Goal: Task Accomplishment & Management: Complete application form

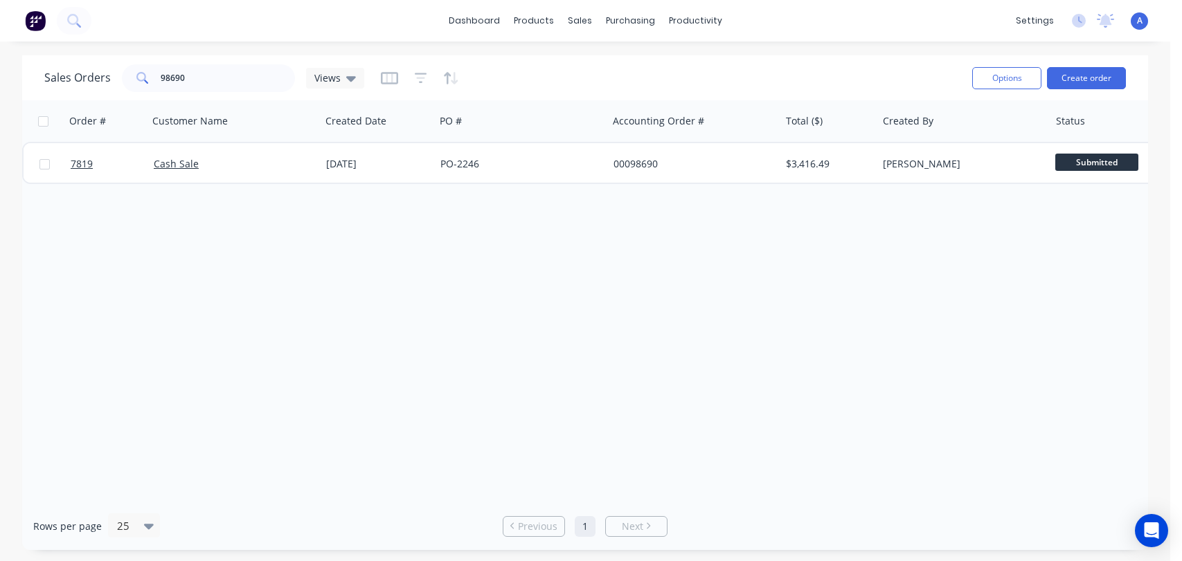
click at [1096, 71] on button "Create order" at bounding box center [1086, 78] width 79 height 22
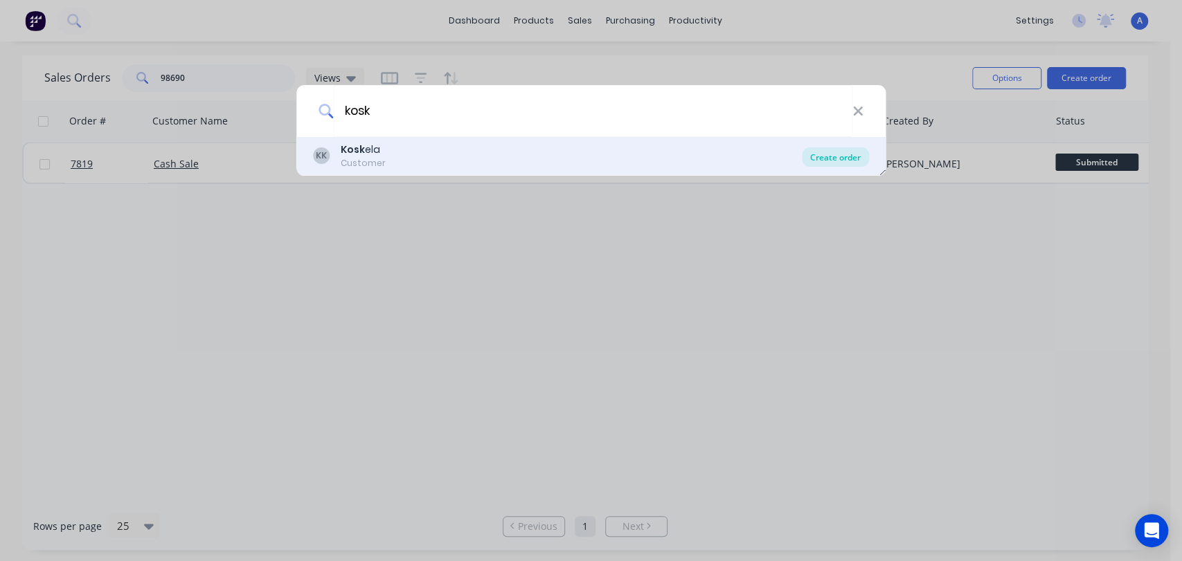
type input "kosk"
click at [845, 154] on div "Create order" at bounding box center [835, 156] width 67 height 19
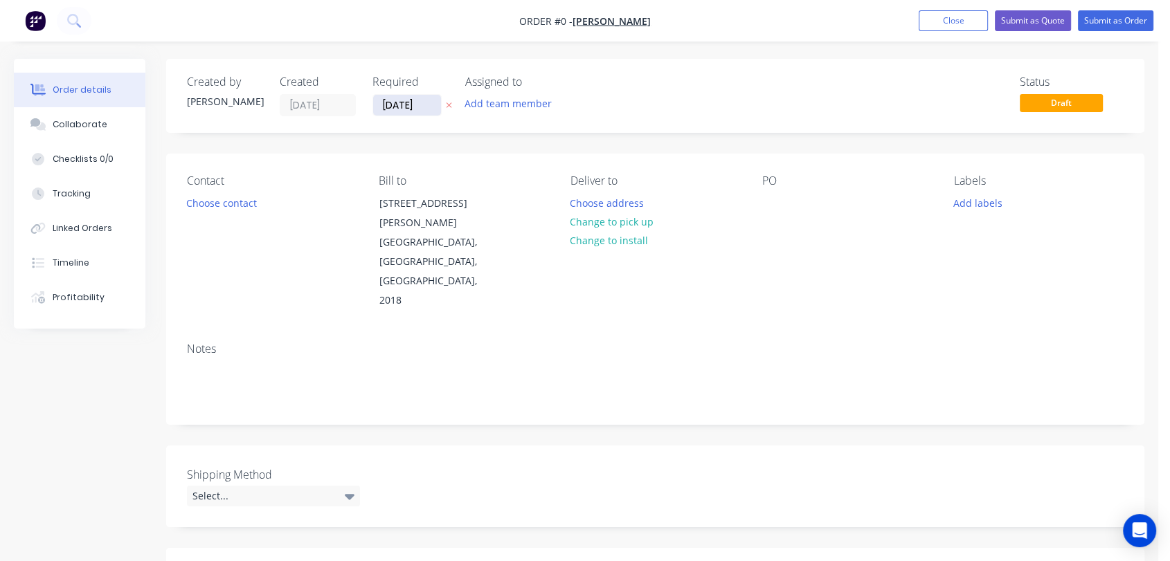
click at [425, 105] on input "[DATE]" at bounding box center [407, 105] width 68 height 21
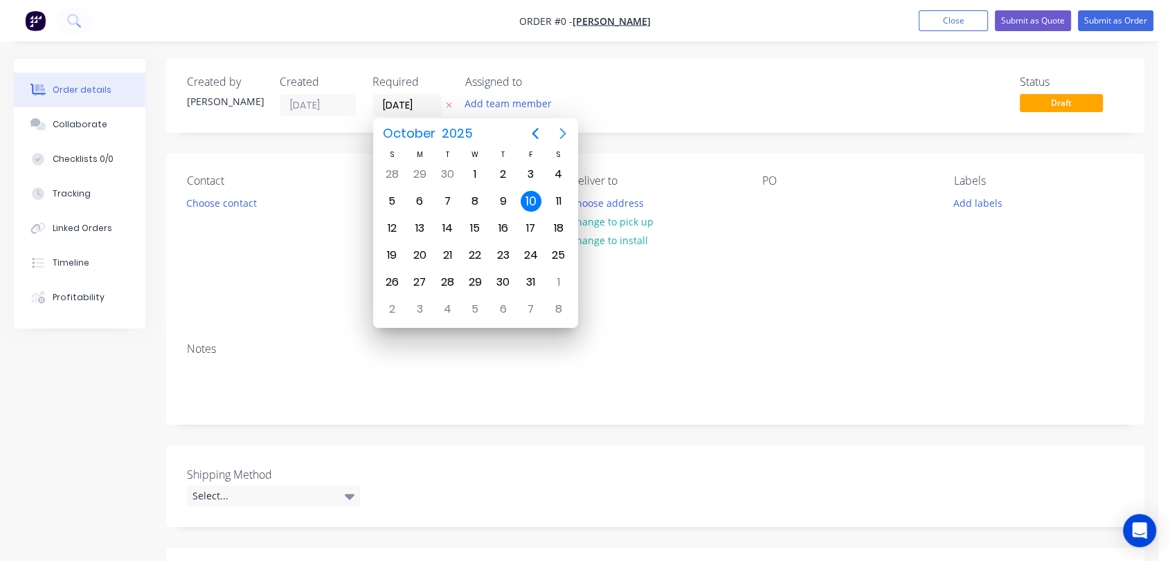
click at [559, 129] on icon "Next page" at bounding box center [562, 133] width 17 height 17
click at [482, 270] on div "31" at bounding box center [475, 282] width 28 height 26
type input "[DATE]"
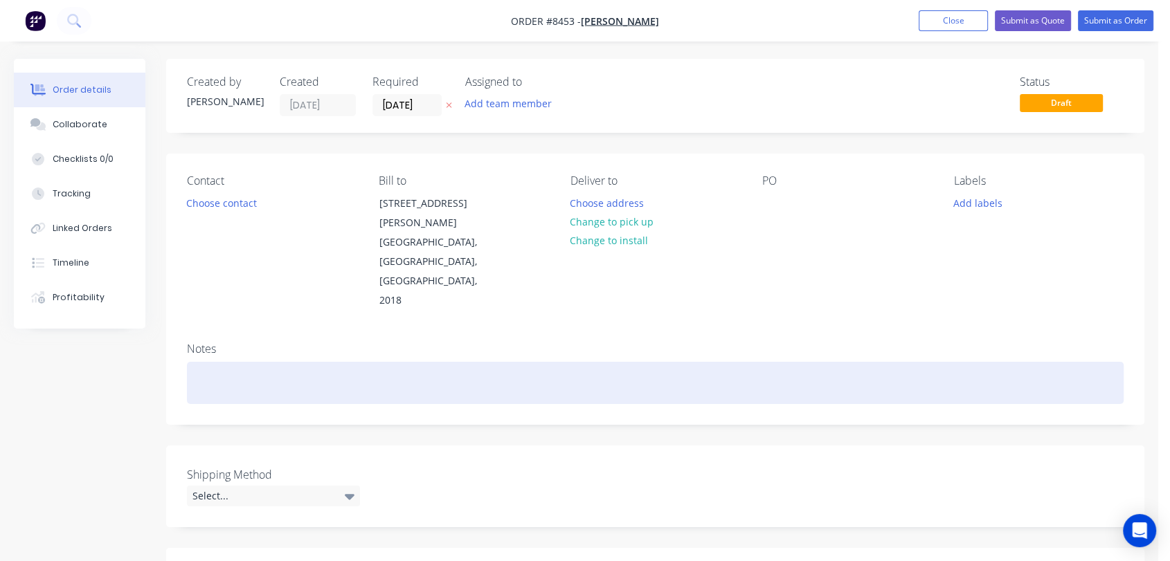
click at [235, 362] on div at bounding box center [655, 383] width 937 height 42
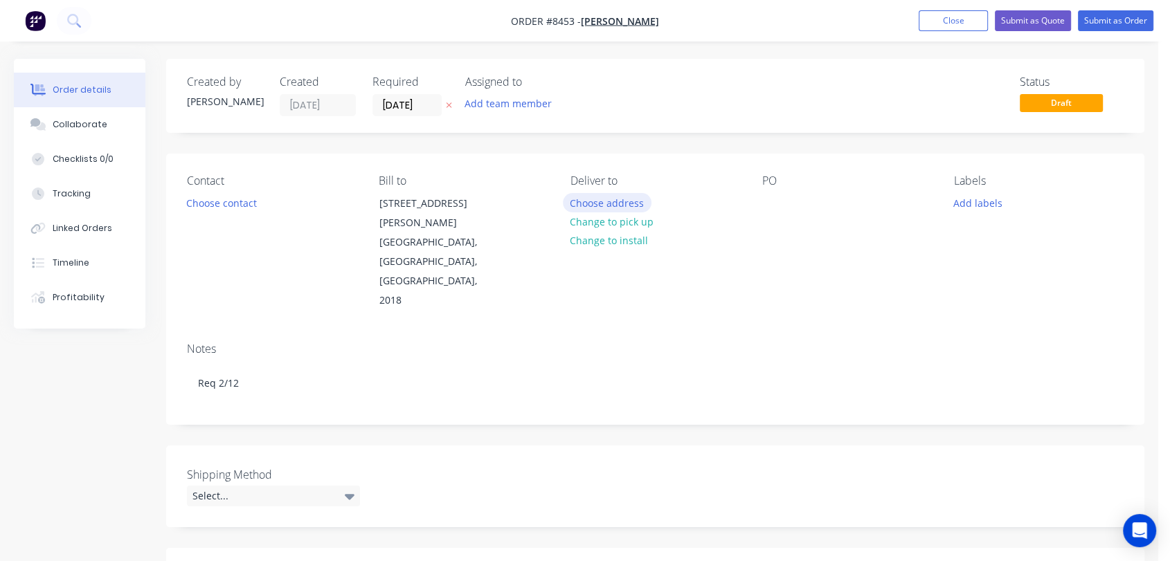
click at [616, 201] on button "Choose address" at bounding box center [607, 202] width 89 height 19
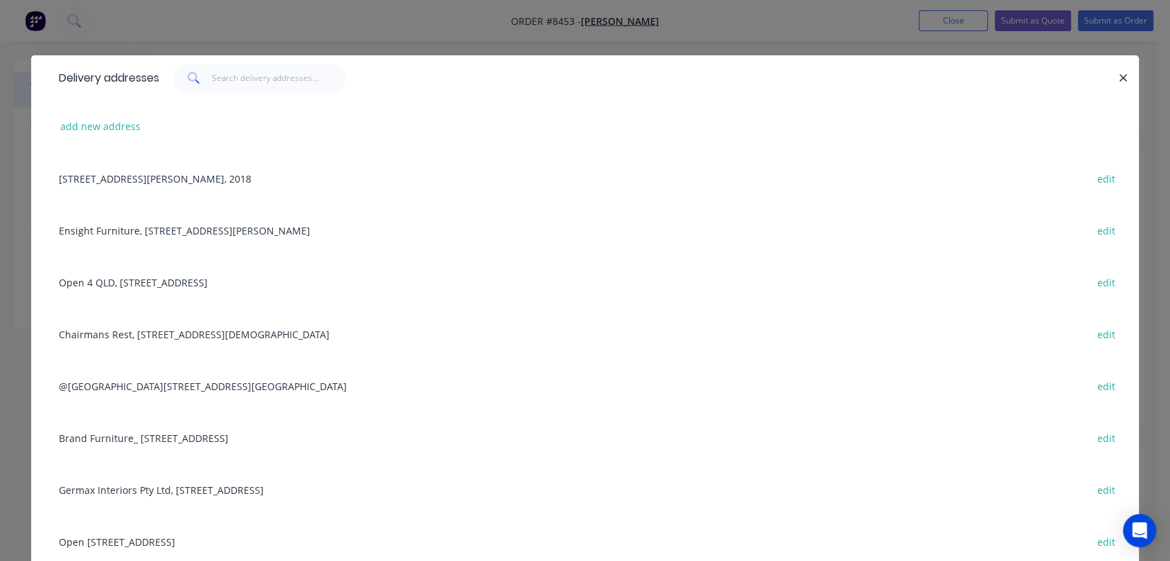
click at [140, 336] on div "Chairmans Rest, [STREET_ADDRESS][DEMOGRAPHIC_DATA] edit" at bounding box center [585, 334] width 1066 height 52
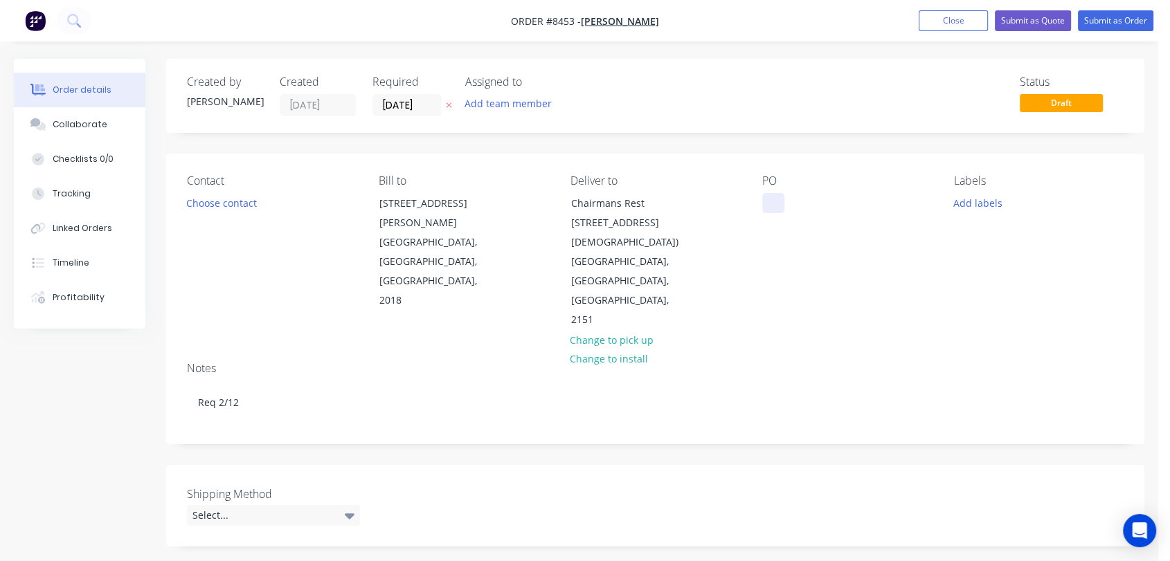
click at [768, 204] on div at bounding box center [773, 203] width 22 height 20
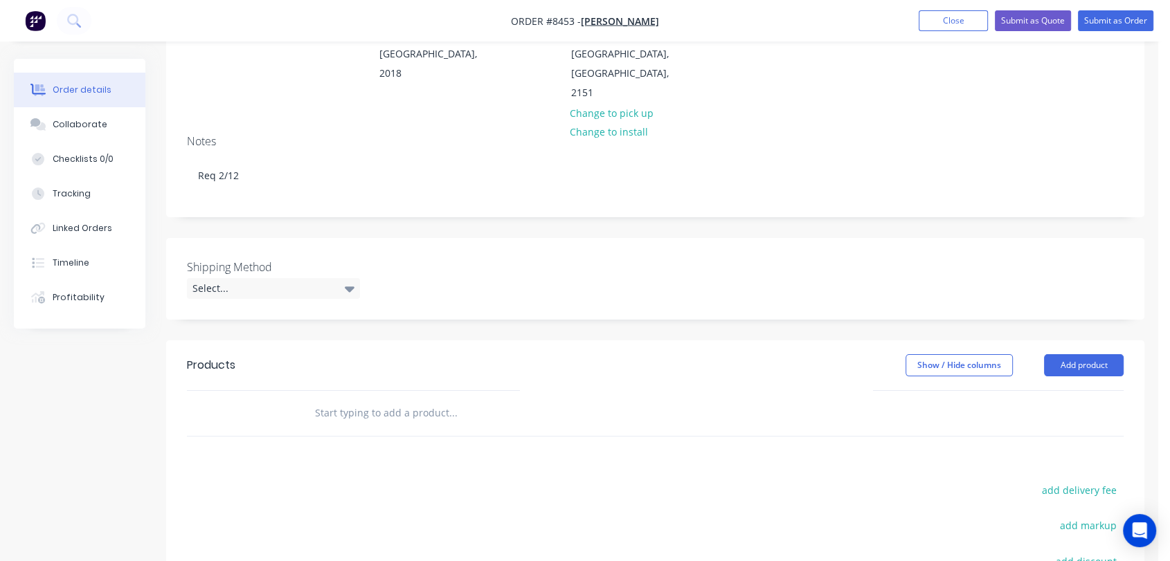
scroll to position [231, 0]
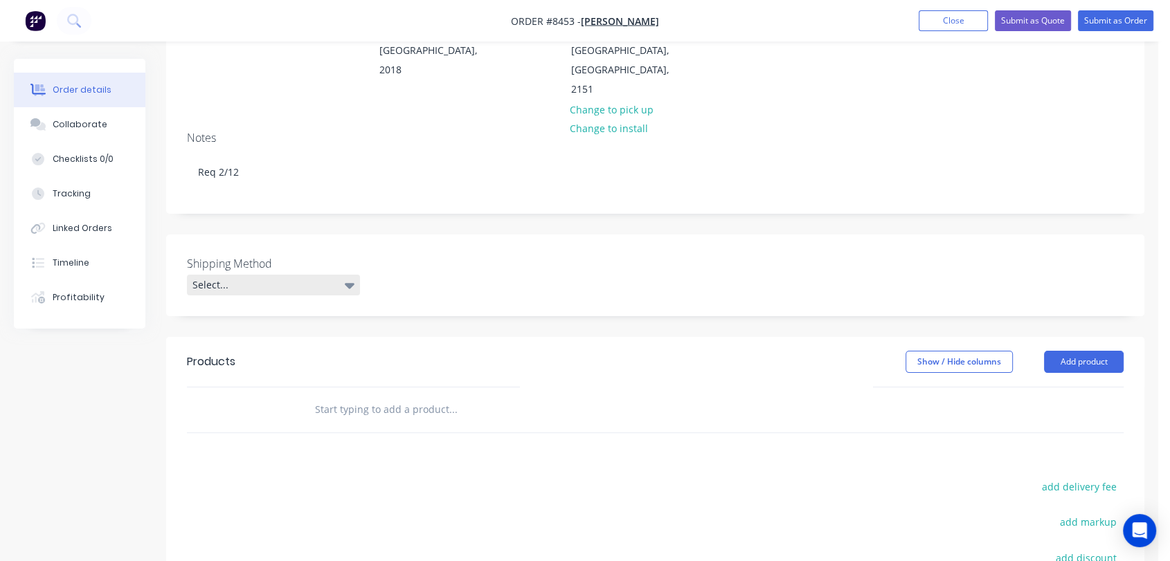
click at [276, 275] on div "Select..." at bounding box center [273, 285] width 173 height 21
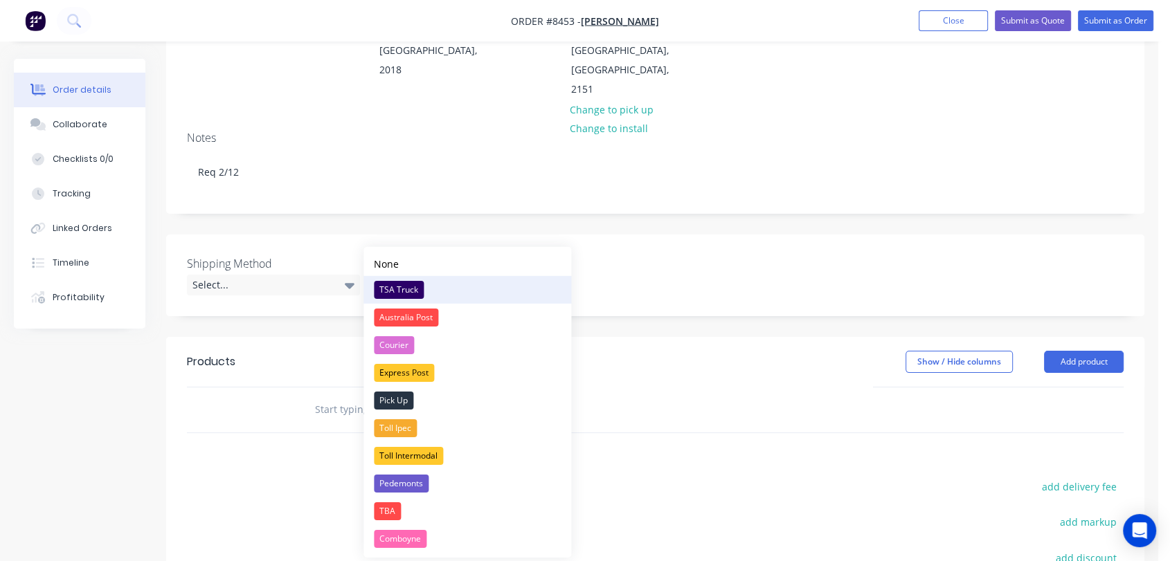
click at [403, 284] on div "TSA Truck" at bounding box center [399, 290] width 50 height 18
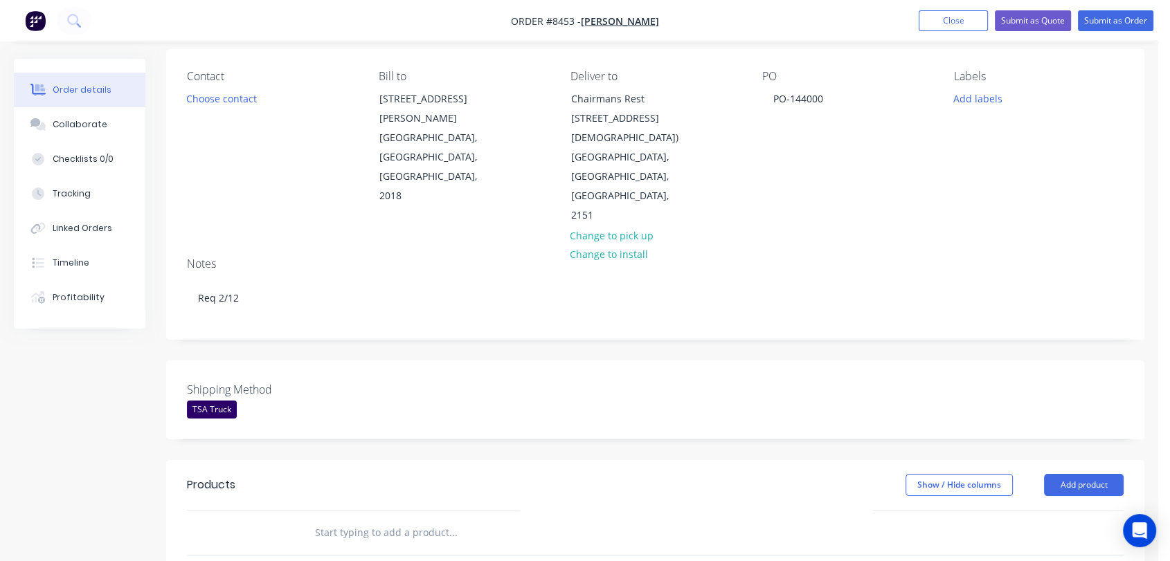
scroll to position [307, 0]
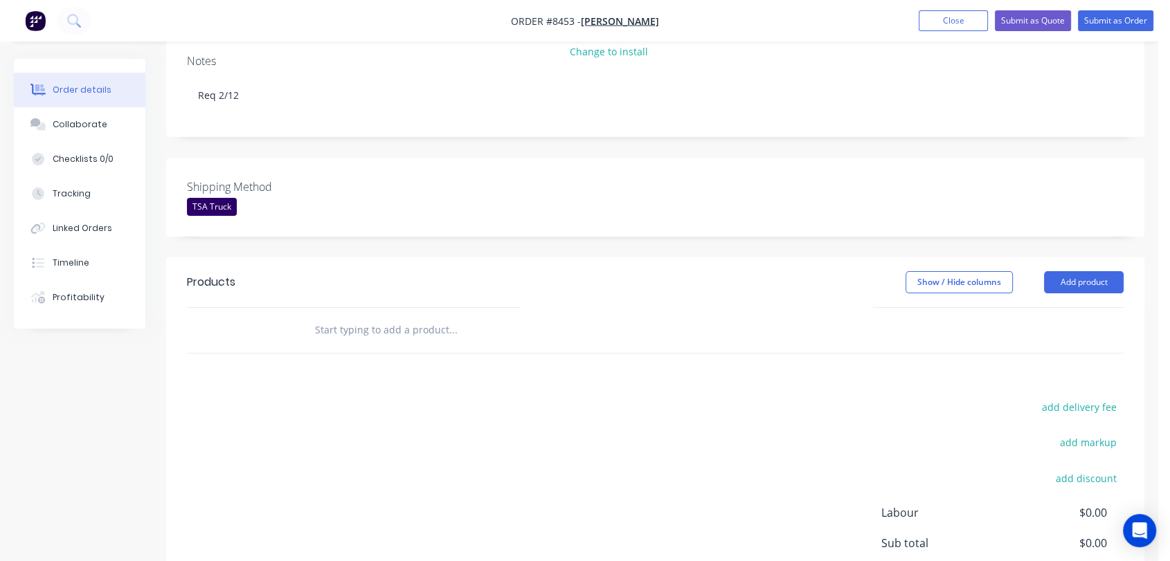
click at [373, 316] on input "text" at bounding box center [452, 330] width 277 height 28
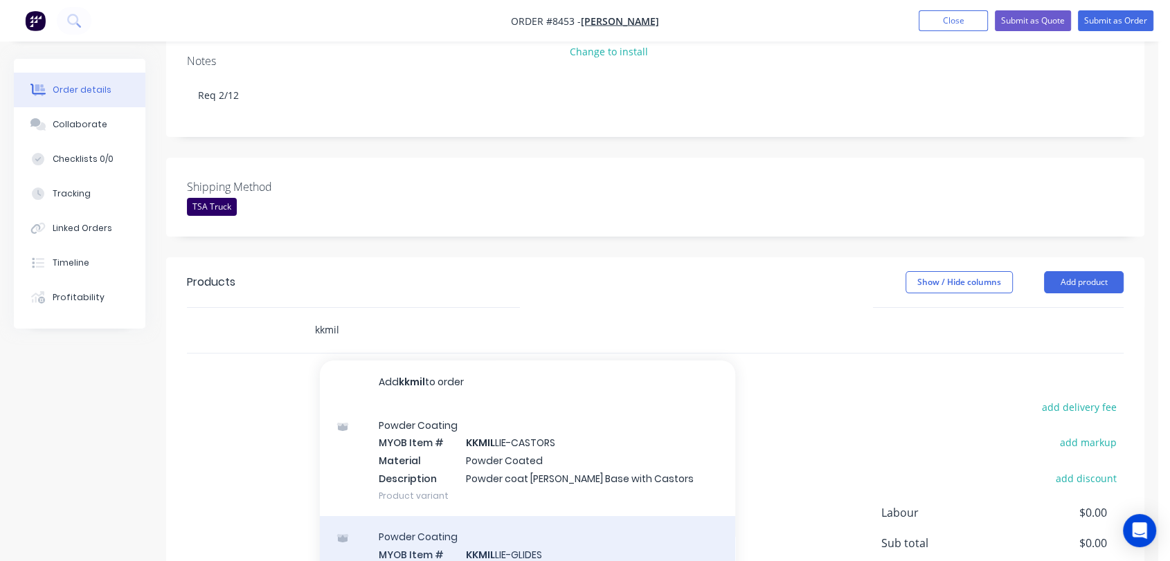
type input "kkmil"
click at [518, 539] on div "Powder Coating MYOB Item # KKMIL LIE-GLIDES Material Powder Coated Description …" at bounding box center [527, 571] width 415 height 111
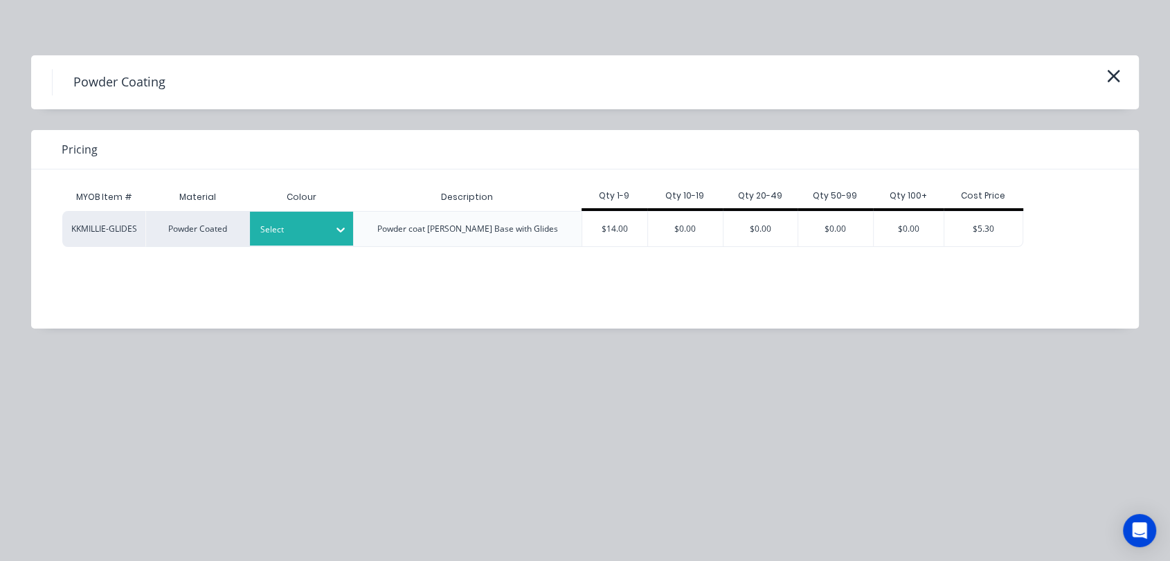
click at [331, 234] on div at bounding box center [340, 230] width 25 height 22
type input "w"
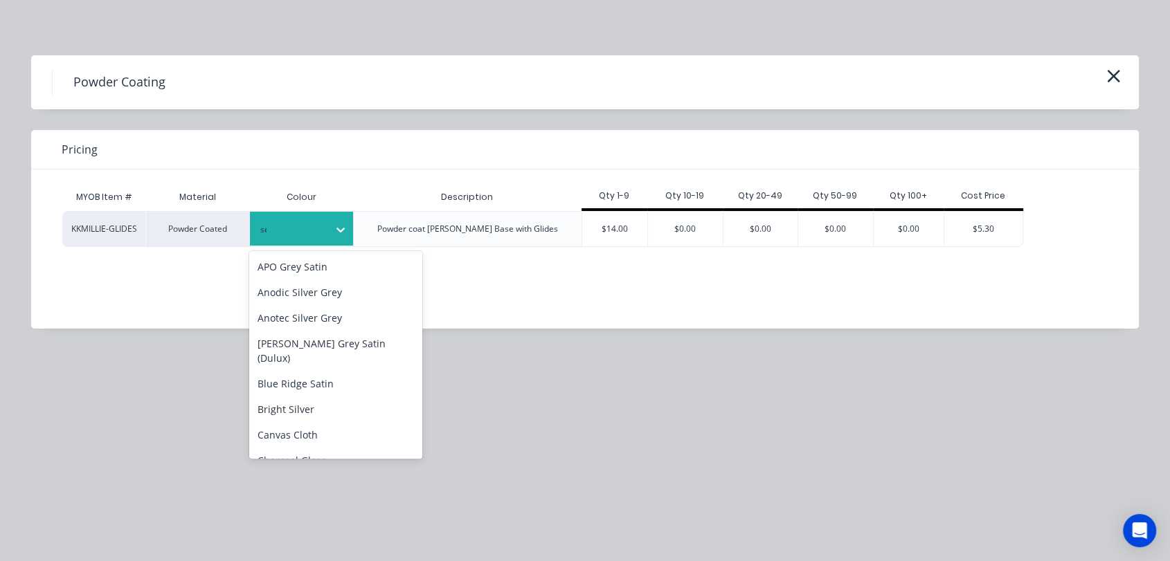
type input "see"
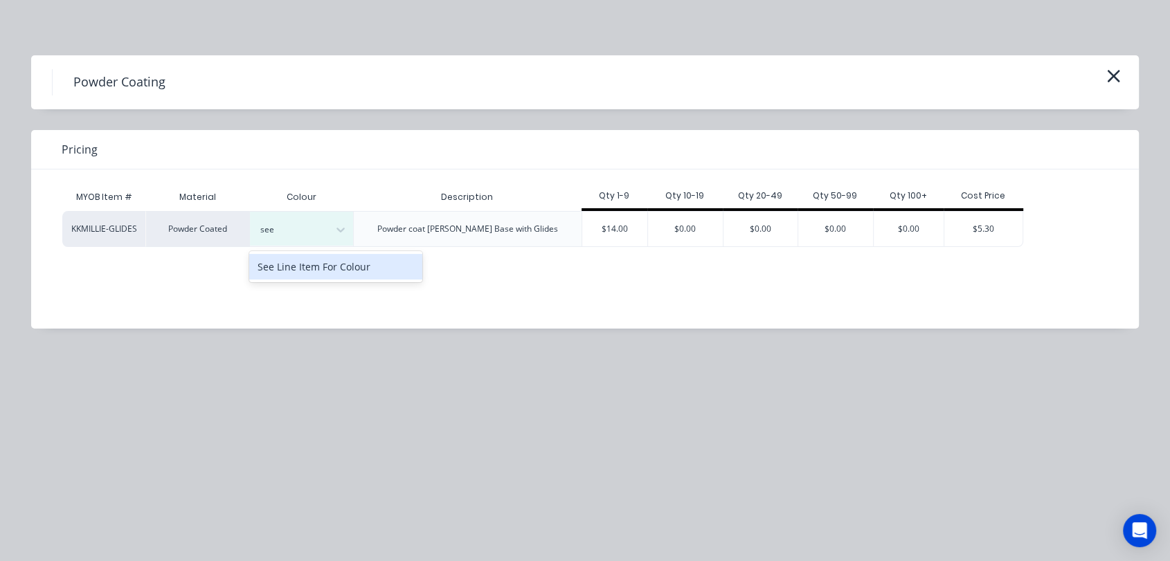
click at [324, 259] on div "See Line Item For Colour" at bounding box center [335, 267] width 173 height 26
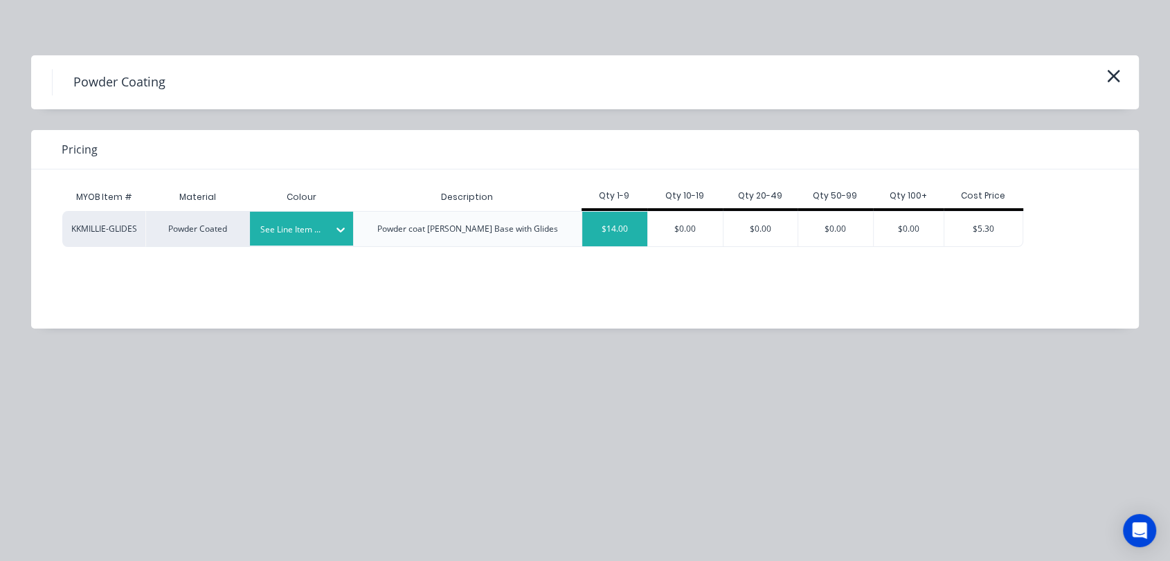
click at [622, 224] on div "$14.00" at bounding box center [615, 229] width 66 height 35
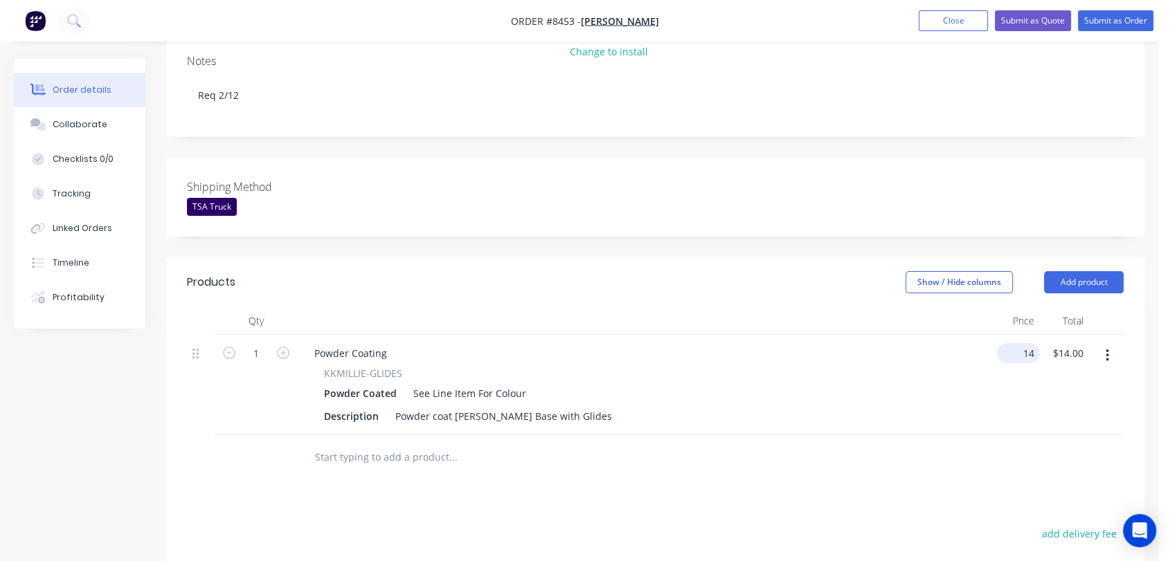
click at [1023, 343] on input "14" at bounding box center [1020, 353] width 37 height 20
type input "$13.00"
click at [262, 343] on input "1" at bounding box center [256, 353] width 36 height 21
type input "24"
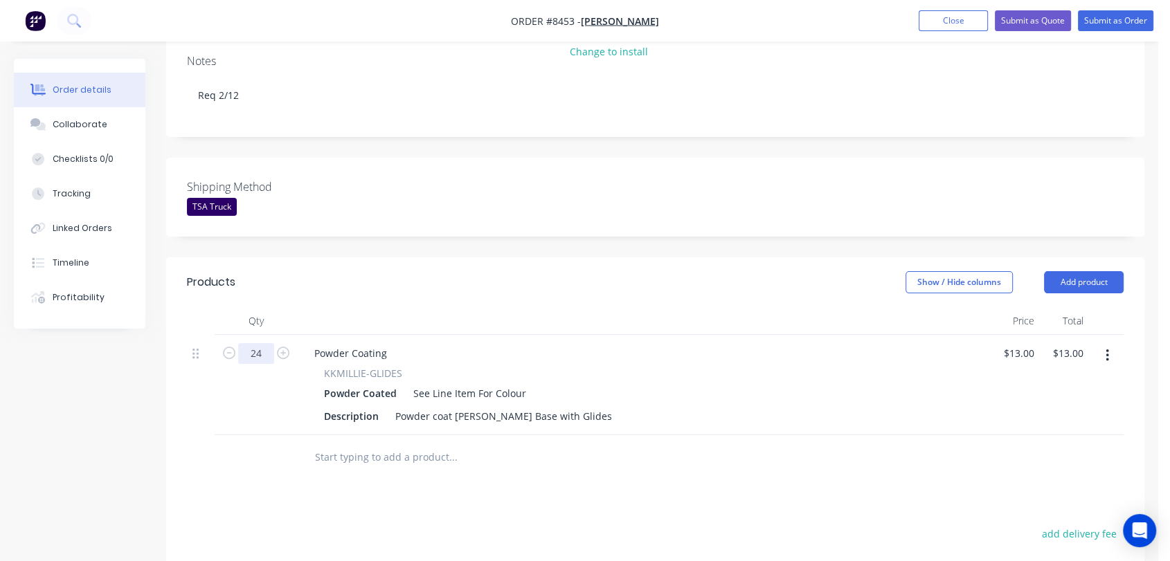
type input "$312.00"
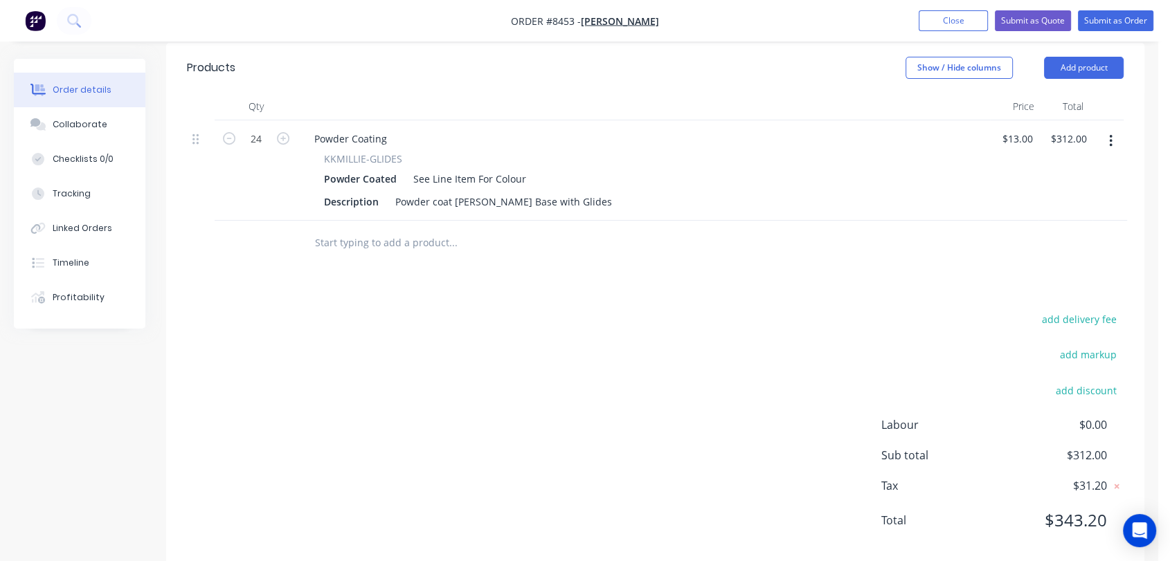
scroll to position [529, 0]
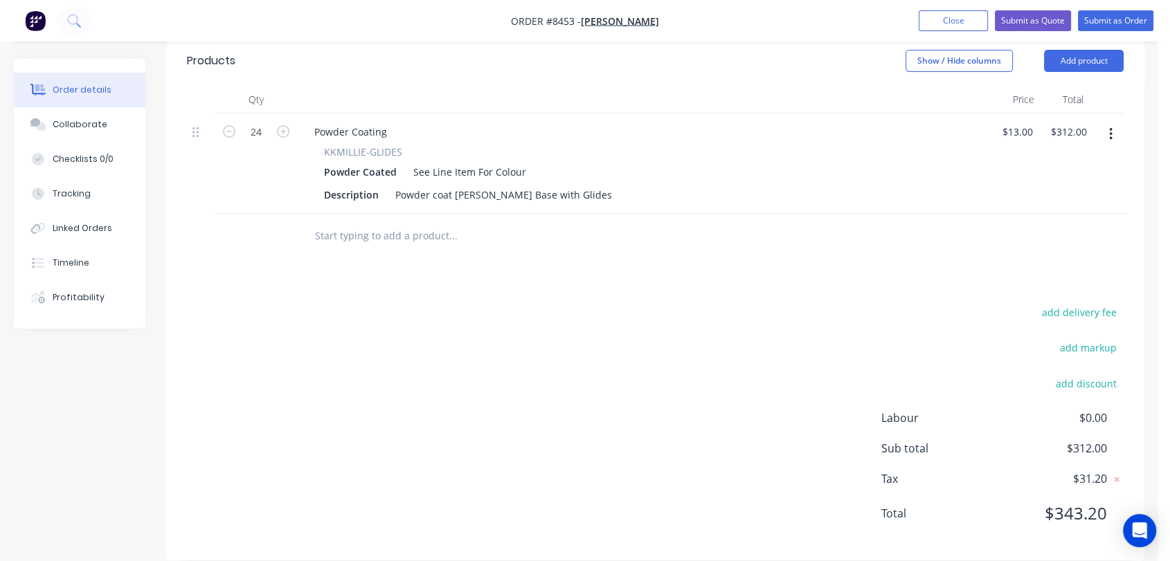
click at [380, 222] on input "text" at bounding box center [452, 236] width 277 height 28
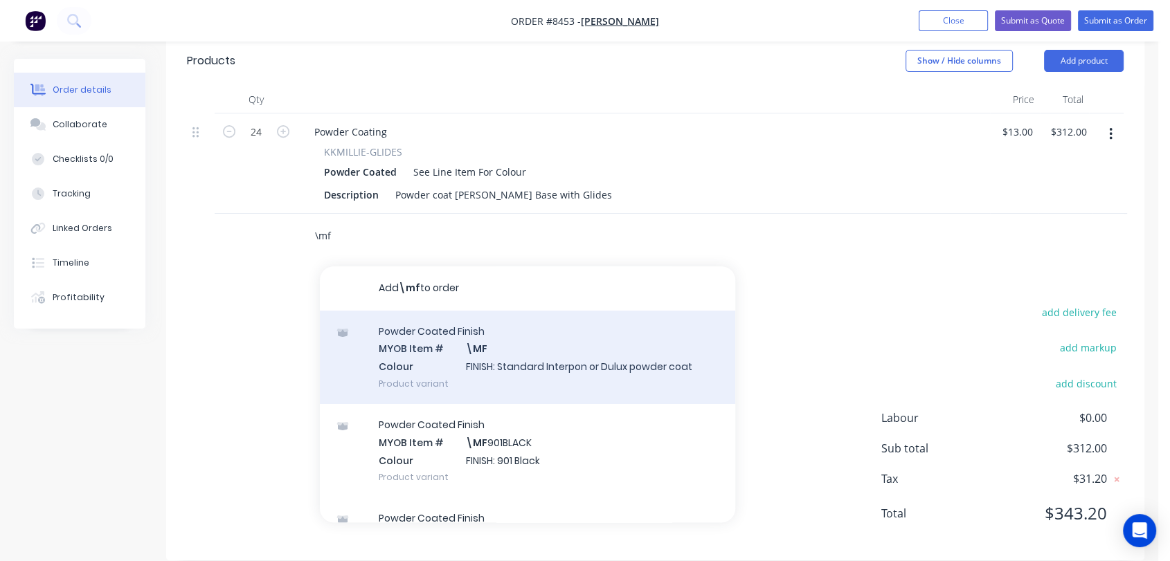
type input "\mf"
click at [488, 328] on div "Powder Coated Finish MYOB Item # \MF Colour FINISH: Standard Interpon or Dulux …" at bounding box center [527, 357] width 415 height 93
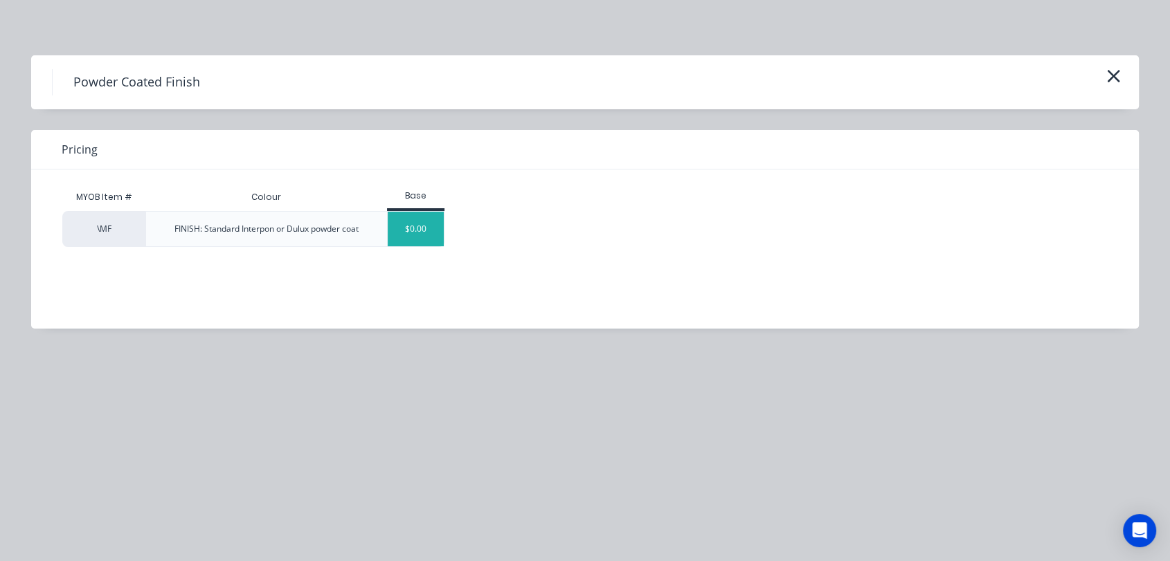
click at [422, 225] on div "$0.00" at bounding box center [416, 229] width 56 height 35
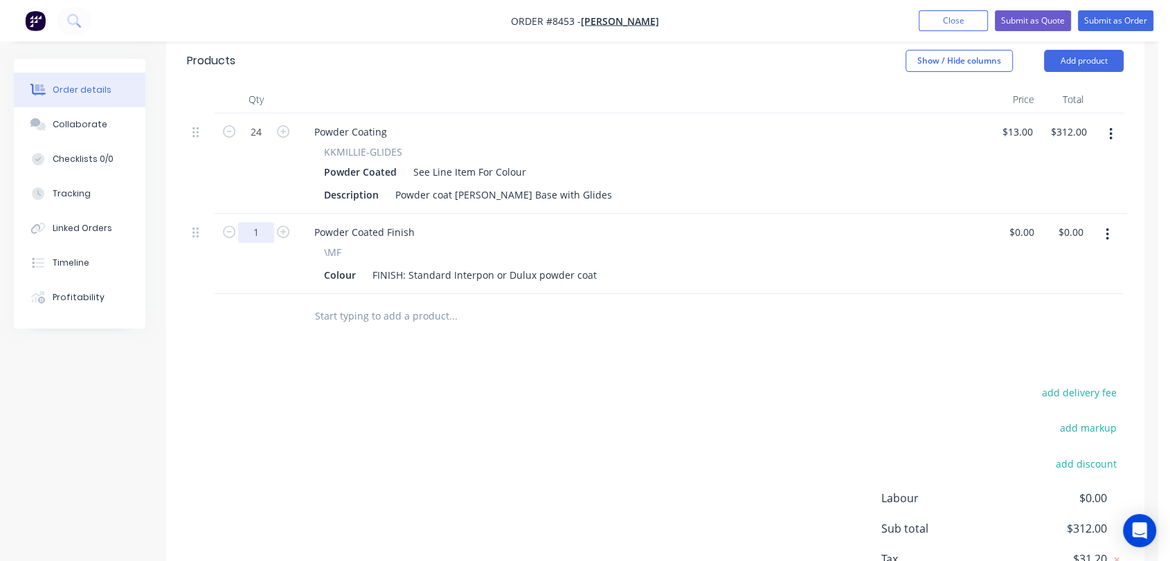
click at [261, 222] on input "1" at bounding box center [256, 232] width 36 height 21
type input "16"
drag, startPoint x: 408, startPoint y: 253, endPoint x: 609, endPoint y: 267, distance: 202.0
click at [609, 267] on div "Powder Coated Finish \MF Colour FINISH: Standard Interpon or Dulux powder coat" at bounding box center [644, 254] width 692 height 80
type input "$0.00"
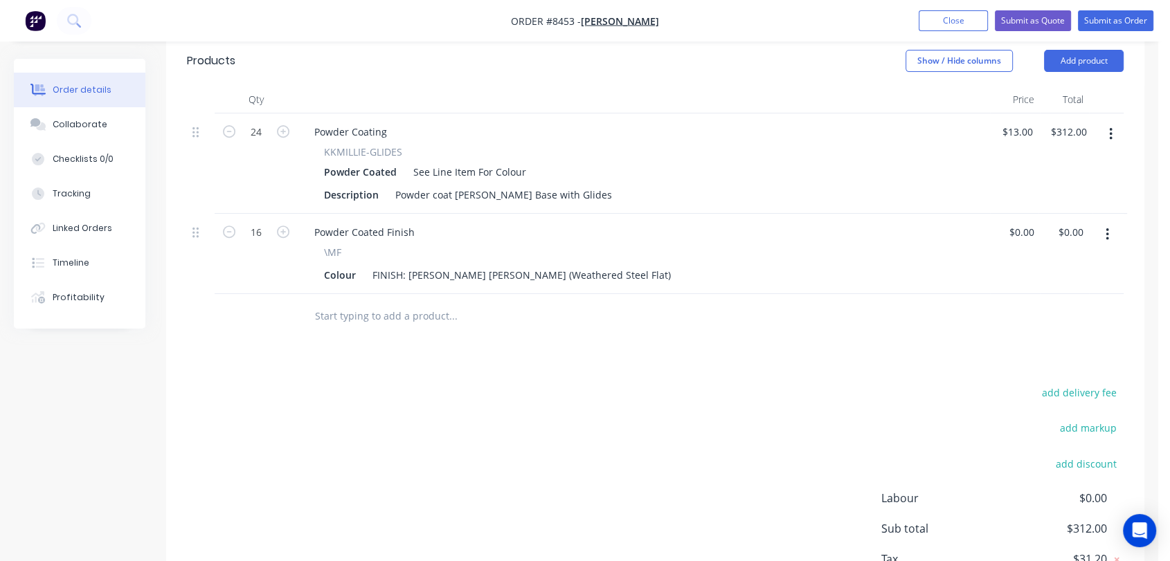
click at [366, 302] on input "text" at bounding box center [452, 316] width 277 height 28
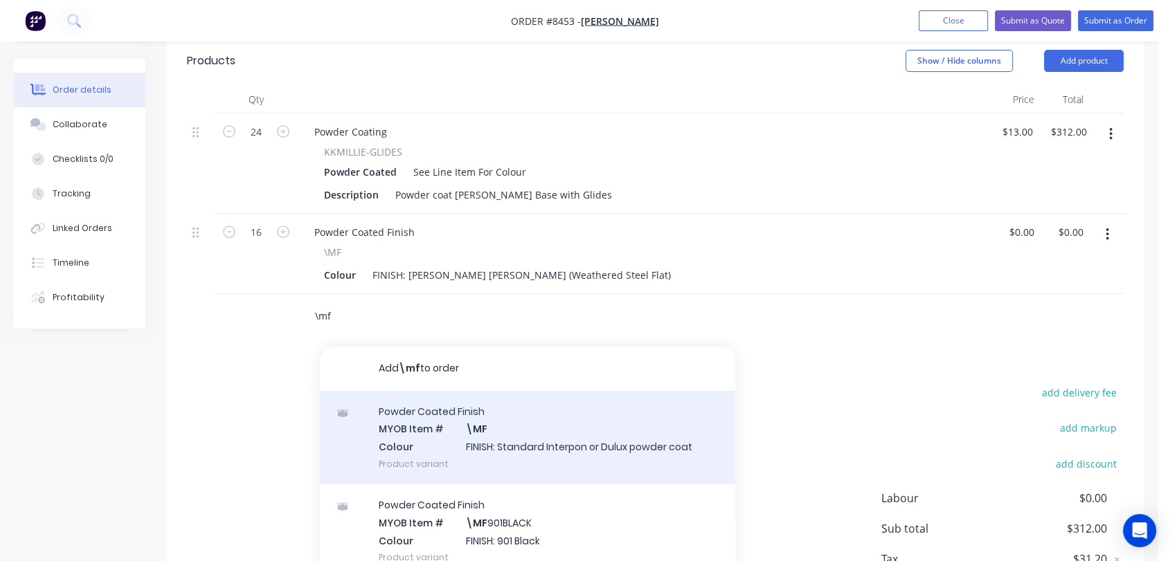
type input "\mf"
click at [494, 422] on div "Powder Coated Finish MYOB Item # \MF Colour FINISH: Standard Interpon or Dulux …" at bounding box center [527, 437] width 415 height 93
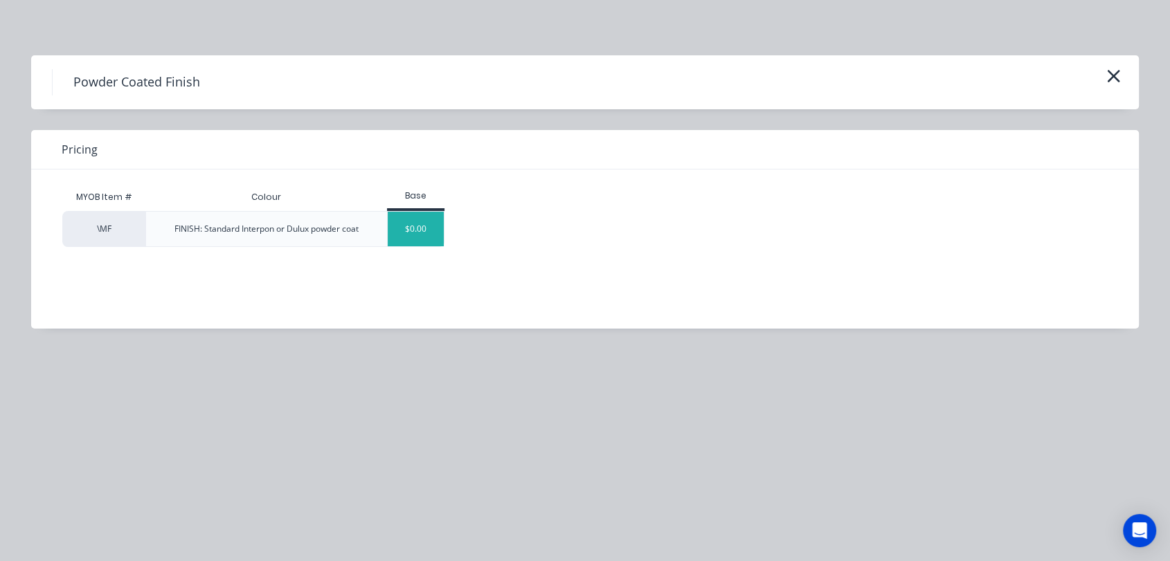
click at [420, 219] on div "$0.00" at bounding box center [416, 229] width 56 height 35
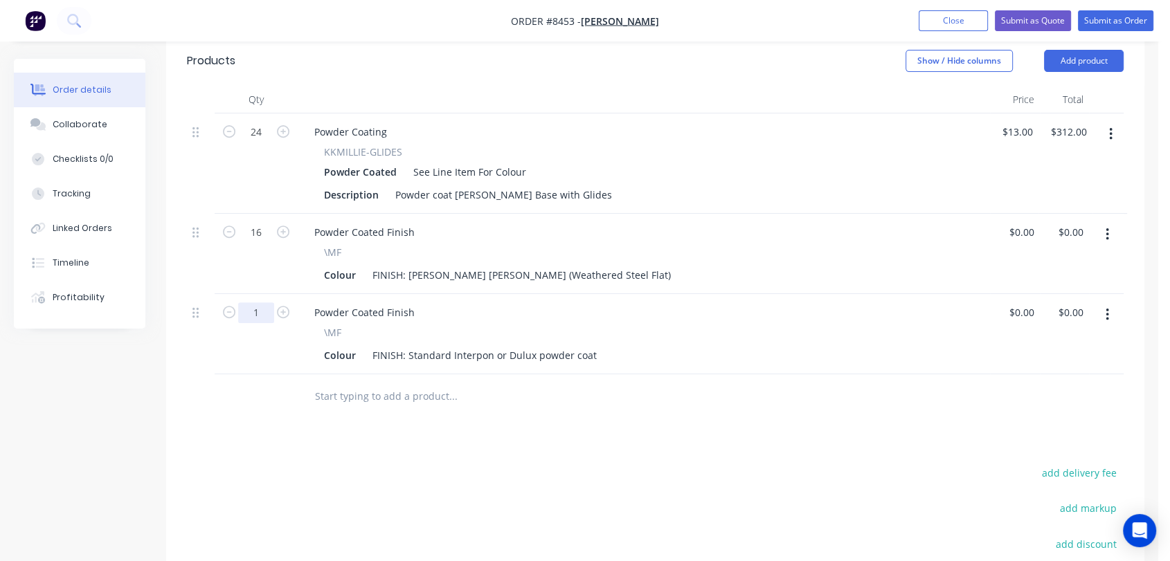
click at [264, 302] on input "1" at bounding box center [256, 312] width 36 height 21
type input "8"
drag, startPoint x: 407, startPoint y: 333, endPoint x: 628, endPoint y: 345, distance: 221.1
click at [628, 345] on div "Powder Coated Finish \MF Colour FINISH: Standard Interpon or Dulux powder coat" at bounding box center [644, 334] width 692 height 80
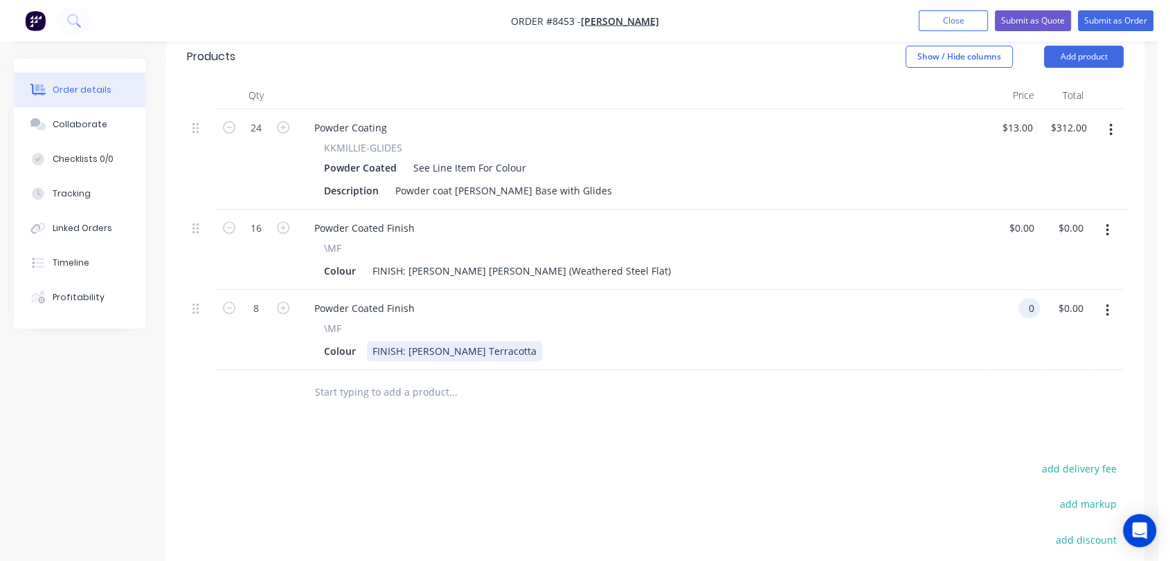
scroll to position [606, 0]
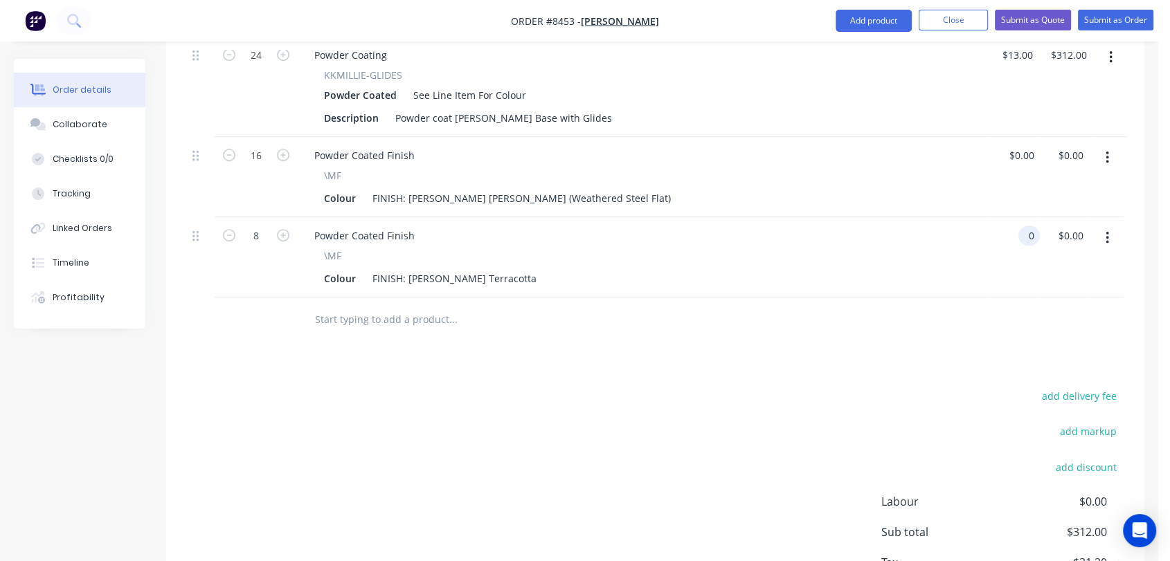
type input "$0.00"
click at [392, 306] on input "text" at bounding box center [452, 320] width 277 height 28
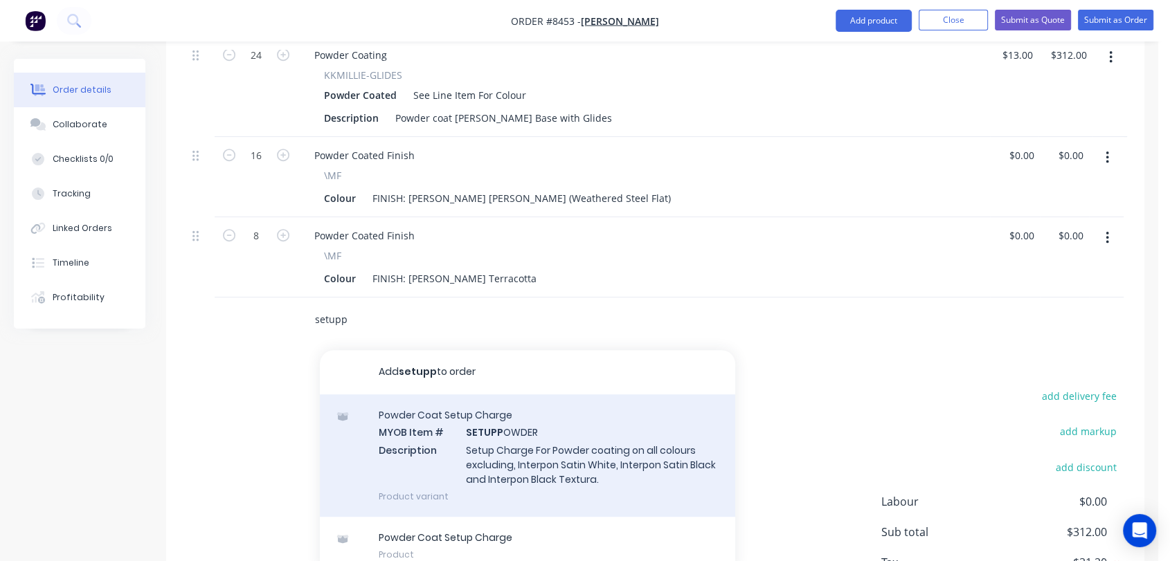
type input "setupp"
click at [518, 423] on div "Powder Coat Setup Charge MYOB Item # SETUPP OWDER Description Setup Charge For …" at bounding box center [527, 456] width 415 height 123
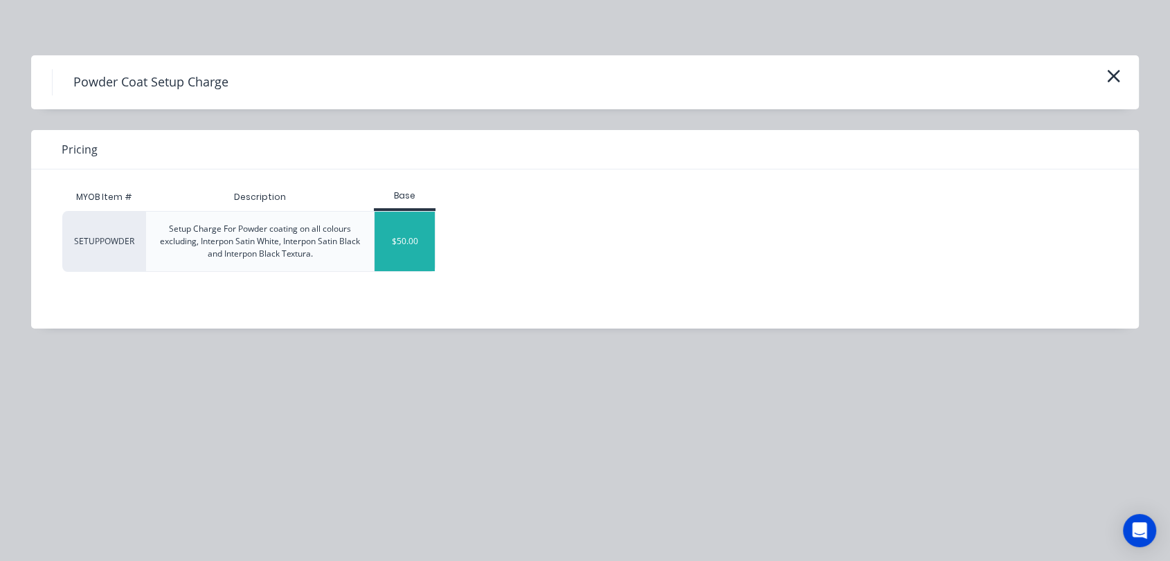
click at [422, 249] on div "$50.00" at bounding box center [404, 242] width 60 height 60
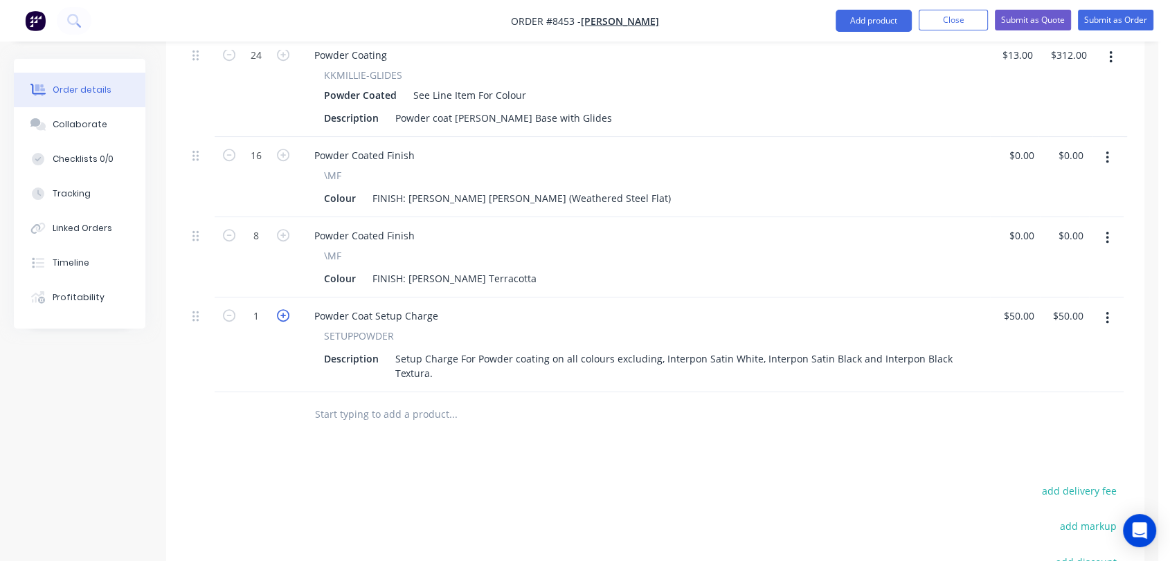
click at [285, 309] on icon "button" at bounding box center [283, 315] width 12 height 12
type input "2"
type input "$100.00"
click at [376, 401] on input "text" at bounding box center [452, 415] width 277 height 28
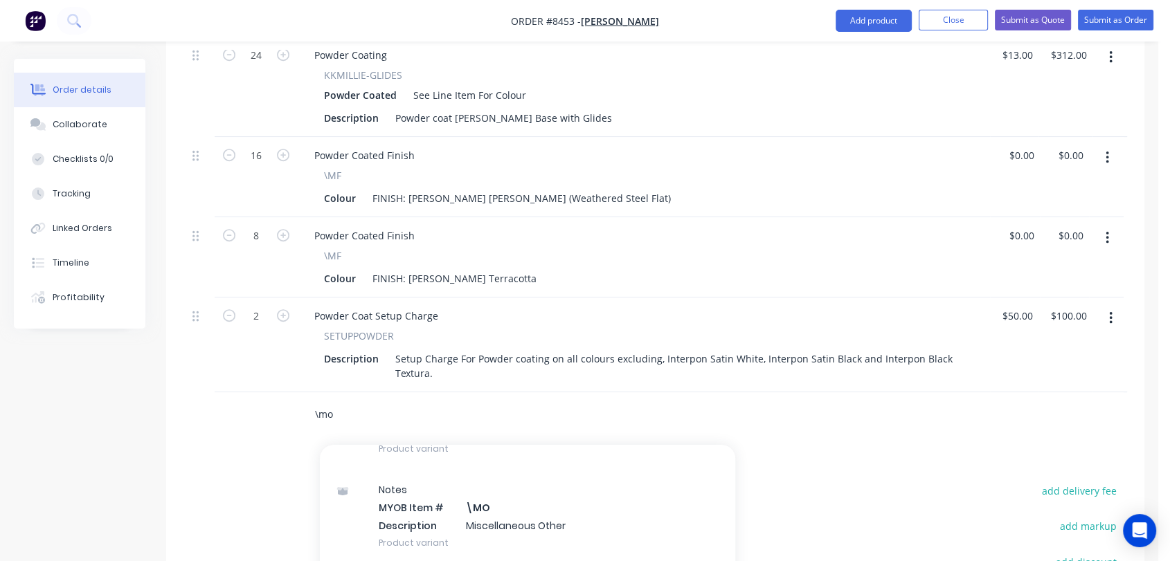
scroll to position [231, 0]
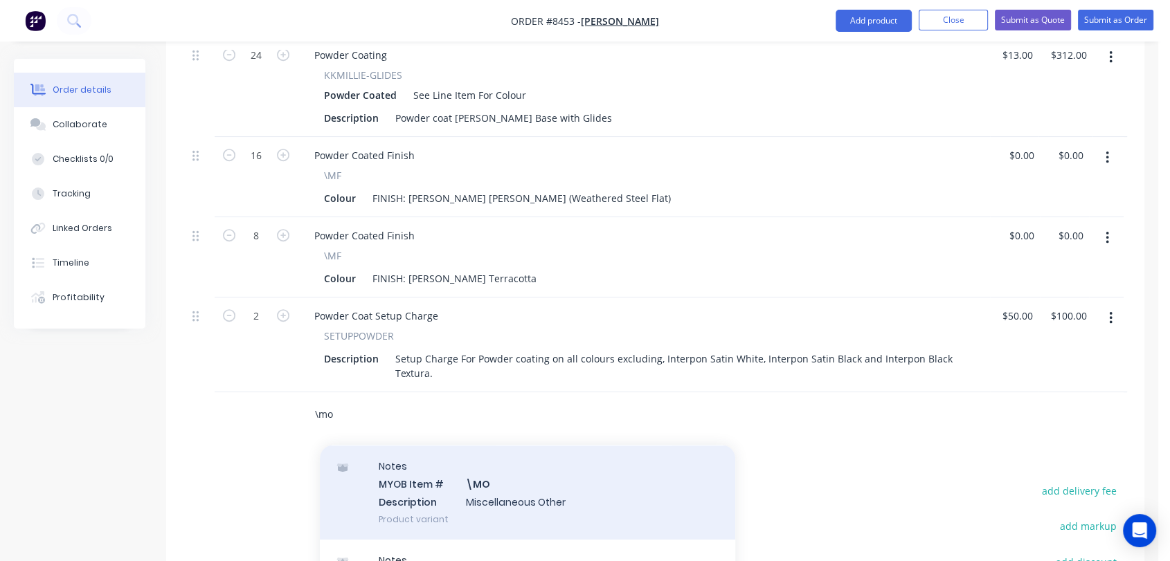
type input "\mo"
click at [476, 476] on div "Notes MYOB Item # \MO Description Miscellaneous Other Product variant" at bounding box center [527, 492] width 415 height 93
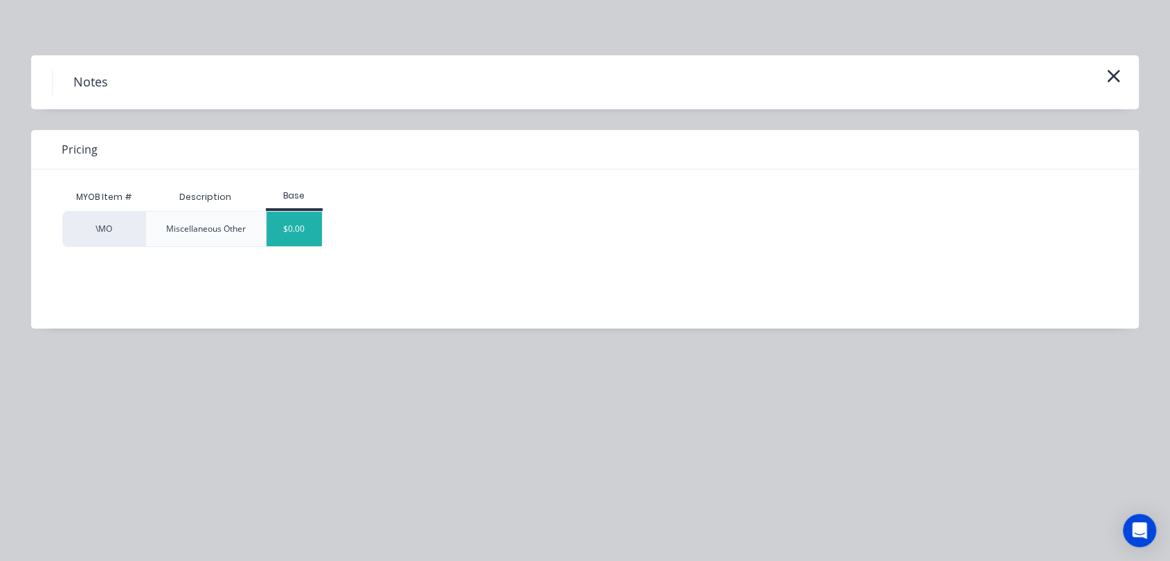
click at [293, 233] on div "$0.00" at bounding box center [295, 229] width 56 height 35
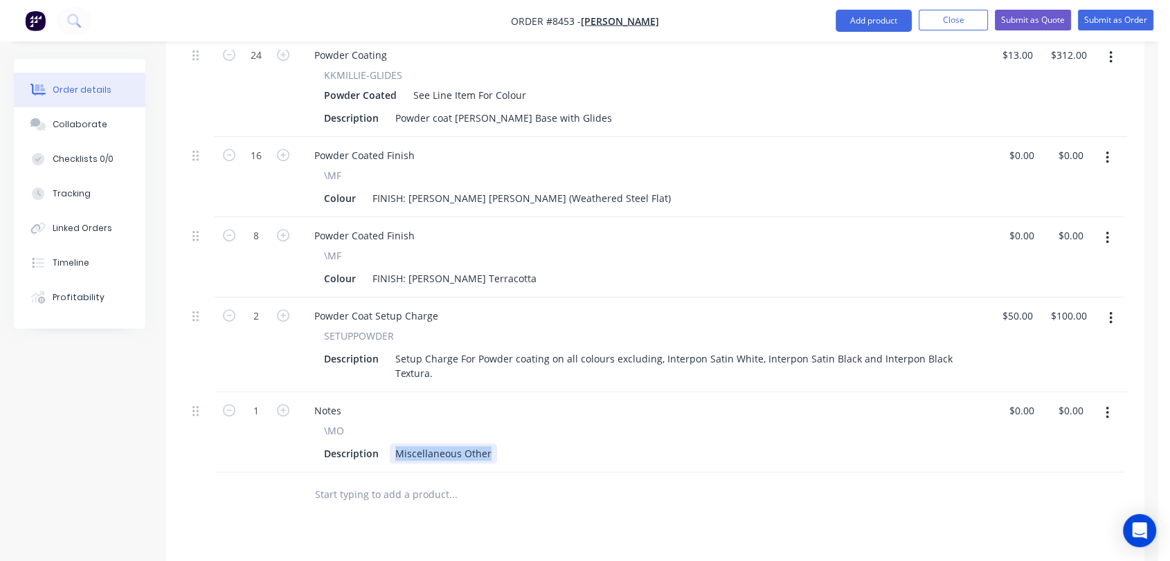
drag, startPoint x: 487, startPoint y: 433, endPoint x: 386, endPoint y: 432, distance: 101.1
click at [386, 444] on div "Description Miscellaneous Other" at bounding box center [640, 454] width 645 height 20
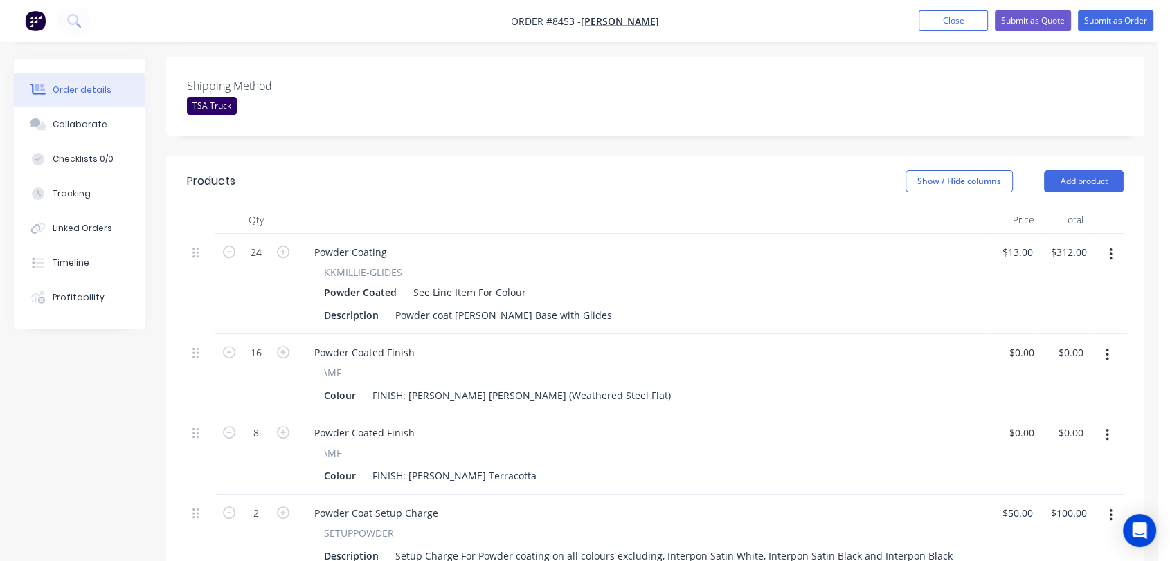
scroll to position [403, 0]
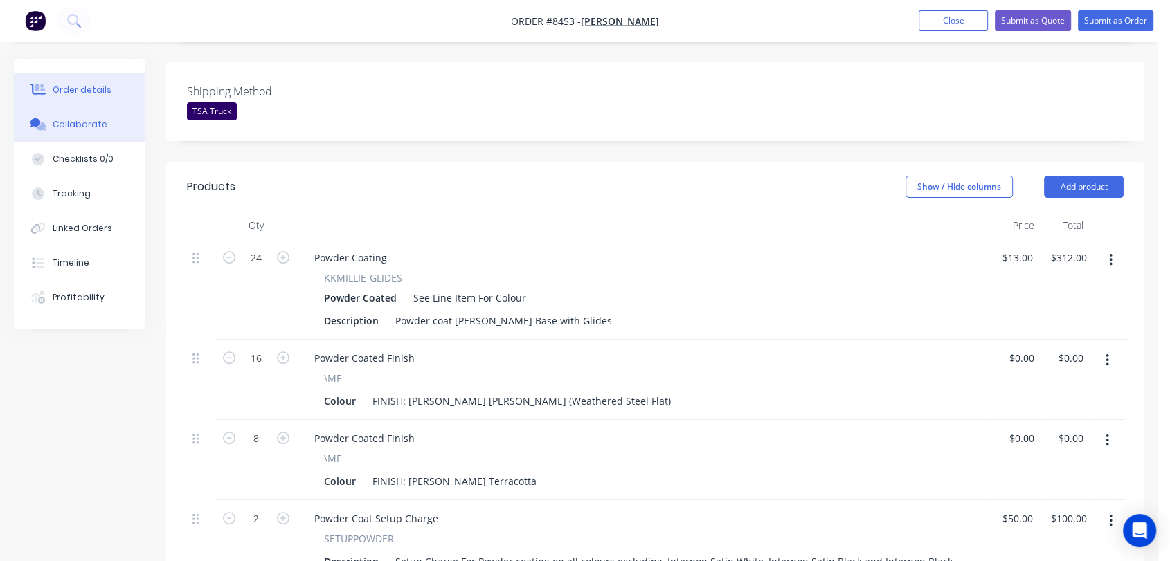
type input "$0.00"
click at [114, 113] on button "Collaborate" at bounding box center [80, 124] width 132 height 35
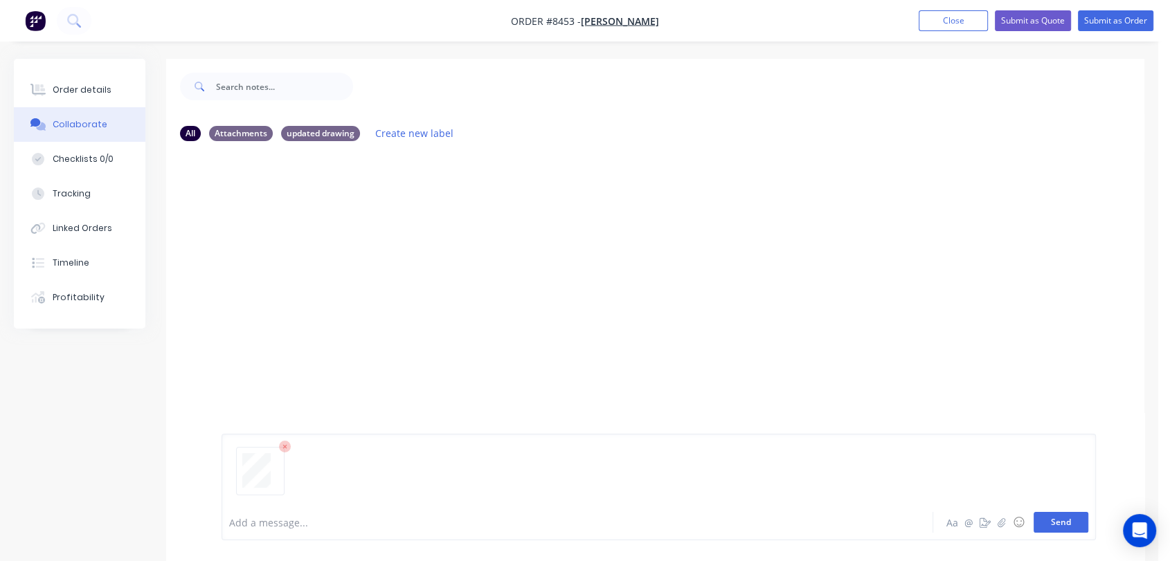
click at [1049, 522] on button "Send" at bounding box center [1060, 522] width 55 height 21
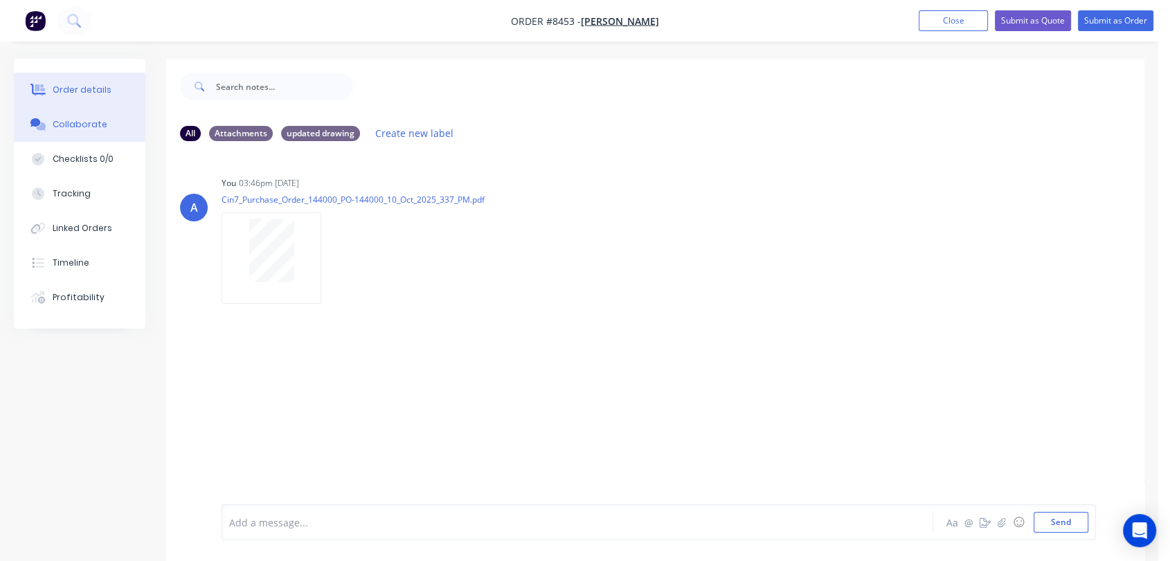
click at [105, 88] on div "Order details" at bounding box center [82, 90] width 59 height 12
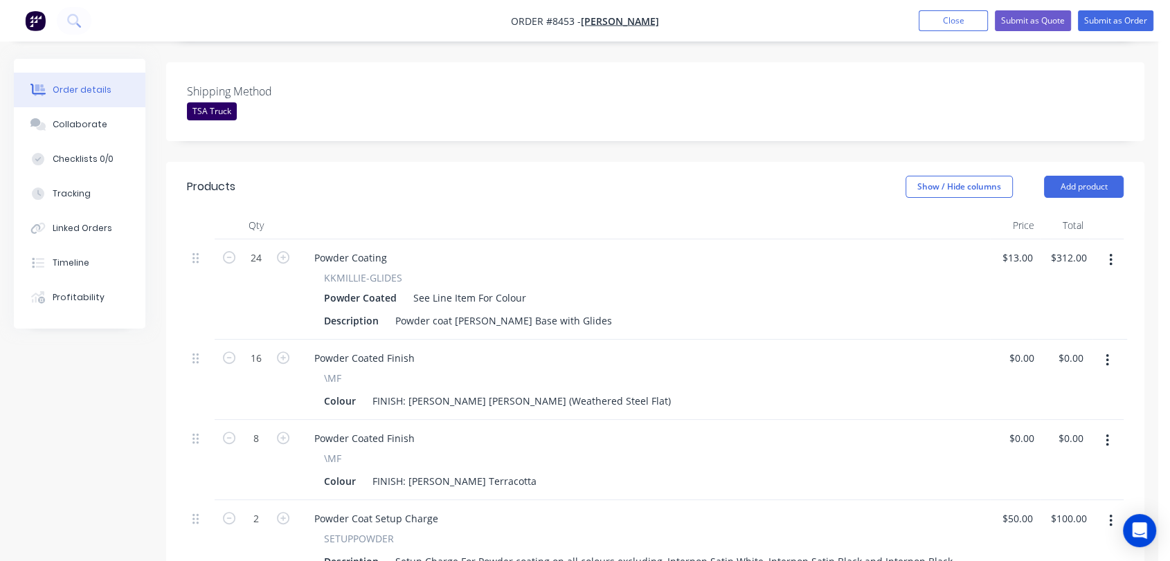
scroll to position [18, 0]
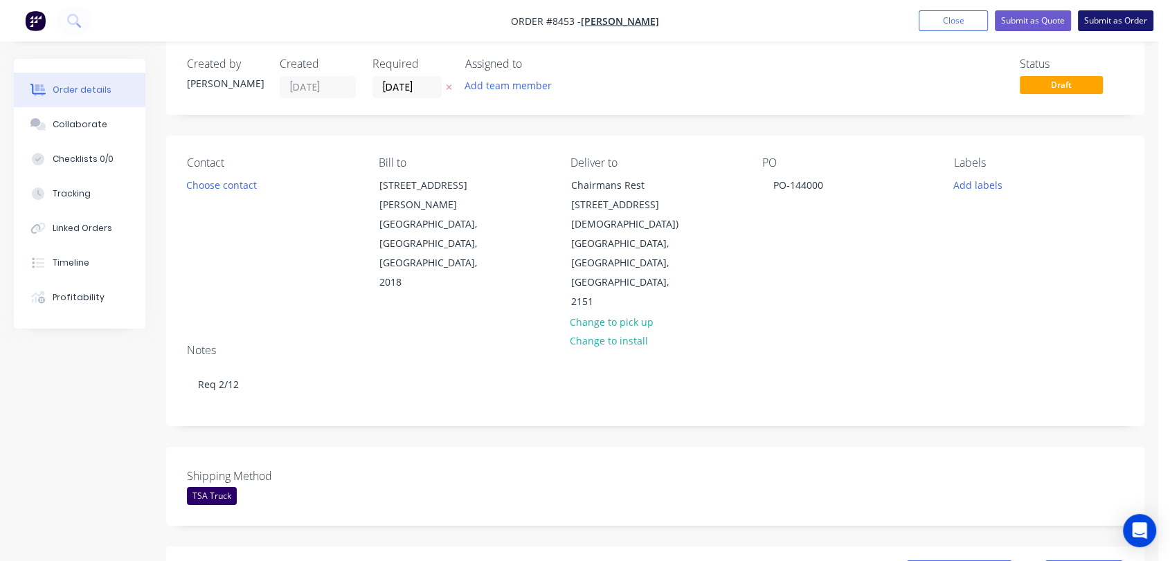
click at [1118, 21] on button "Submit as Order" at bounding box center [1115, 20] width 75 height 21
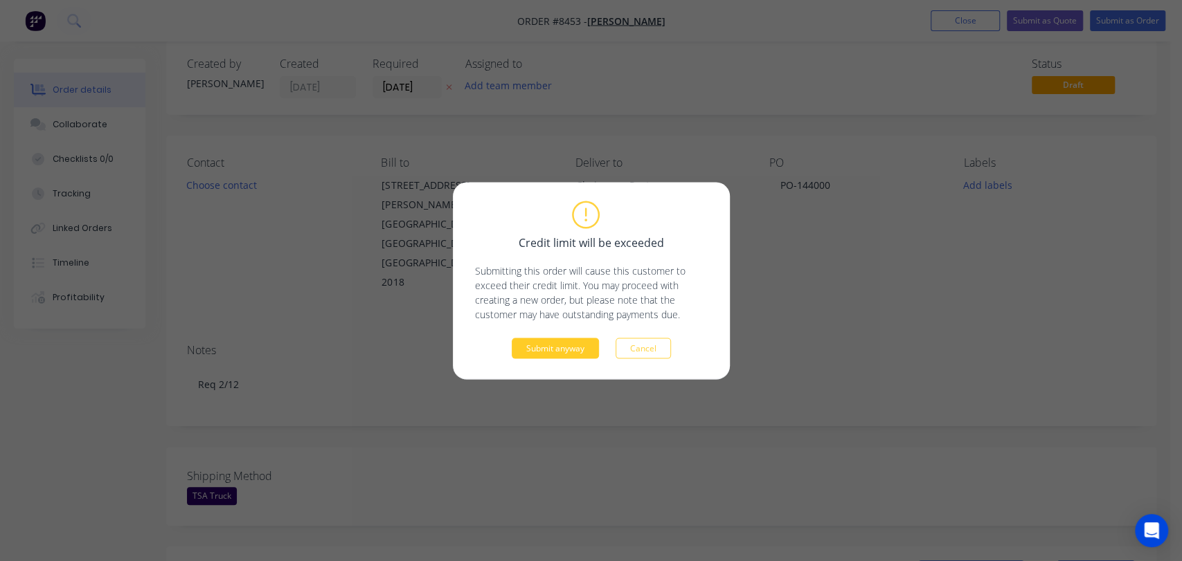
click at [565, 350] on button "Submit anyway" at bounding box center [555, 348] width 87 height 21
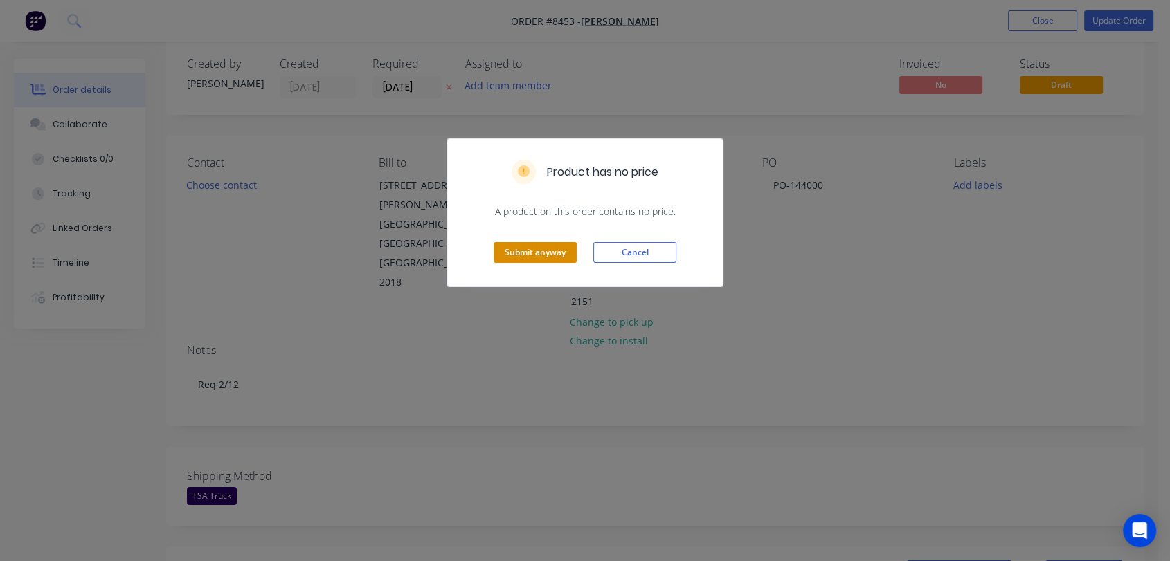
click at [518, 249] on button "Submit anyway" at bounding box center [535, 252] width 83 height 21
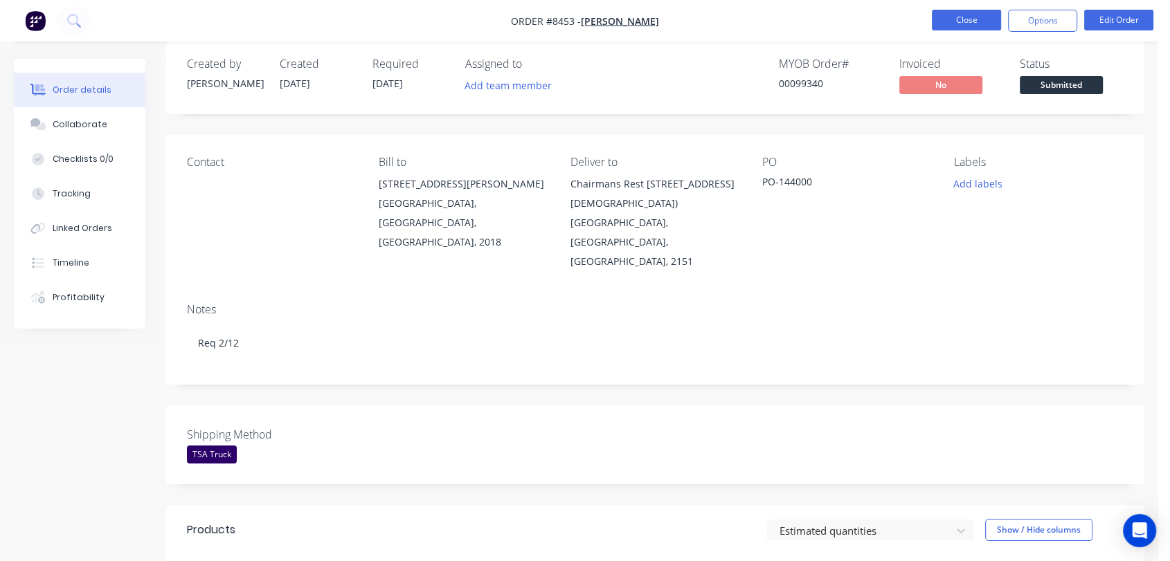
click at [967, 17] on button "Close" at bounding box center [966, 20] width 69 height 21
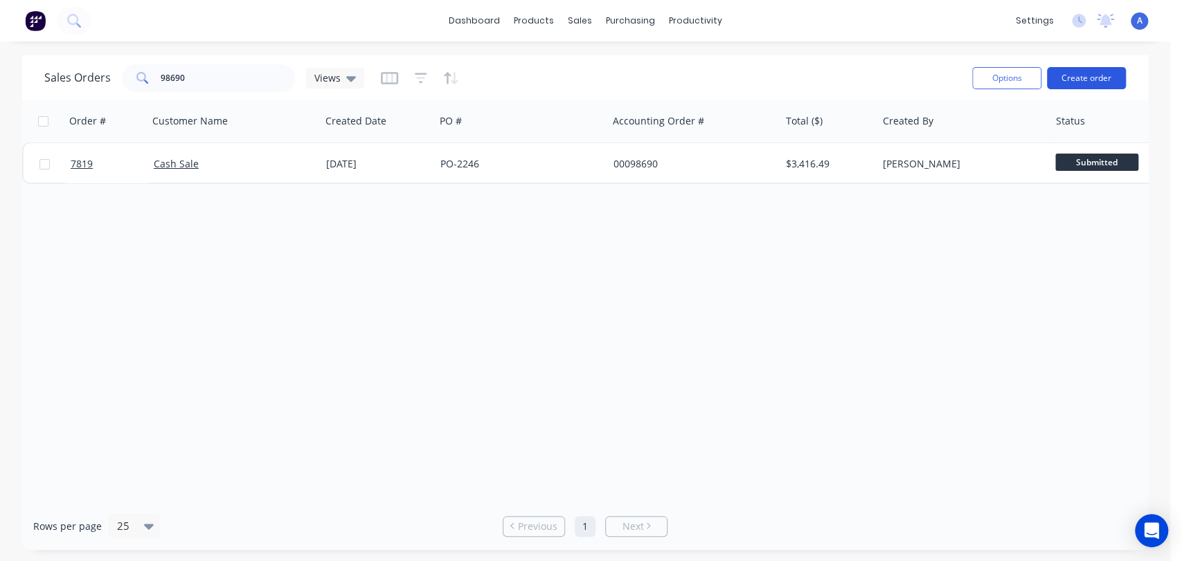
click at [1091, 77] on button "Create order" at bounding box center [1086, 78] width 79 height 22
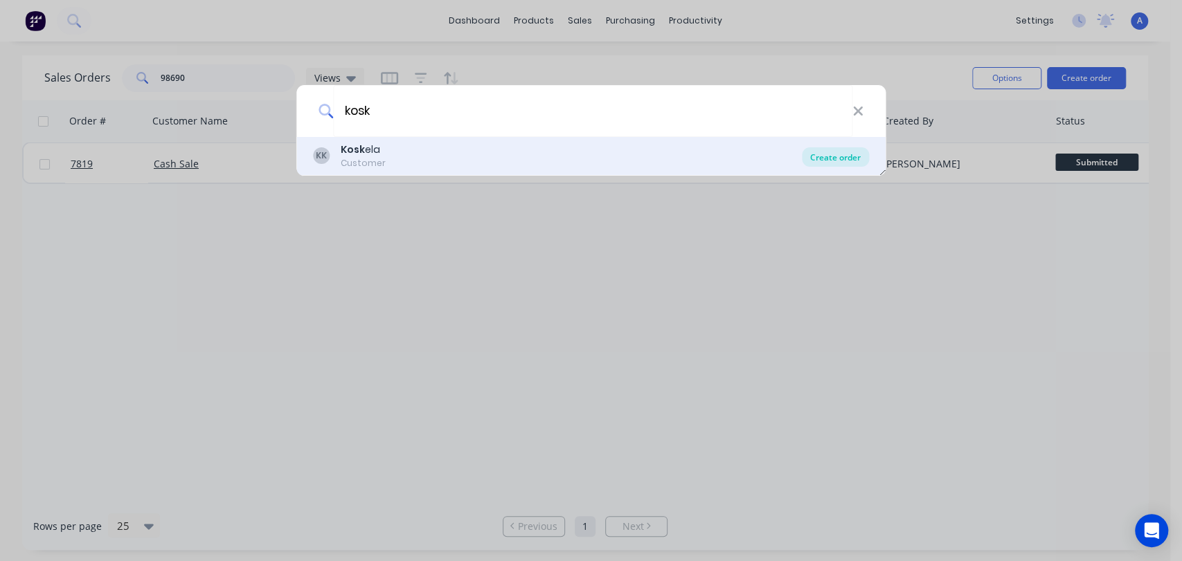
type input "kosk"
click at [847, 156] on div "Create order" at bounding box center [835, 156] width 67 height 19
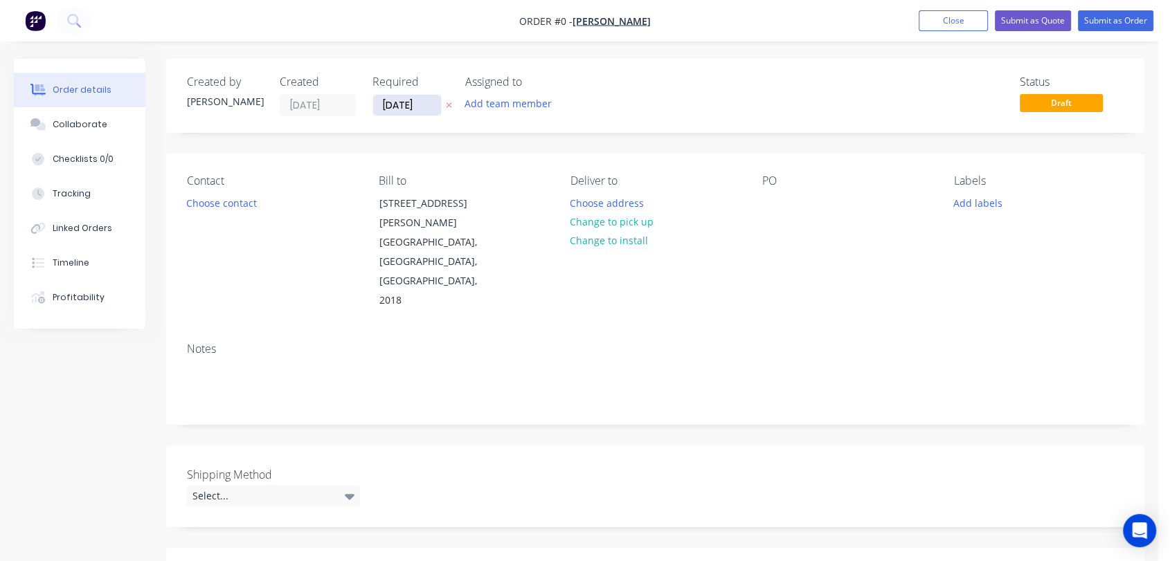
click at [426, 96] on input "[DATE]" at bounding box center [407, 105] width 68 height 21
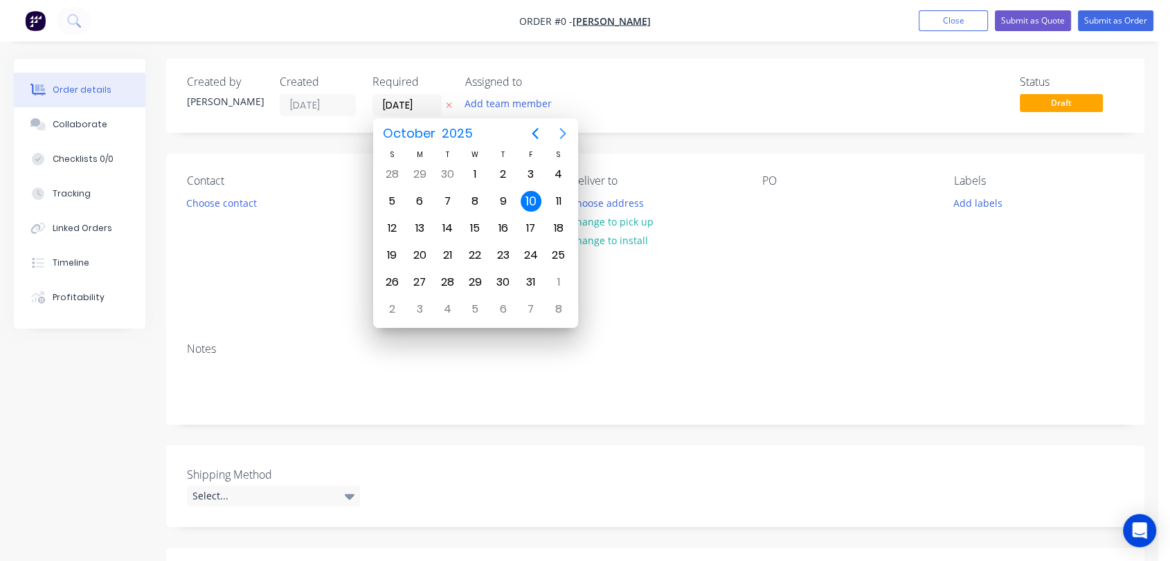
click at [563, 132] on icon "Next page" at bounding box center [562, 133] width 6 height 11
click at [476, 272] on div "31" at bounding box center [474, 282] width 21 height 21
type input "[DATE]"
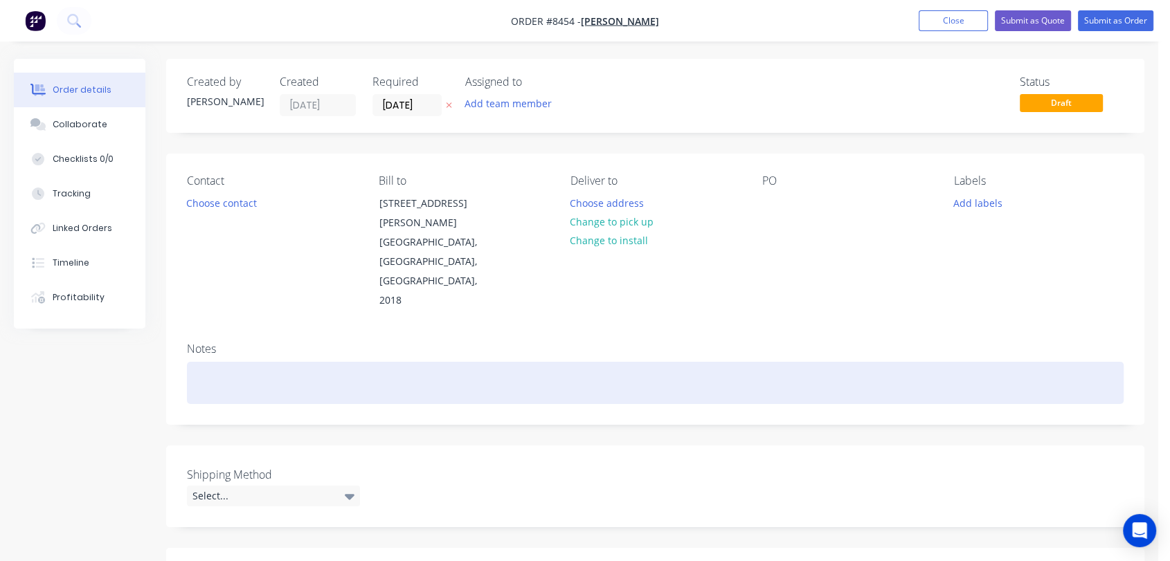
click at [217, 362] on div at bounding box center [655, 383] width 937 height 42
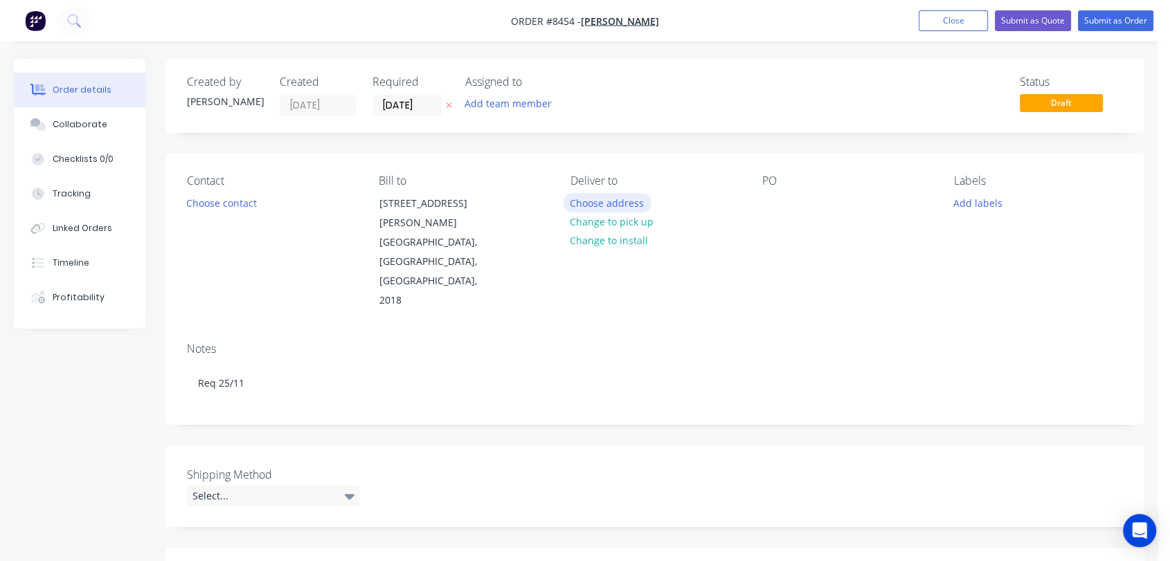
click at [615, 199] on button "Choose address" at bounding box center [607, 202] width 89 height 19
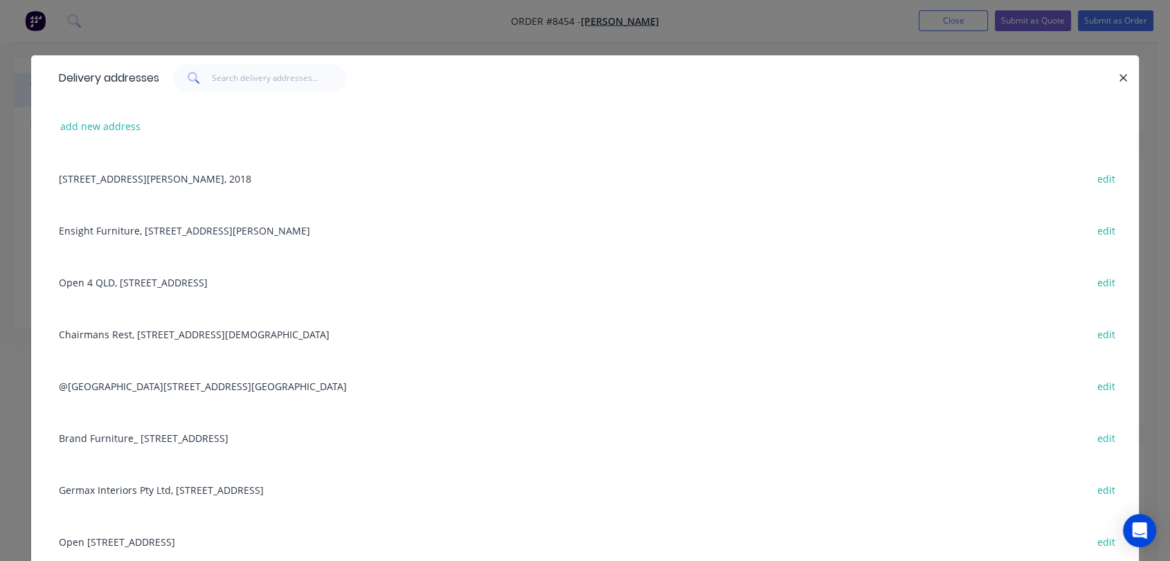
click at [154, 228] on div "Ensight Furniture, [STREET_ADDRESS][PERSON_NAME] Park edit" at bounding box center [585, 230] width 1066 height 52
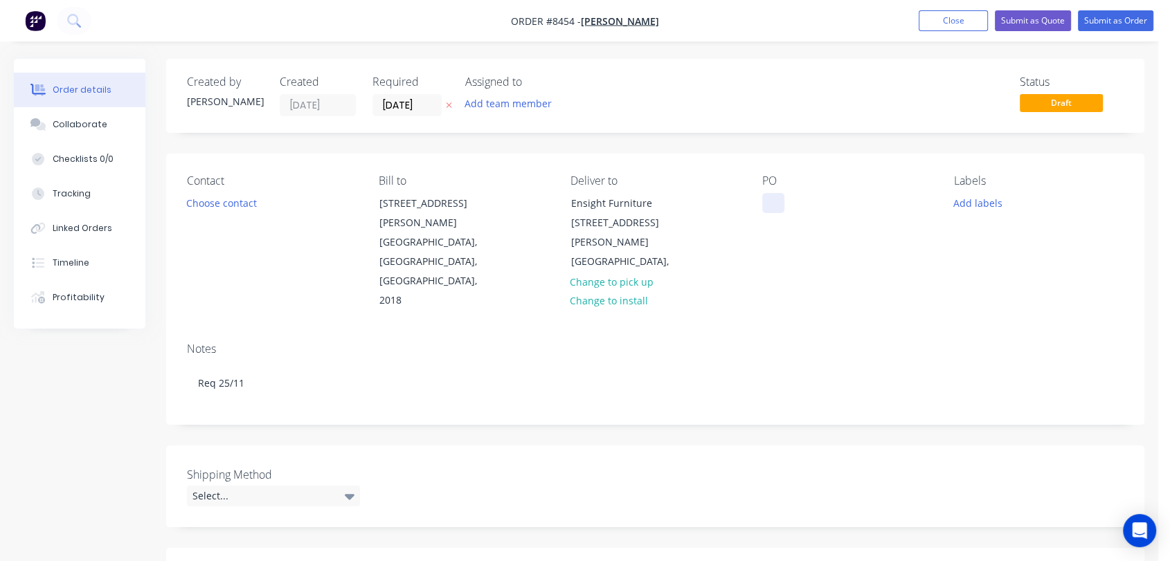
click at [773, 203] on div at bounding box center [773, 203] width 22 height 20
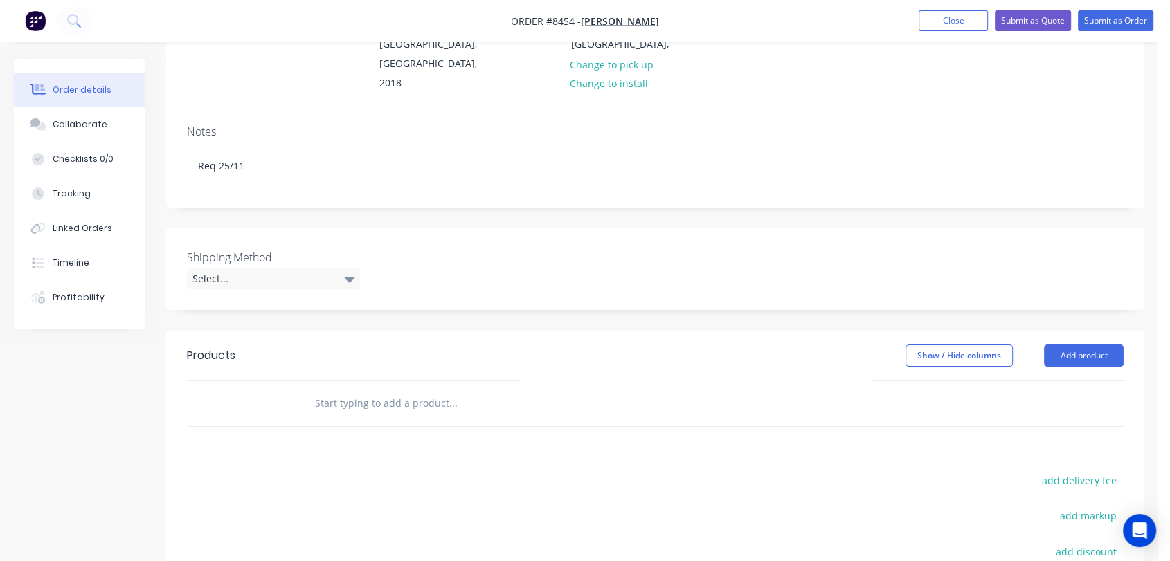
scroll to position [231, 0]
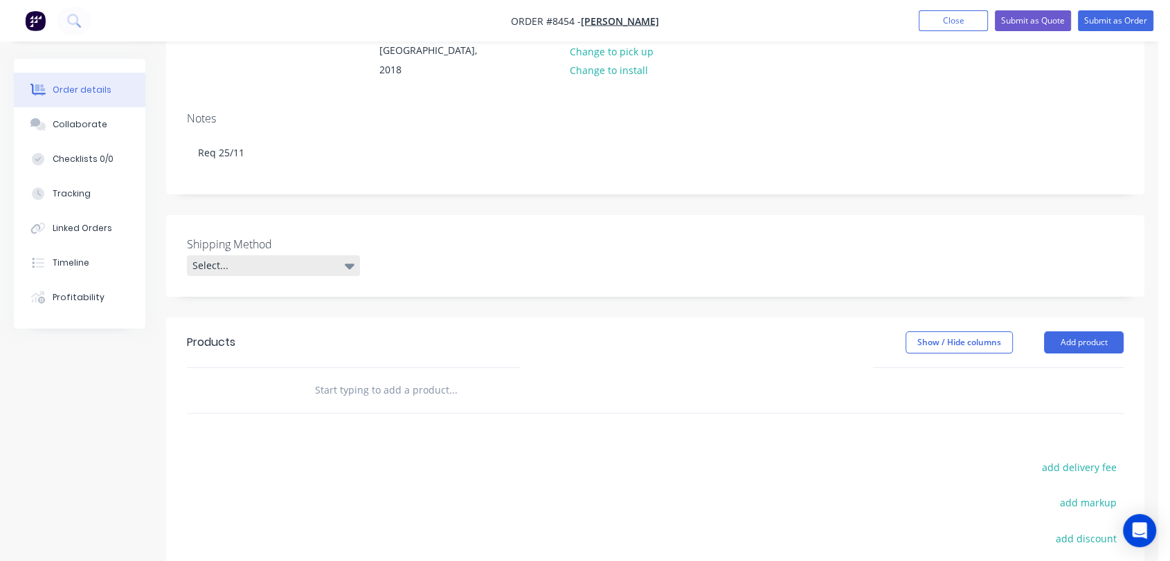
click at [238, 255] on div "Select..." at bounding box center [273, 265] width 173 height 21
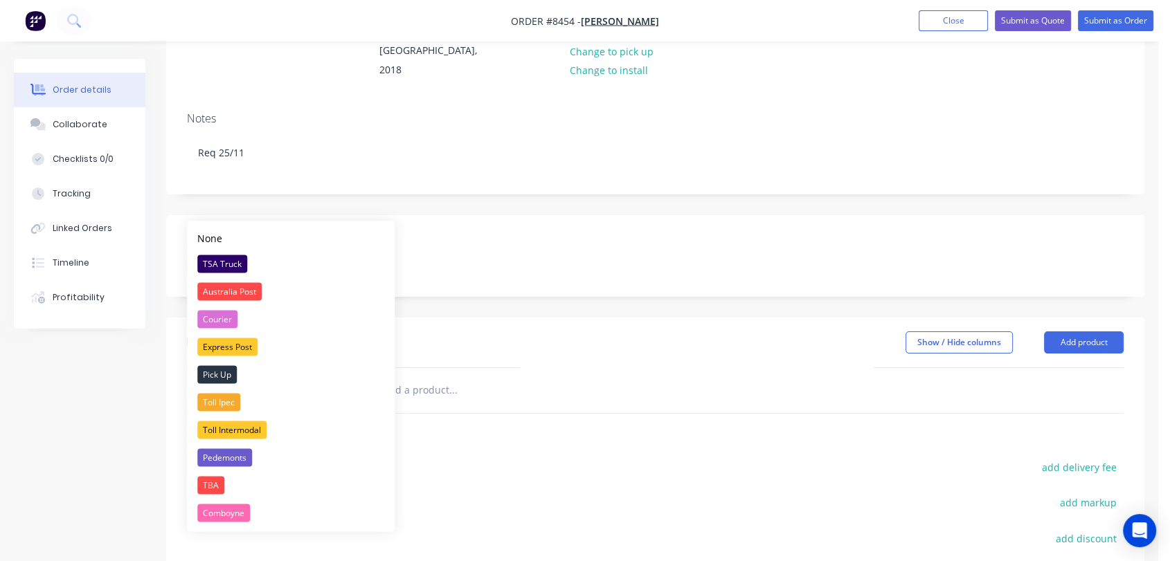
drag, startPoint x: 234, startPoint y: 260, endPoint x: 252, endPoint y: 264, distance: 18.5
click at [233, 260] on div "TSA Truck" at bounding box center [222, 264] width 50 height 18
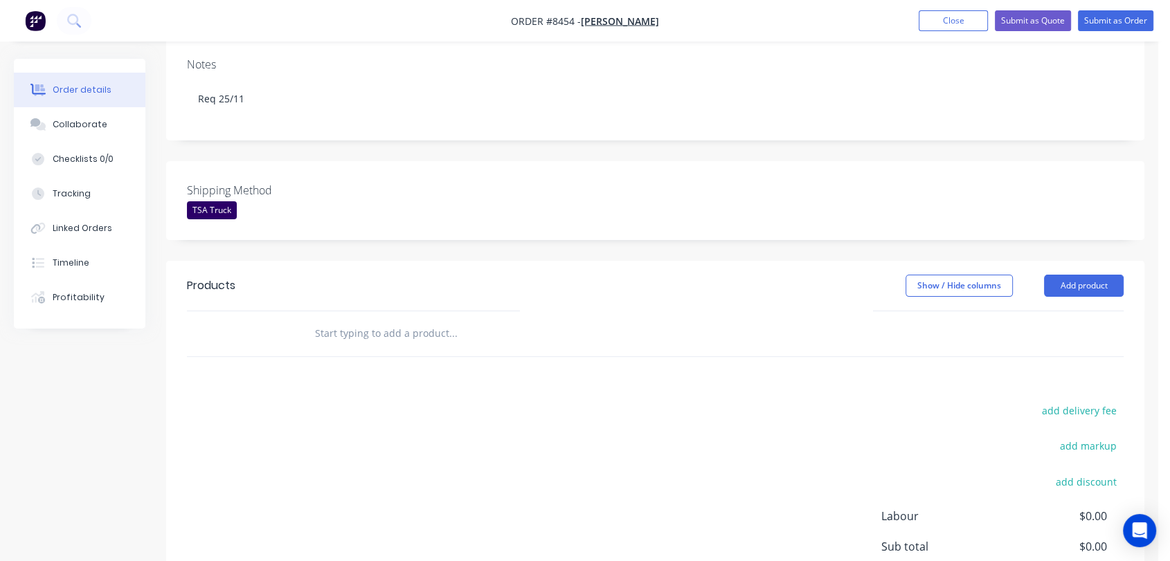
scroll to position [307, 0]
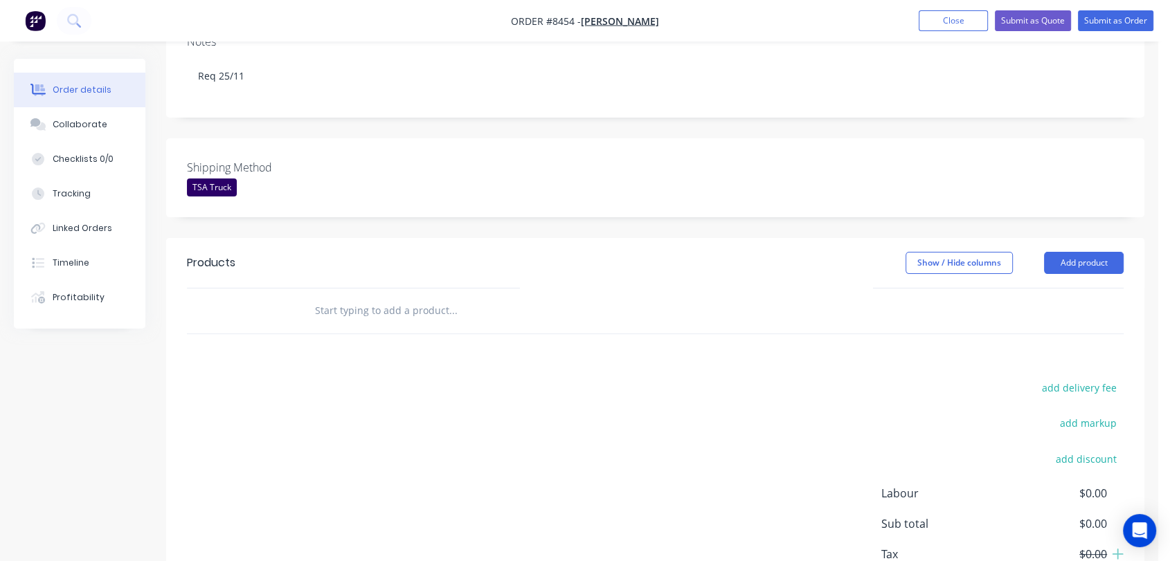
click at [395, 297] on input "text" at bounding box center [452, 311] width 277 height 28
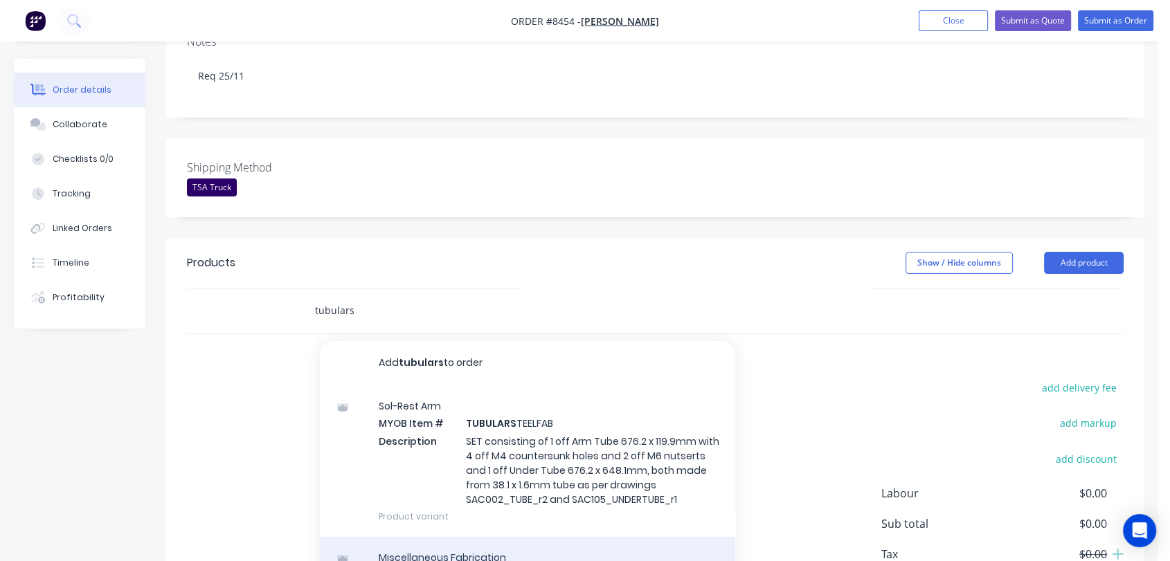
type input "tubulars"
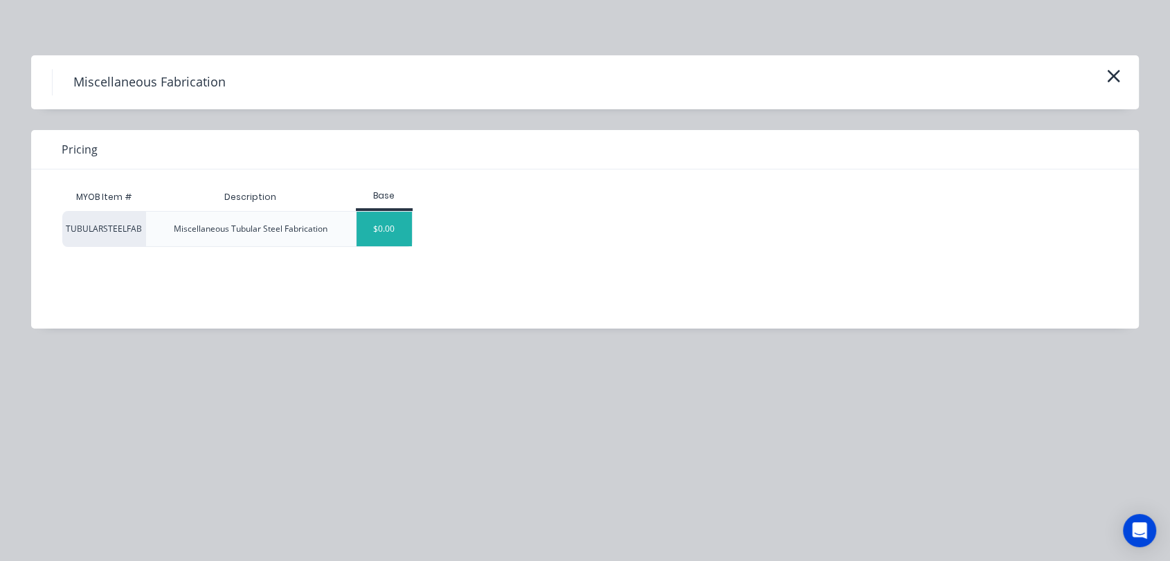
click at [367, 228] on div "$0.00" at bounding box center [384, 229] width 56 height 35
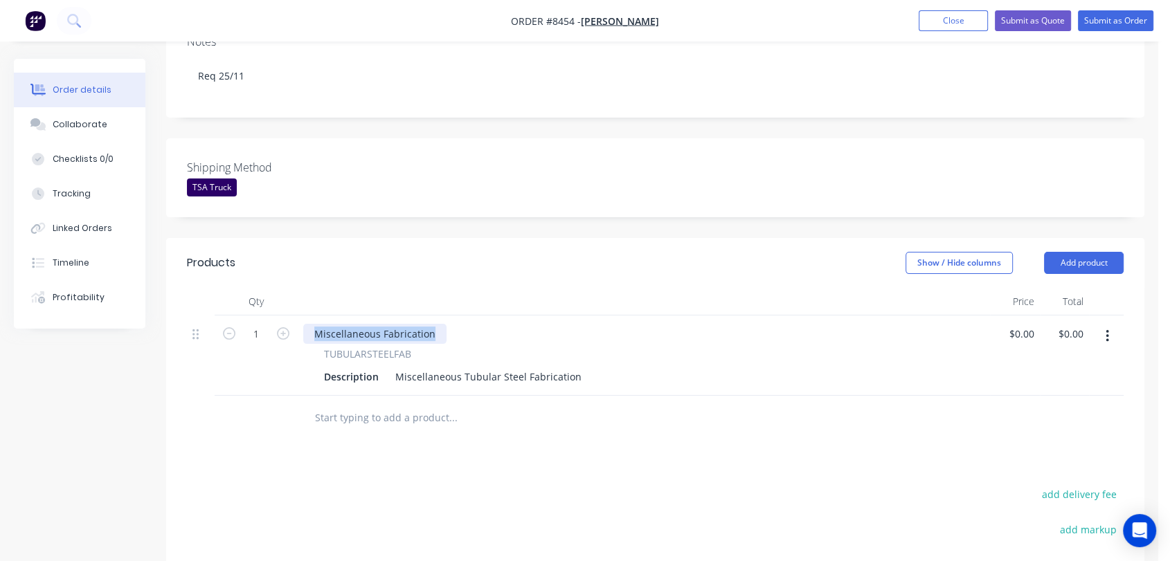
drag, startPoint x: 435, startPoint y: 273, endPoint x: 302, endPoint y: 265, distance: 133.2
click at [303, 324] on div "Miscellaneous Fabrication" at bounding box center [643, 334] width 681 height 20
click at [264, 324] on input "1" at bounding box center [256, 334] width 36 height 21
type input "22"
drag, startPoint x: 393, startPoint y: 316, endPoint x: 640, endPoint y: 334, distance: 247.1
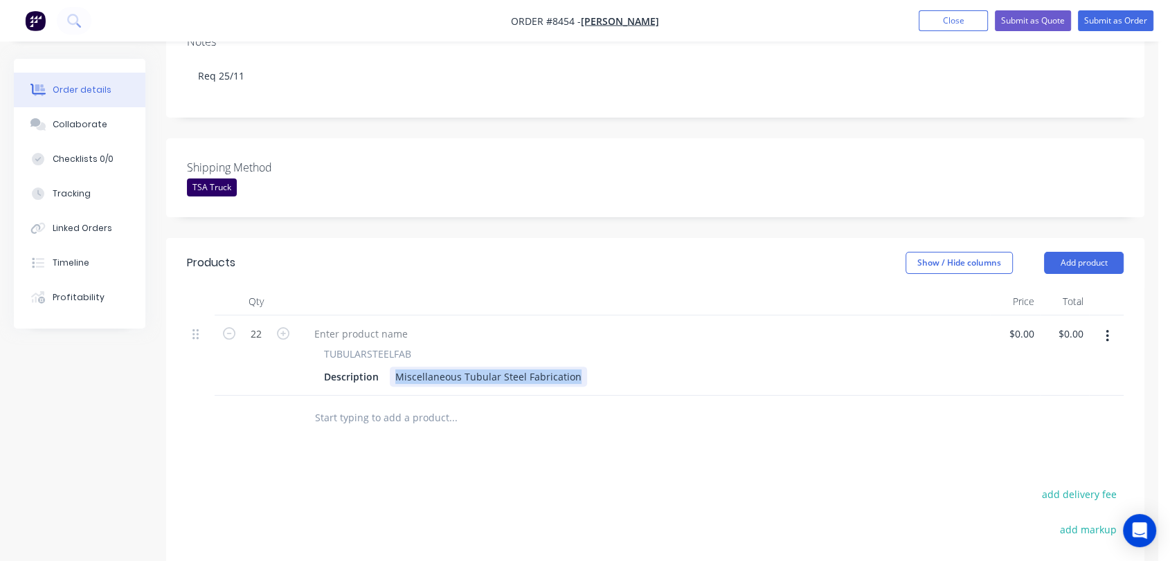
click at [640, 334] on div "TUBULARSTEELFAB Description Miscellaneous Tubular Steel Fabrication" at bounding box center [644, 356] width 692 height 80
paste div
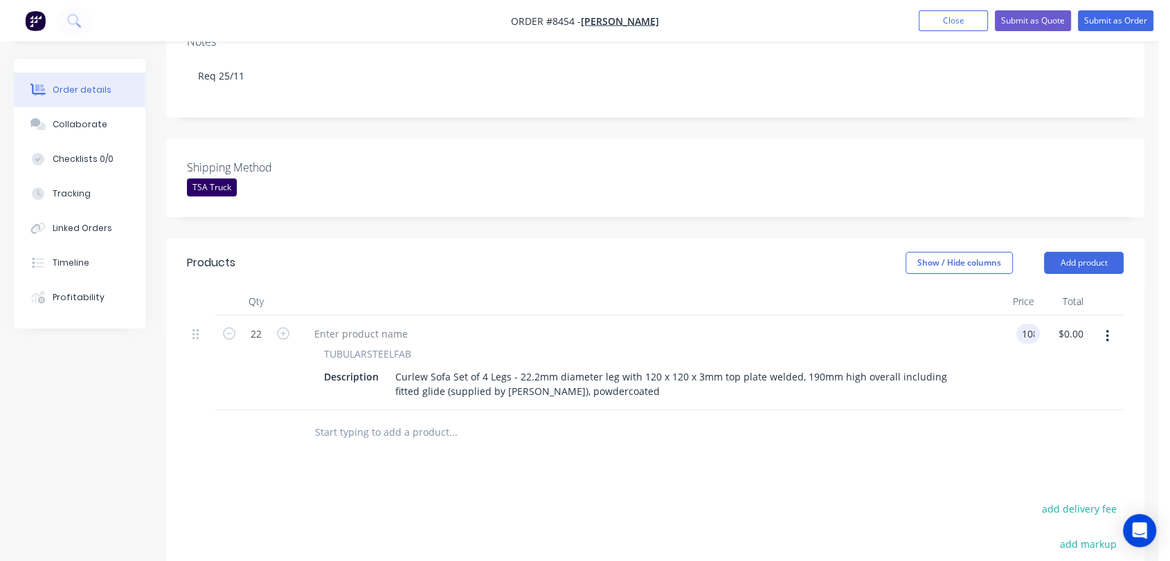
type input "$108.00"
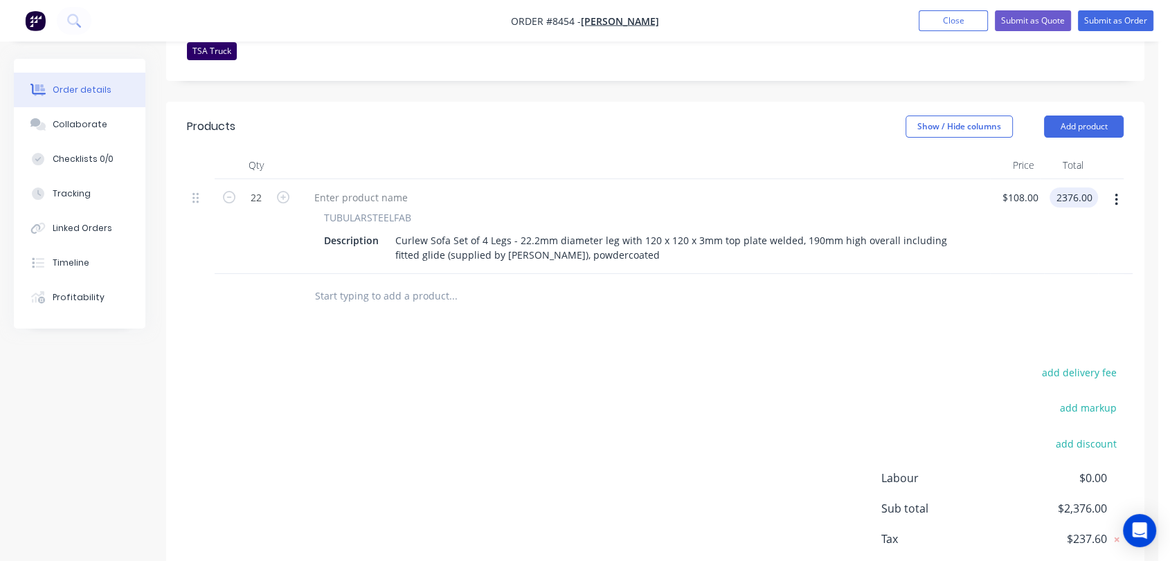
scroll to position [461, 0]
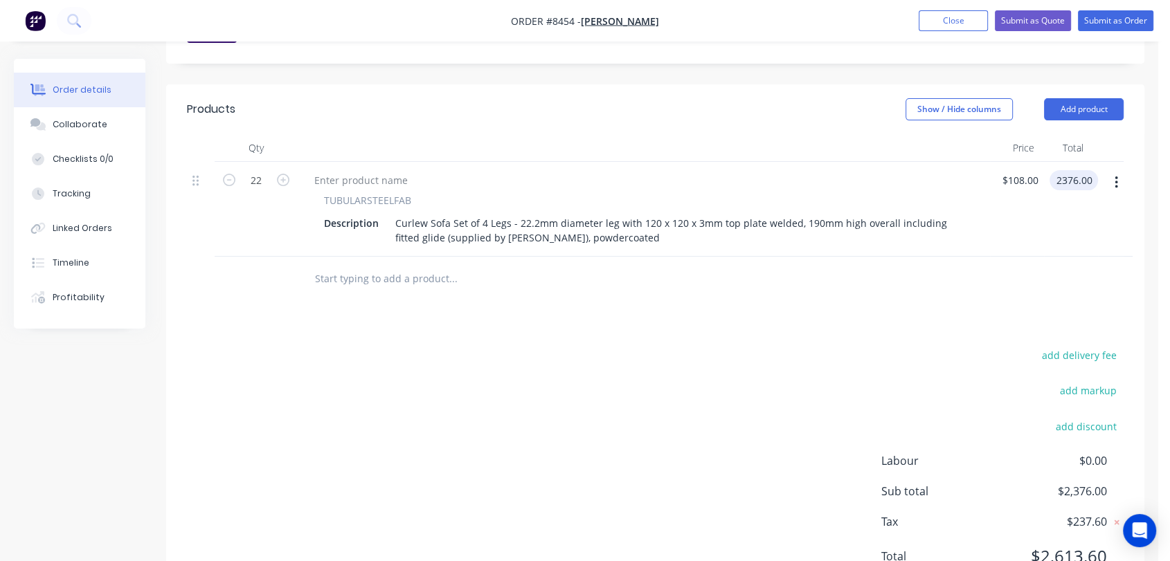
type input "$2,376.00"
click at [354, 265] on input "text" at bounding box center [452, 279] width 277 height 28
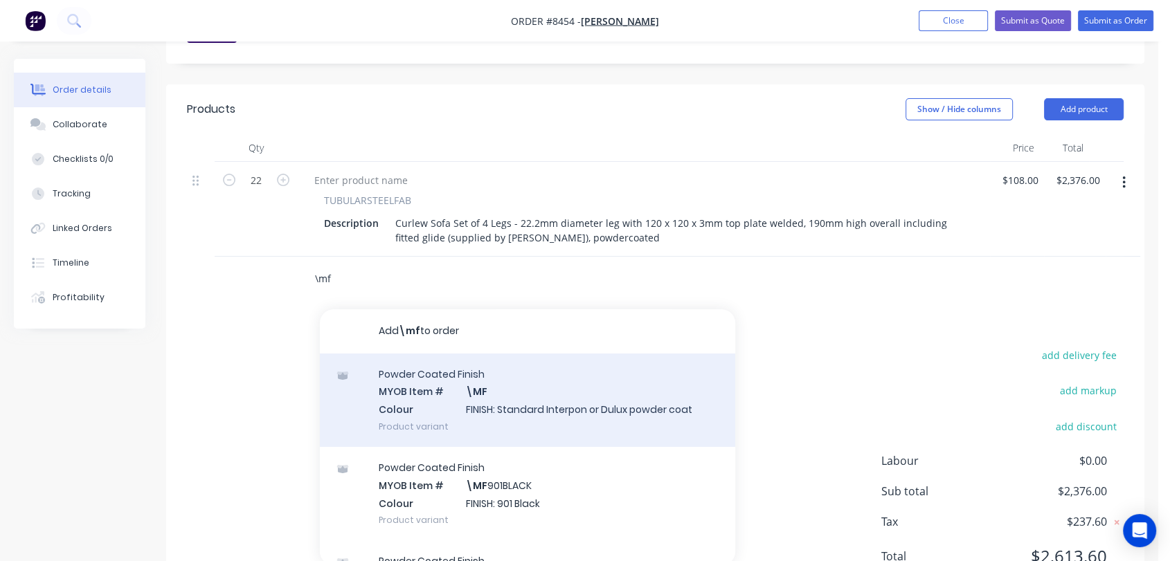
type input "\mf"
click at [520, 354] on div "Powder Coated Finish MYOB Item # \MF Colour FINISH: Standard Interpon or Dulux …" at bounding box center [527, 400] width 415 height 93
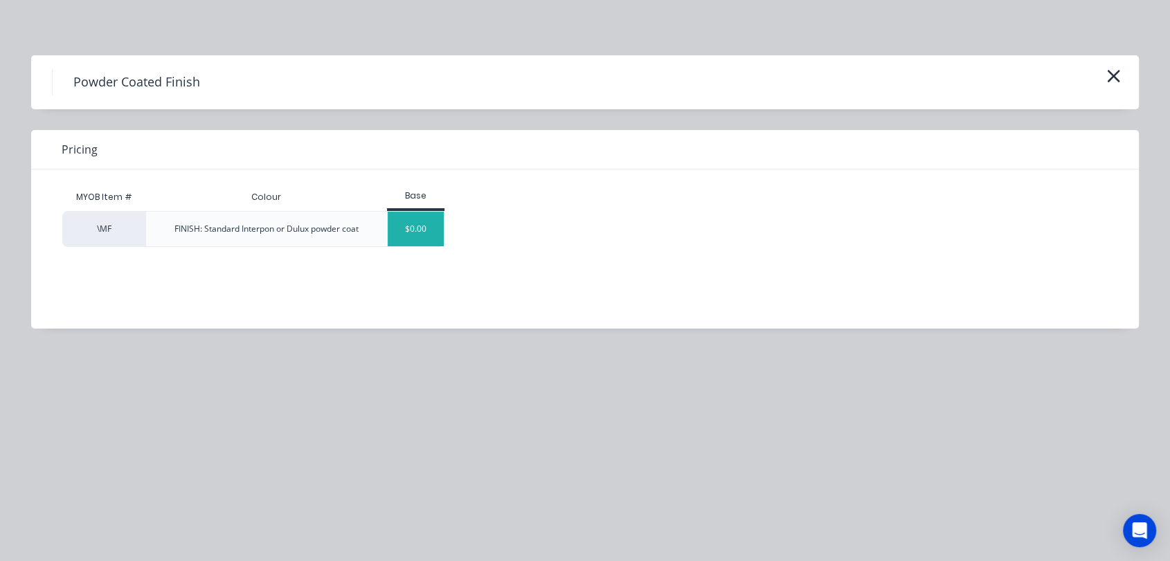
click at [426, 231] on div "$0.00" at bounding box center [416, 229] width 56 height 35
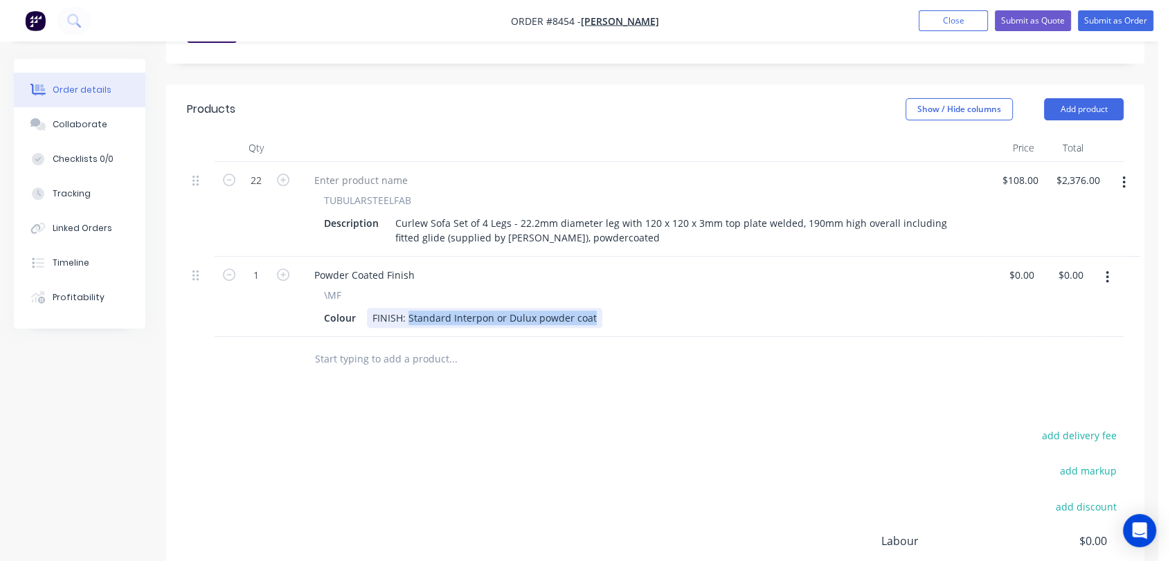
drag, startPoint x: 408, startPoint y: 259, endPoint x: 621, endPoint y: 275, distance: 213.8
click at [621, 275] on div "Powder Coated Finish \MF Colour FINISH: Standard Interpon or Dulux powder coat" at bounding box center [644, 297] width 692 height 80
click at [471, 308] on div "FINISH: TBA - emailed [PERSON_NAME] 10/10" at bounding box center [477, 318] width 220 height 20
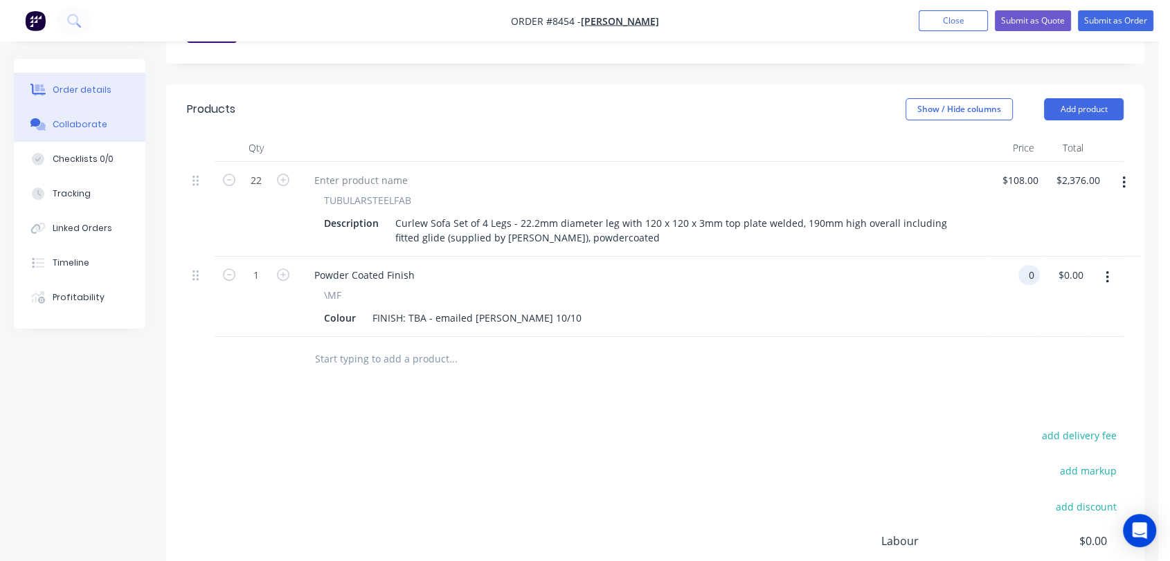
type input "$0.00"
click at [97, 126] on div "Collaborate" at bounding box center [80, 124] width 55 height 12
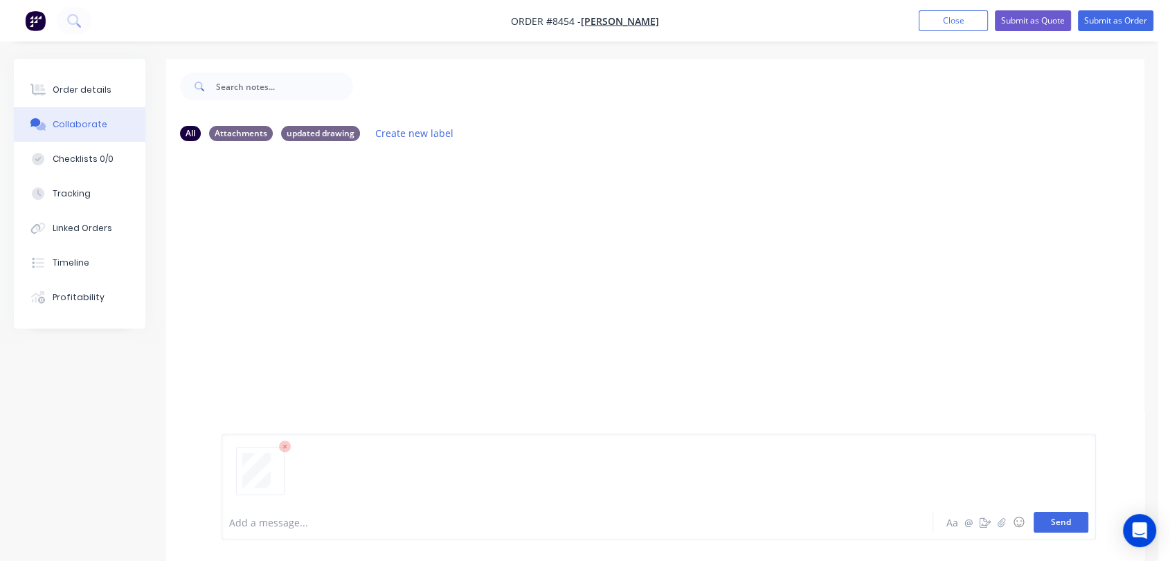
click at [1058, 522] on button "Send" at bounding box center [1060, 522] width 55 height 21
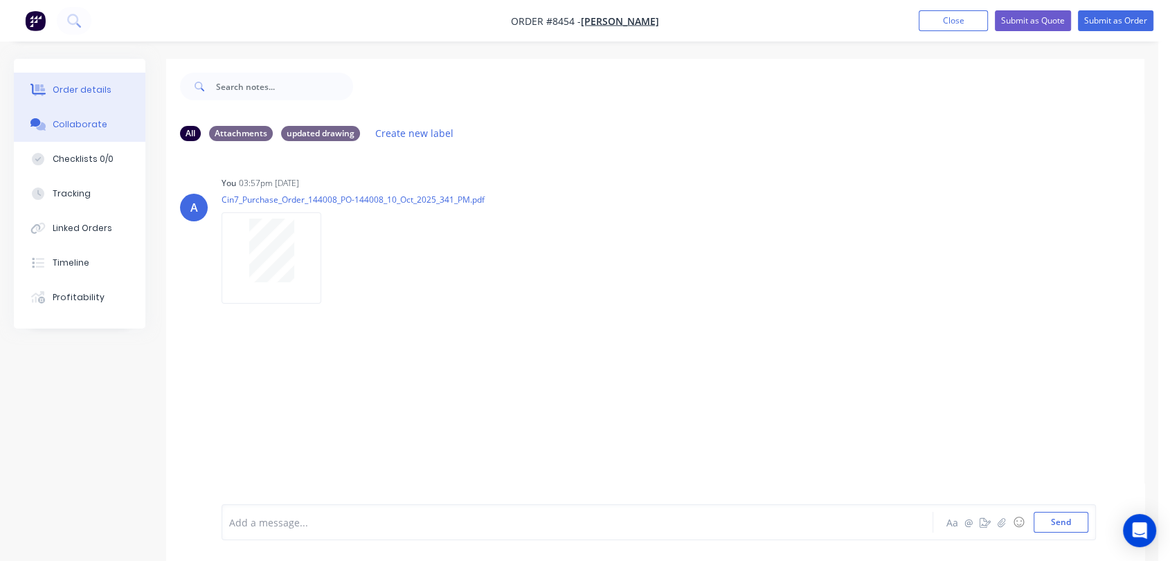
click at [80, 86] on div "Order details" at bounding box center [82, 90] width 59 height 12
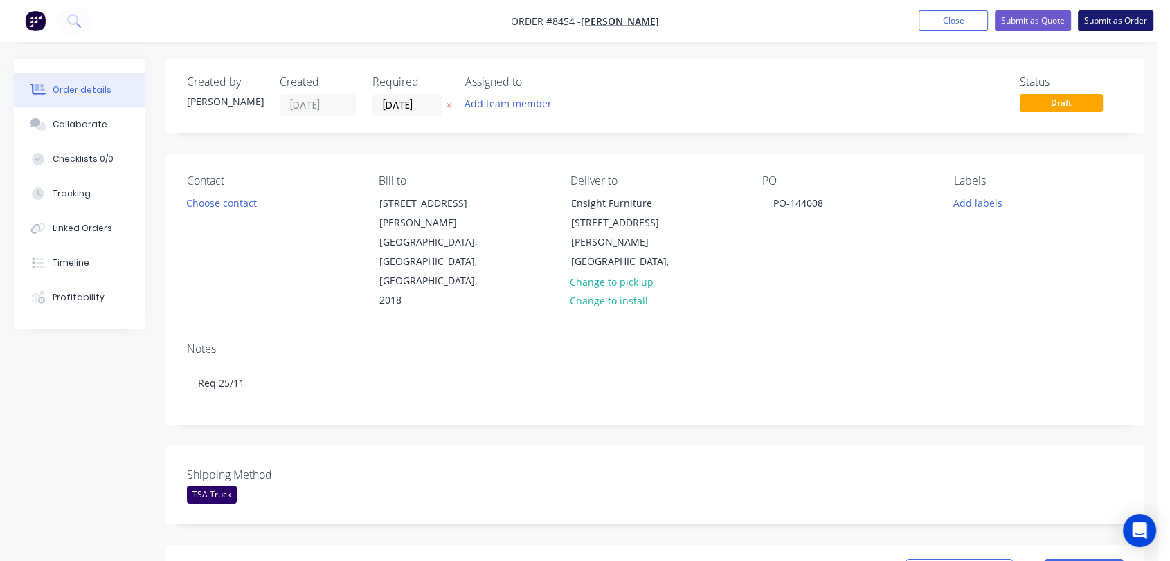
click at [1114, 19] on button "Submit as Order" at bounding box center [1115, 20] width 75 height 21
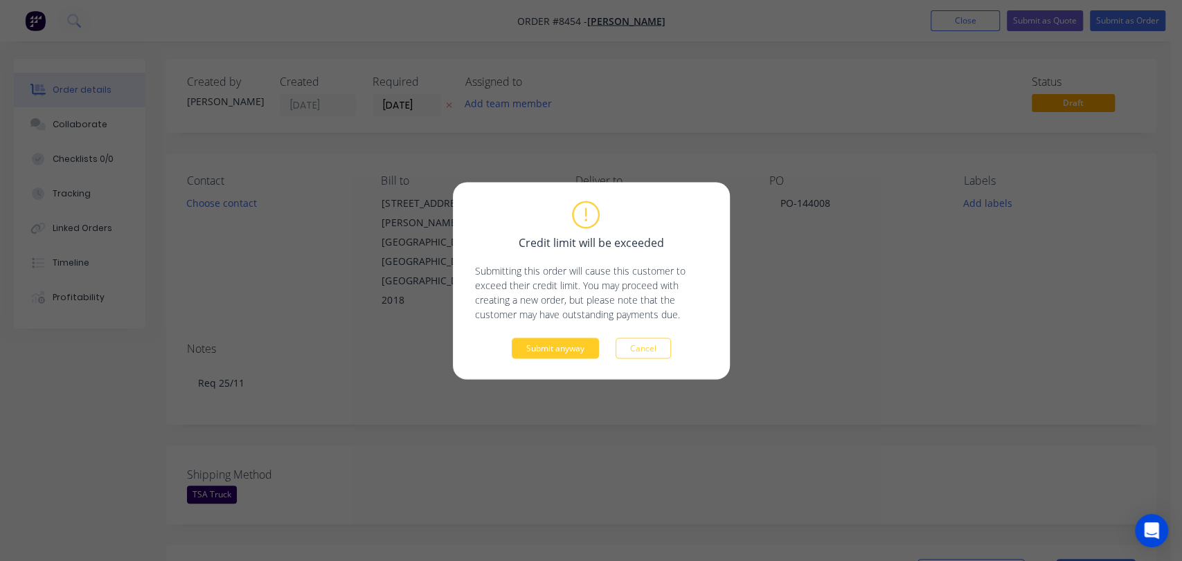
click at [566, 342] on button "Submit anyway" at bounding box center [555, 348] width 87 height 21
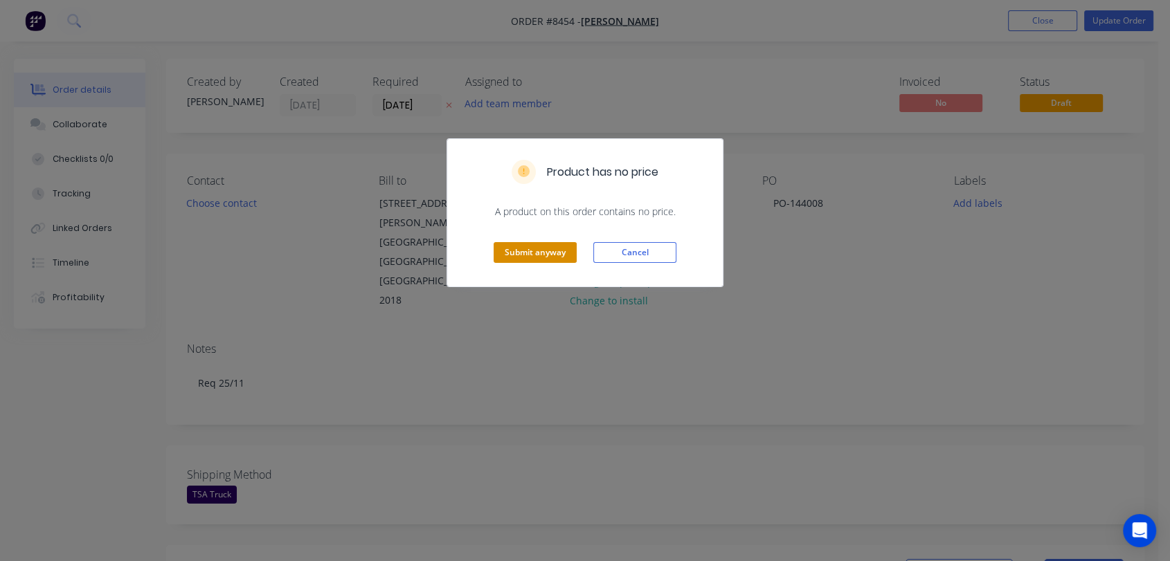
click at [535, 247] on button "Submit anyway" at bounding box center [535, 252] width 83 height 21
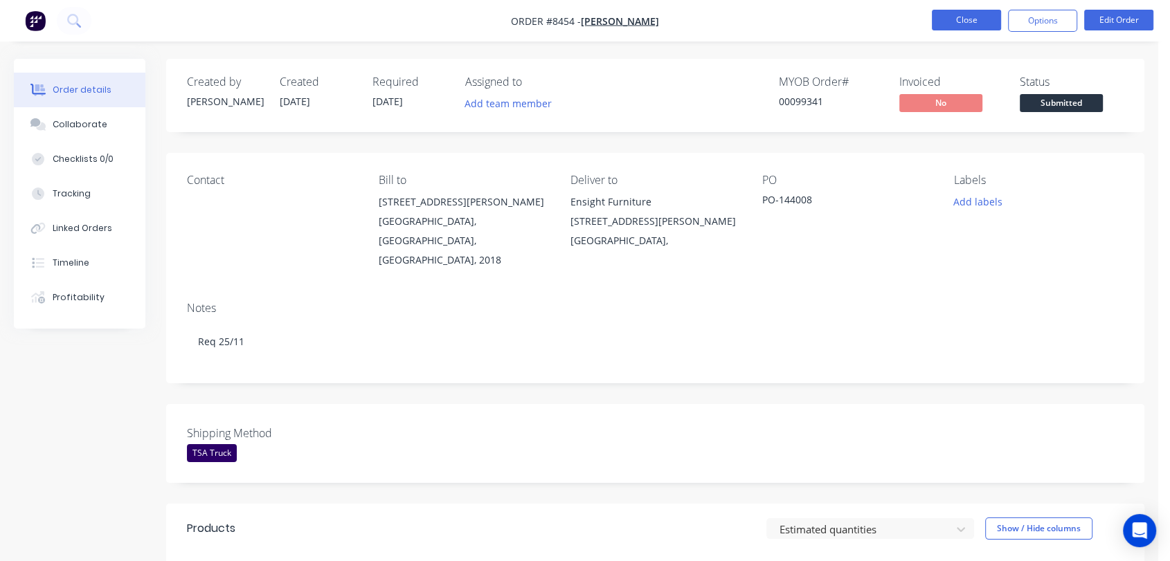
click at [958, 13] on button "Close" at bounding box center [966, 20] width 69 height 21
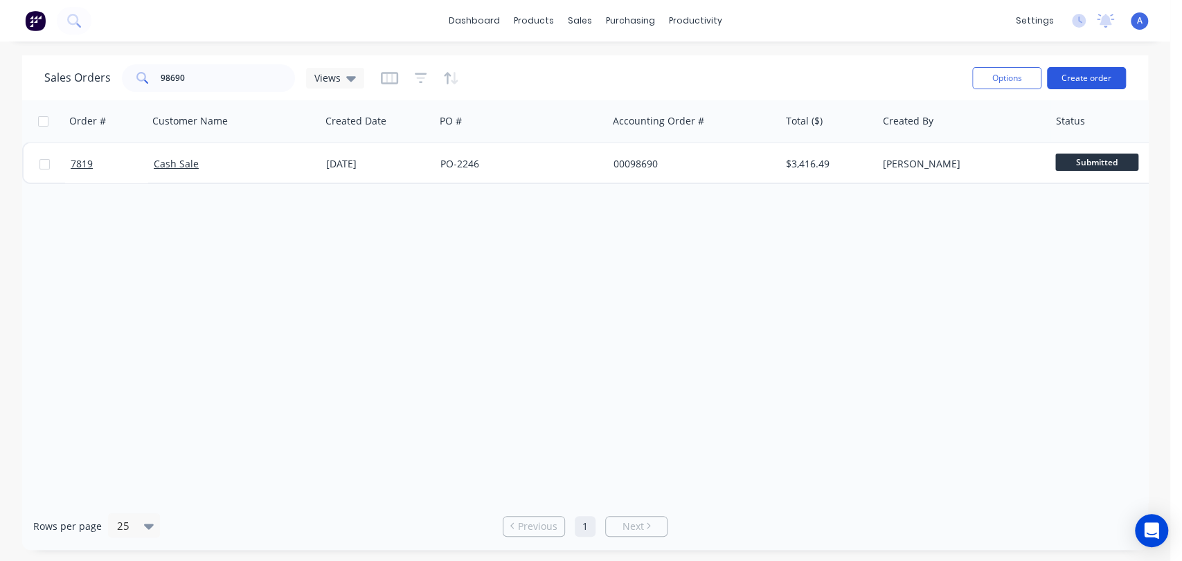
click at [1073, 73] on button "Create order" at bounding box center [1086, 78] width 79 height 22
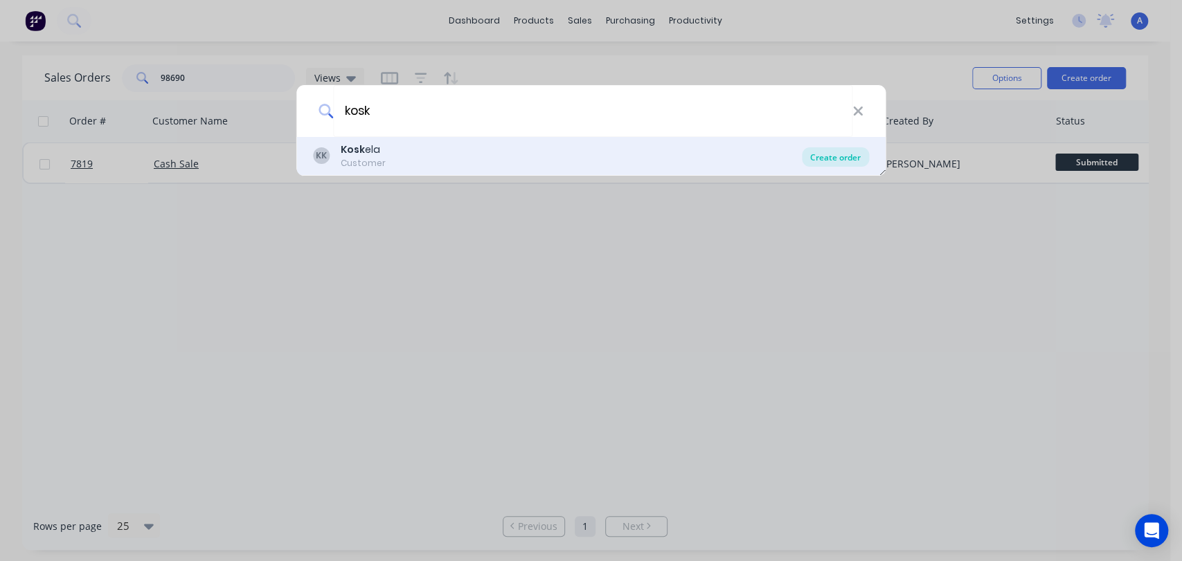
type input "kosk"
click at [825, 156] on div "Create order" at bounding box center [835, 156] width 67 height 19
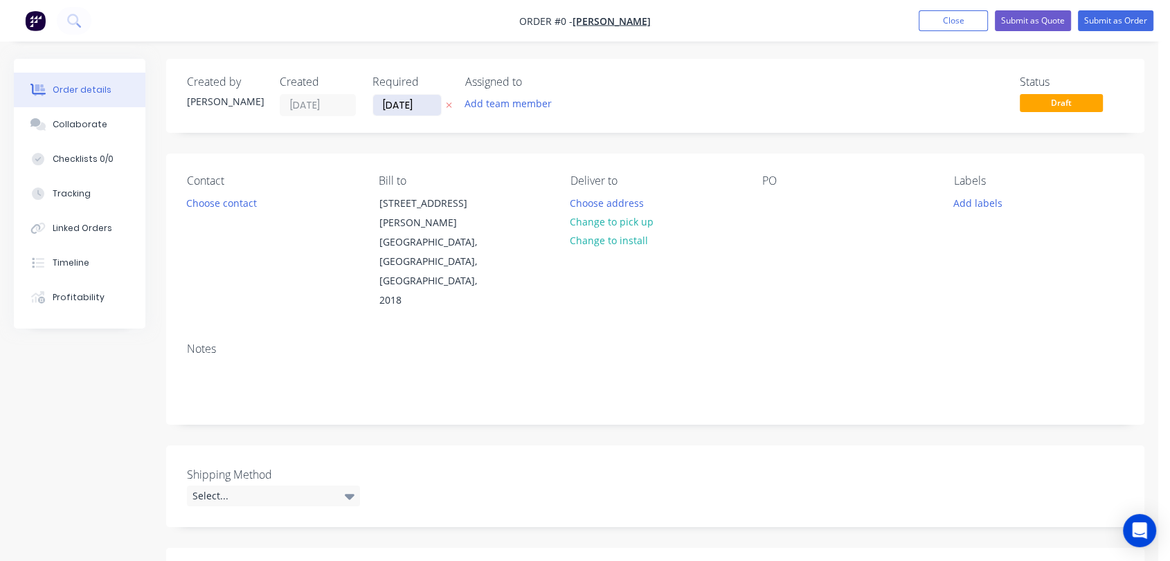
click at [426, 102] on input "[DATE]" at bounding box center [407, 105] width 68 height 21
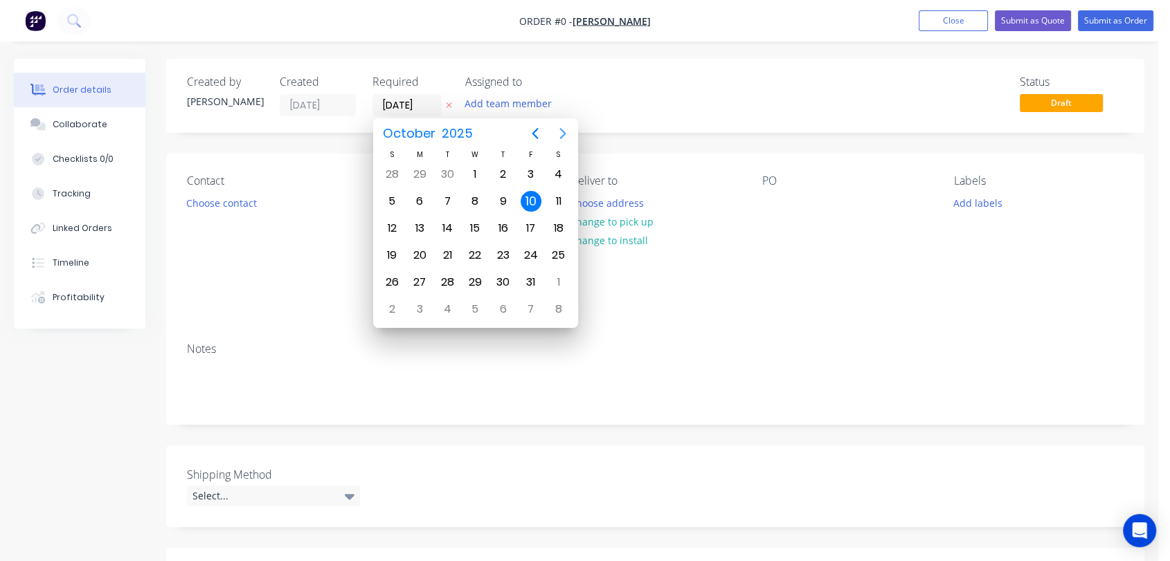
click at [559, 134] on icon "Next page" at bounding box center [562, 133] width 17 height 17
click at [473, 273] on div "31" at bounding box center [474, 282] width 21 height 21
type input "[DATE]"
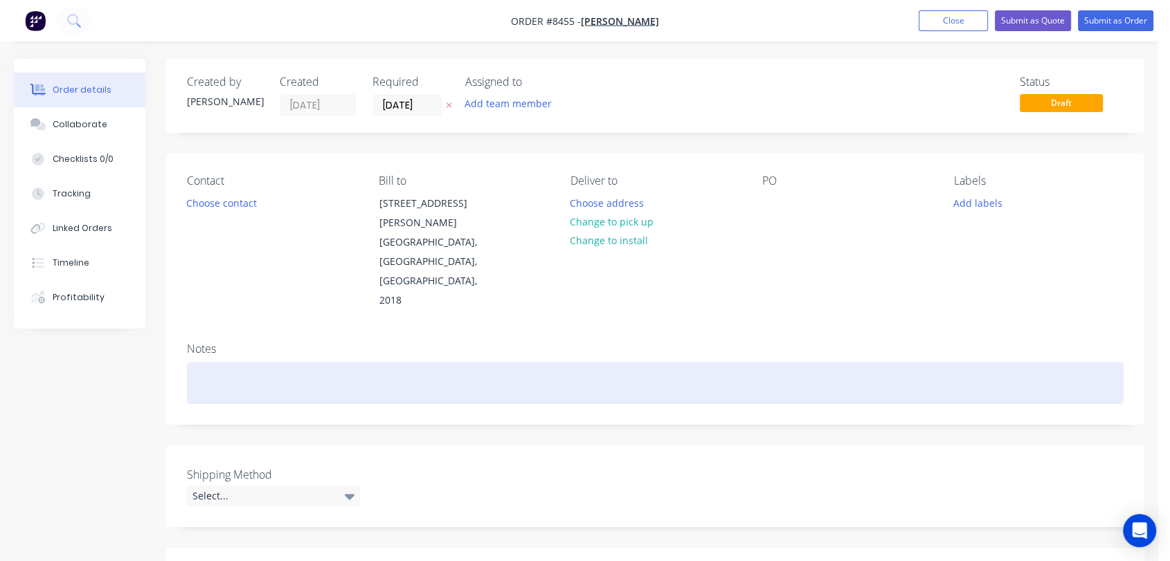
click at [227, 362] on div at bounding box center [655, 383] width 937 height 42
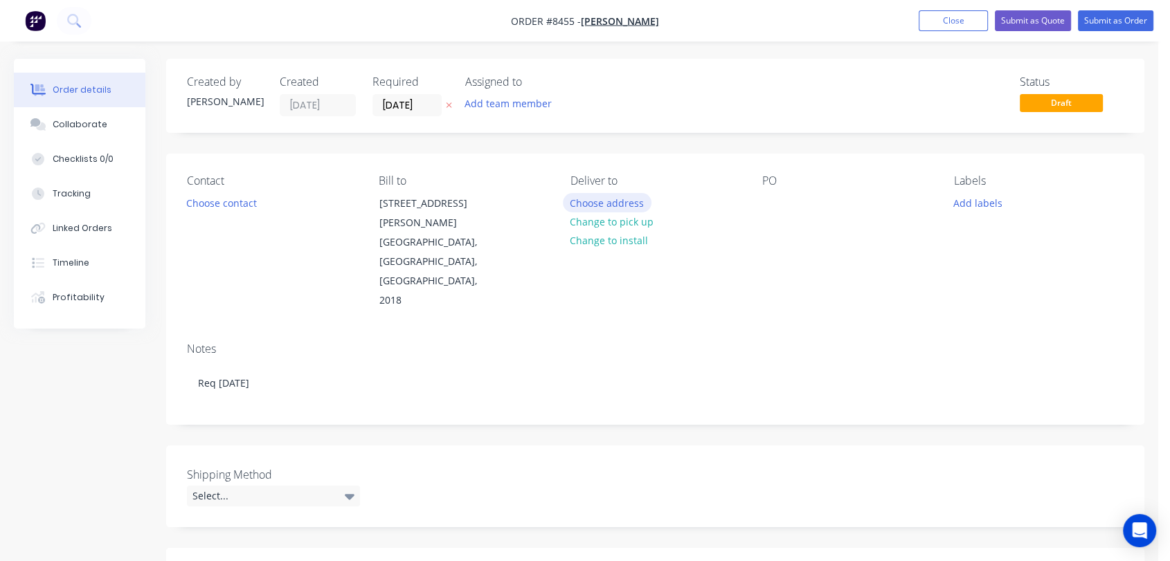
click at [613, 199] on button "Choose address" at bounding box center [607, 202] width 89 height 19
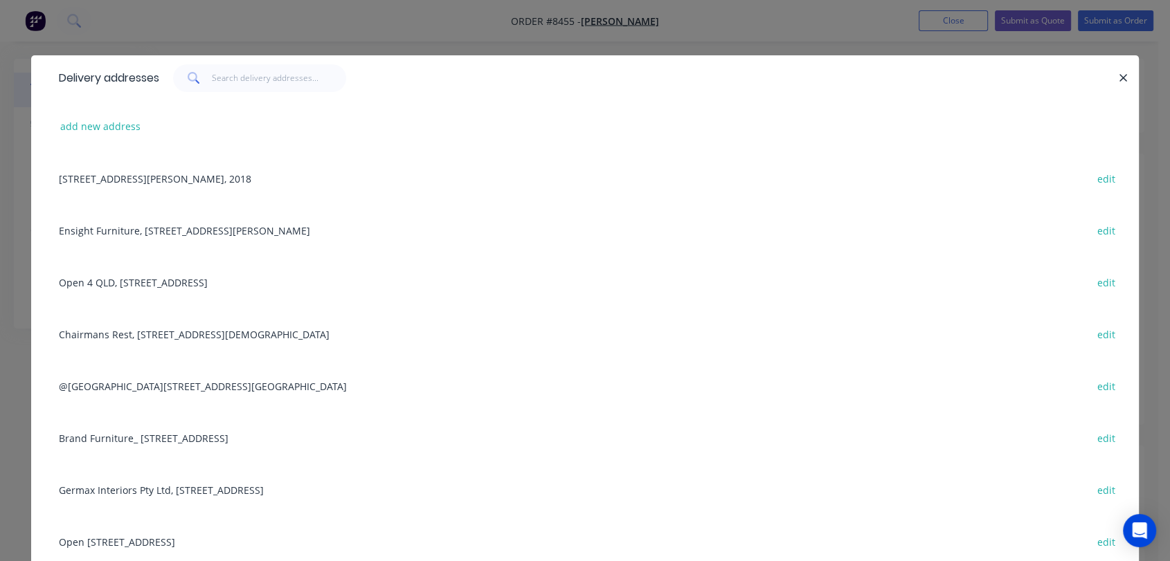
click at [84, 536] on div "Open [STREET_ADDRESS] edit" at bounding box center [585, 542] width 1066 height 52
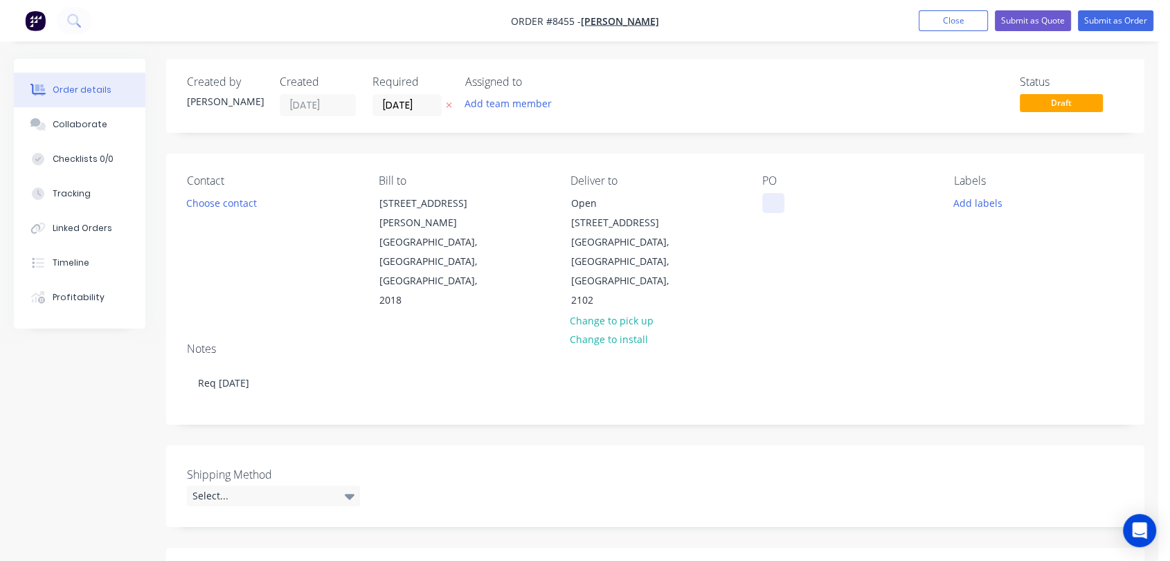
click at [778, 197] on div at bounding box center [773, 203] width 22 height 20
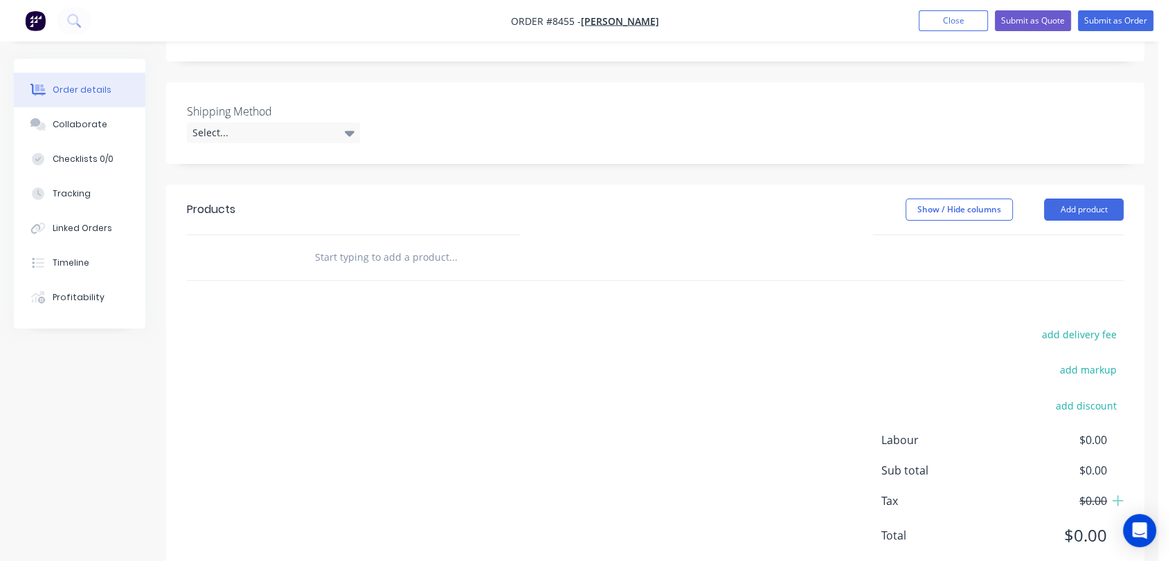
scroll to position [365, 0]
click at [282, 120] on div "Select..." at bounding box center [273, 130] width 173 height 21
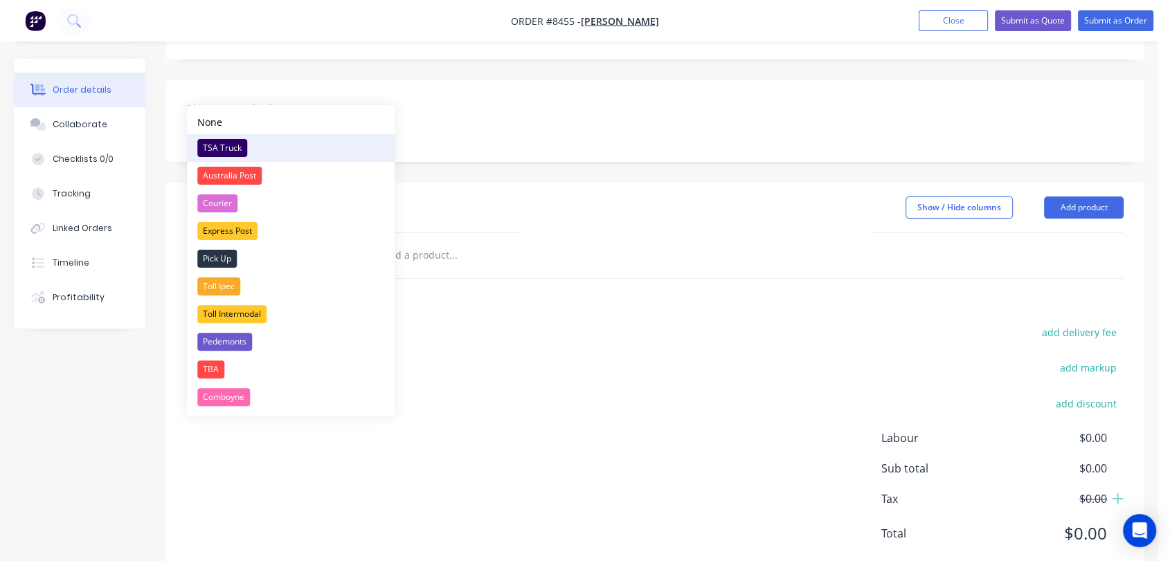
click at [234, 141] on div "TSA Truck" at bounding box center [222, 148] width 50 height 18
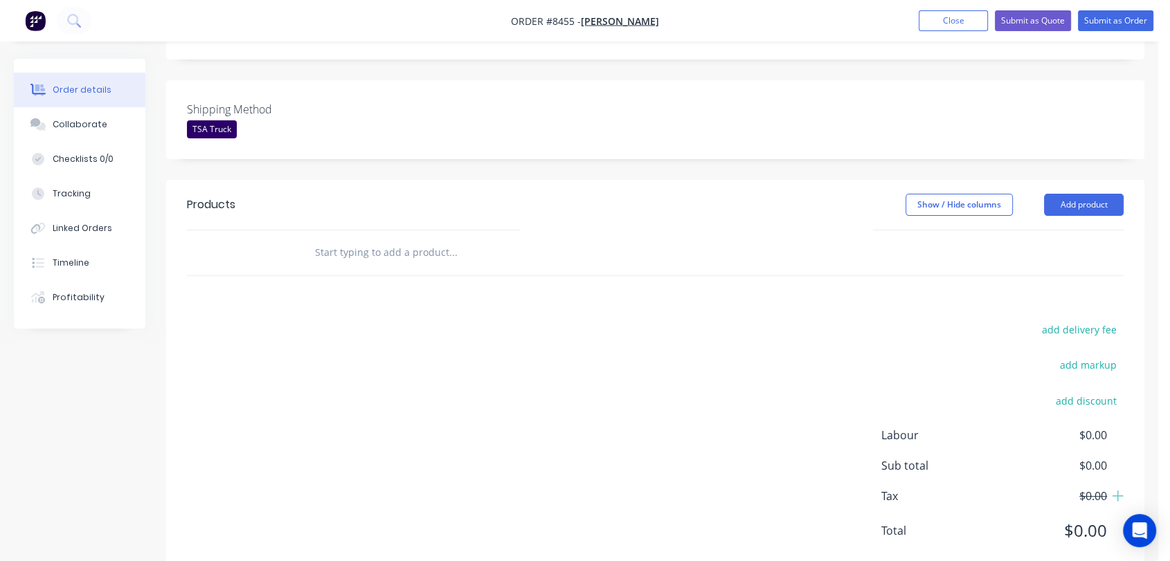
scroll to position [363, 0]
click at [442, 241] on input "text" at bounding box center [452, 255] width 277 height 28
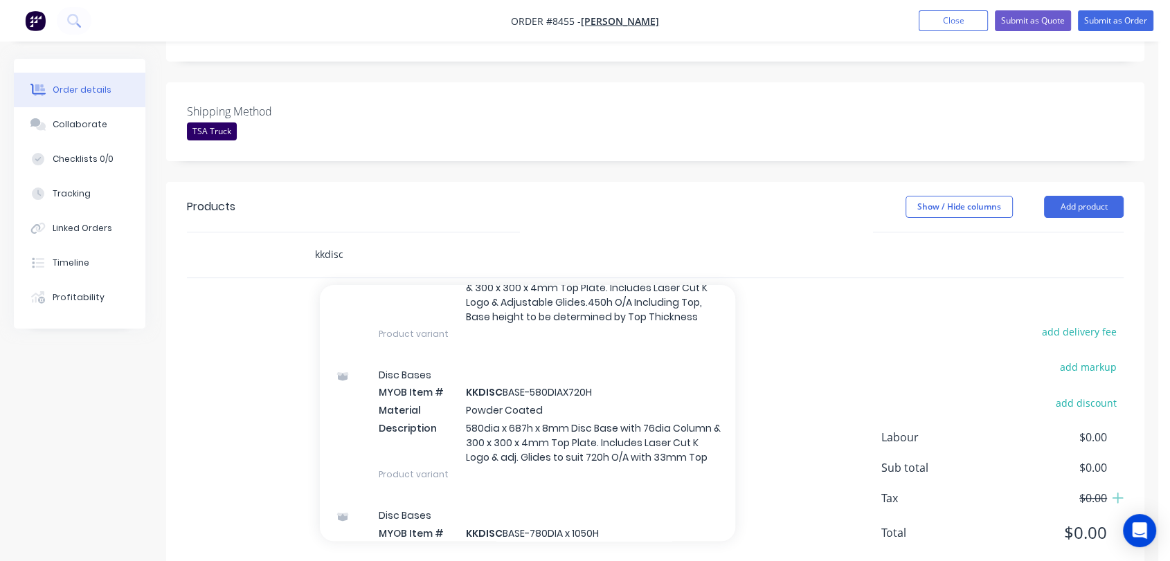
scroll to position [1000, 0]
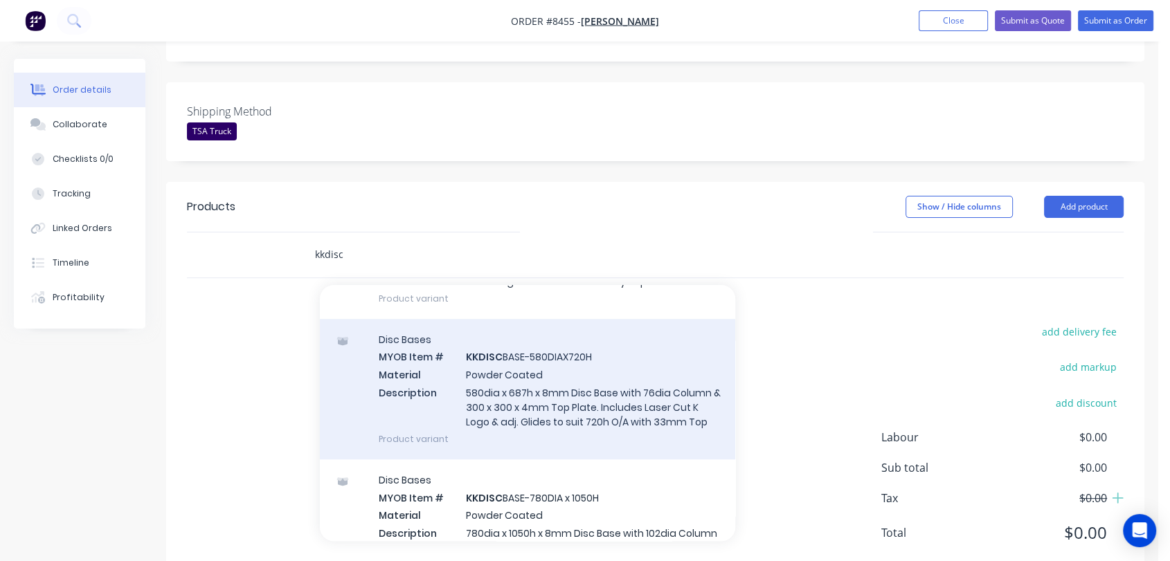
type input "kkdisc"
click at [561, 395] on div "Disc Bases MYOB Item # KKDISC BASE-580DIAX720H Material Powder Coated Descripti…" at bounding box center [527, 389] width 415 height 141
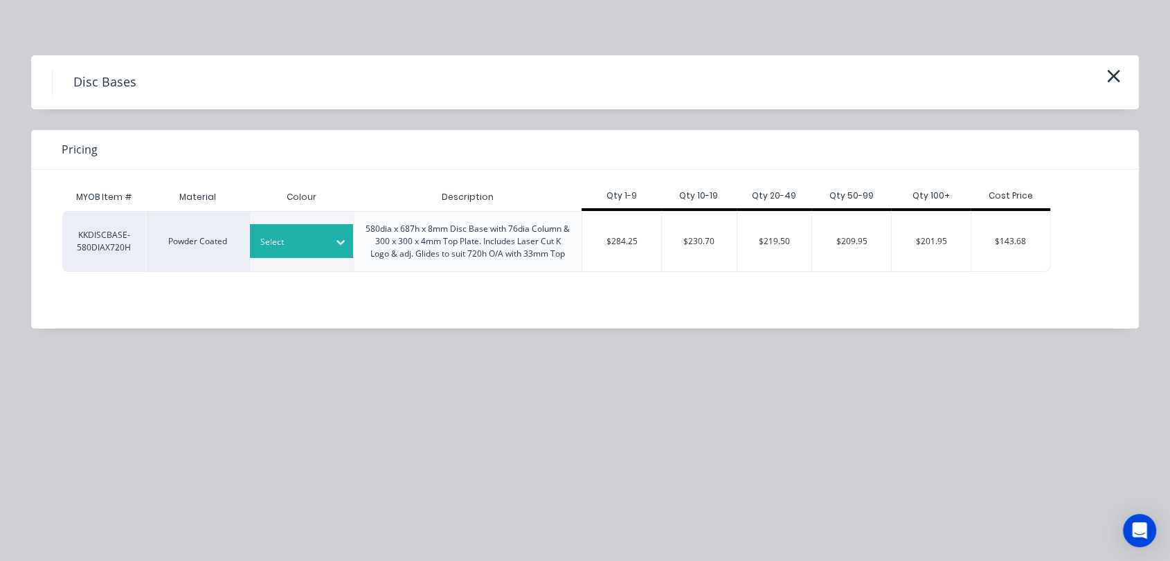
click at [334, 244] on icon at bounding box center [341, 242] width 14 height 14
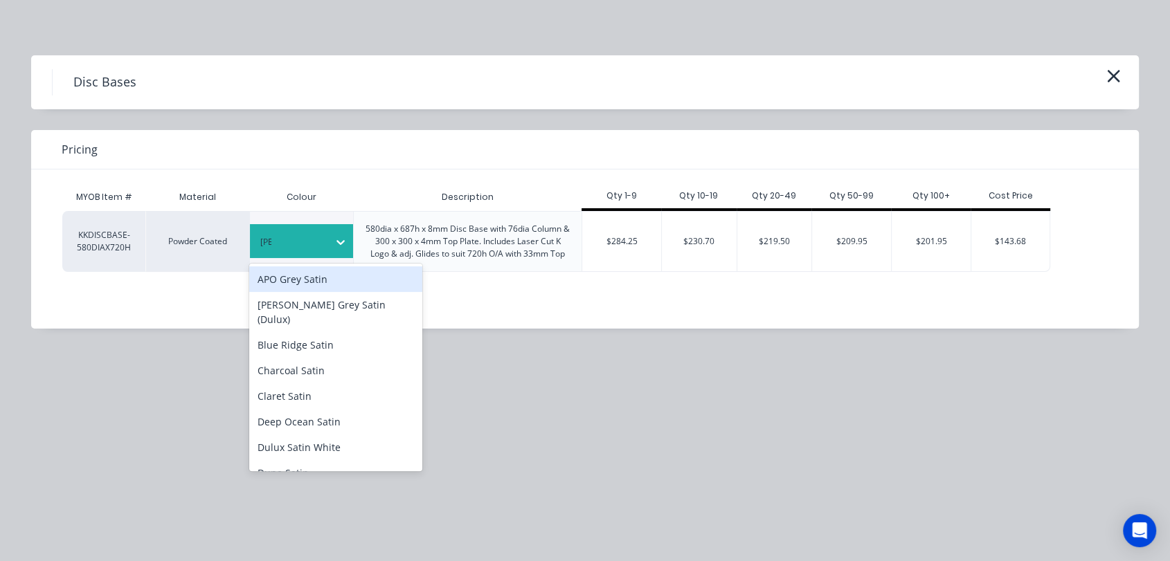
type input "salt"
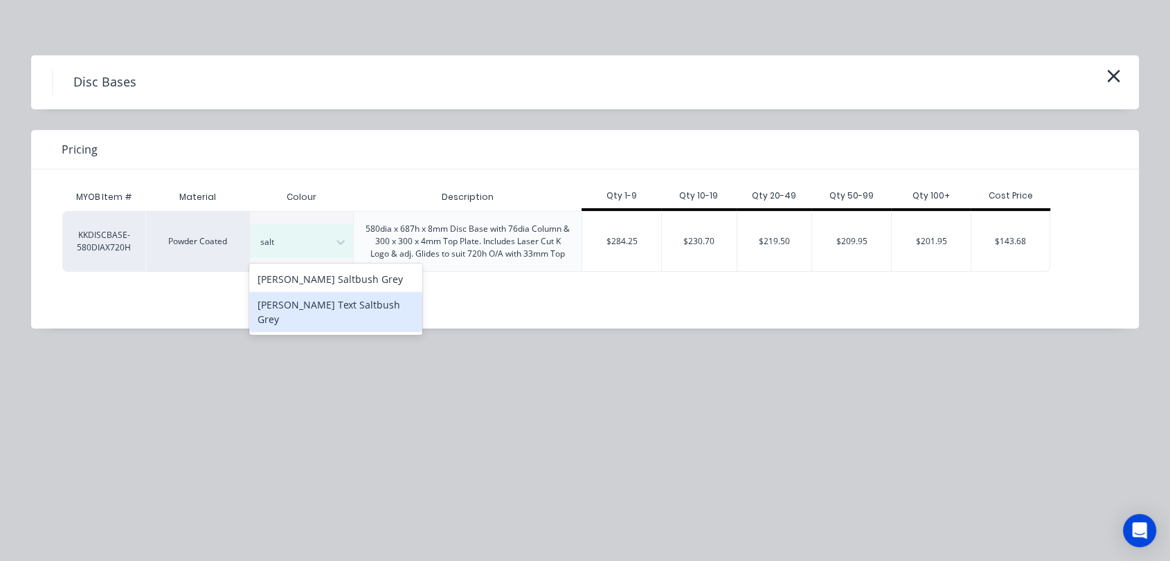
click at [325, 311] on div "[PERSON_NAME] Text Saltbush Grey" at bounding box center [335, 312] width 173 height 40
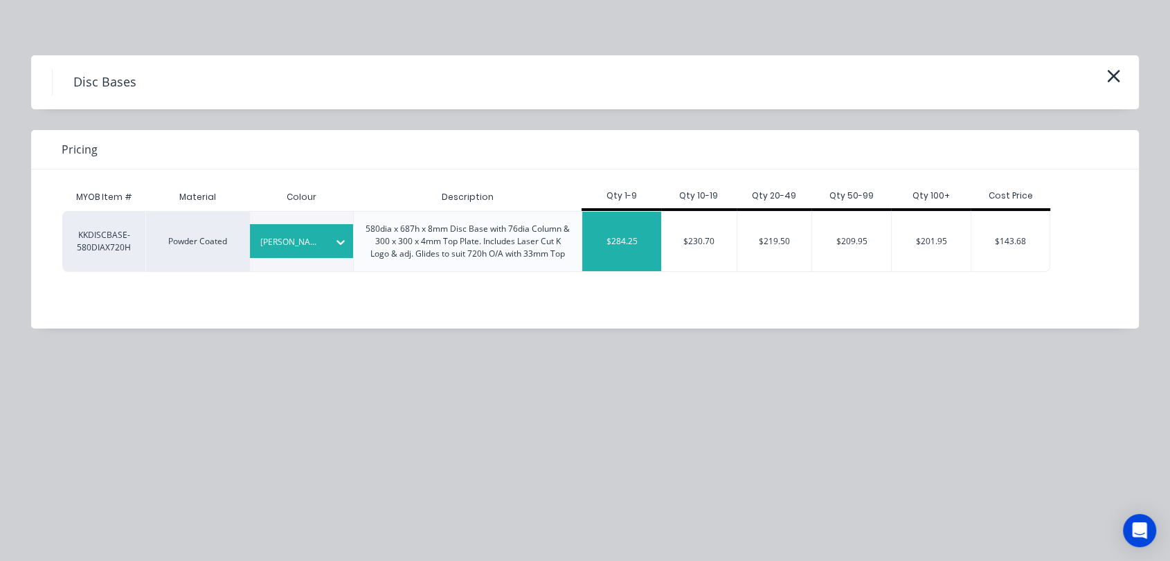
click at [637, 237] on div "$284.25" at bounding box center [621, 242] width 79 height 60
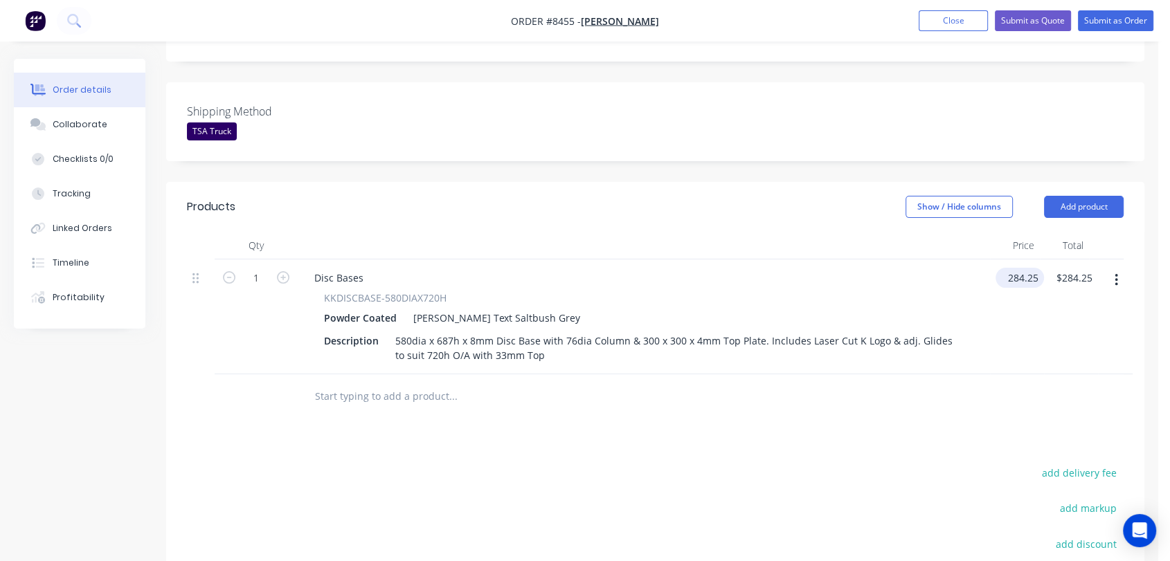
click at [1033, 268] on input "284.25" at bounding box center [1022, 278] width 43 height 20
type input "$284.00"
click at [285, 271] on icon "button" at bounding box center [283, 277] width 12 height 12
type input "2"
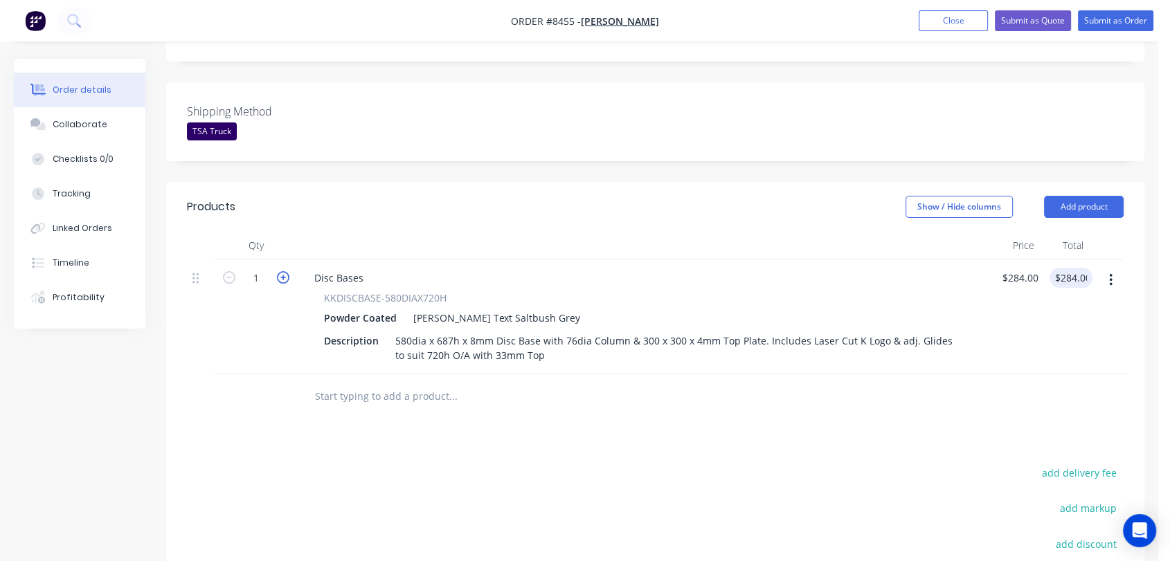
type input "$568.00"
click at [285, 271] on icon "button" at bounding box center [283, 277] width 12 height 12
type input "3"
type input "$852.00"
click at [285, 271] on icon "button" at bounding box center [283, 277] width 12 height 12
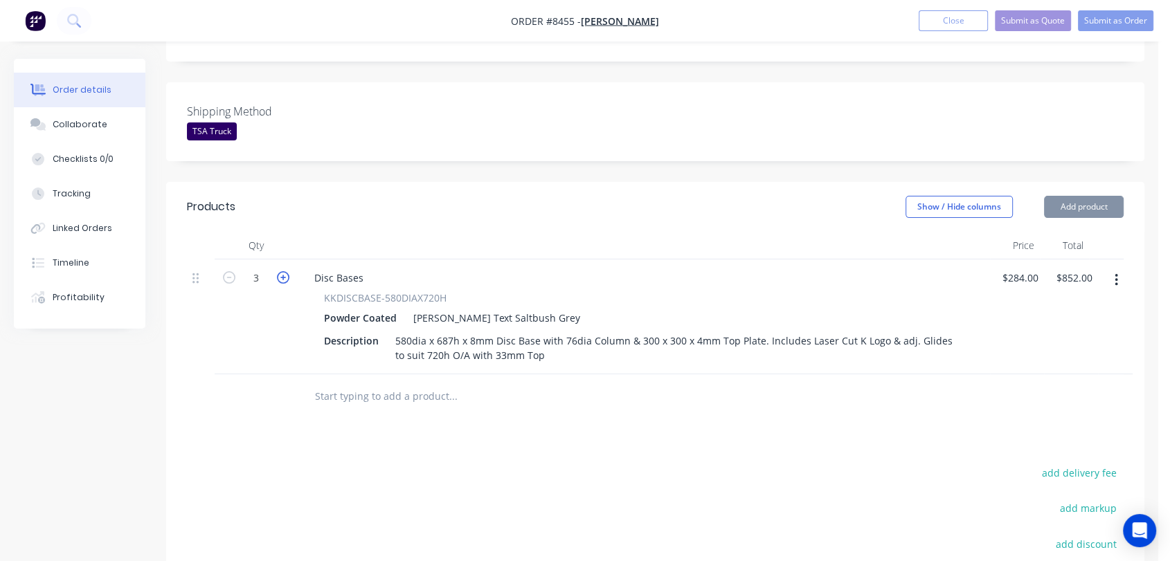
type input "4"
type input "$1,136.00"
click at [285, 271] on icon "button" at bounding box center [283, 277] width 12 height 12
type input "5"
type input "$1,420.00"
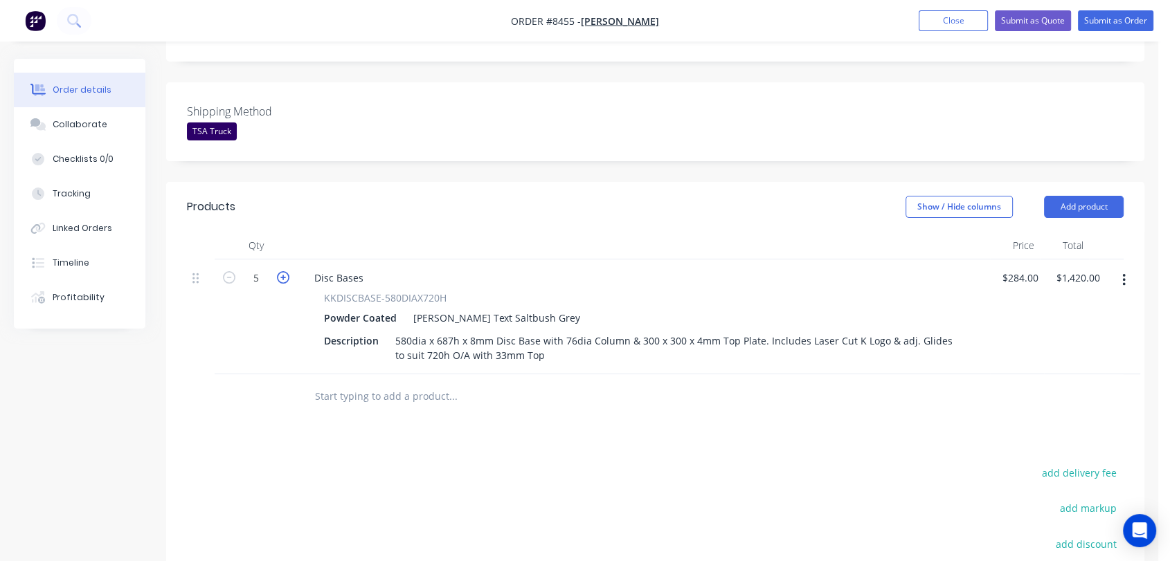
click at [285, 271] on icon "button" at bounding box center [283, 277] width 12 height 12
type input "6"
type input "$1,704.00"
click at [432, 383] on input "text" at bounding box center [452, 397] width 277 height 28
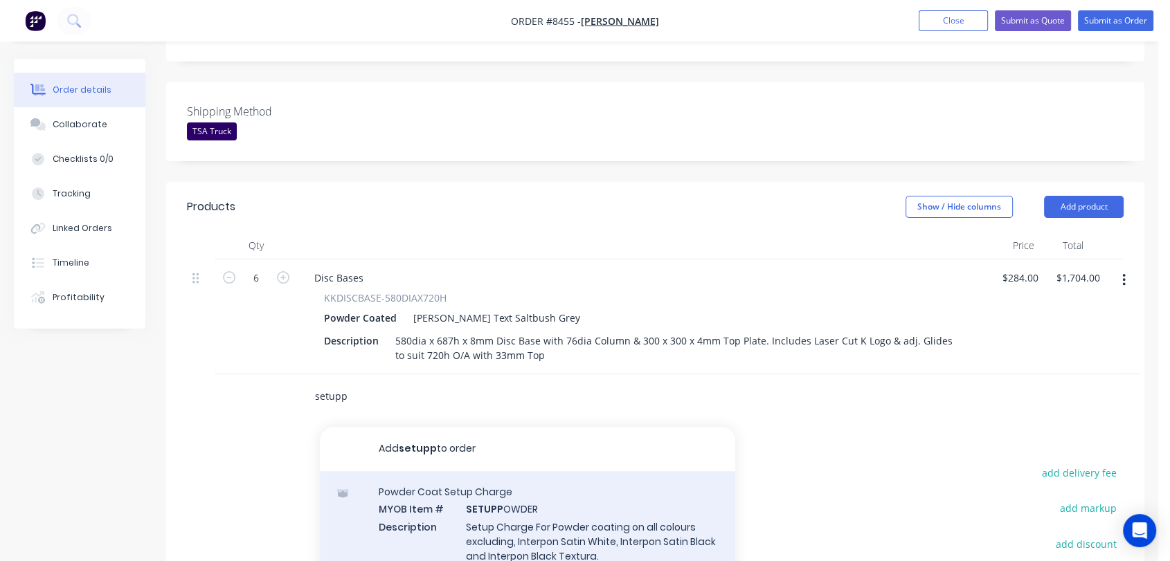
type input "setupp"
click at [514, 487] on div "Powder Coat Setup Charge MYOB Item # SETUPP OWDER Description Setup Charge For …" at bounding box center [527, 532] width 415 height 123
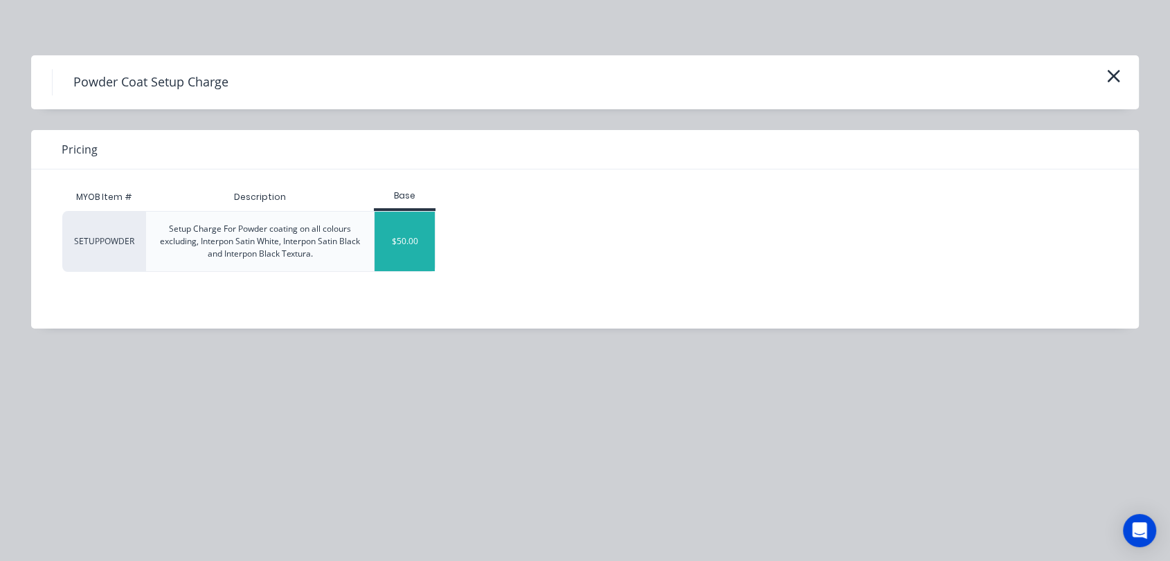
click at [426, 242] on div "$50.00" at bounding box center [404, 242] width 60 height 60
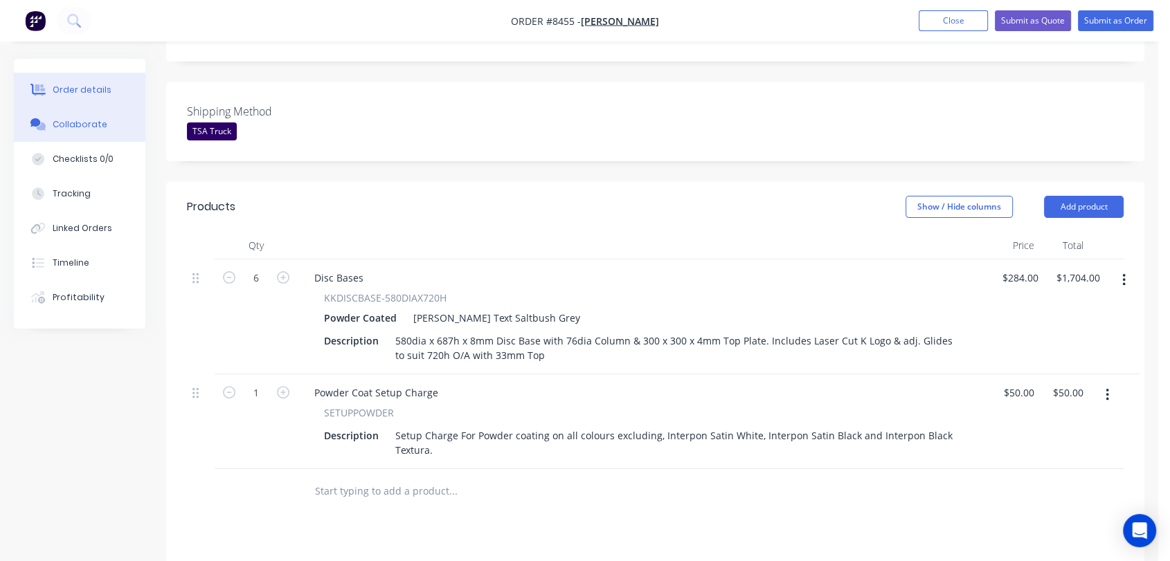
click at [95, 121] on div "Collaborate" at bounding box center [80, 124] width 55 height 12
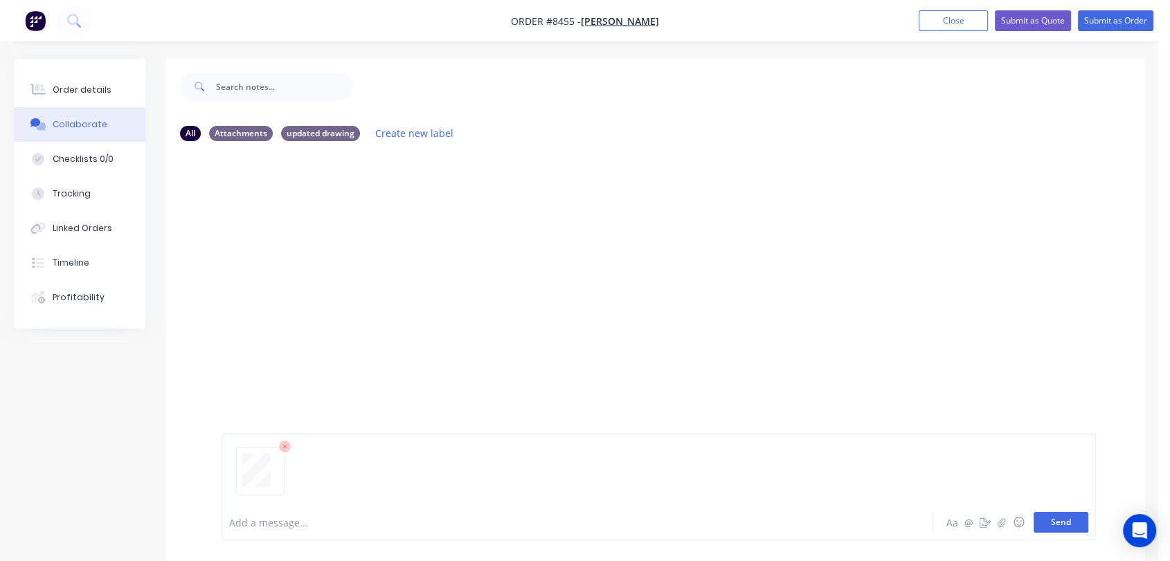
click at [1055, 522] on button "Send" at bounding box center [1060, 522] width 55 height 21
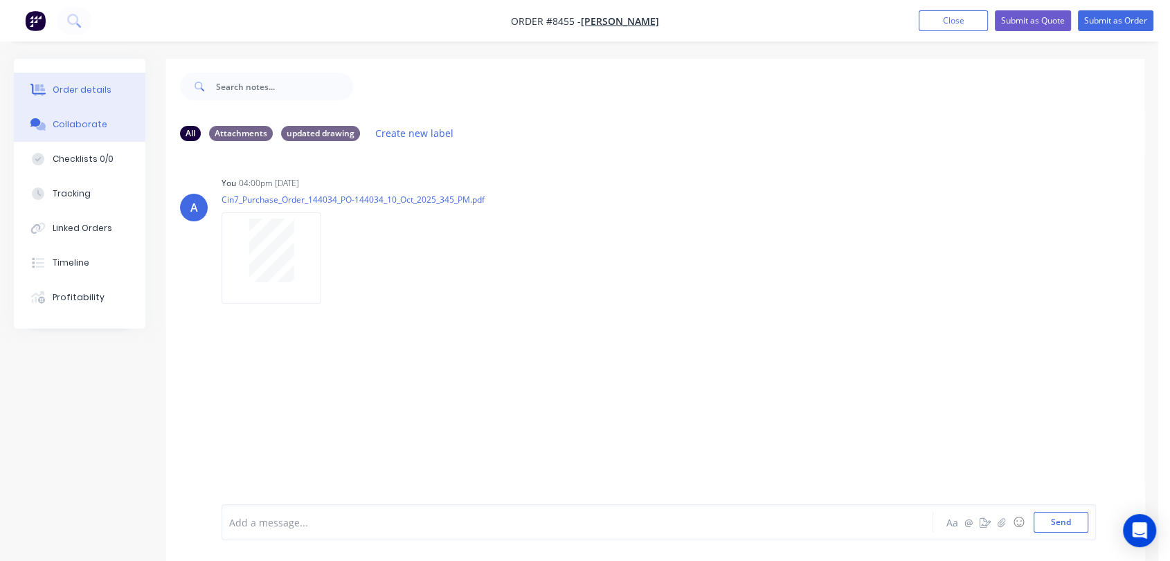
click at [96, 81] on button "Order details" at bounding box center [80, 90] width 132 height 35
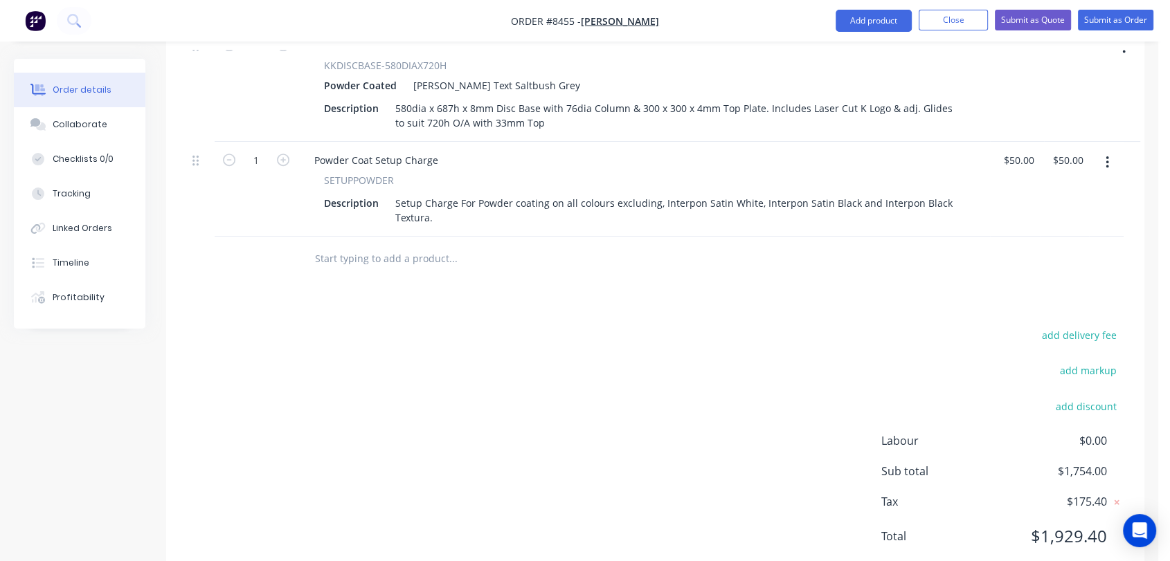
scroll to position [599, 0]
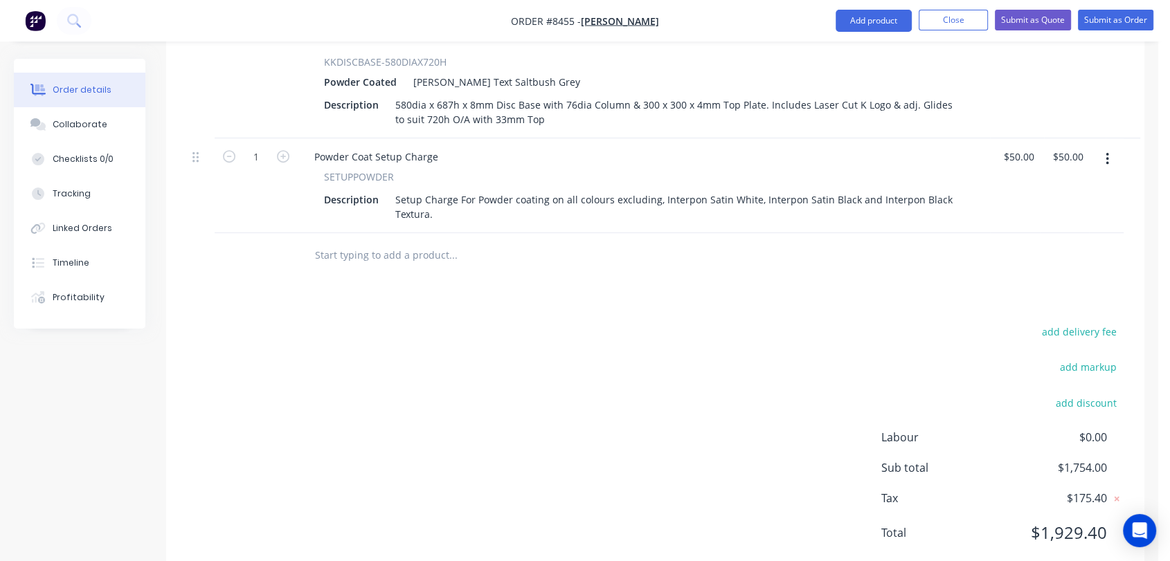
click at [365, 242] on input "text" at bounding box center [452, 256] width 277 height 28
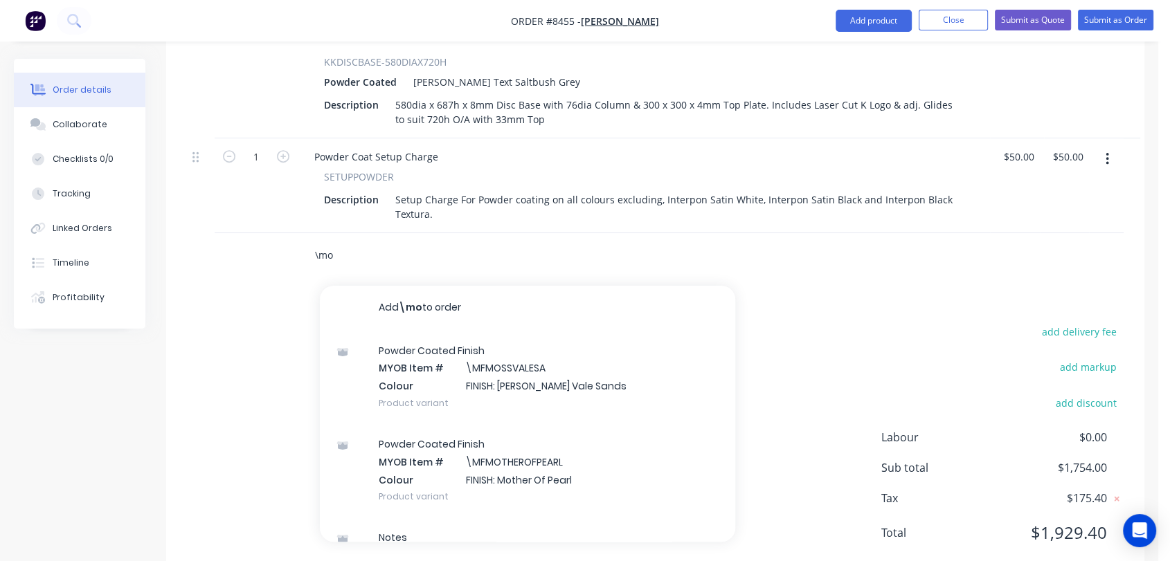
type input "\mo"
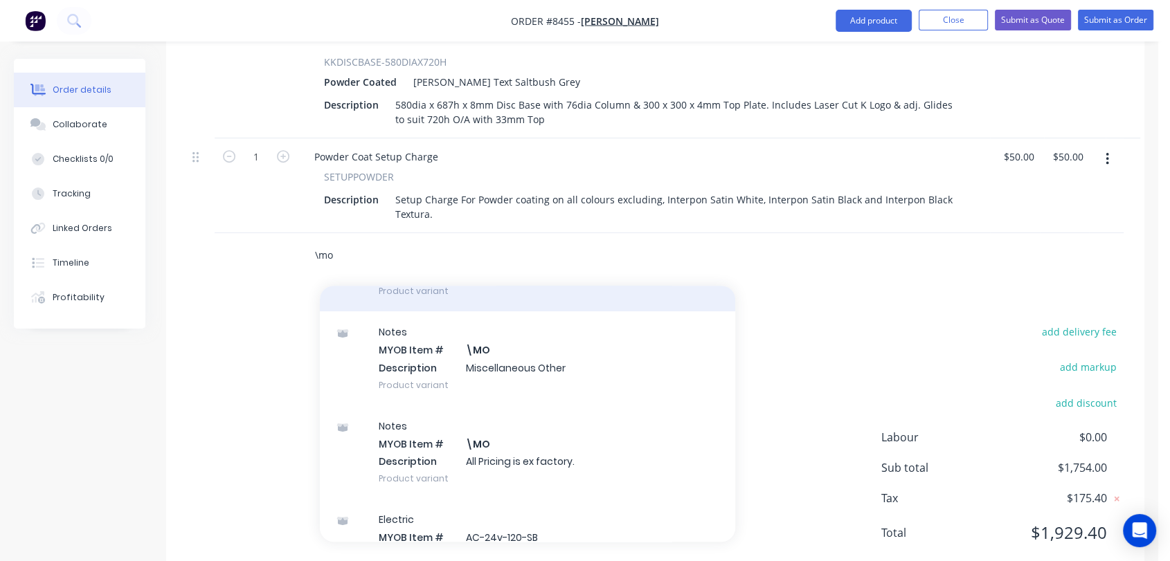
scroll to position [231, 0]
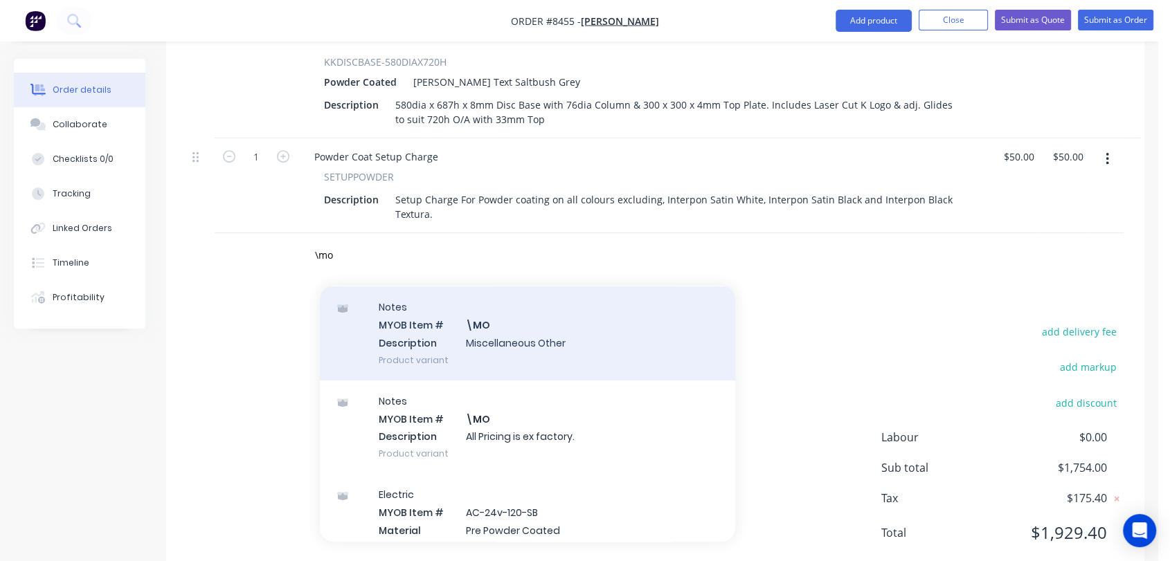
click at [526, 287] on div "Notes MYOB Item # \MO Description Miscellaneous Other Product variant" at bounding box center [527, 333] width 415 height 93
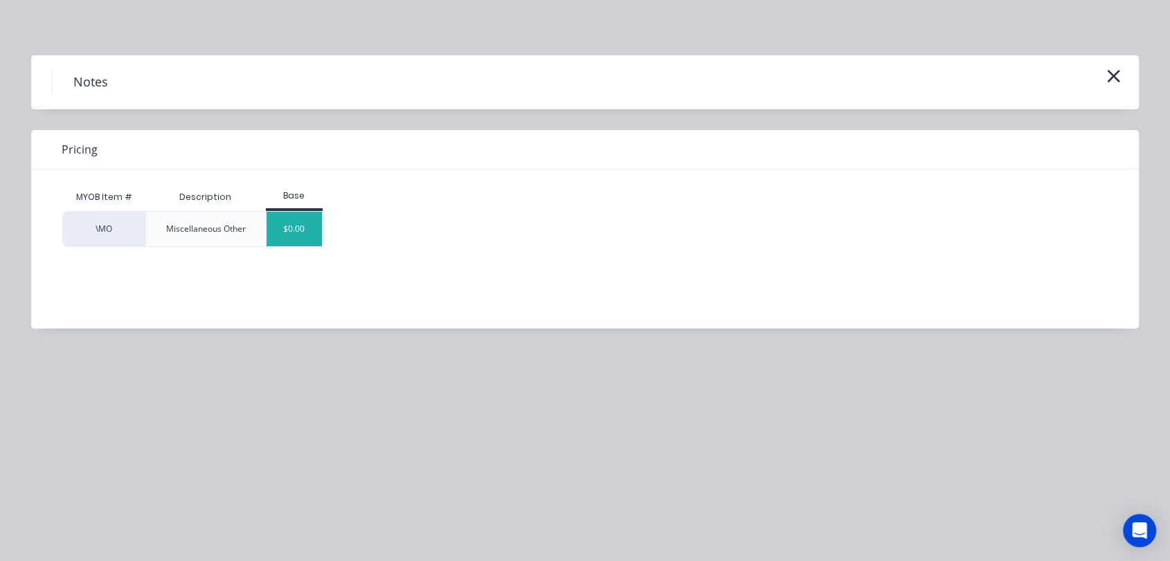
click at [309, 224] on div "$0.00" at bounding box center [295, 229] width 56 height 35
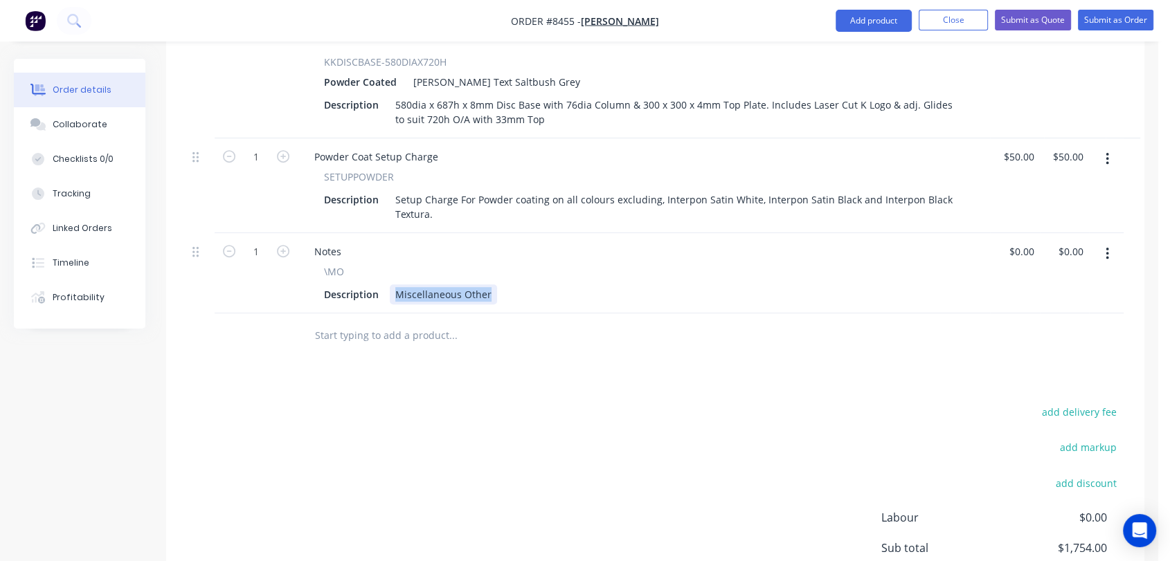
drag, startPoint x: 393, startPoint y: 255, endPoint x: 524, endPoint y: 266, distance: 131.2
click at [524, 266] on div "Notes \MO Description Miscellaneous Other" at bounding box center [644, 273] width 692 height 80
click at [390, 285] on div "emailed Kam to confirm" at bounding box center [451, 295] width 122 height 20
click at [539, 285] on div "10/10 - emailed Kam to confirm" at bounding box center [468, 295] width 156 height 20
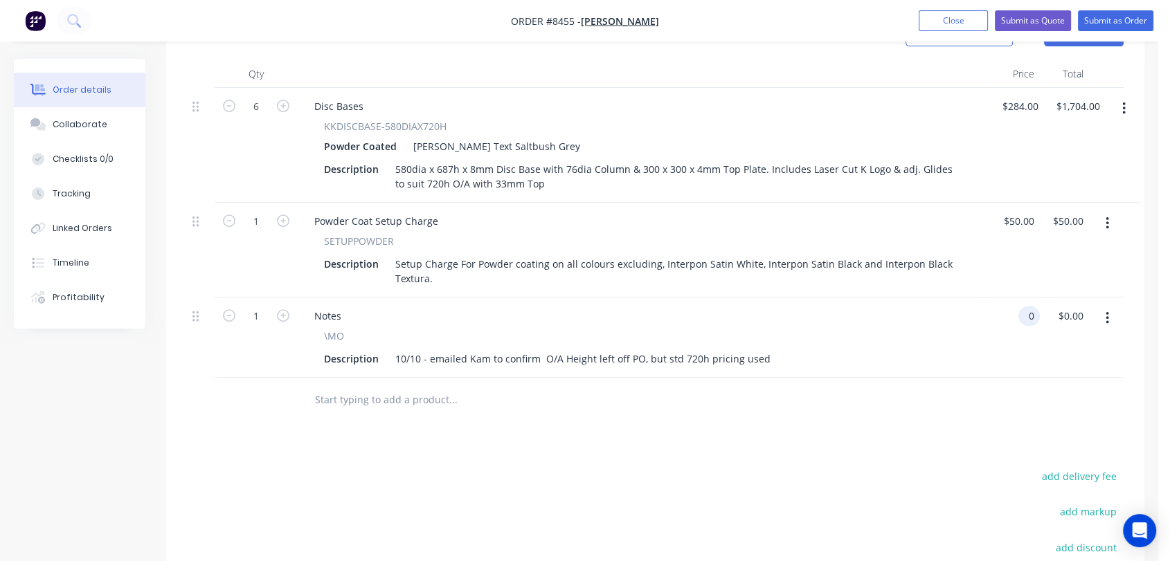
scroll to position [64, 0]
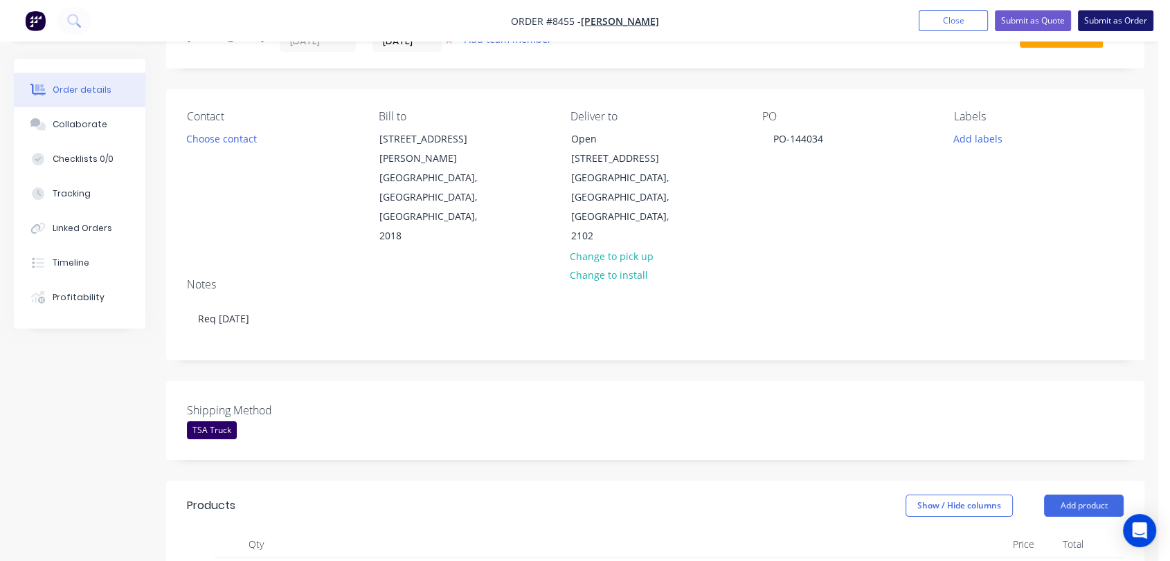
type input "$0.00"
click at [1119, 13] on button "Submit as Order" at bounding box center [1115, 20] width 75 height 21
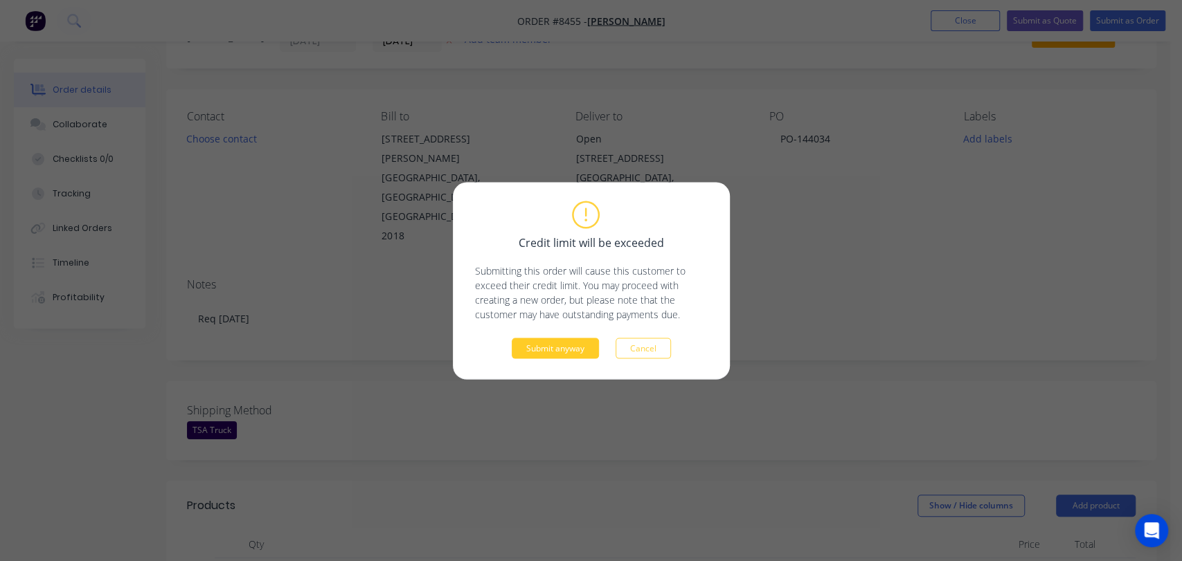
click at [576, 343] on button "Submit anyway" at bounding box center [555, 348] width 87 height 21
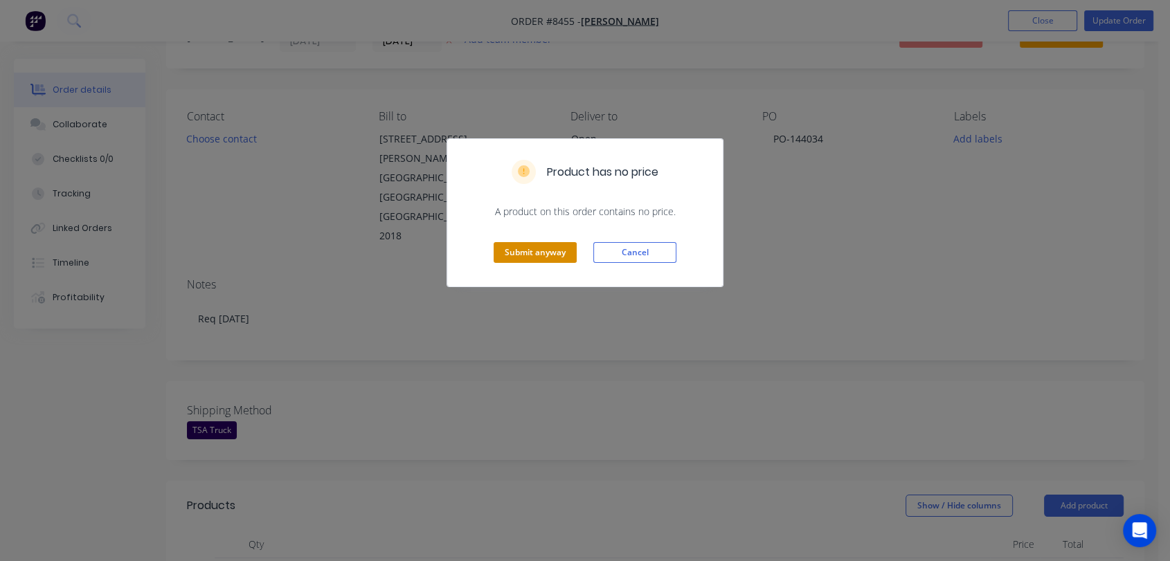
click at [532, 249] on button "Submit anyway" at bounding box center [535, 252] width 83 height 21
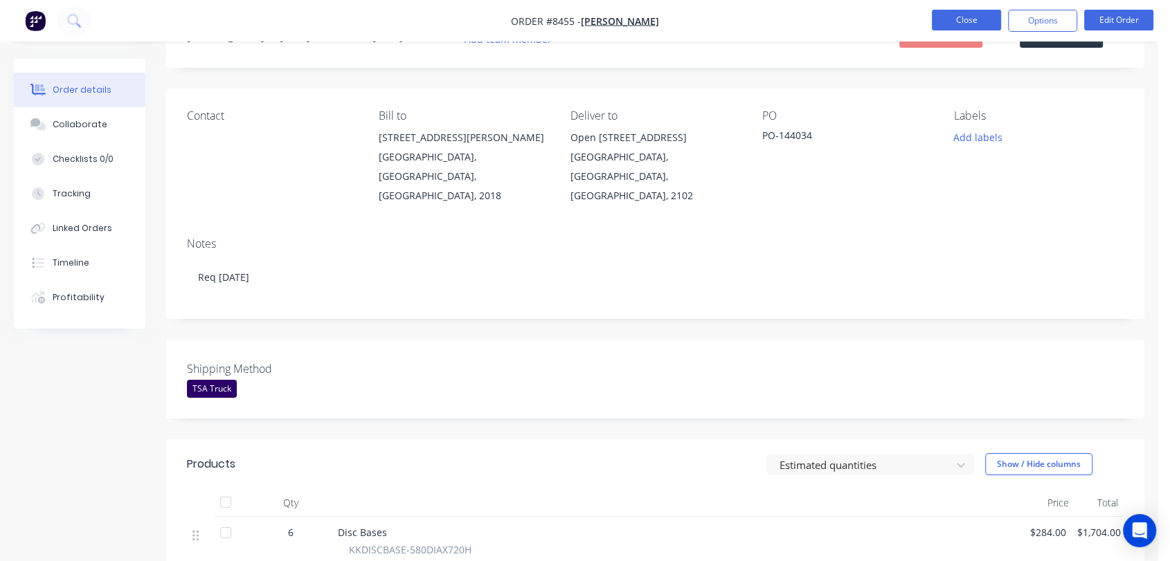
click at [960, 17] on button "Close" at bounding box center [966, 20] width 69 height 21
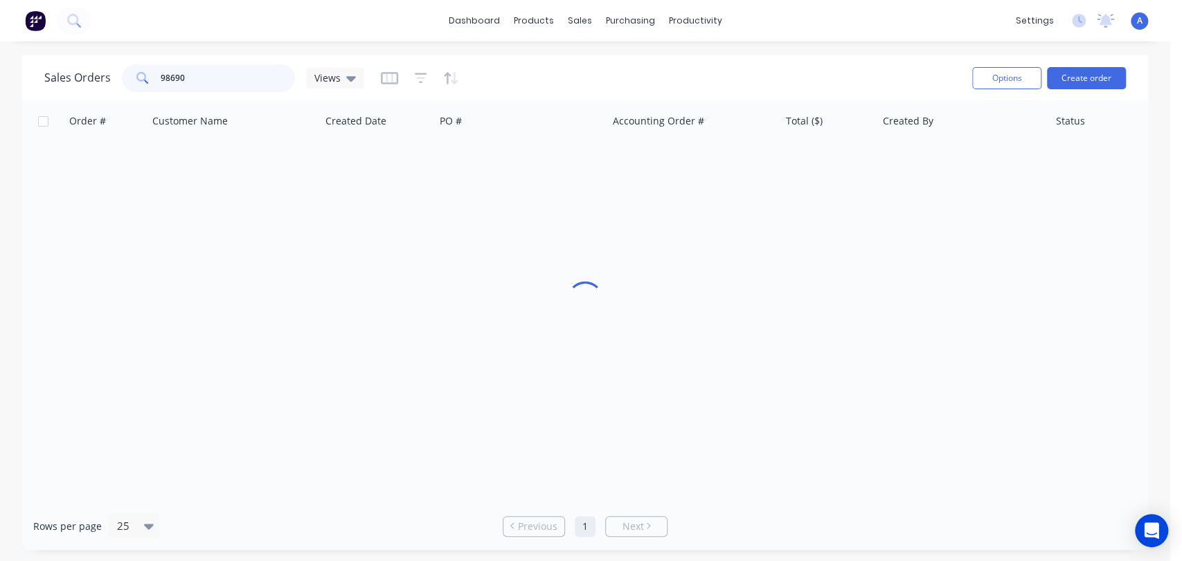
drag, startPoint x: 205, startPoint y: 76, endPoint x: 150, endPoint y: 71, distance: 55.6
click at [150, 72] on div "98690" at bounding box center [208, 78] width 173 height 28
type input "8179"
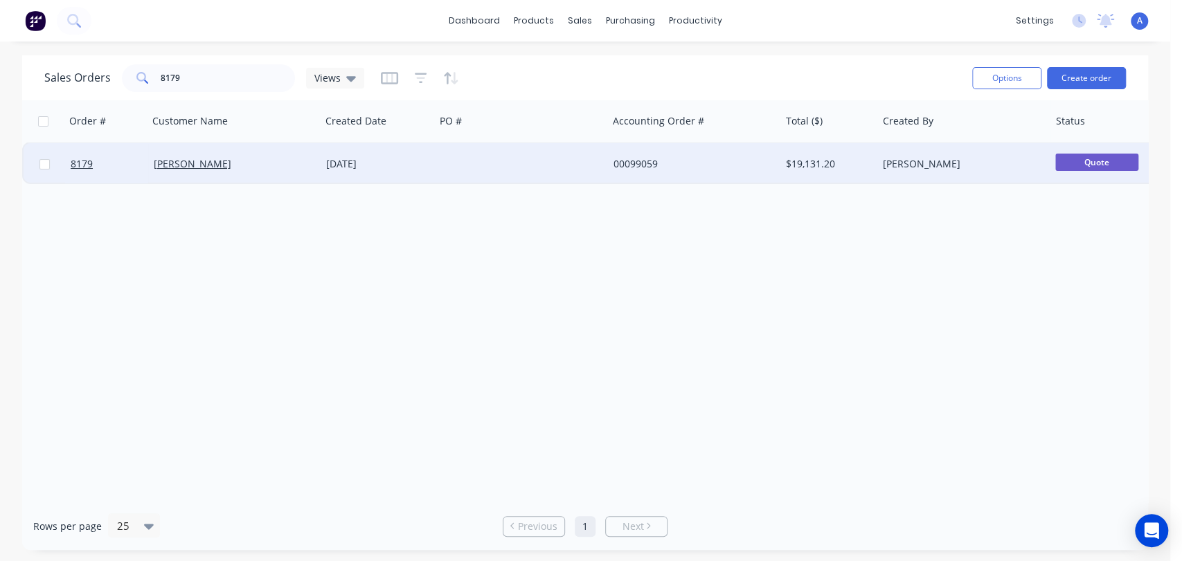
click at [512, 162] on div at bounding box center [521, 164] width 172 height 42
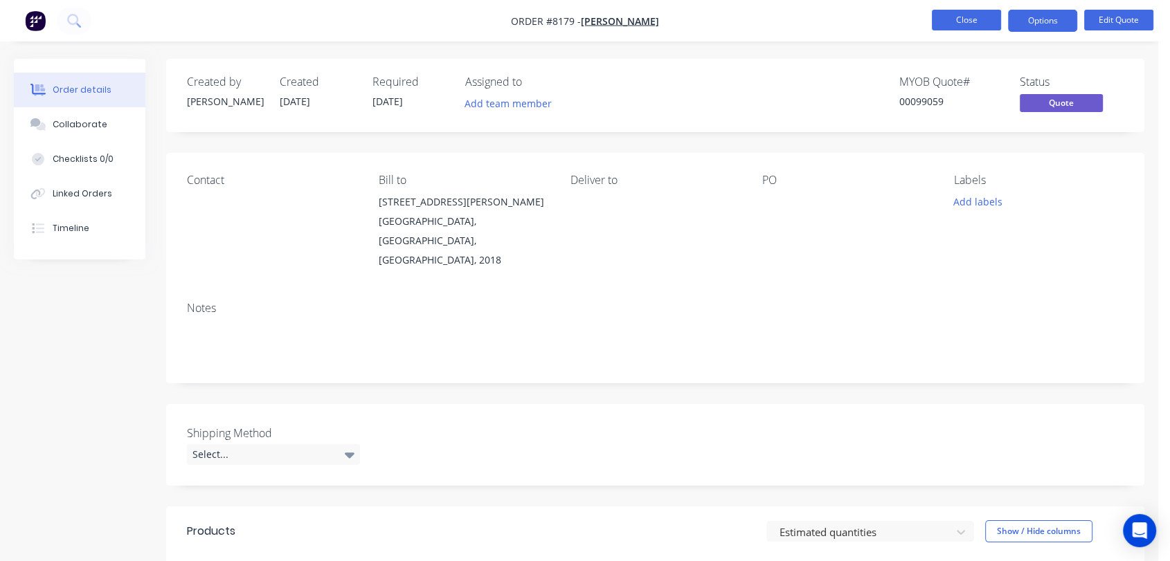
click at [947, 24] on button "Close" at bounding box center [966, 20] width 69 height 21
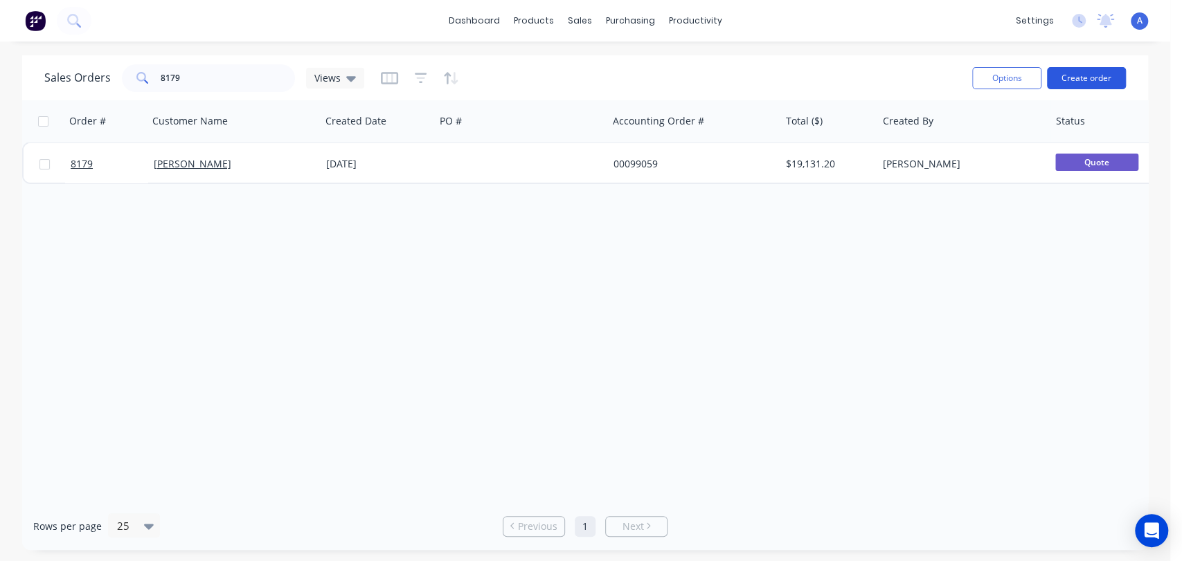
click at [1098, 75] on button "Create order" at bounding box center [1086, 78] width 79 height 22
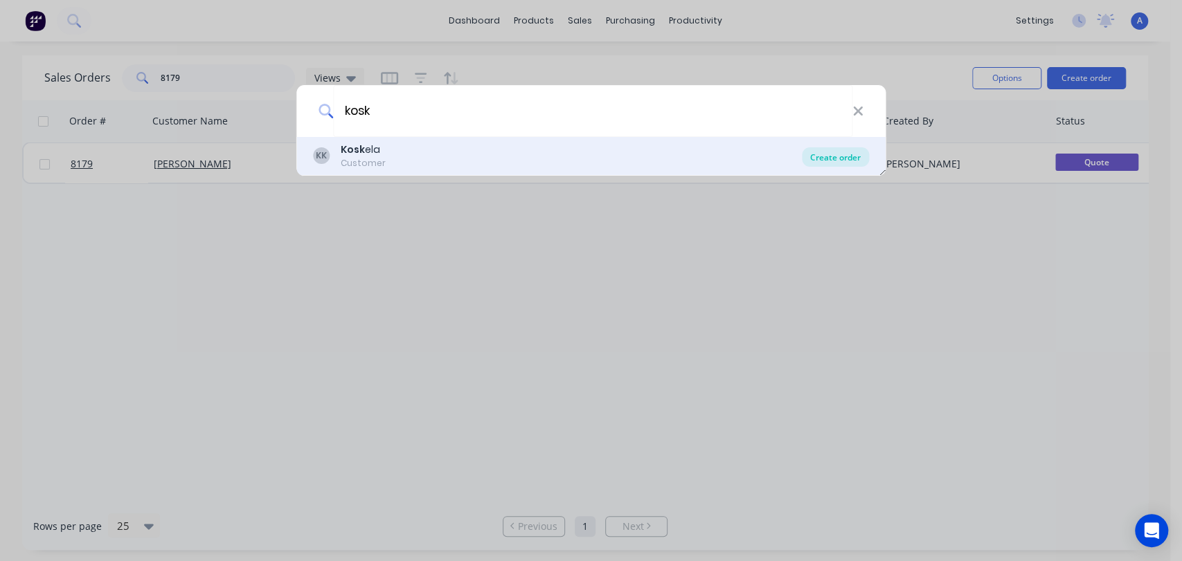
type input "kosk"
click at [846, 157] on div "Create order" at bounding box center [835, 156] width 67 height 19
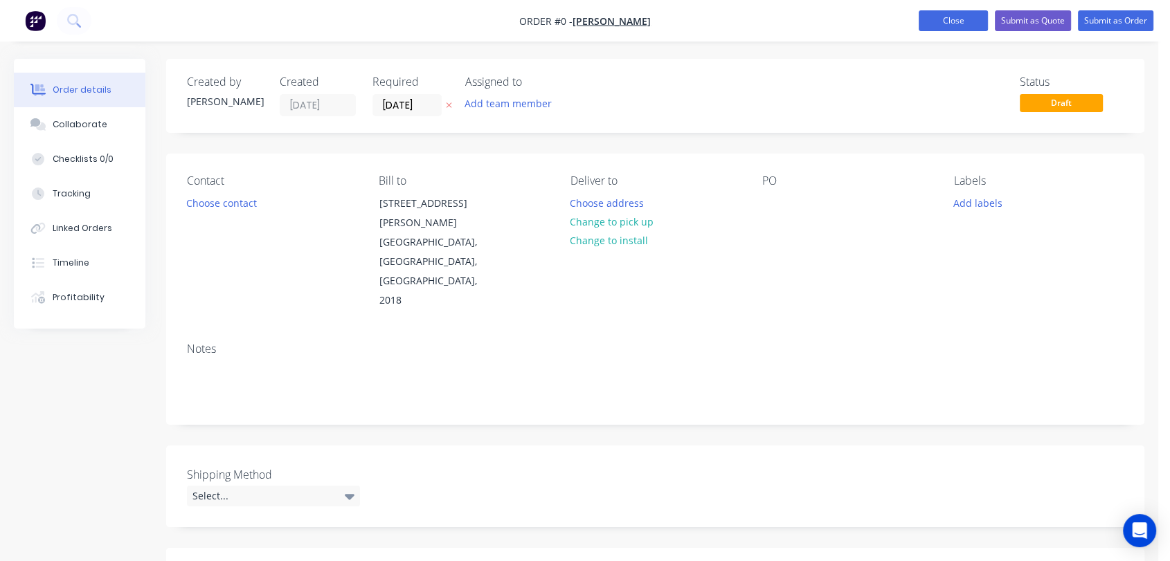
click at [970, 16] on button "Close" at bounding box center [953, 20] width 69 height 21
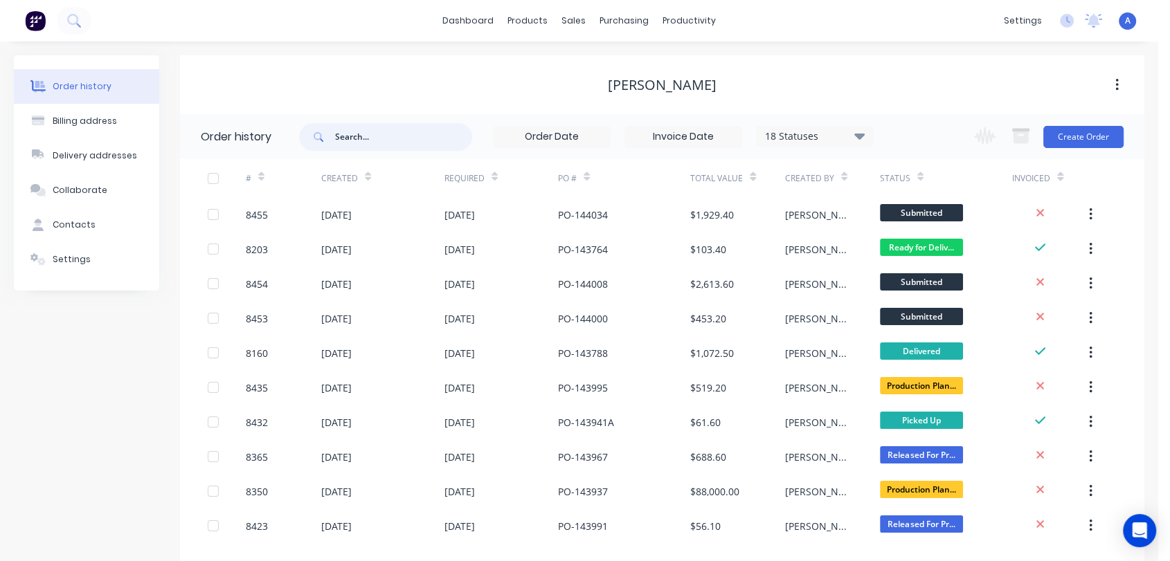
click at [392, 140] on input "text" at bounding box center [403, 137] width 137 height 28
type input "8179"
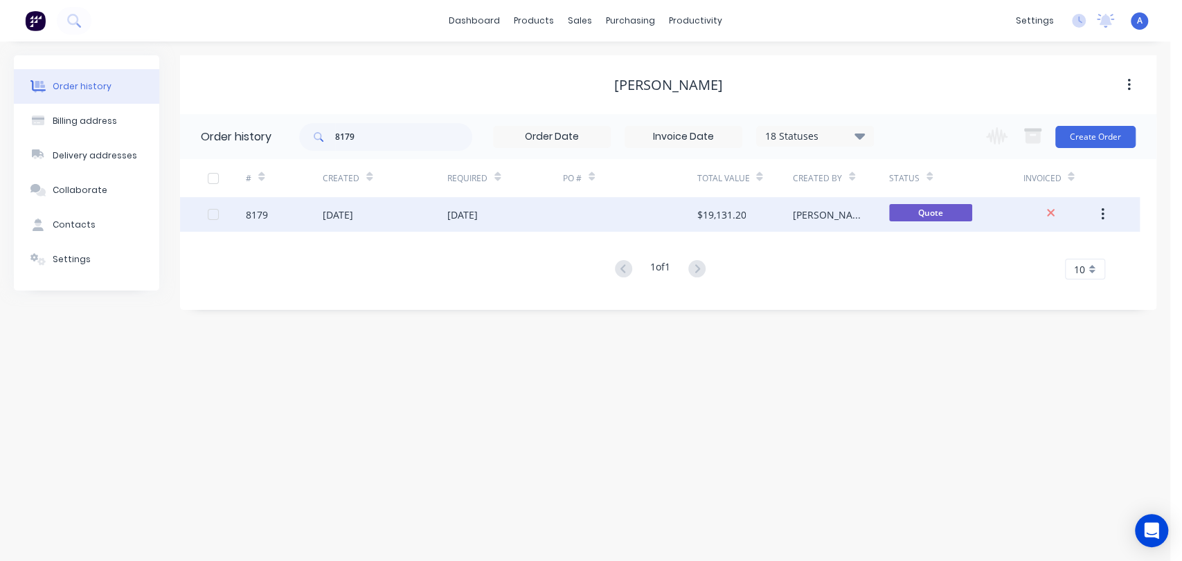
click at [534, 208] on div "[DATE]" at bounding box center [504, 214] width 115 height 35
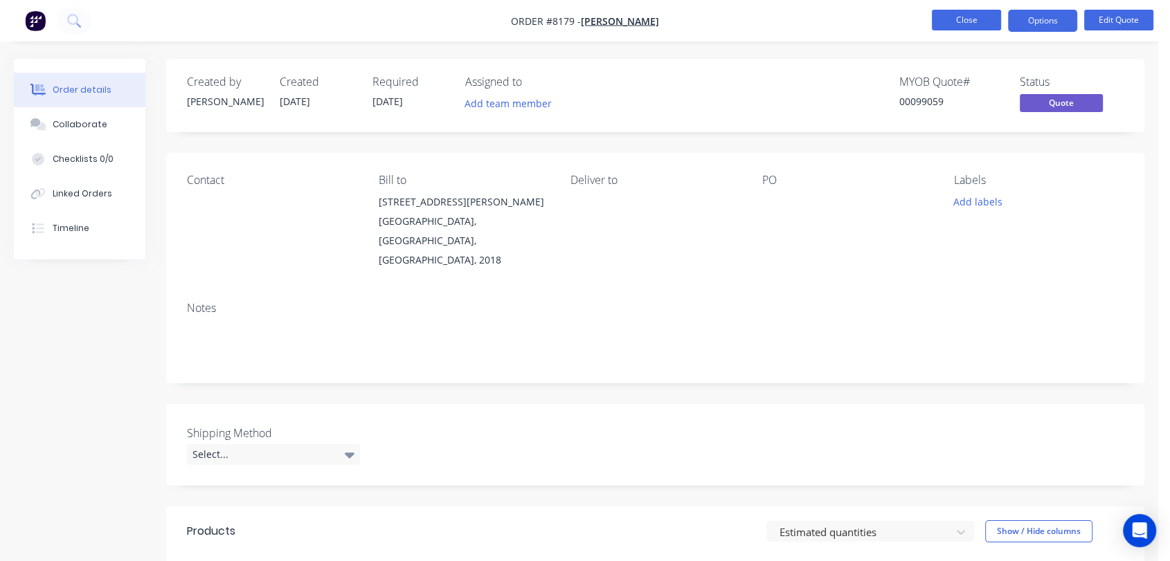
click at [972, 18] on button "Close" at bounding box center [966, 20] width 69 height 21
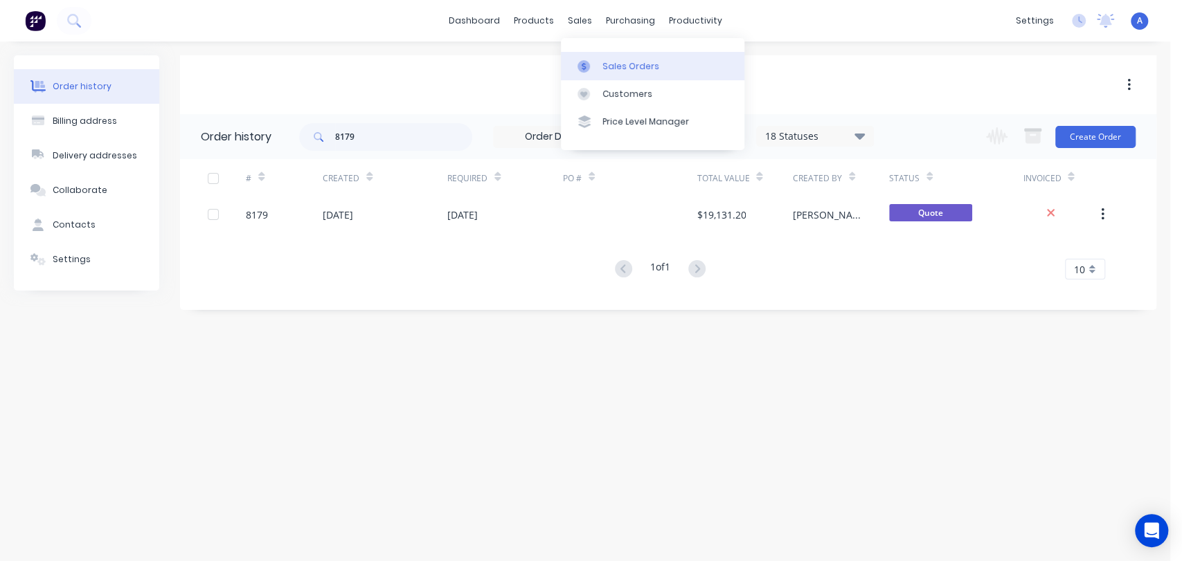
click at [633, 56] on link "Sales Orders" at bounding box center [652, 66] width 183 height 28
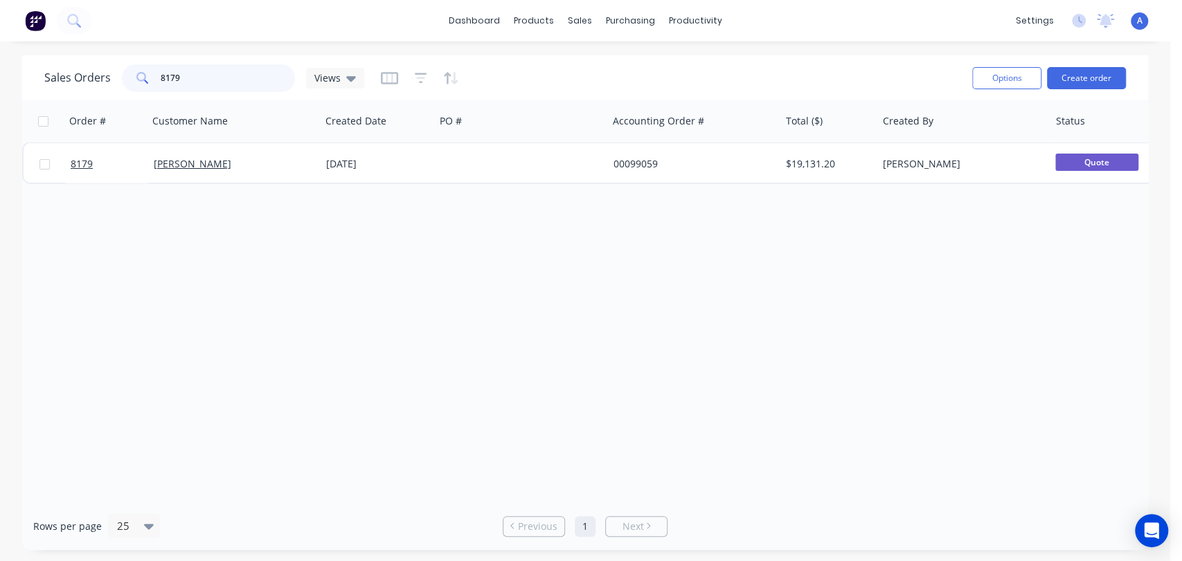
drag, startPoint x: 197, startPoint y: 71, endPoint x: 137, endPoint y: 83, distance: 61.5
click at [137, 84] on div "8179" at bounding box center [208, 78] width 173 height 28
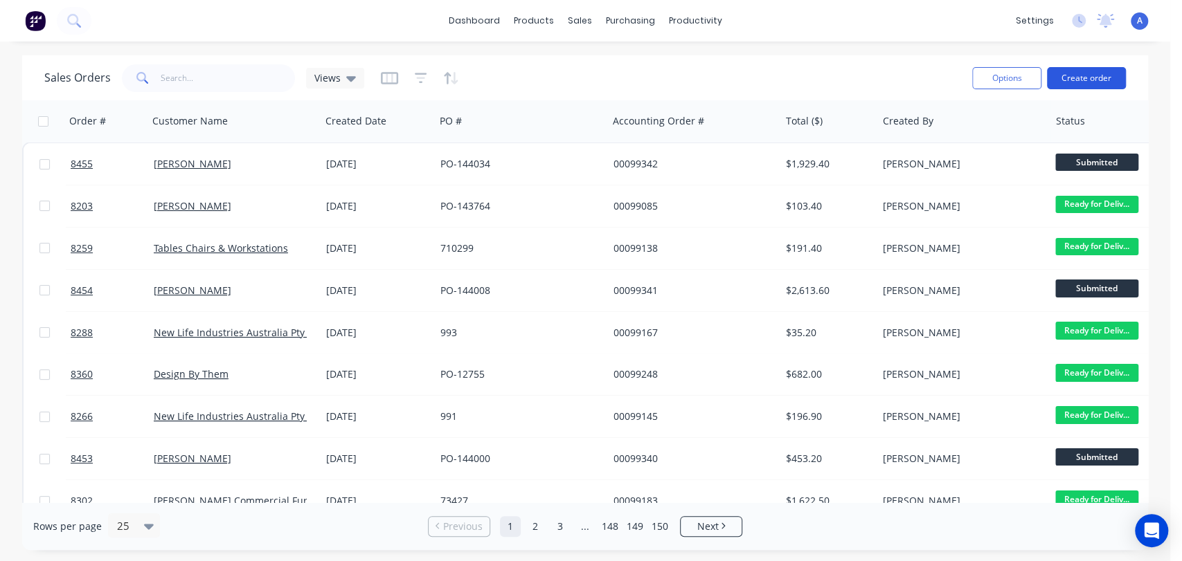
click at [1085, 75] on button "Create order" at bounding box center [1086, 78] width 79 height 22
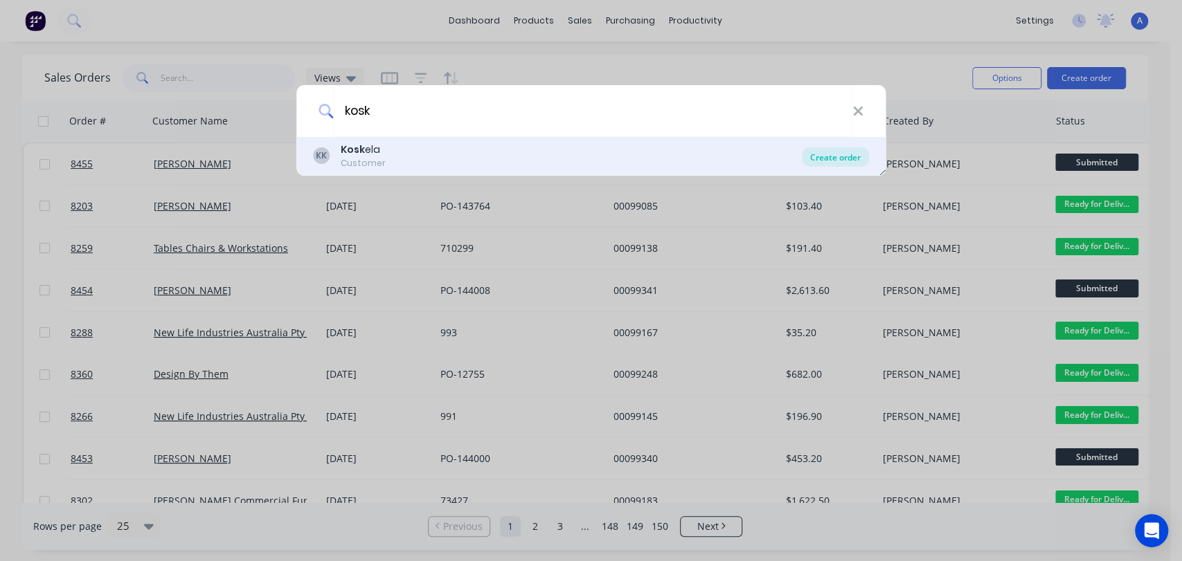
type input "kosk"
click at [842, 153] on div "Create order" at bounding box center [835, 156] width 67 height 19
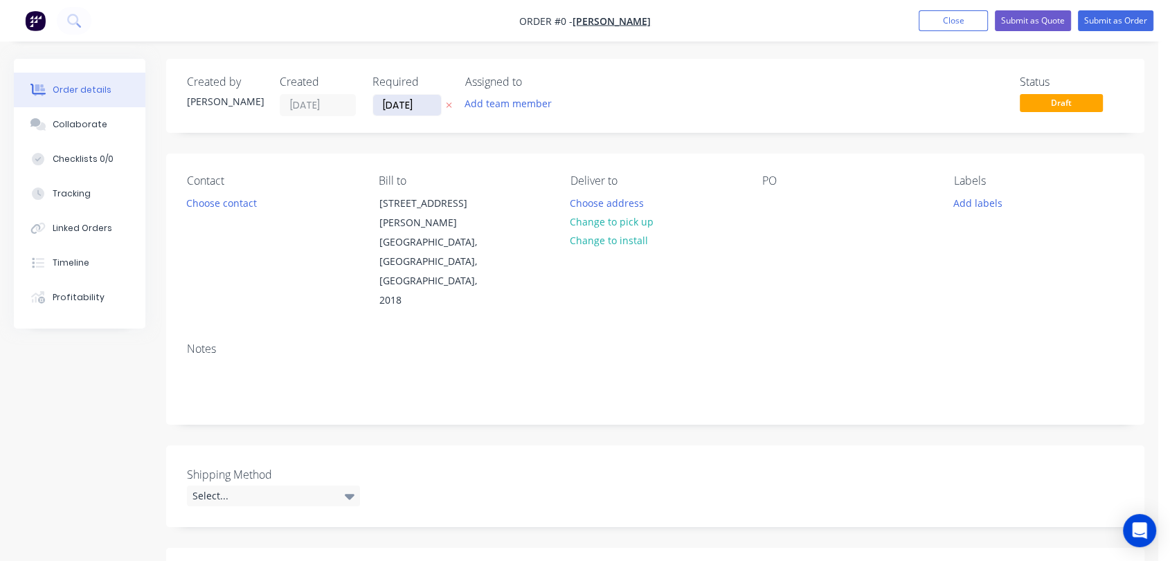
click at [428, 104] on input "[DATE]" at bounding box center [407, 105] width 68 height 21
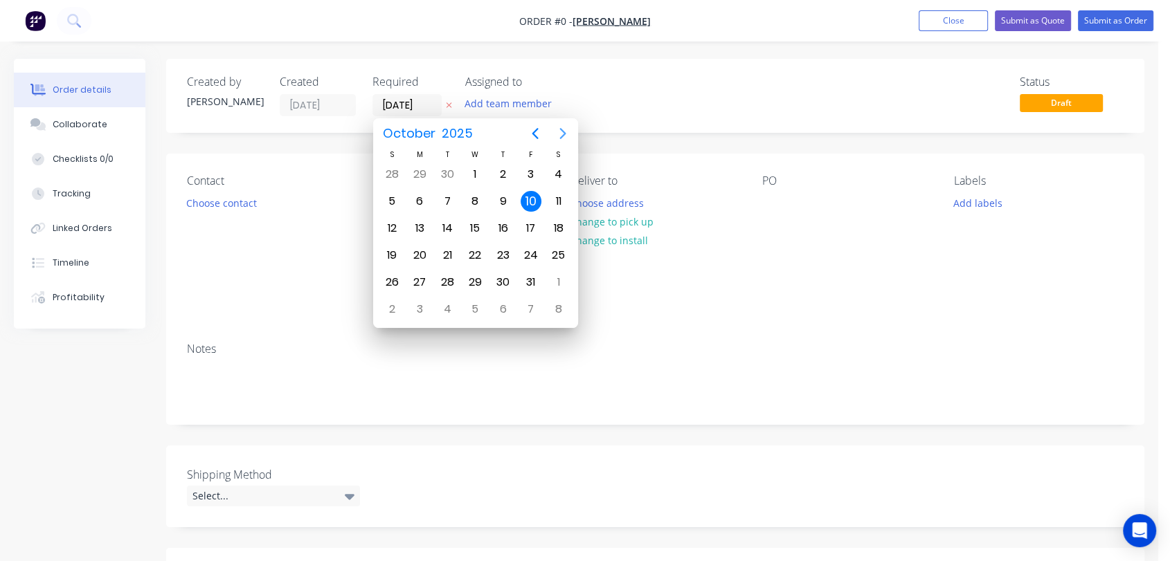
click at [566, 129] on icon "Next page" at bounding box center [562, 133] width 17 height 17
click at [473, 276] on div "31" at bounding box center [474, 282] width 21 height 21
type input "[DATE]"
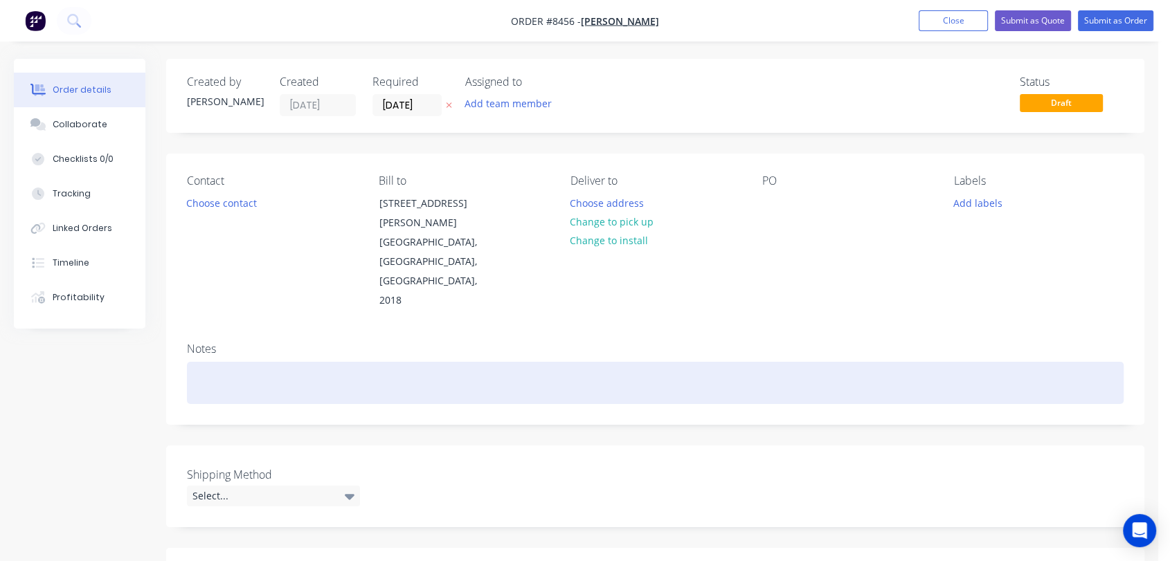
click at [199, 362] on div at bounding box center [655, 383] width 937 height 42
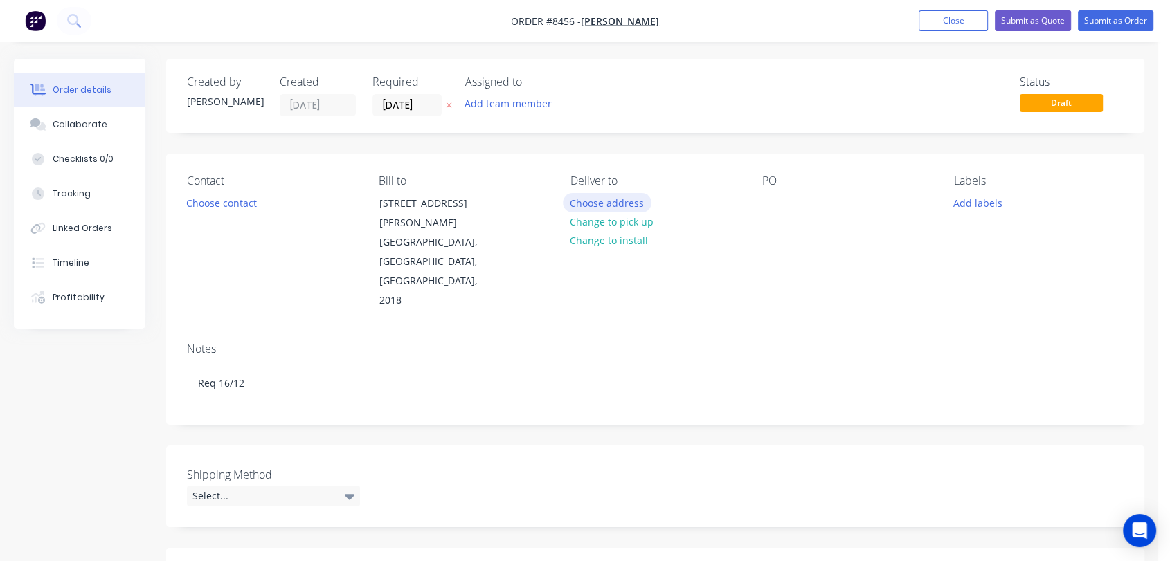
click at [624, 201] on button "Choose address" at bounding box center [607, 202] width 89 height 19
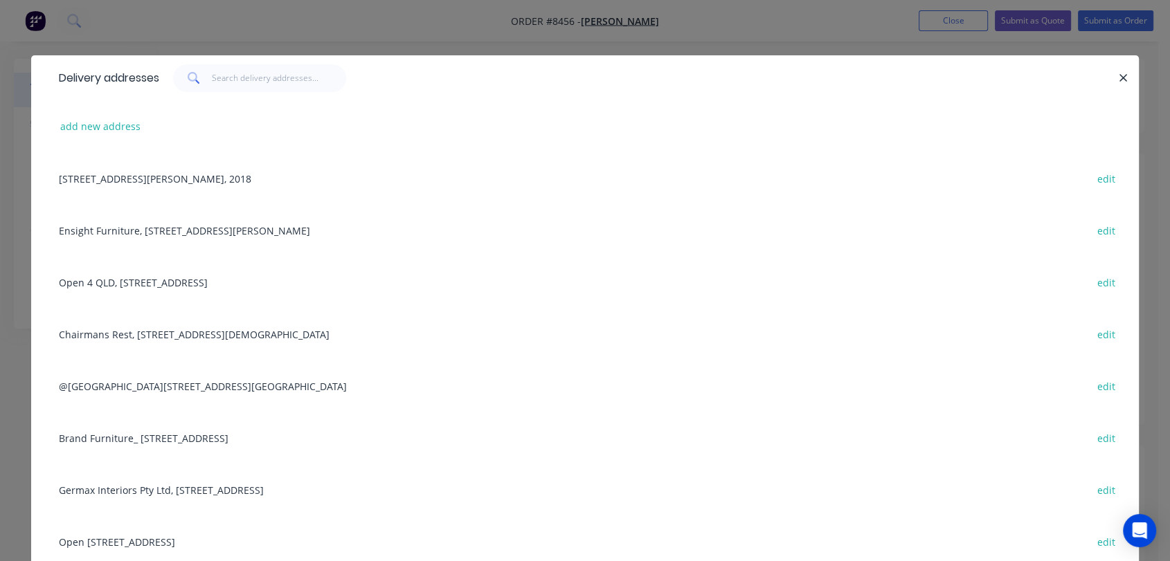
click at [147, 327] on div "Chairmans Rest, [STREET_ADDRESS][DEMOGRAPHIC_DATA] edit" at bounding box center [585, 334] width 1066 height 52
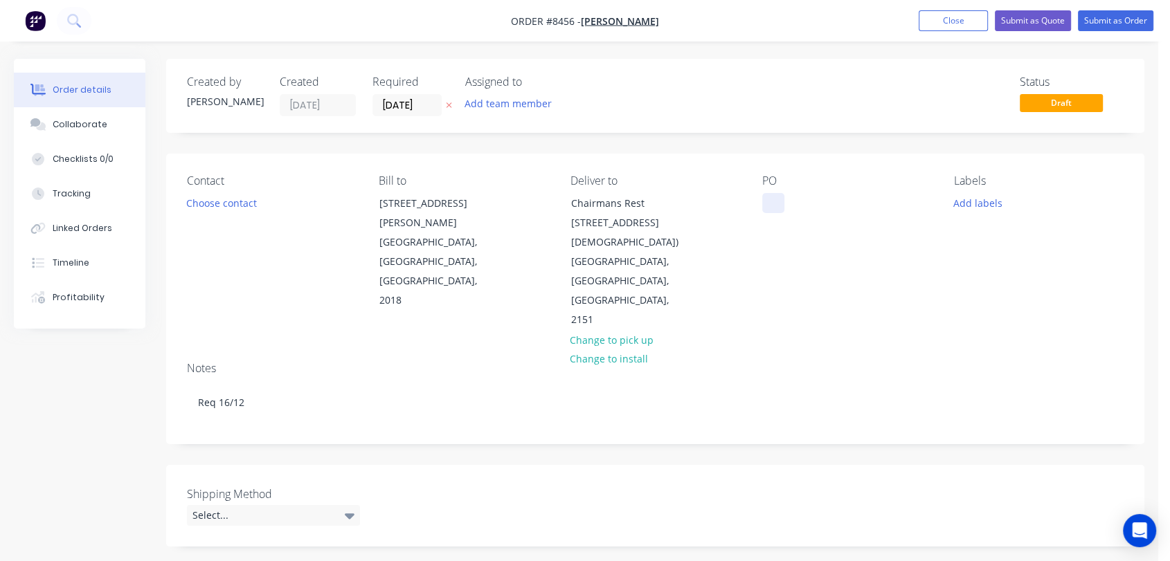
click at [766, 199] on div at bounding box center [773, 203] width 22 height 20
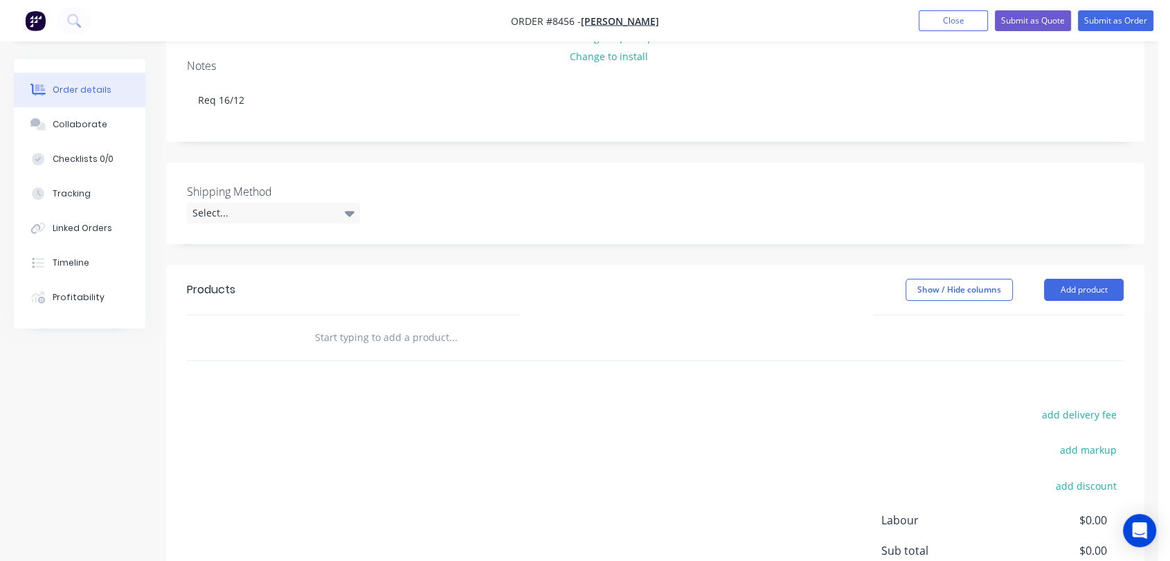
scroll to position [307, 0]
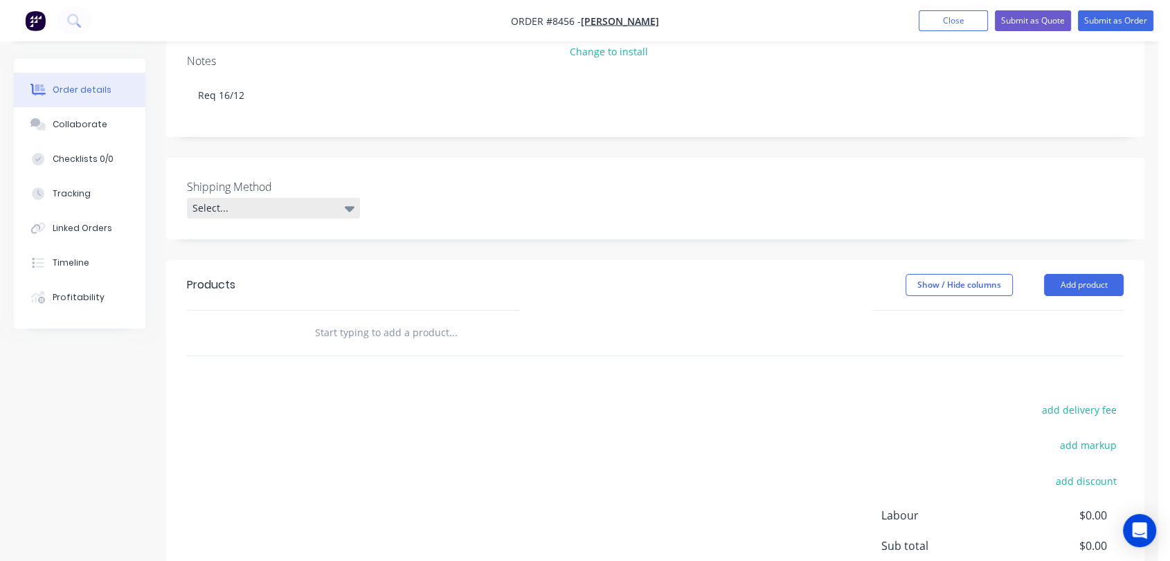
click at [310, 198] on div "Select..." at bounding box center [273, 208] width 173 height 21
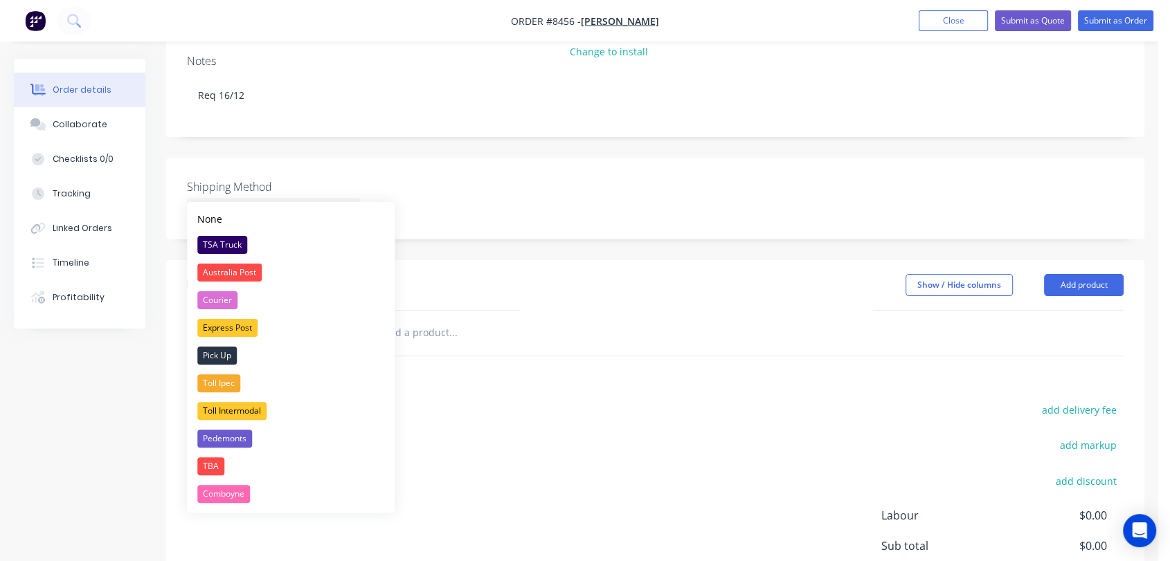
click at [238, 237] on div "TSA Truck" at bounding box center [222, 245] width 50 height 18
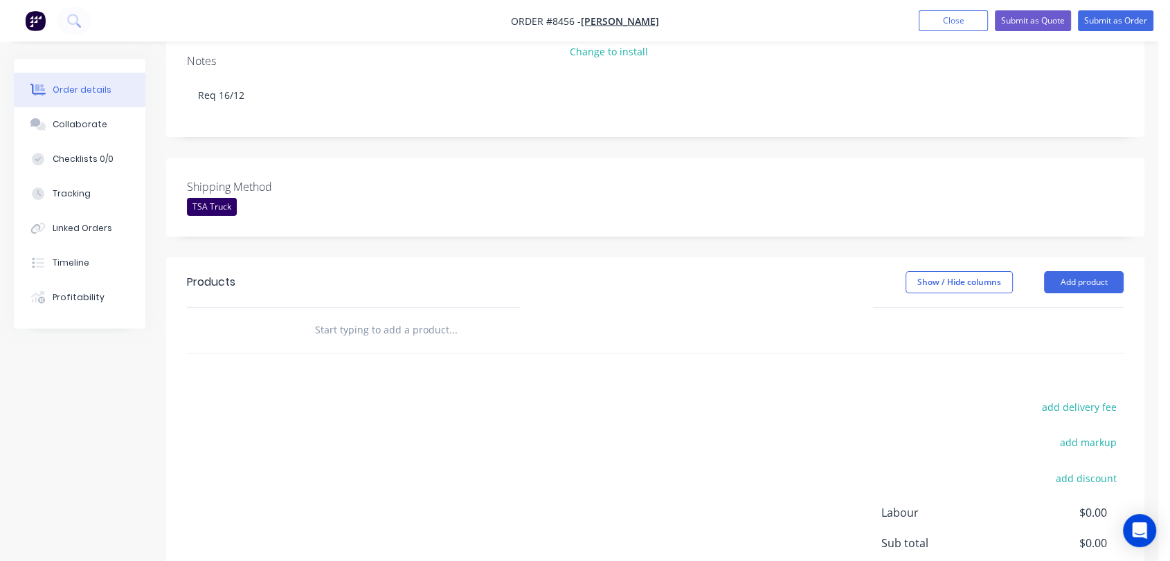
click at [379, 316] on input "text" at bounding box center [452, 330] width 277 height 28
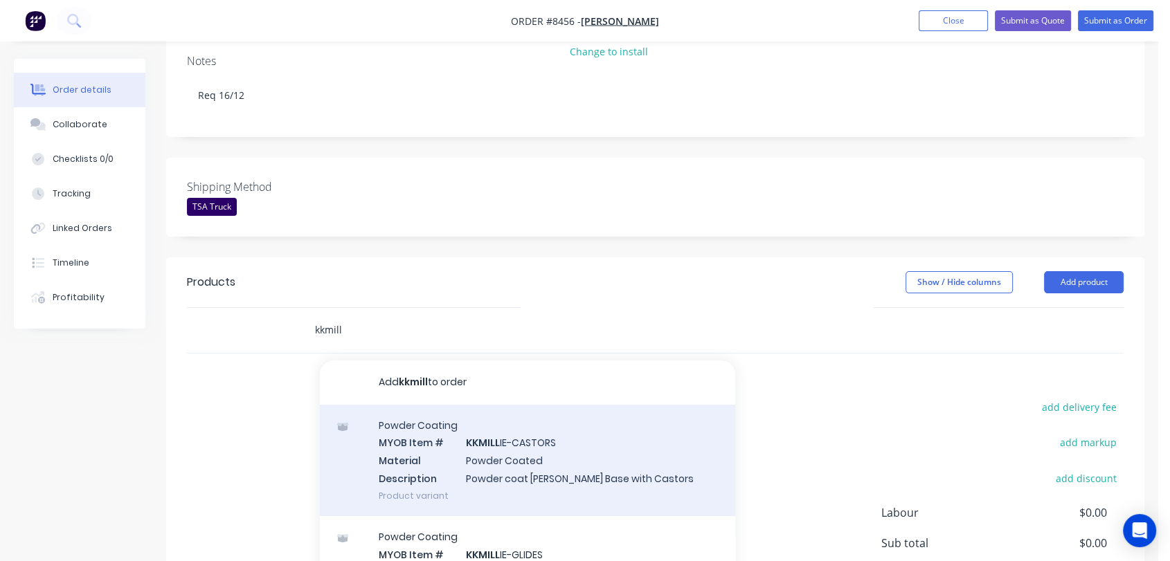
type input "kkmill"
click at [551, 436] on div "Powder Coating MYOB Item # KKMILL IE-CASTORS Material Powder Coated Description…" at bounding box center [527, 460] width 415 height 111
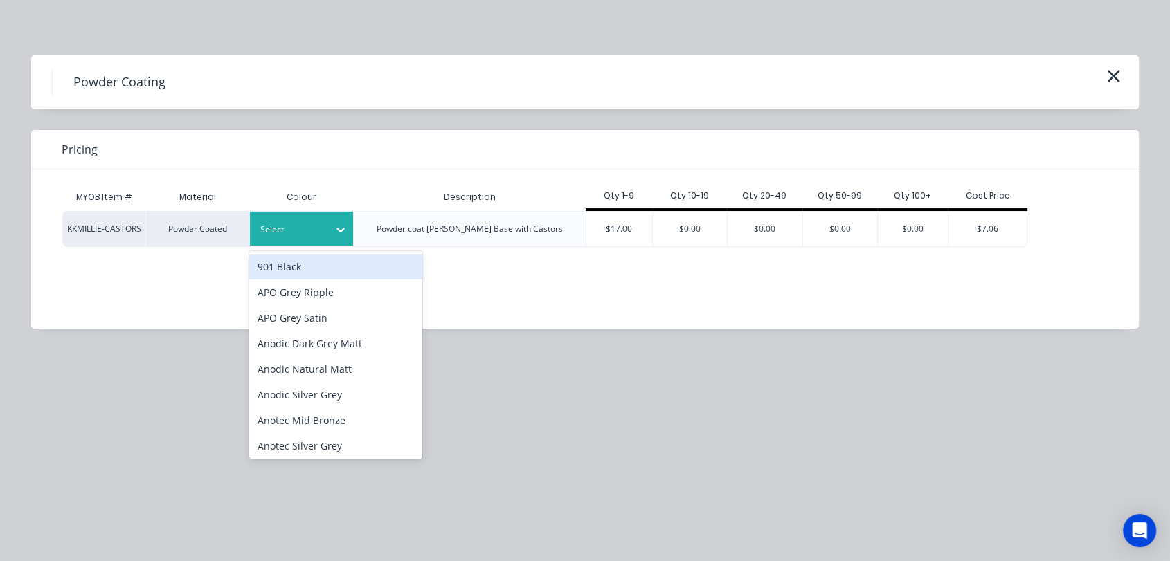
click at [324, 233] on div "Select" at bounding box center [290, 230] width 78 height 18
type input "t"
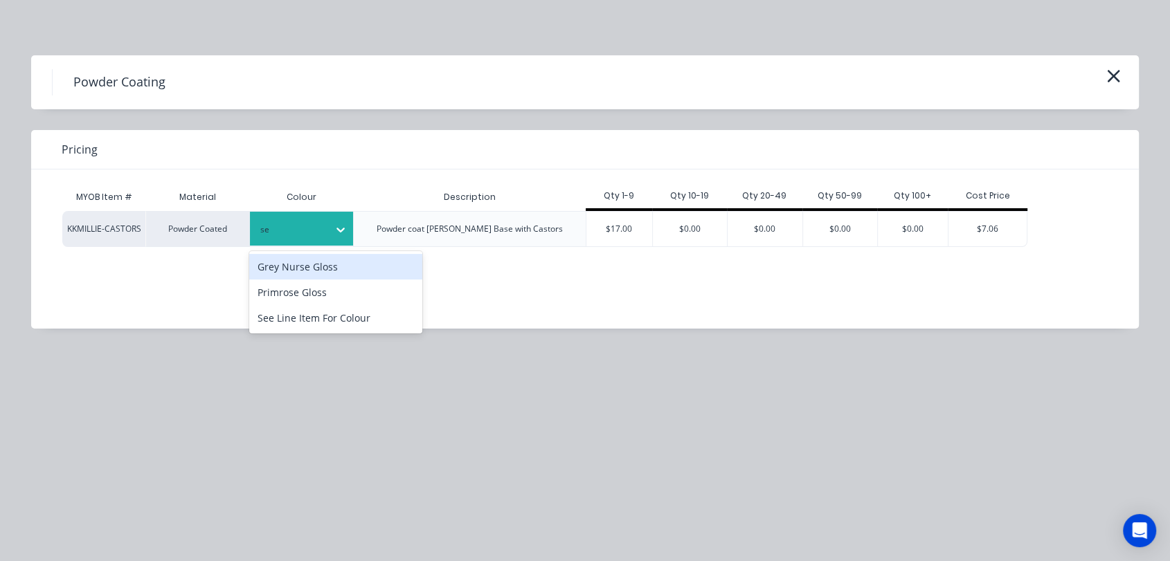
type input "see"
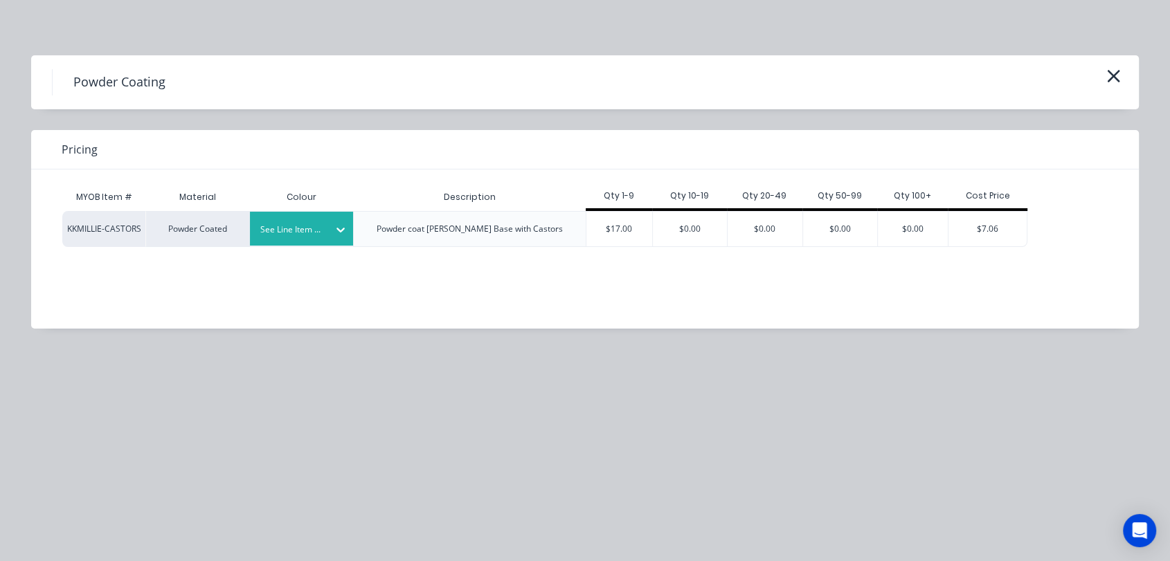
drag, startPoint x: 628, startPoint y: 224, endPoint x: 667, endPoint y: 259, distance: 52.5
click at [629, 224] on div "$17.00" at bounding box center [619, 229] width 66 height 35
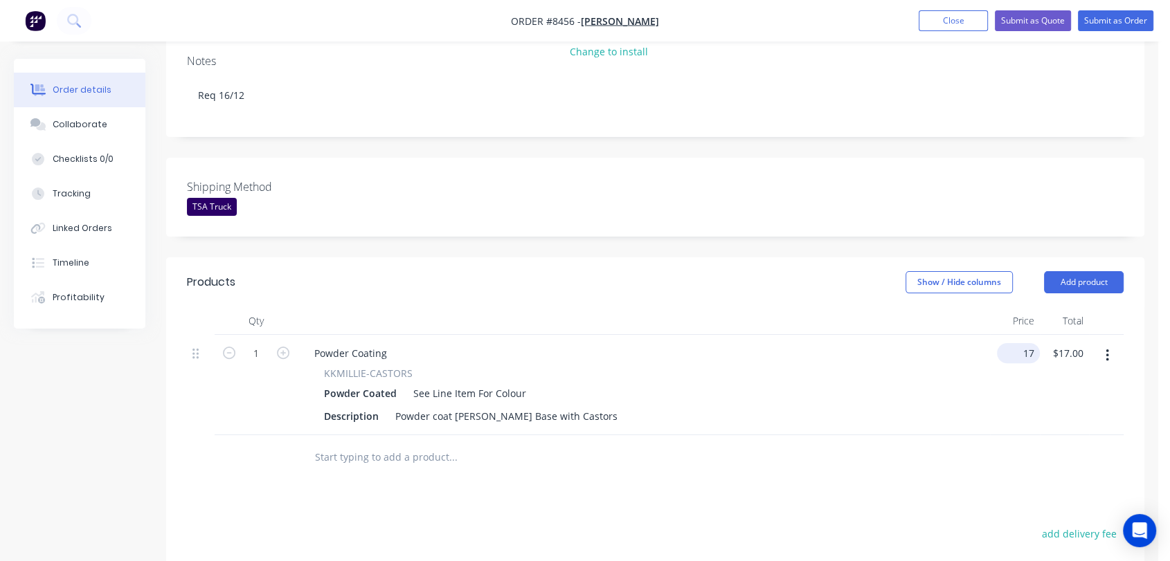
click at [1027, 343] on input "17" at bounding box center [1020, 353] width 37 height 20
type input "$16.00"
click at [263, 343] on input "1" at bounding box center [256, 353] width 36 height 21
type input "42"
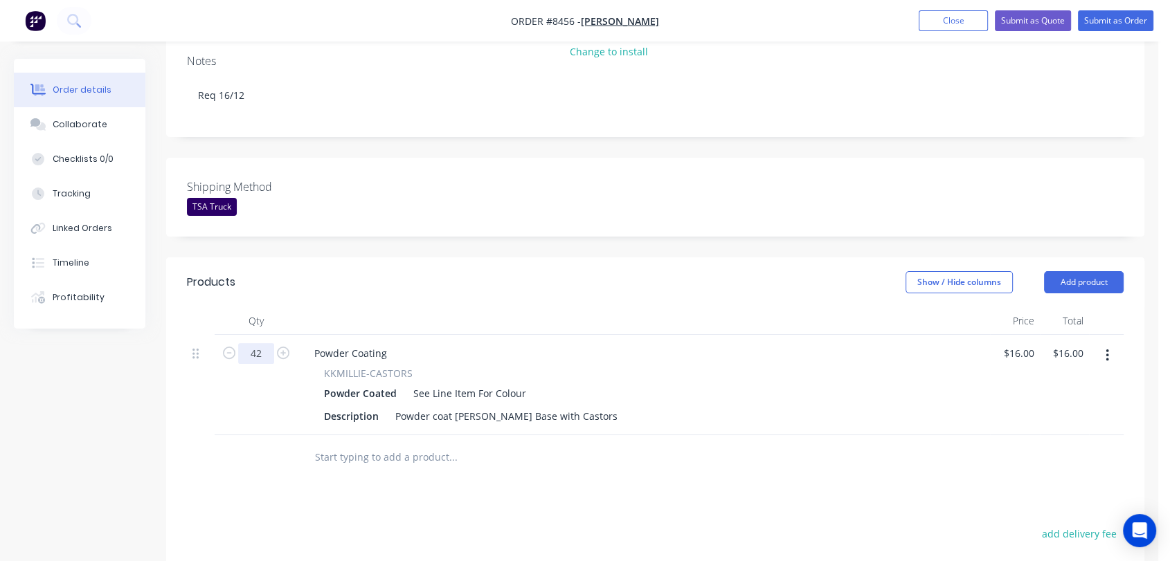
type input "$672.00"
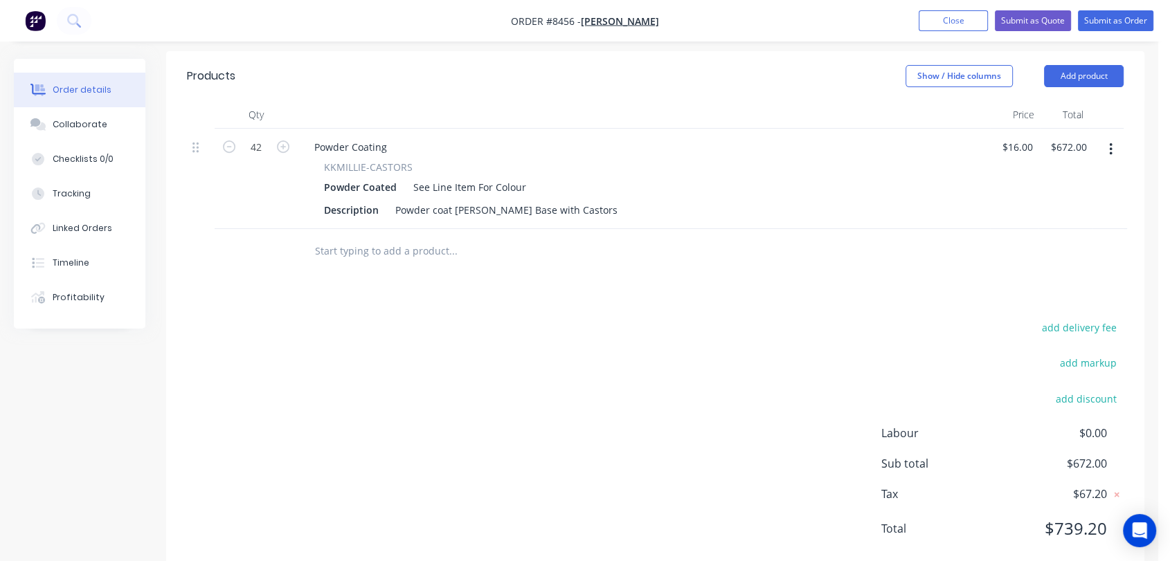
scroll to position [529, 0]
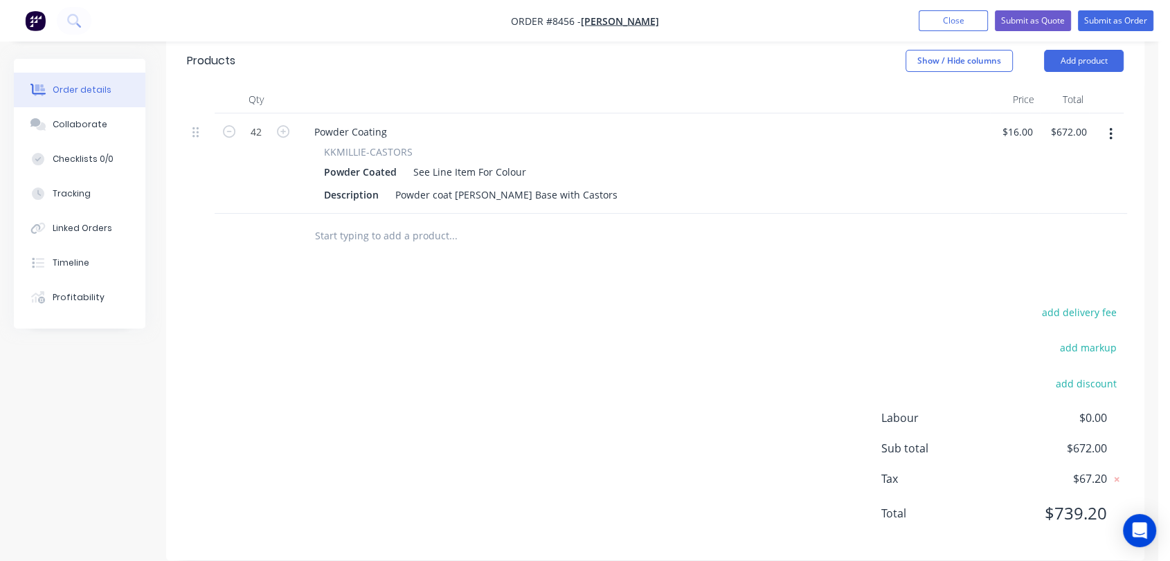
click at [373, 222] on input "text" at bounding box center [452, 236] width 277 height 28
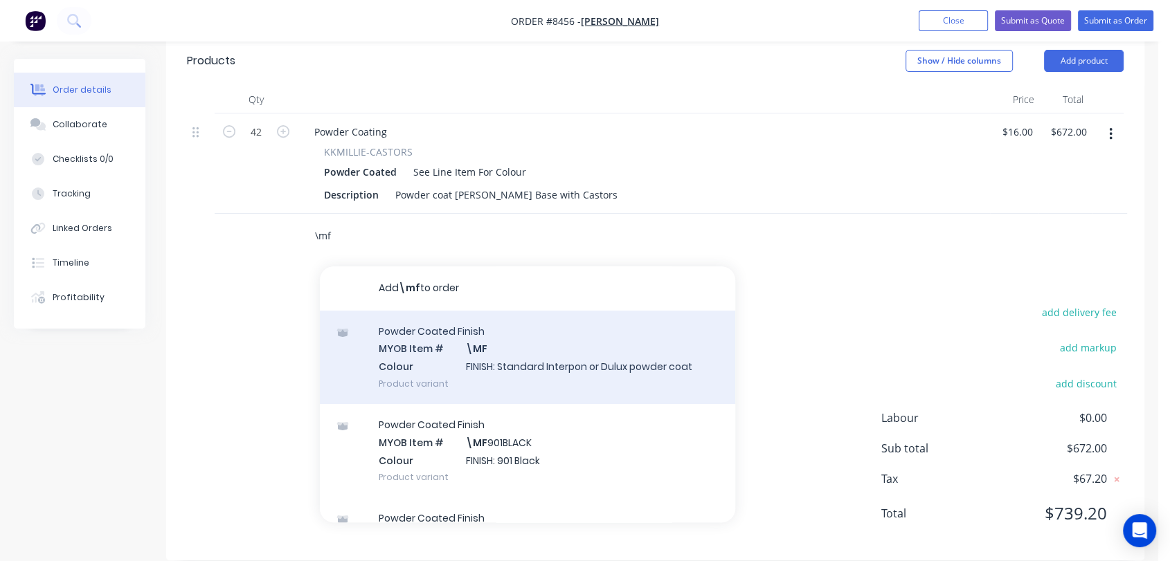
type input "\mf"
click at [505, 359] on div "Powder Coated Finish MYOB Item # \MF Colour FINISH: Standard Interpon or Dulux …" at bounding box center [527, 357] width 415 height 93
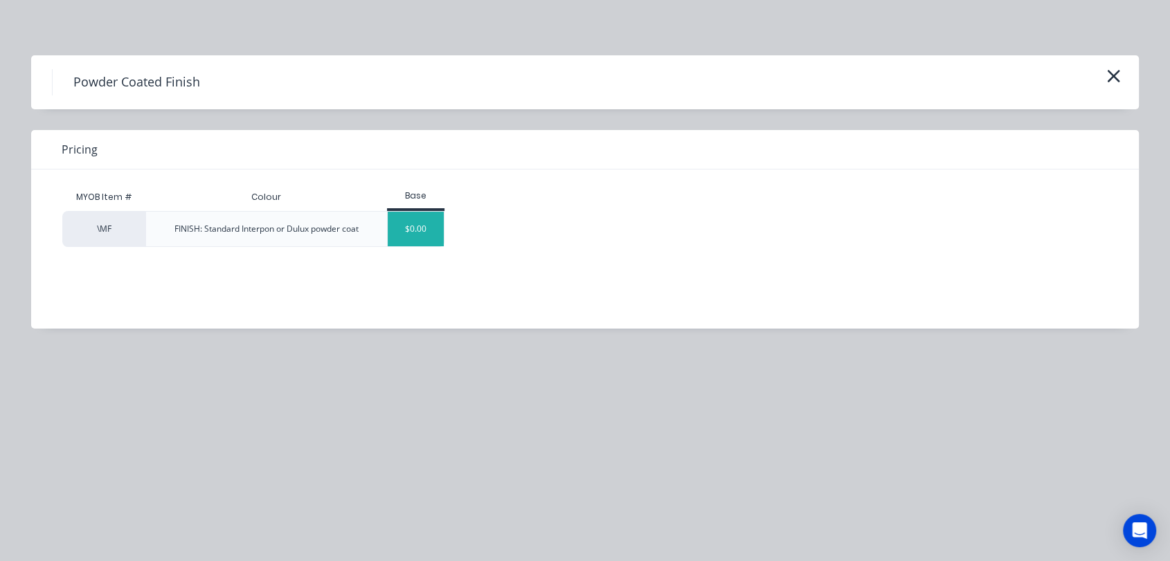
click at [415, 239] on div "$0.00" at bounding box center [416, 229] width 56 height 35
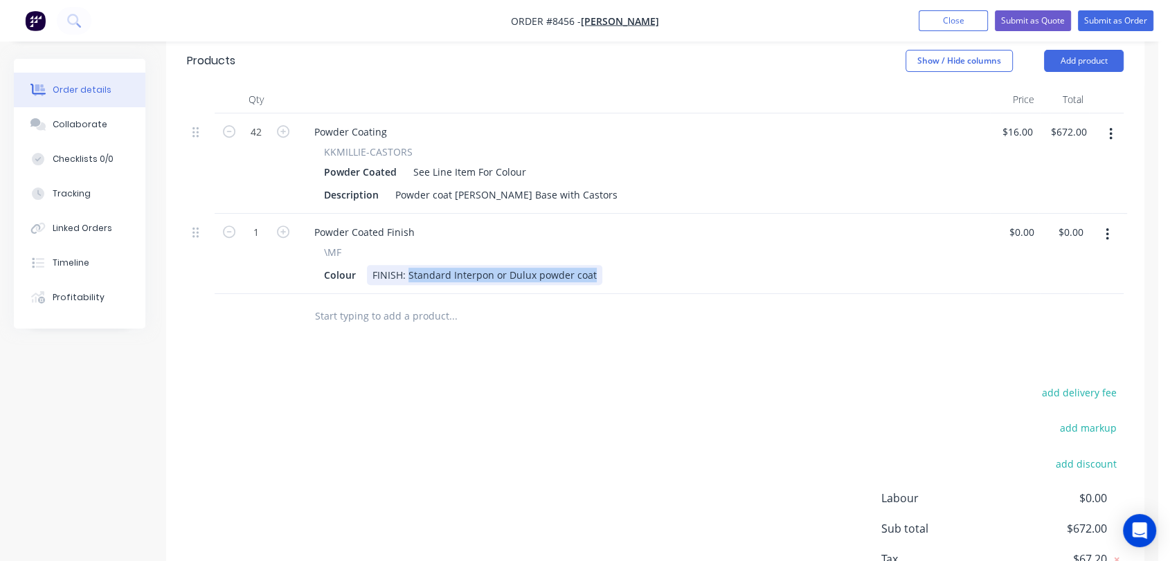
drag, startPoint x: 408, startPoint y: 252, endPoint x: 620, endPoint y: 256, distance: 212.6
click at [620, 265] on div "Colour FINISH: Standard Interpon or Dulux powder coat" at bounding box center [640, 275] width 645 height 20
type input "$0.00"
click at [393, 302] on input "text" at bounding box center [452, 316] width 277 height 28
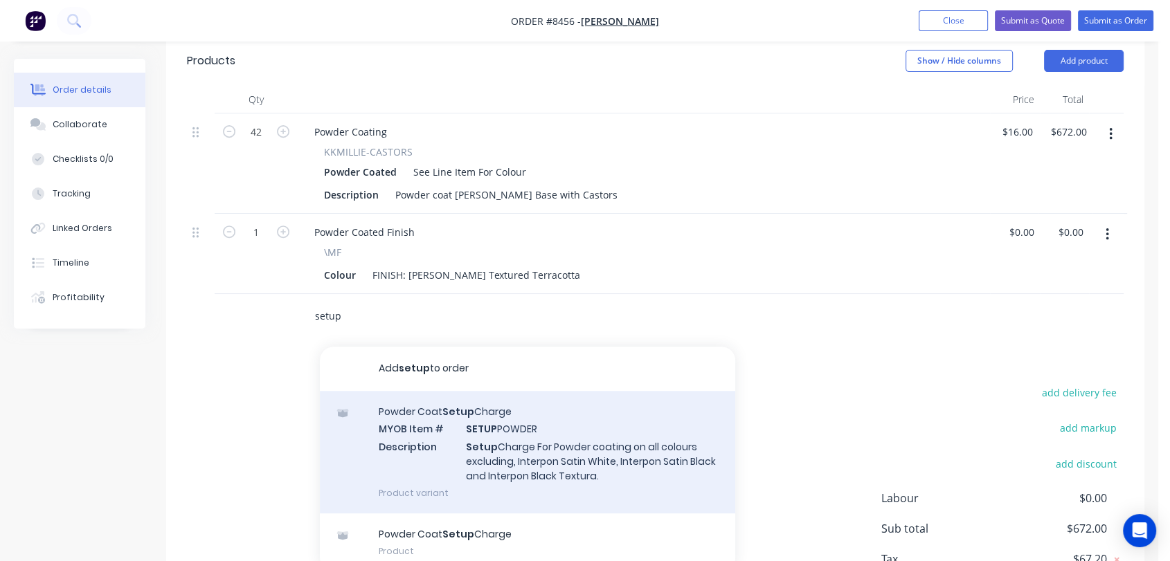
type input "setup"
click at [477, 434] on div "Powder Coat Setup Charge MYOB Item # SETUP POWDER Description Setup Charge For …" at bounding box center [527, 452] width 415 height 123
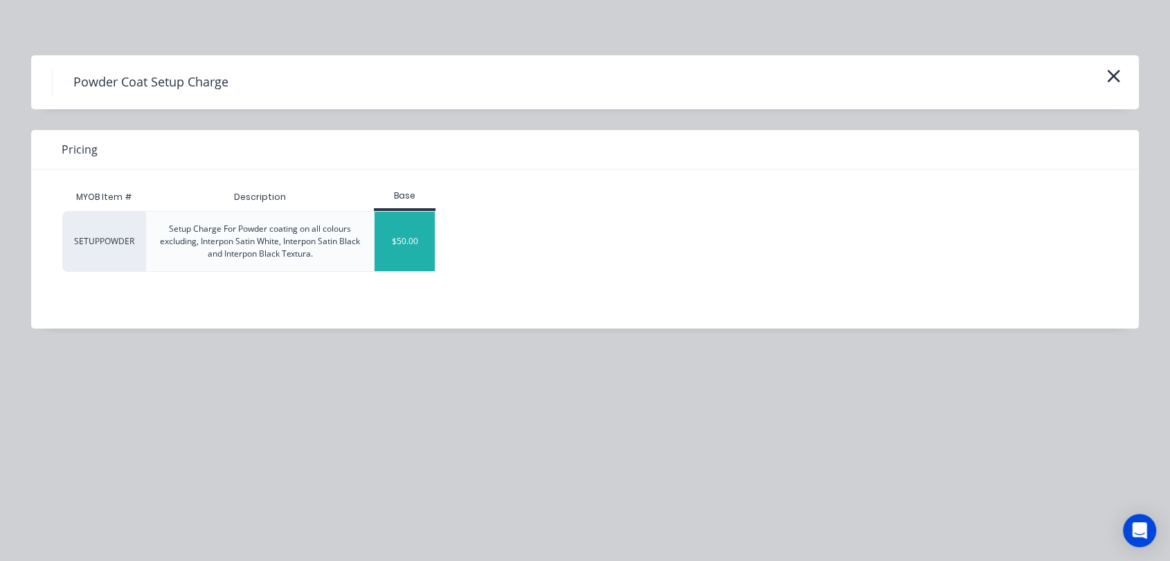
click at [403, 247] on div "$50.00" at bounding box center [404, 242] width 60 height 60
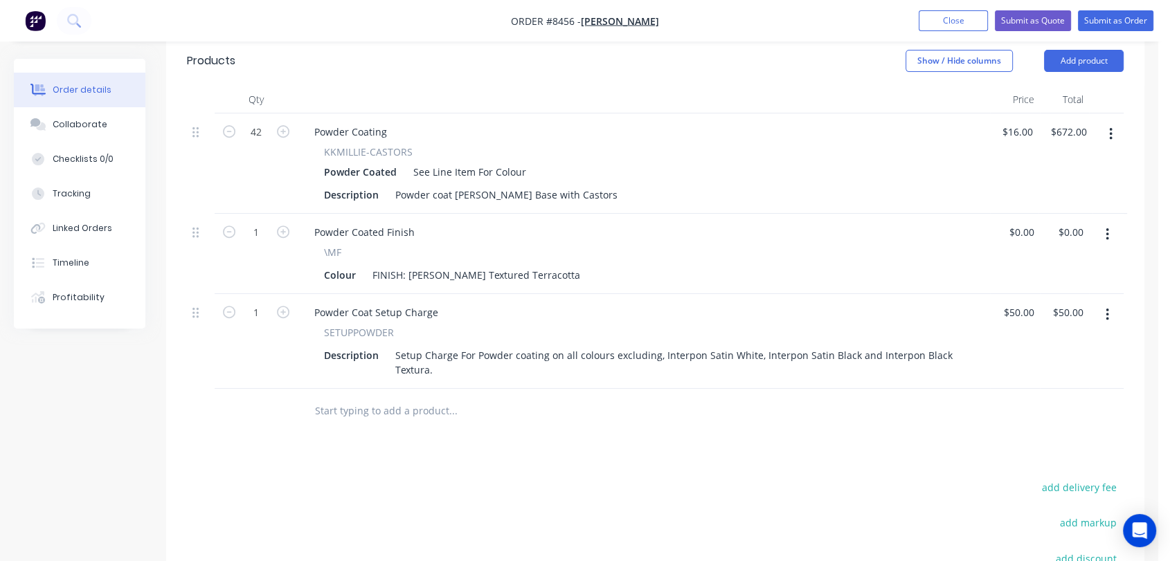
click at [393, 397] on input "text" at bounding box center [452, 411] width 277 height 28
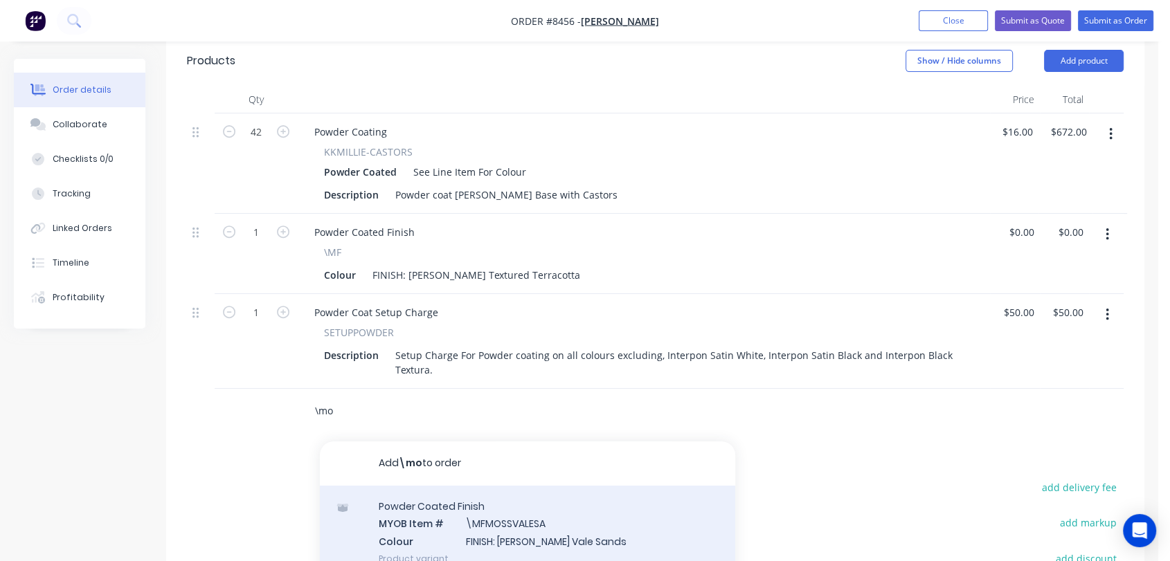
scroll to position [154, 0]
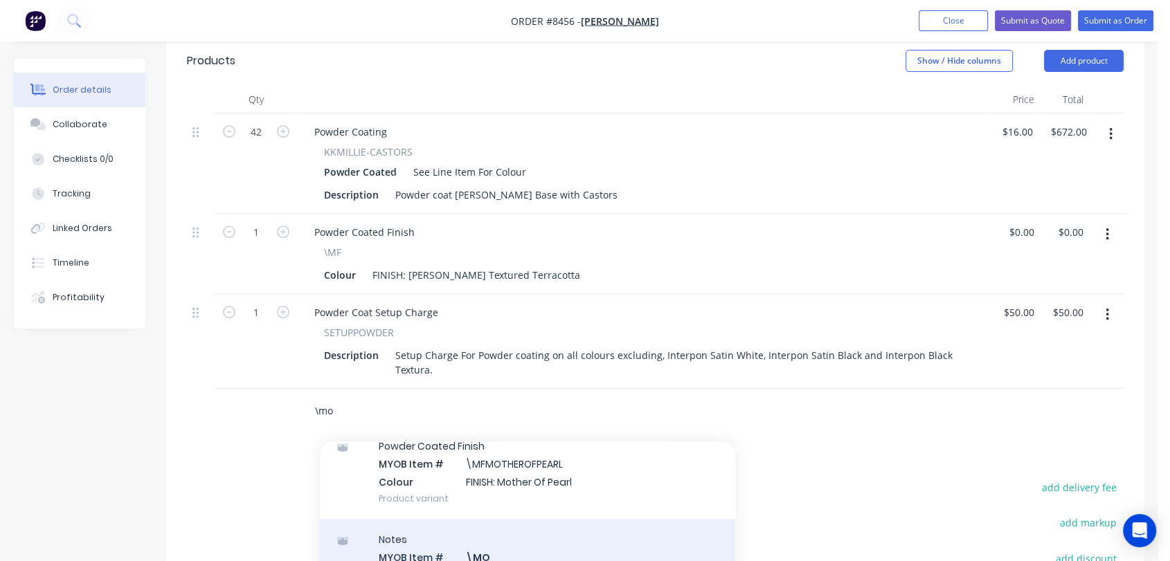
type input "\mo"
click at [514, 533] on div "Notes MYOB Item # \MO Description Miscellaneous Other Product variant" at bounding box center [527, 565] width 415 height 93
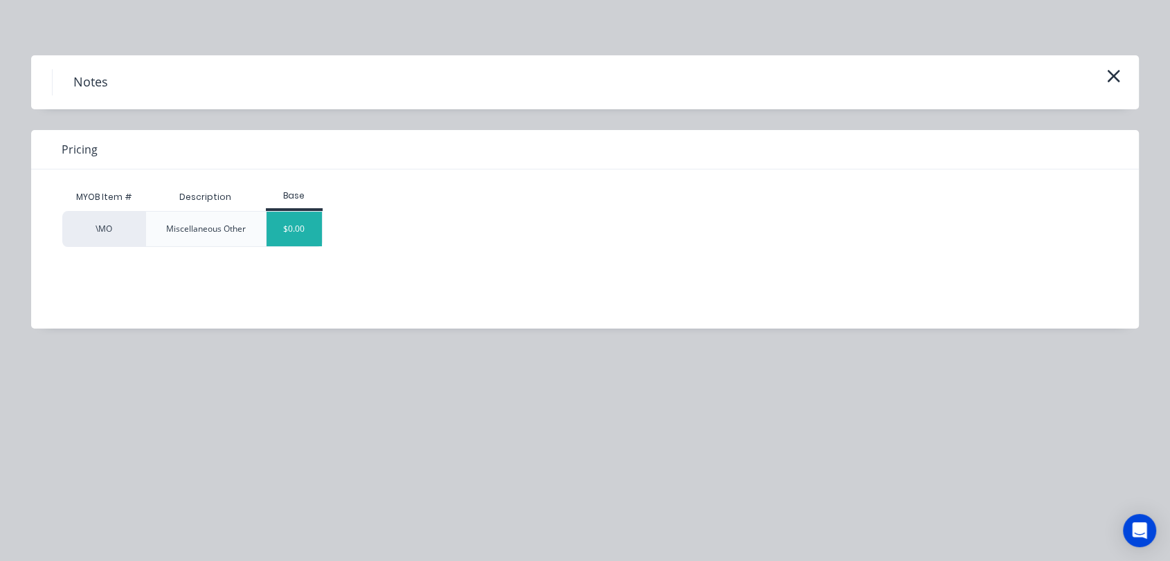
click at [298, 228] on div "$0.00" at bounding box center [295, 229] width 56 height 35
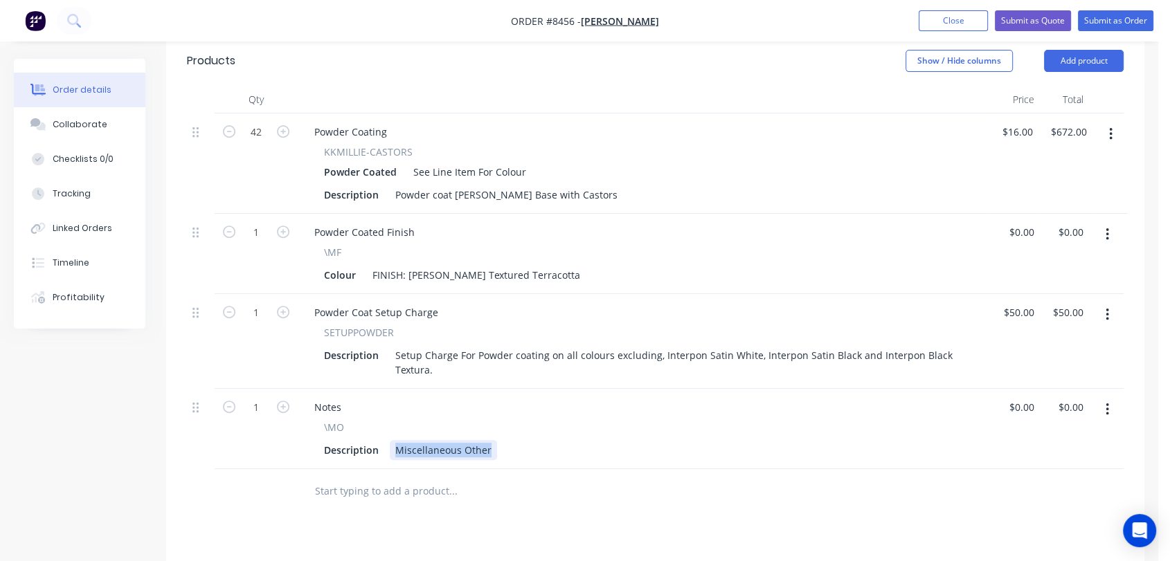
drag, startPoint x: 392, startPoint y: 424, endPoint x: 512, endPoint y: 422, distance: 119.1
click at [512, 440] on div "Description Miscellaneous Other" at bounding box center [640, 450] width 645 height 20
type input "$0.00"
click at [397, 478] on input "text" at bounding box center [452, 492] width 277 height 28
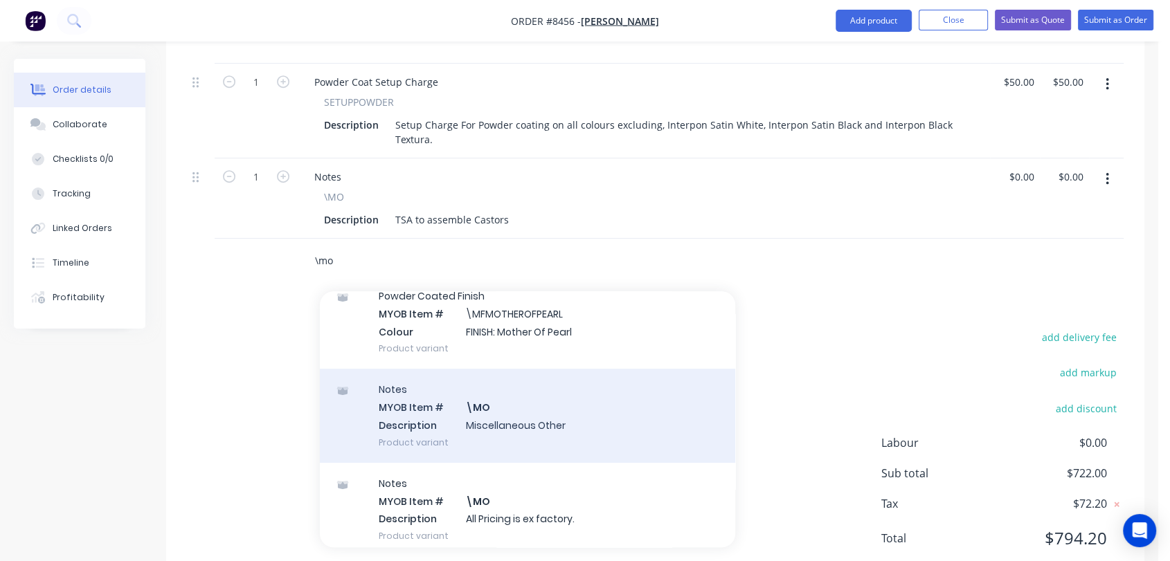
type input "\mo"
click at [506, 401] on div "Notes MYOB Item # \MO Description Miscellaneous Other Product variant" at bounding box center [527, 415] width 415 height 93
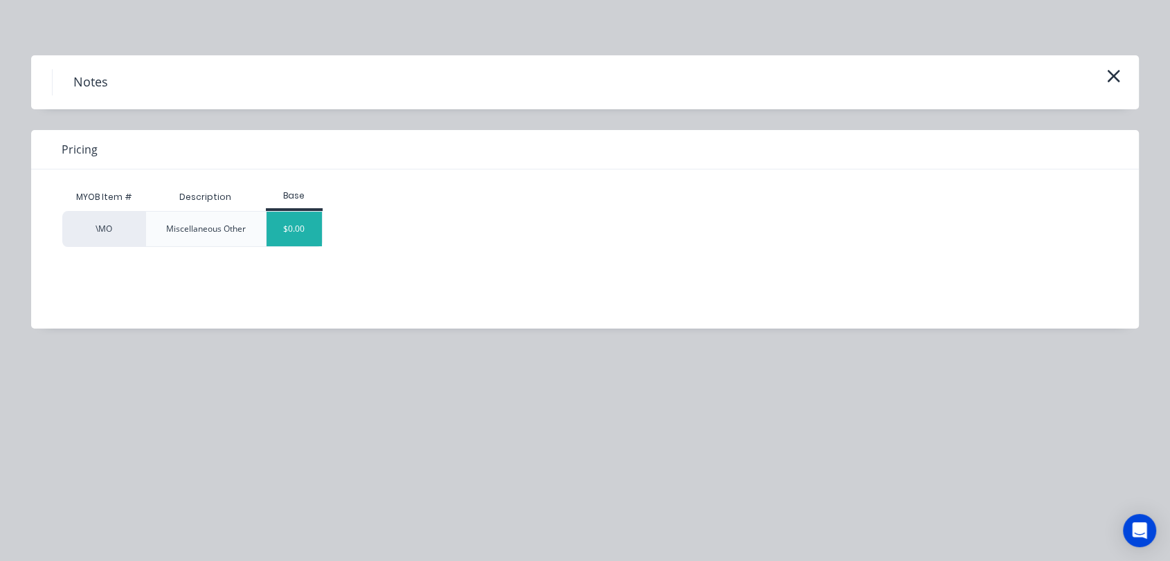
click at [306, 231] on div "$0.00" at bounding box center [295, 229] width 56 height 35
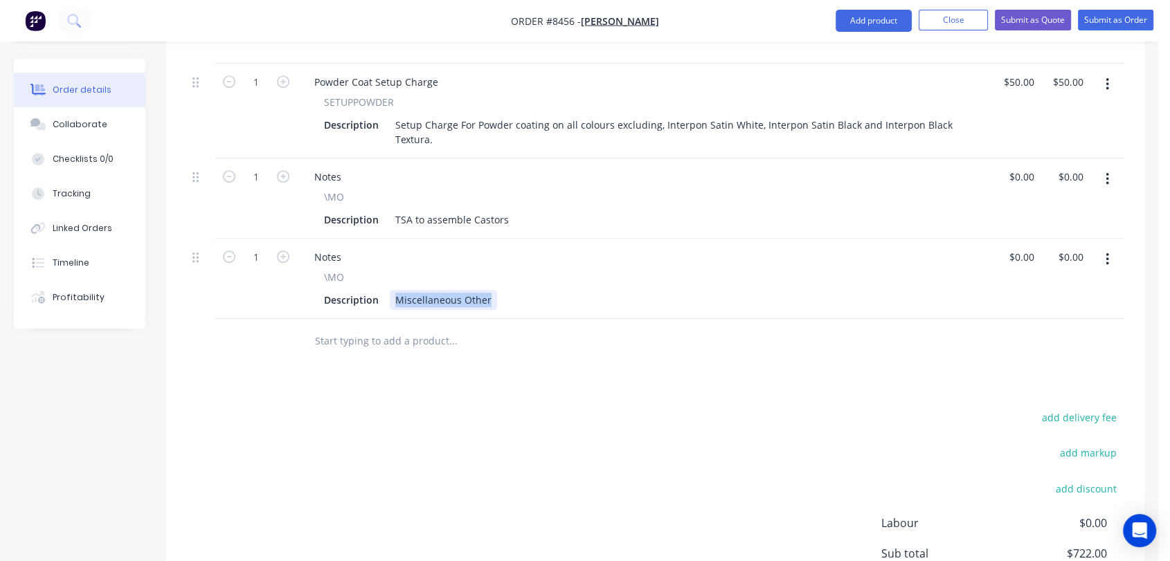
drag, startPoint x: 394, startPoint y: 276, endPoint x: 527, endPoint y: 291, distance: 133.7
click at [527, 291] on div "Notes \MO Description Miscellaneous Other" at bounding box center [644, 279] width 692 height 80
type input "$0.00"
click at [112, 120] on button "Collaborate" at bounding box center [80, 124] width 132 height 35
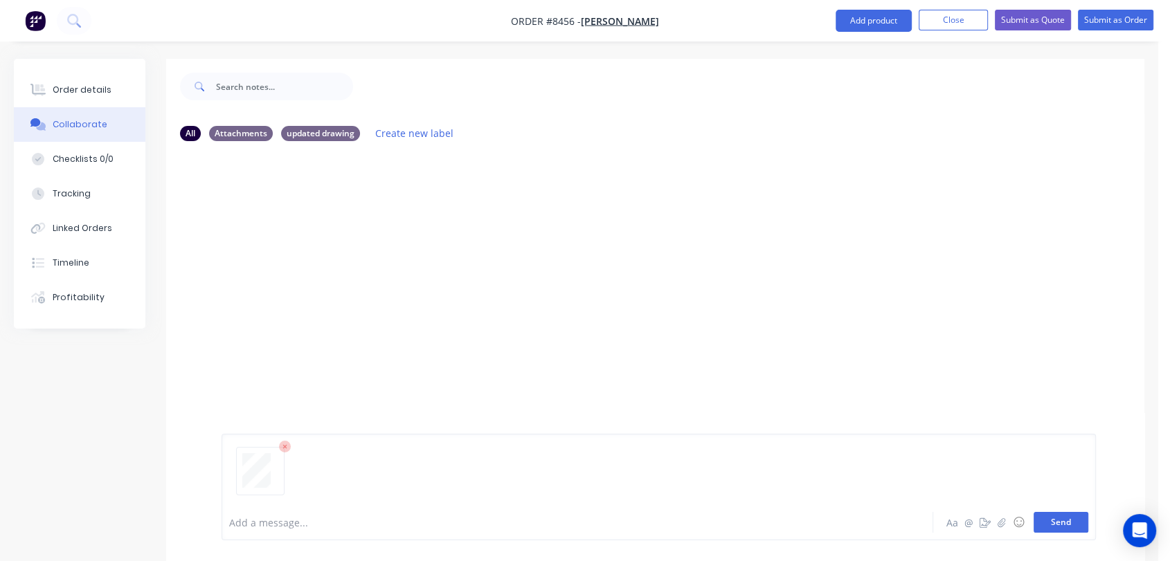
click at [1051, 523] on button "Send" at bounding box center [1060, 522] width 55 height 21
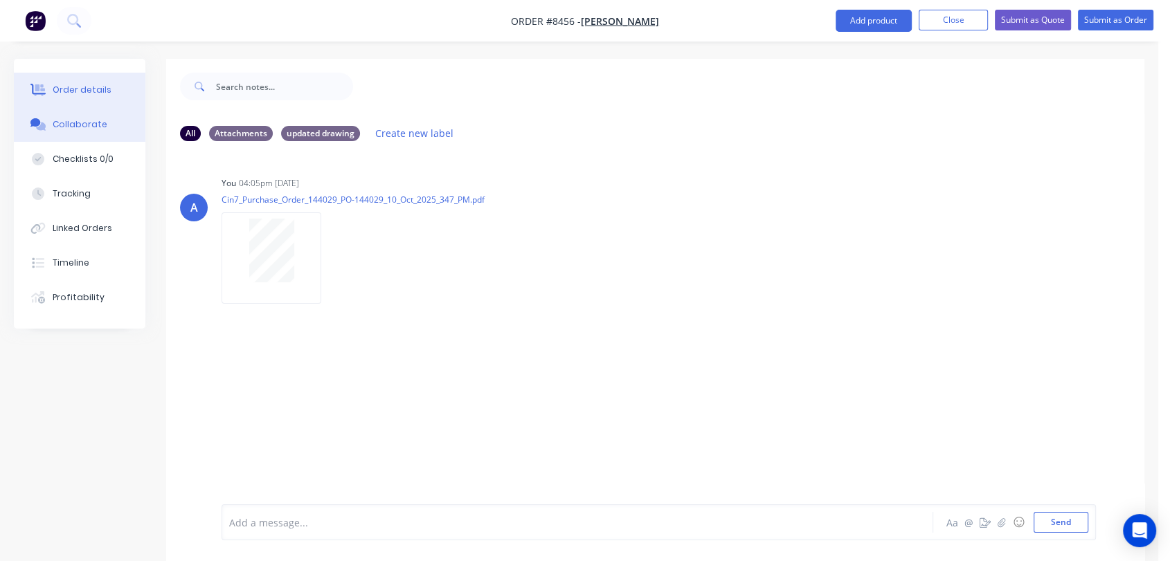
click at [87, 84] on div "Order details" at bounding box center [82, 90] width 59 height 12
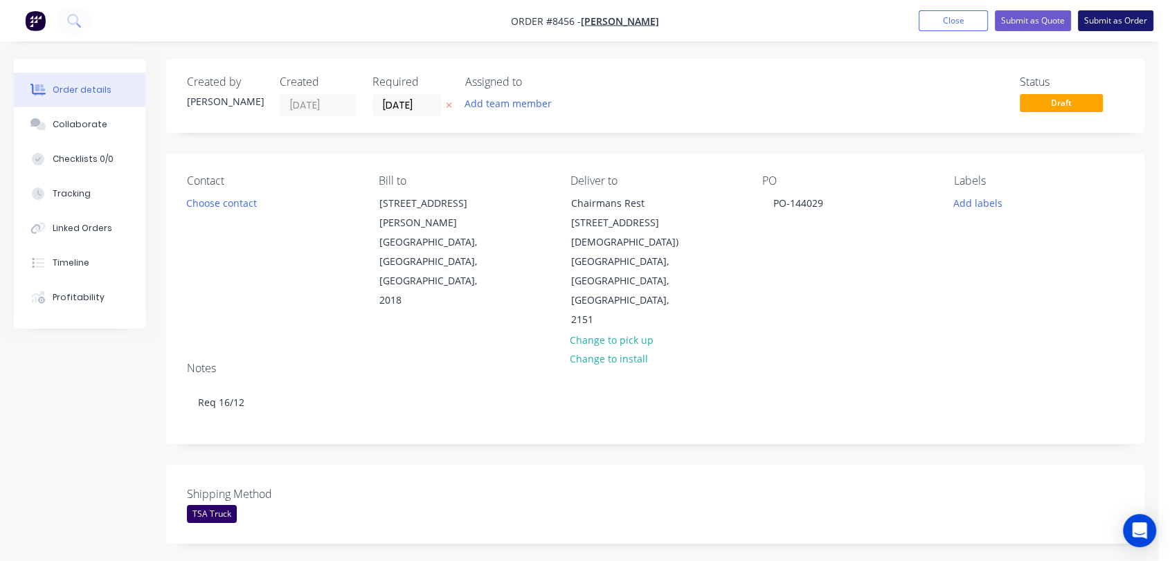
click at [1111, 24] on button "Submit as Order" at bounding box center [1115, 20] width 75 height 21
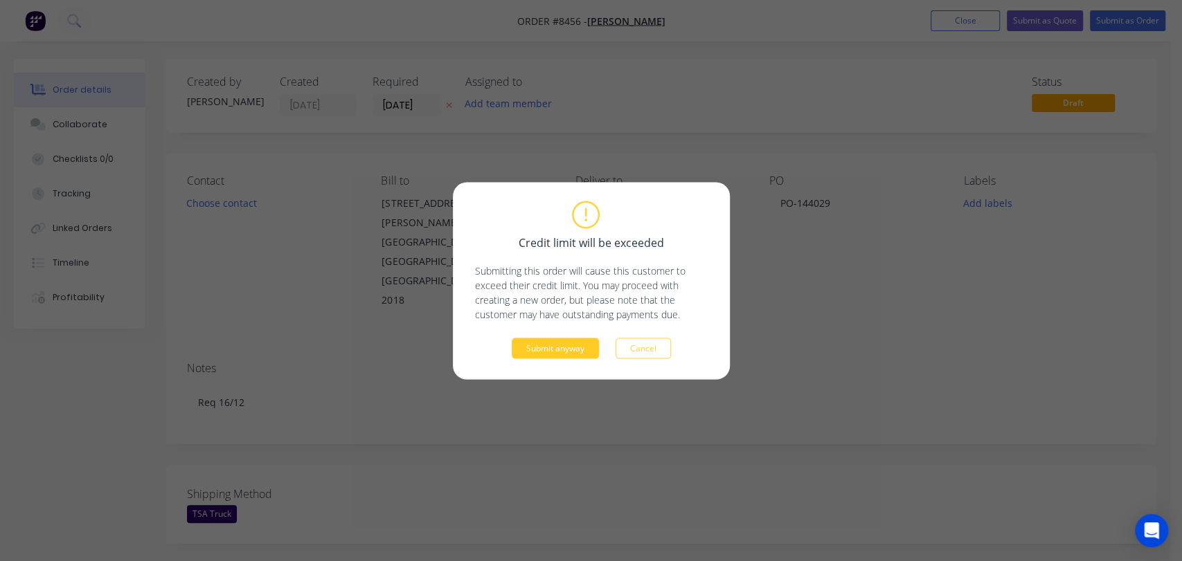
click at [562, 343] on button "Submit anyway" at bounding box center [555, 348] width 87 height 21
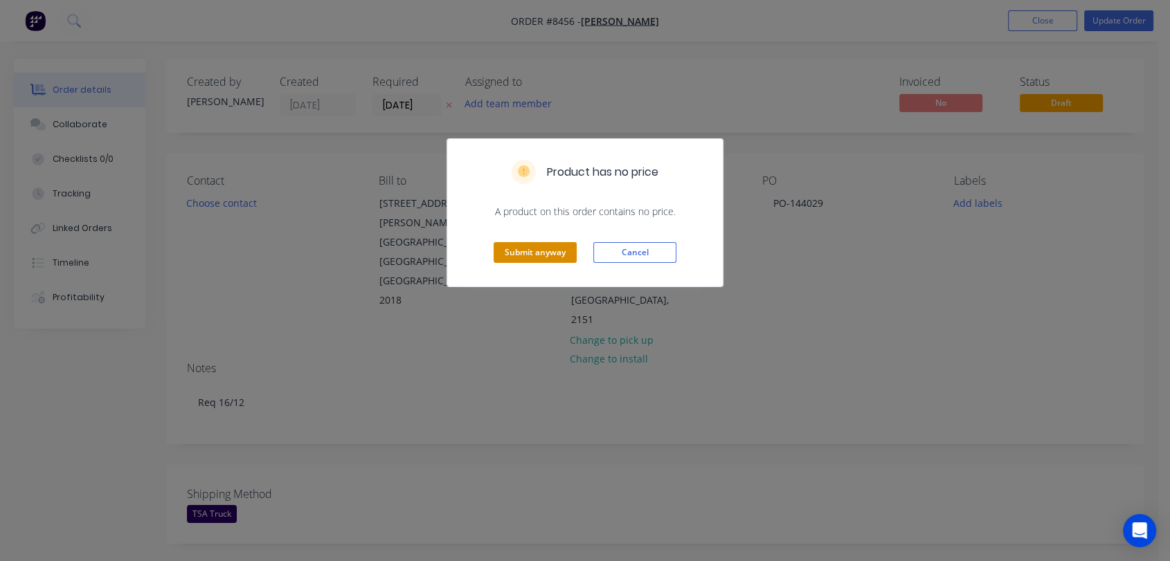
click at [537, 245] on button "Submit anyway" at bounding box center [535, 252] width 83 height 21
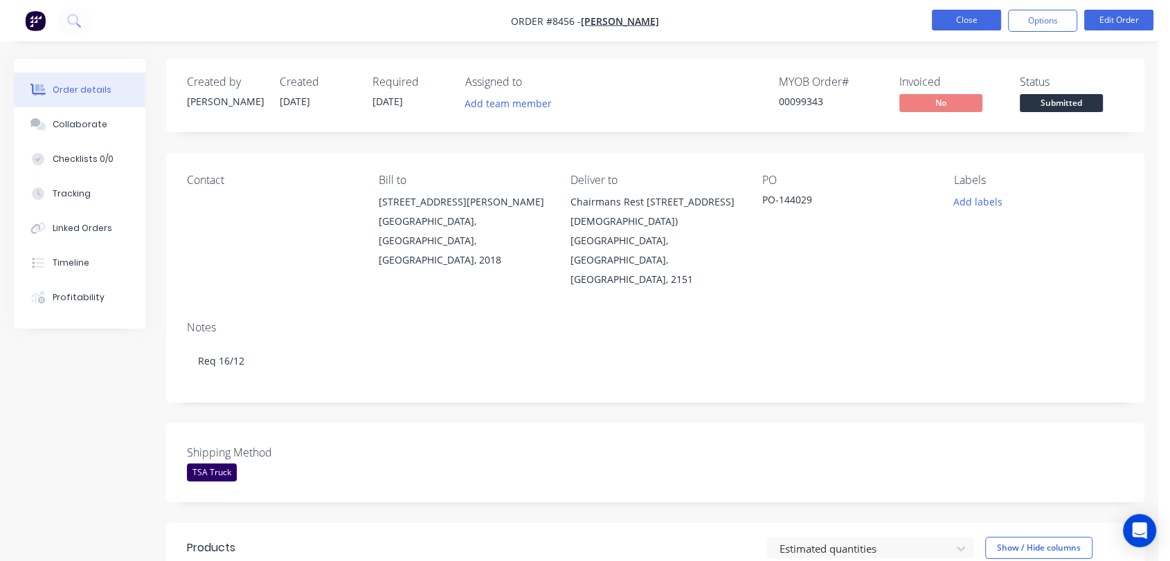
click at [968, 12] on button "Close" at bounding box center [966, 20] width 69 height 21
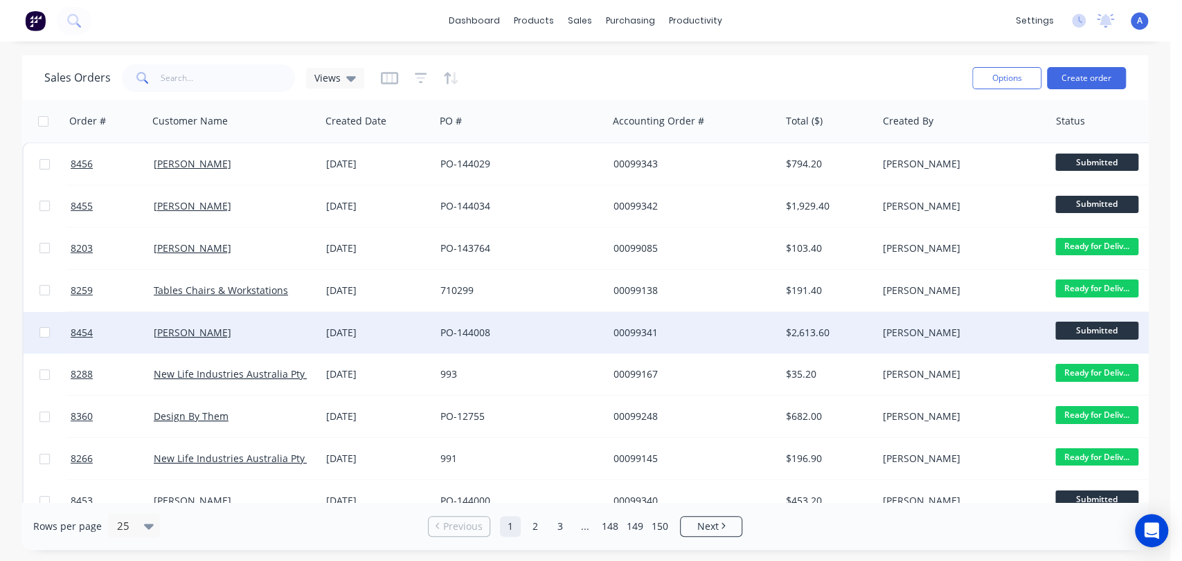
click at [492, 330] on div "PO-144008" at bounding box center [517, 333] width 154 height 14
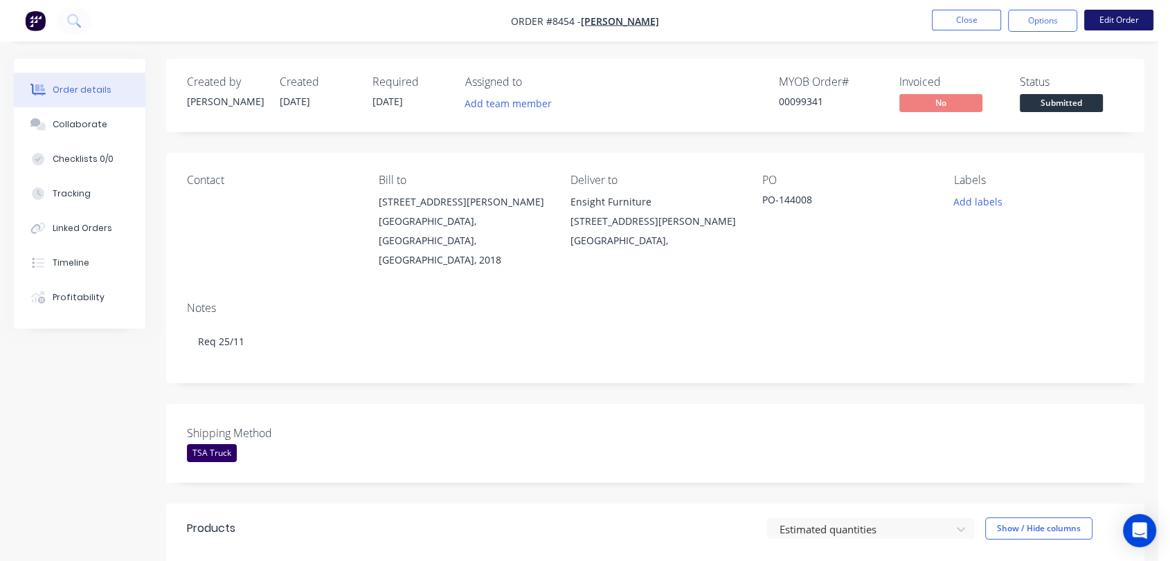
click at [1112, 13] on button "Edit Order" at bounding box center [1118, 20] width 69 height 21
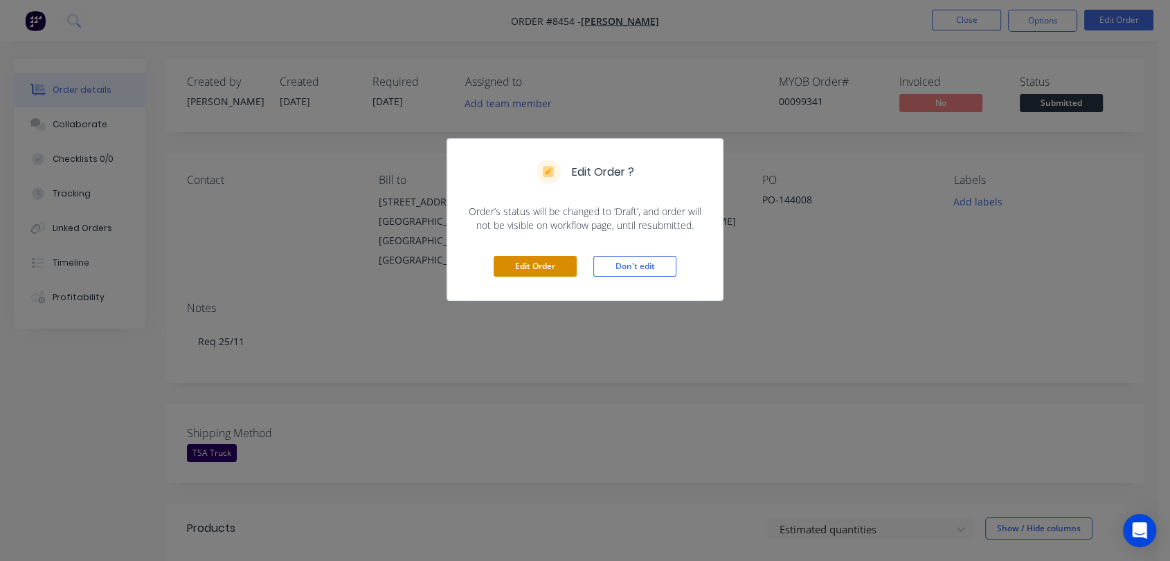
click at [536, 262] on button "Edit Order" at bounding box center [535, 266] width 83 height 21
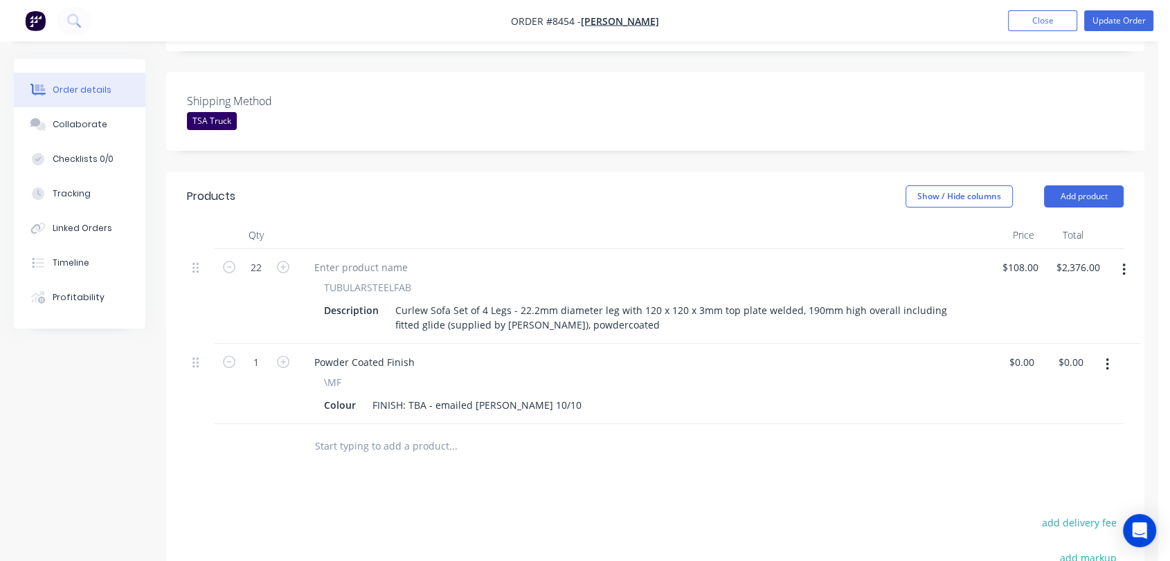
scroll to position [384, 0]
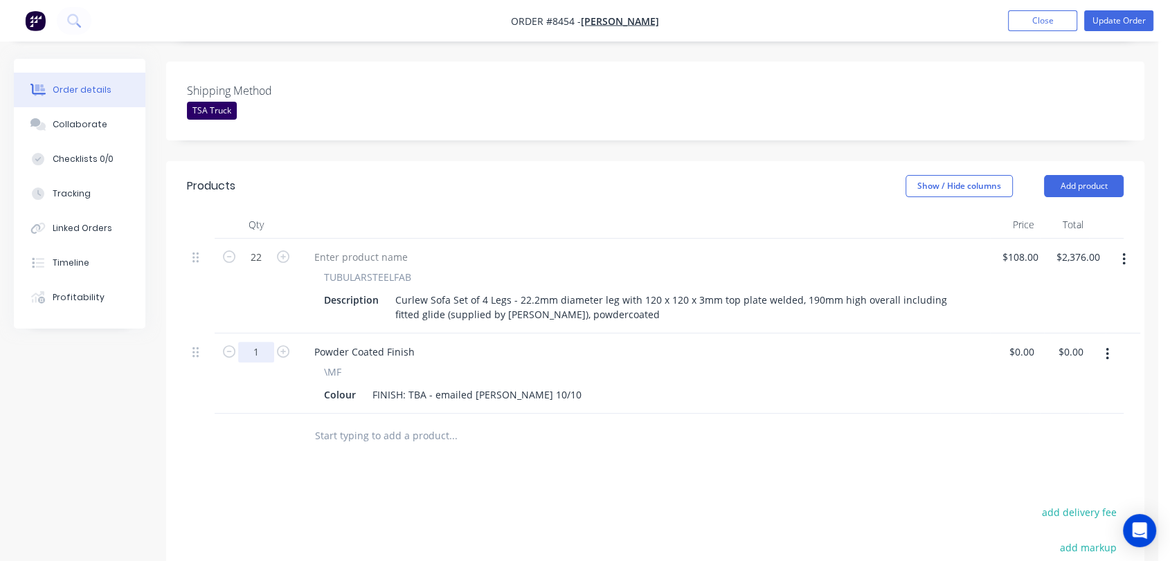
click at [265, 342] on input "1" at bounding box center [256, 352] width 36 height 21
type input "12"
drag, startPoint x: 406, startPoint y: 336, endPoint x: 555, endPoint y: 345, distance: 149.8
click at [555, 345] on div "Powder Coated Finish \MF Colour FINISH: TBA - emailed [PERSON_NAME] 10/10" at bounding box center [644, 374] width 692 height 80
type input "$0.00"
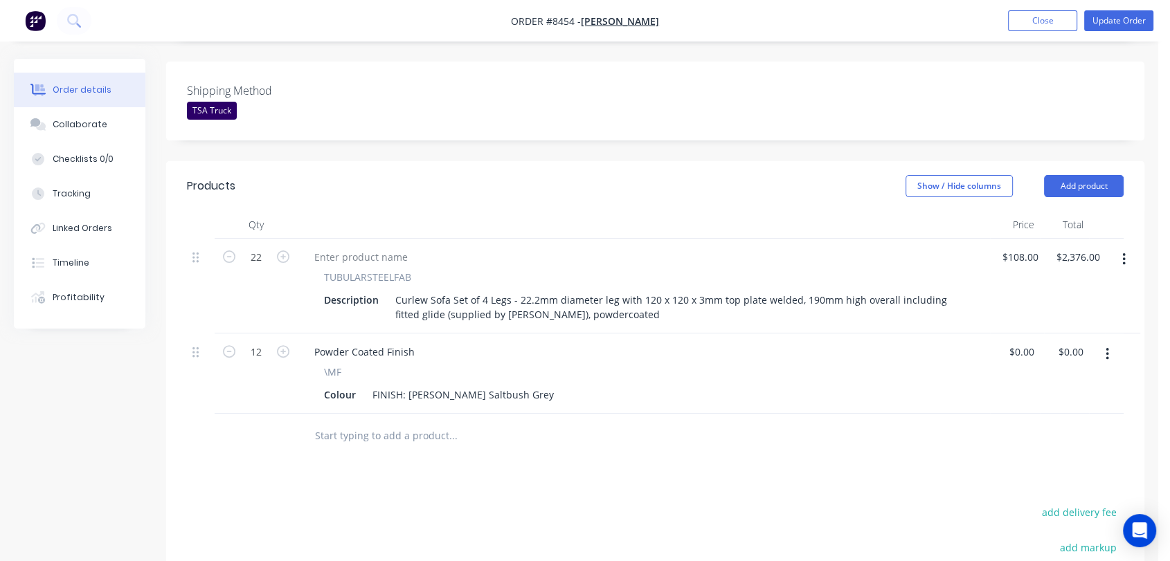
click at [382, 414] on div at bounding box center [547, 436] width 498 height 45
click at [368, 422] on input "text" at bounding box center [452, 436] width 277 height 28
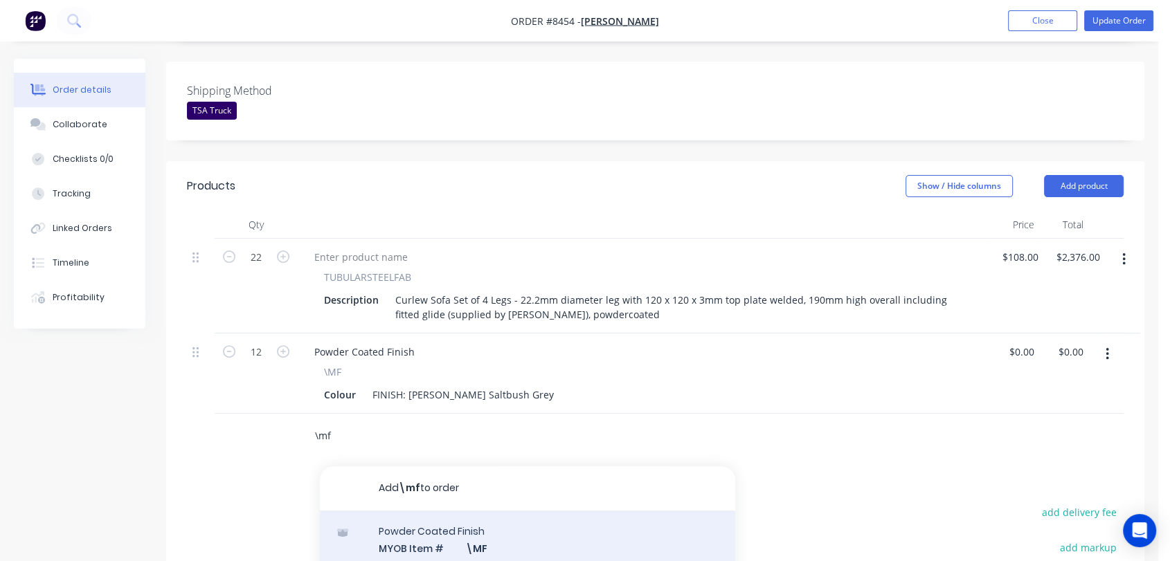
type input "\mf"
click at [481, 511] on div "Powder Coated Finish MYOB Item # \MF Colour FINISH: Standard Interpon or Dulux …" at bounding box center [527, 557] width 415 height 93
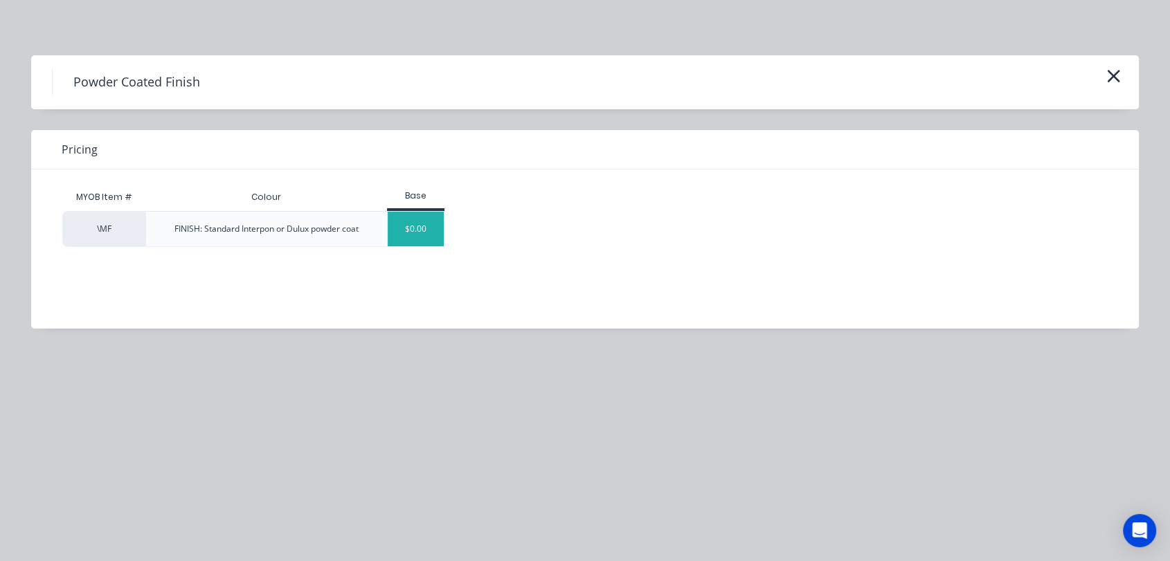
click at [412, 233] on div "$0.00" at bounding box center [416, 229] width 56 height 35
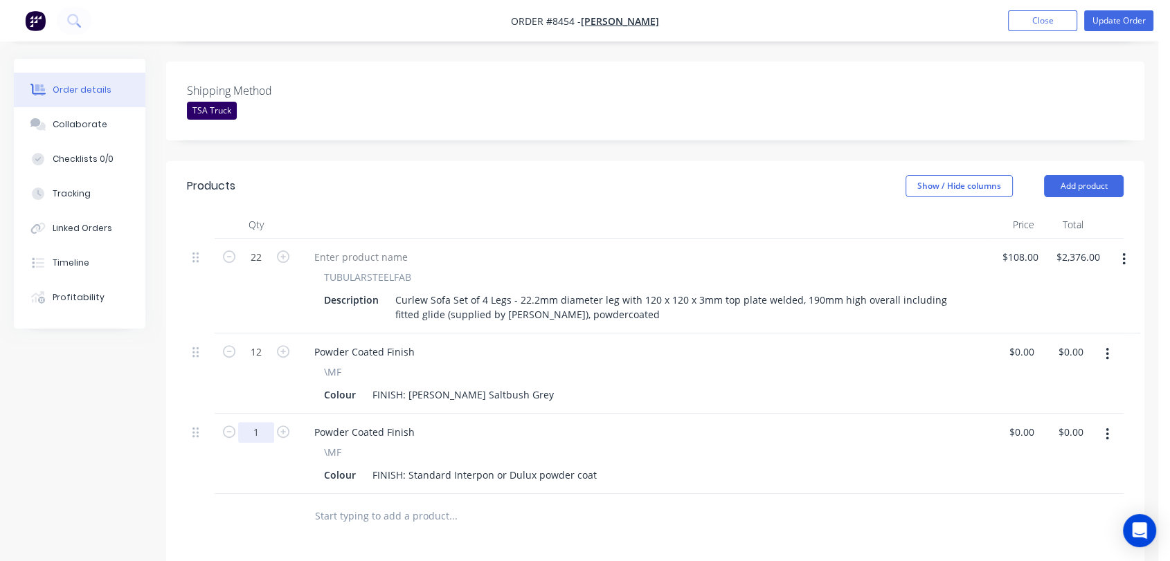
click at [264, 422] on input "1" at bounding box center [256, 432] width 36 height 21
type input "10"
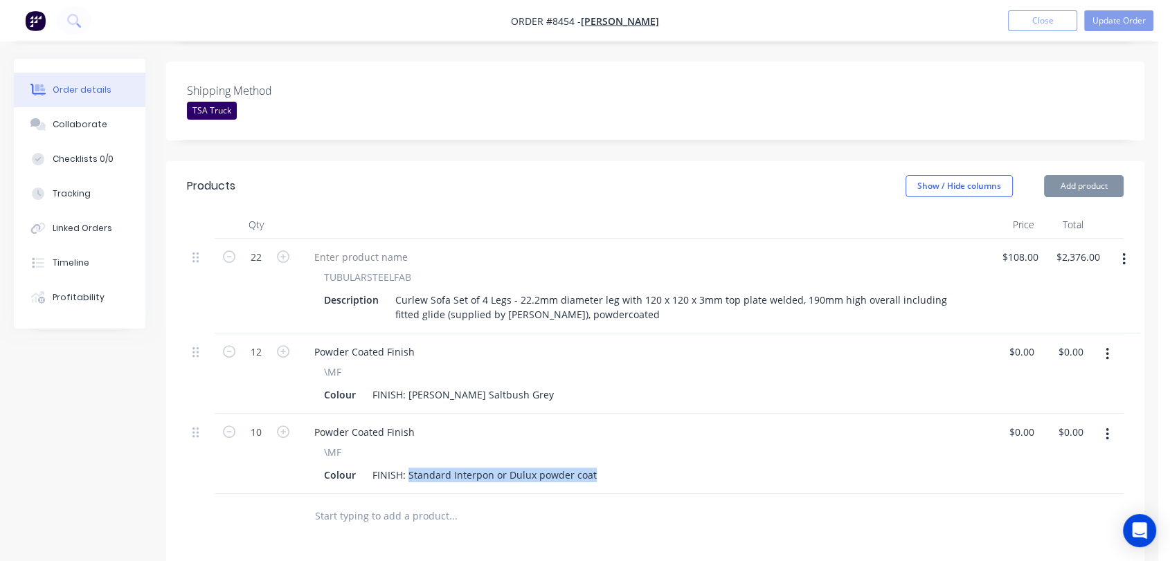
drag, startPoint x: 406, startPoint y: 413, endPoint x: 639, endPoint y: 433, distance: 233.4
click at [641, 433] on div "Powder Coated Finish \MF Colour FINISH: Standard Interpon or Dulux powder coat" at bounding box center [644, 454] width 692 height 80
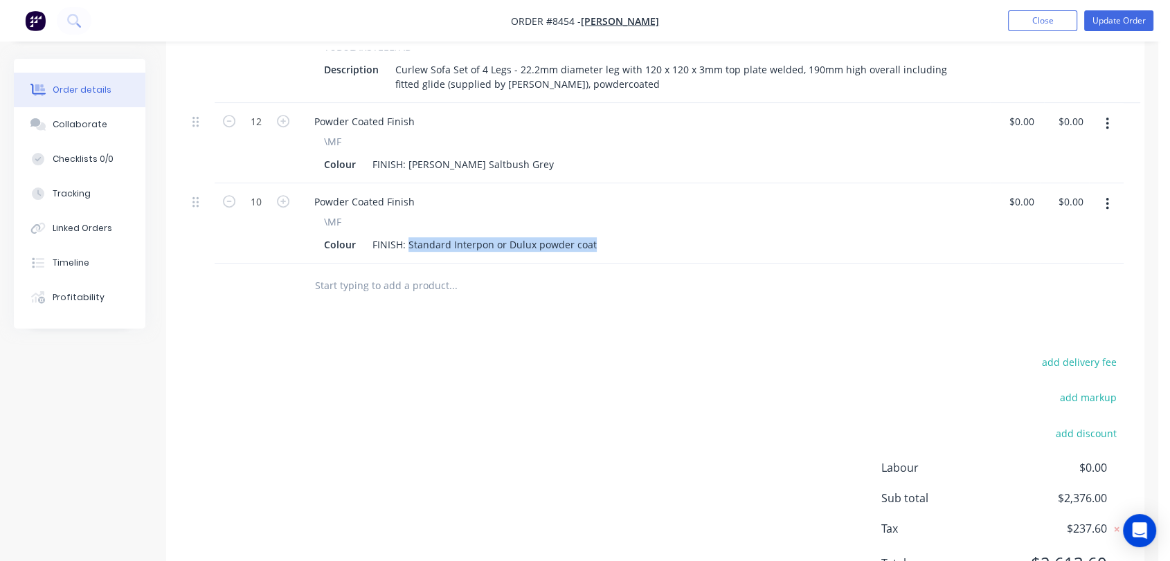
scroll to position [626, 0]
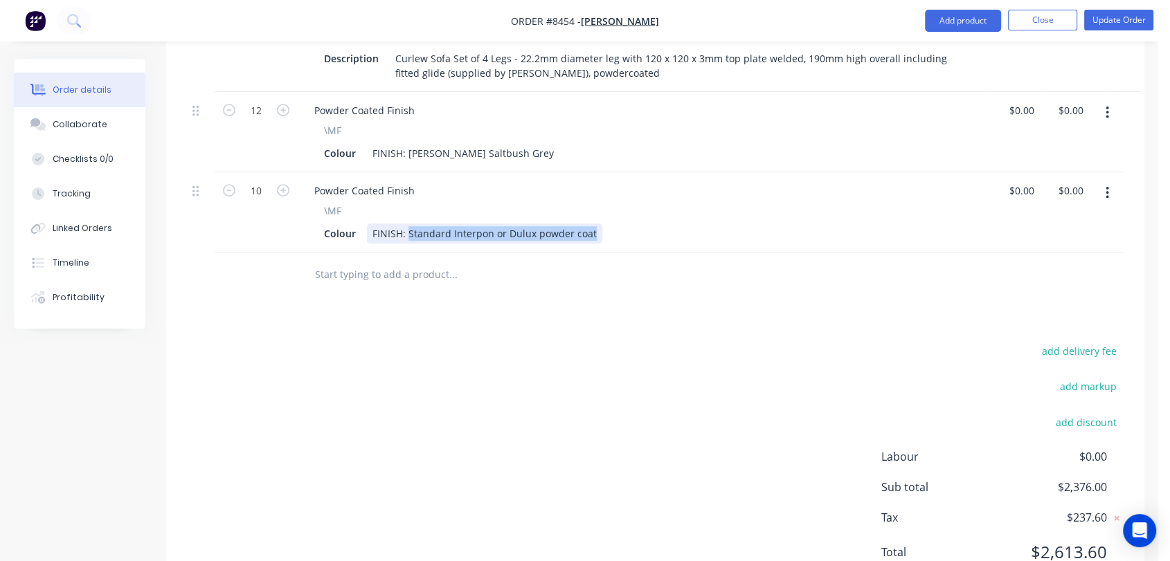
click at [559, 224] on div "FINISH: Standard Interpon or Dulux powder coat" at bounding box center [484, 234] width 235 height 20
drag, startPoint x: 592, startPoint y: 175, endPoint x: 409, endPoint y: 170, distance: 182.8
click at [409, 224] on div "FINISH: Standard Interpon or Dulux powder coat" at bounding box center [484, 234] width 235 height 20
drag, startPoint x: 503, startPoint y: 179, endPoint x: 489, endPoint y: 179, distance: 13.2
click at [489, 224] on div "FINISH: [PERSON_NAME] [PERSON_NAME] (Dulux Elements" at bounding box center [508, 234] width 283 height 20
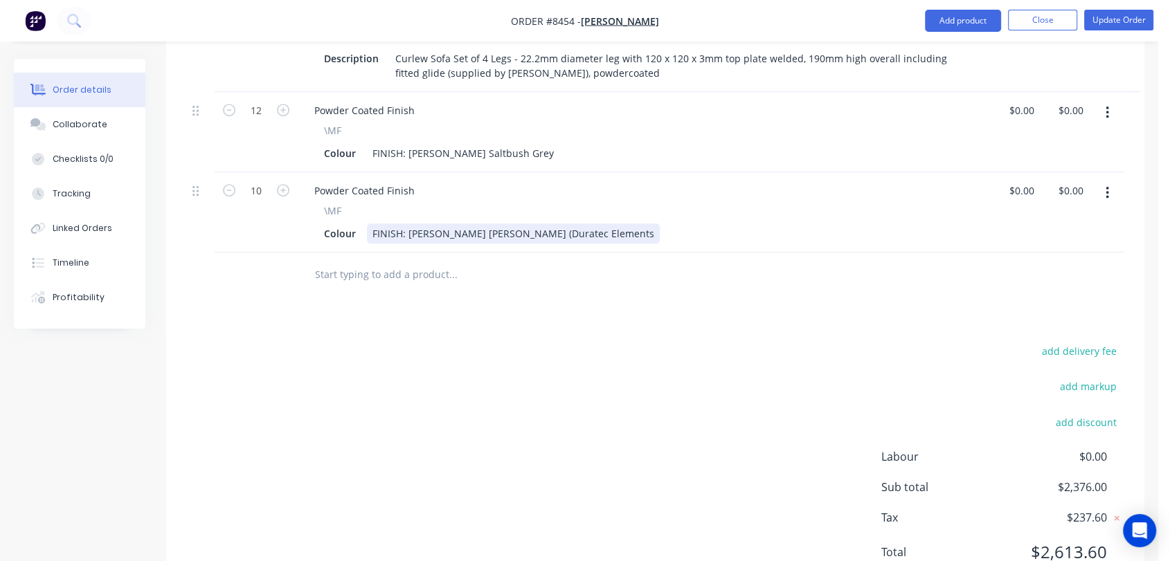
click at [561, 224] on div "FINISH: [PERSON_NAME] [PERSON_NAME] (Duratec Elements" at bounding box center [513, 234] width 293 height 20
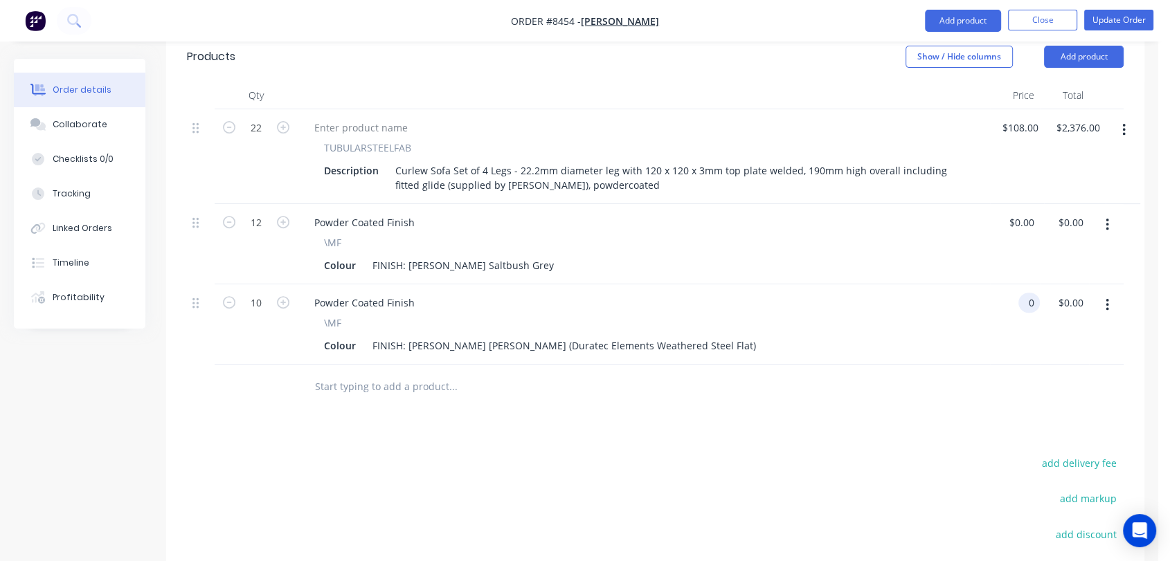
scroll to position [548, 0]
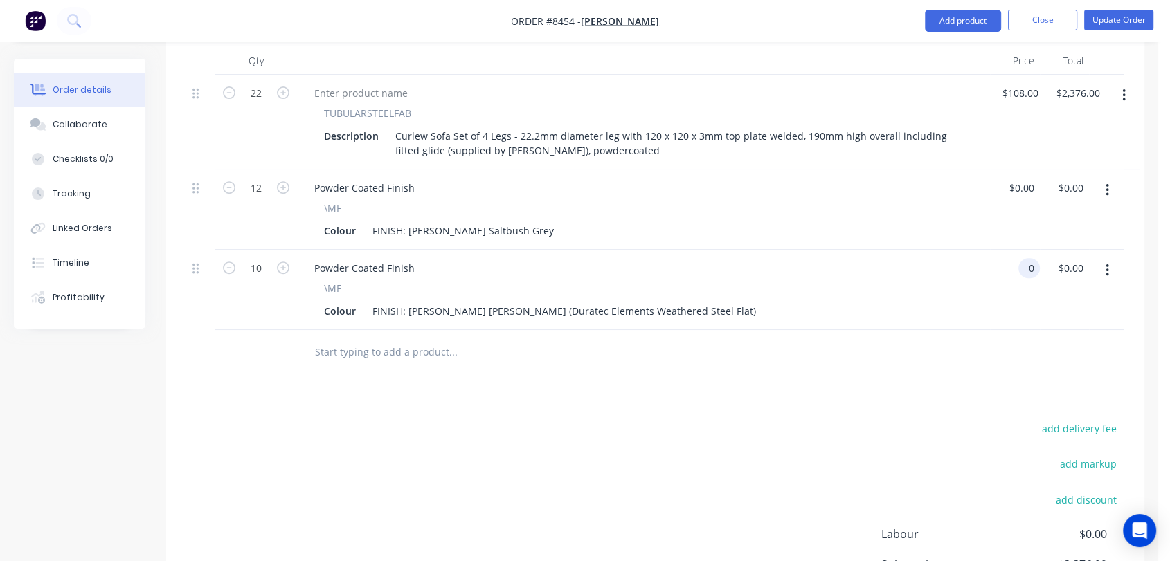
type input "$0.00"
click at [408, 338] on input "text" at bounding box center [452, 352] width 277 height 28
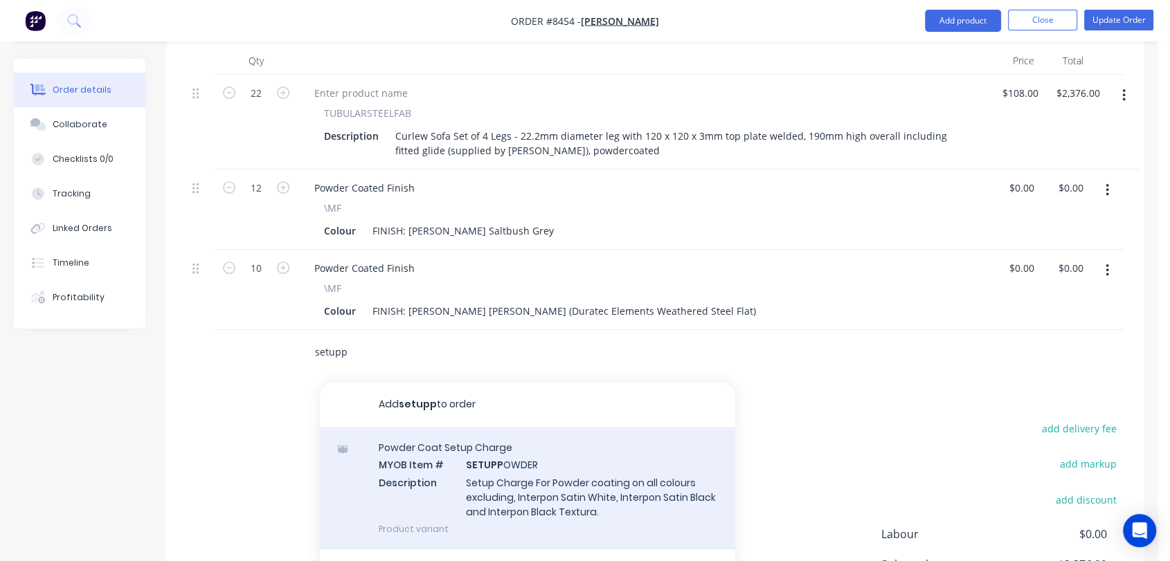
type input "setupp"
click at [545, 427] on div "Powder Coat Setup Charge MYOB Item # SETUPP OWDER Description Setup Charge For …" at bounding box center [527, 488] width 415 height 123
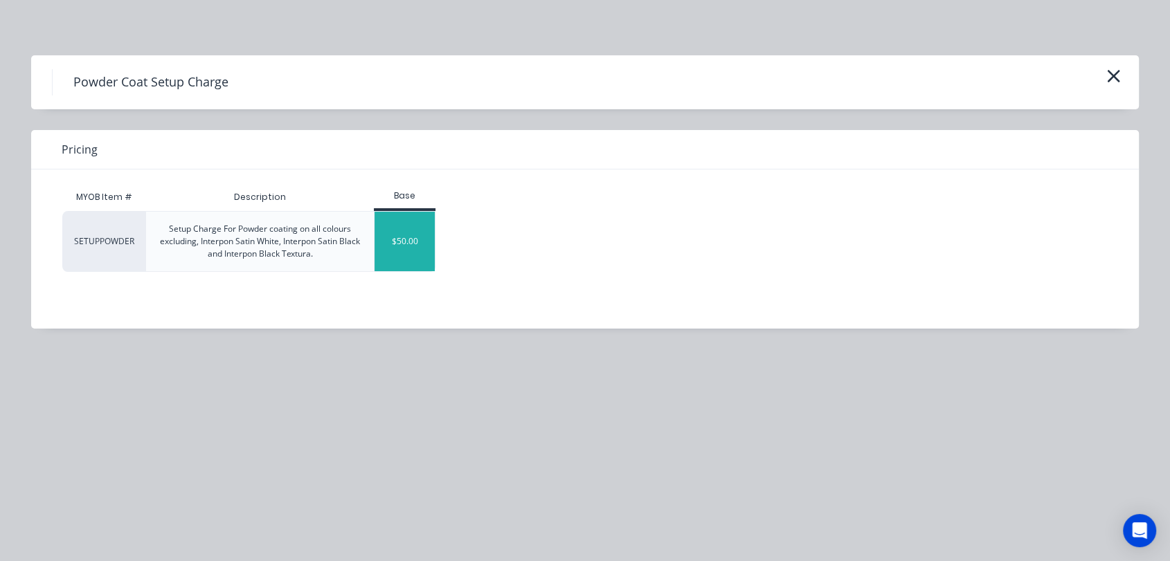
click at [389, 247] on div "$50.00" at bounding box center [404, 242] width 60 height 60
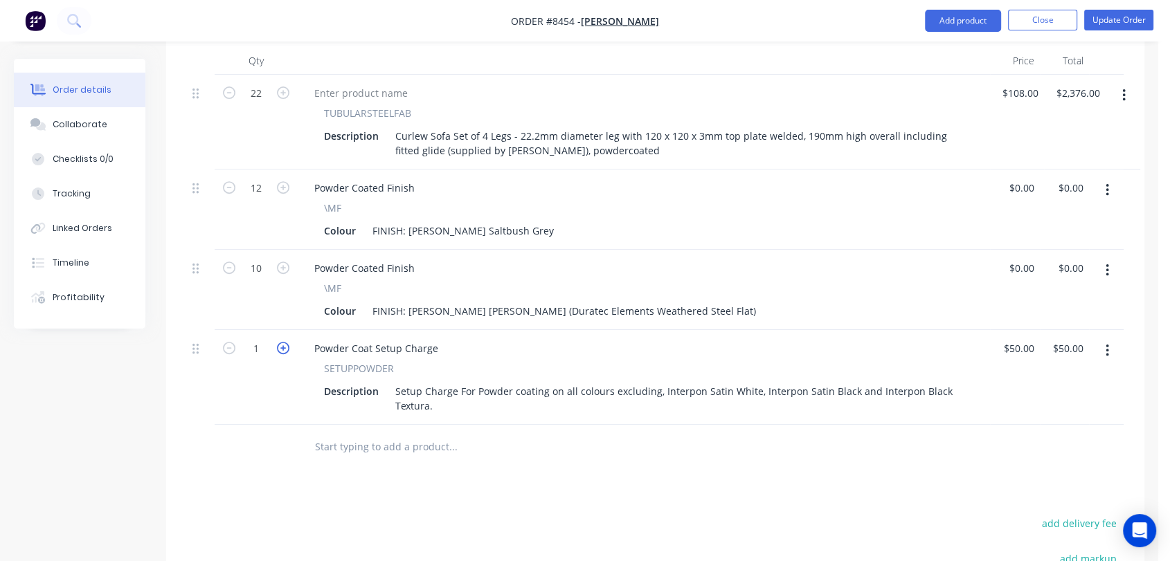
click at [281, 342] on icon "button" at bounding box center [283, 348] width 12 height 12
type input "2"
type input "$100.00"
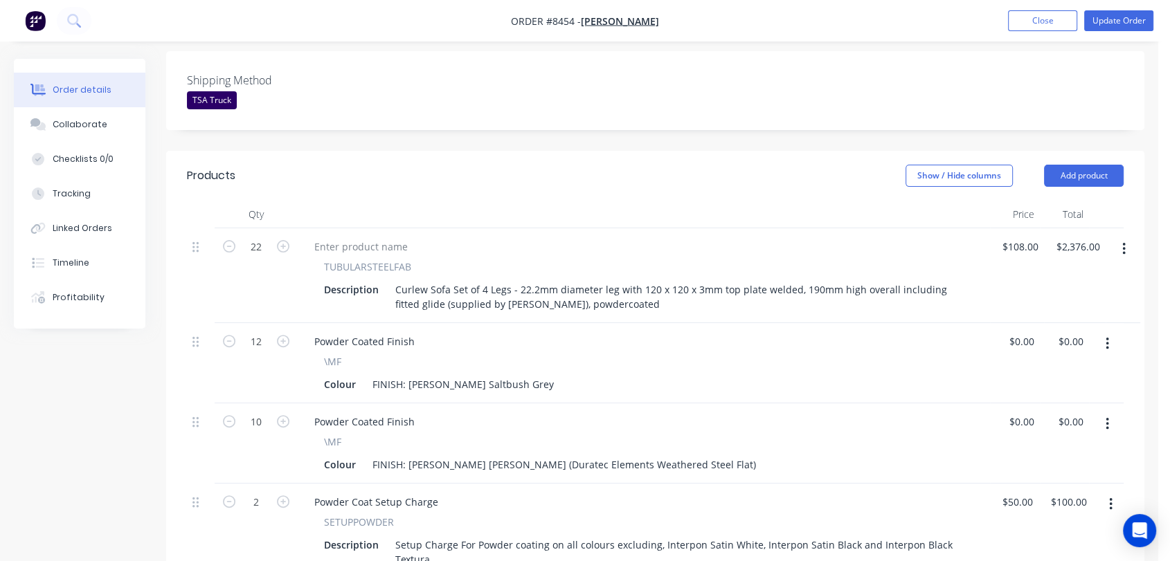
scroll to position [471, 0]
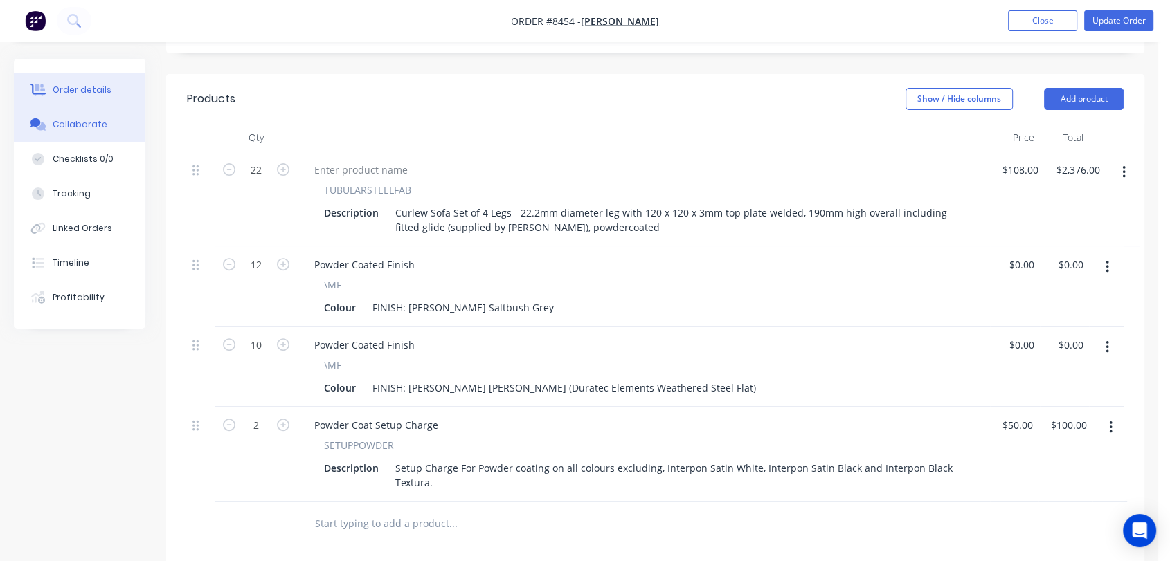
click at [111, 115] on button "Collaborate" at bounding box center [80, 124] width 132 height 35
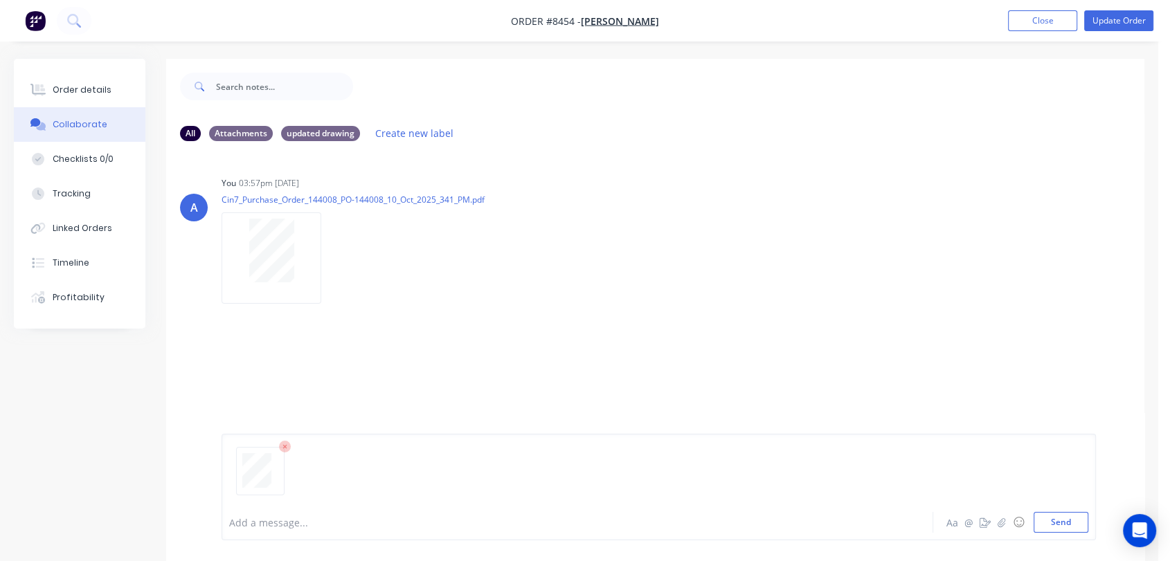
click at [255, 524] on div at bounding box center [552, 523] width 644 height 15
click at [1069, 522] on button "Send" at bounding box center [1060, 522] width 55 height 21
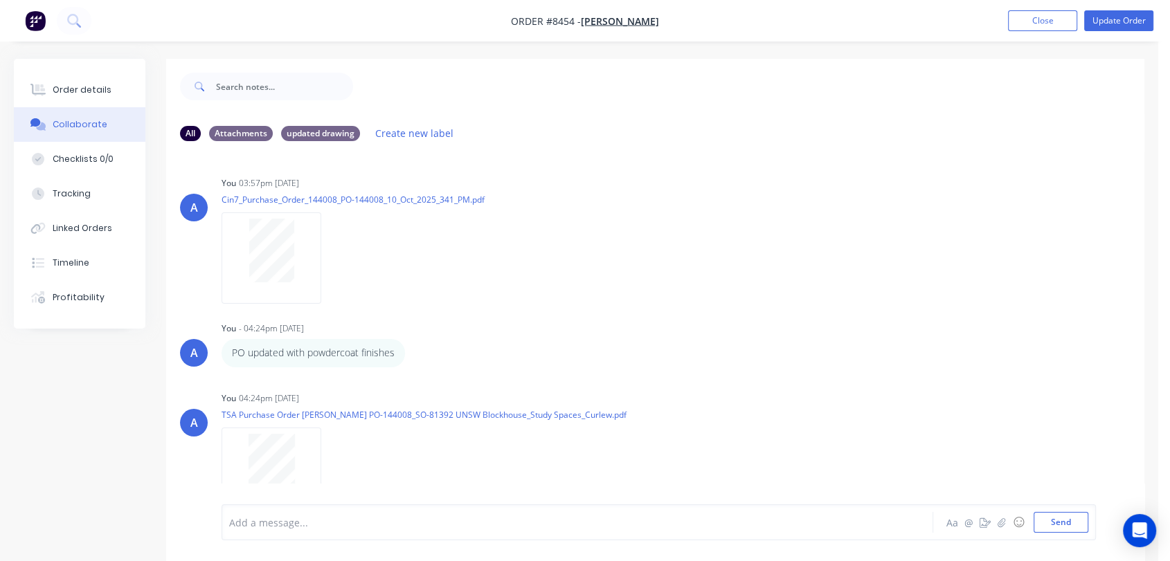
drag, startPoint x: 102, startPoint y: 84, endPoint x: 145, endPoint y: 71, distance: 44.7
click at [102, 84] on div "Order details" at bounding box center [82, 90] width 59 height 12
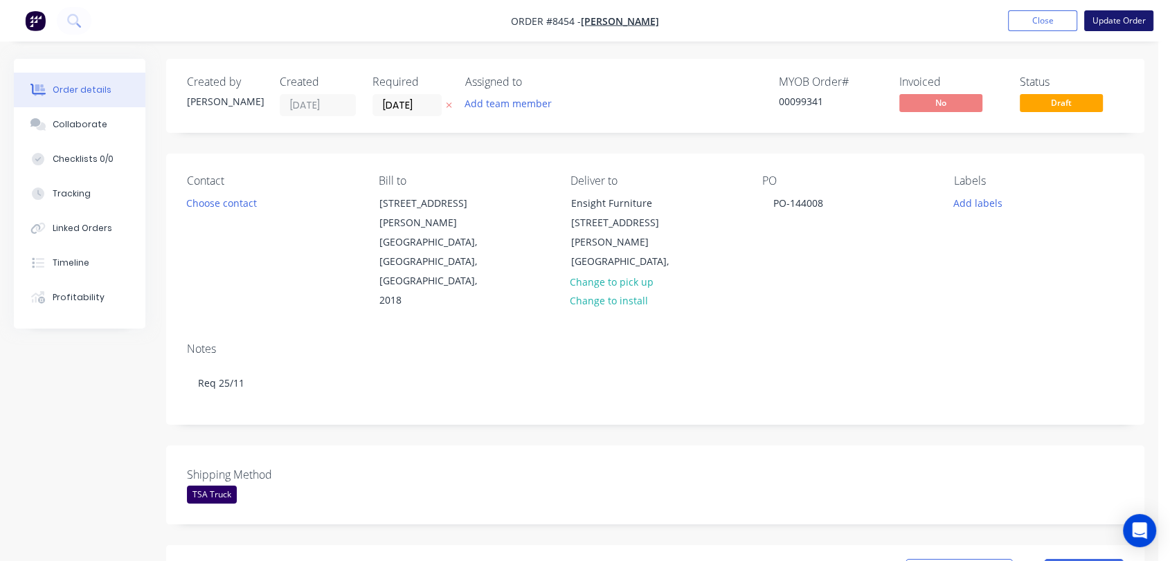
click at [1126, 19] on button "Update Order" at bounding box center [1118, 20] width 69 height 21
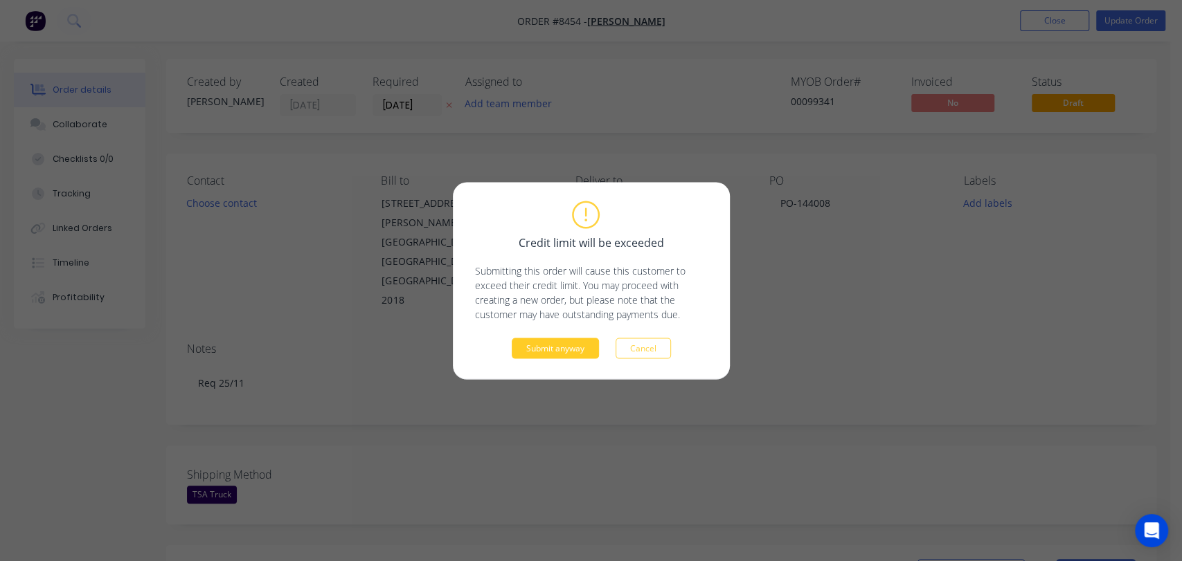
click at [553, 352] on button "Submit anyway" at bounding box center [555, 348] width 87 height 21
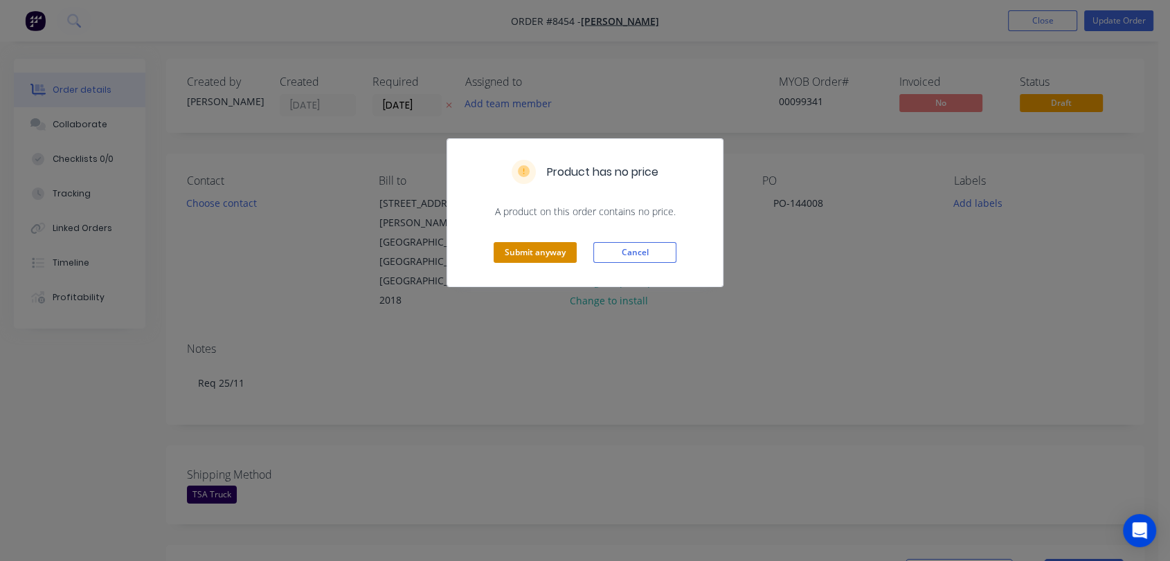
click at [512, 251] on button "Submit anyway" at bounding box center [535, 252] width 83 height 21
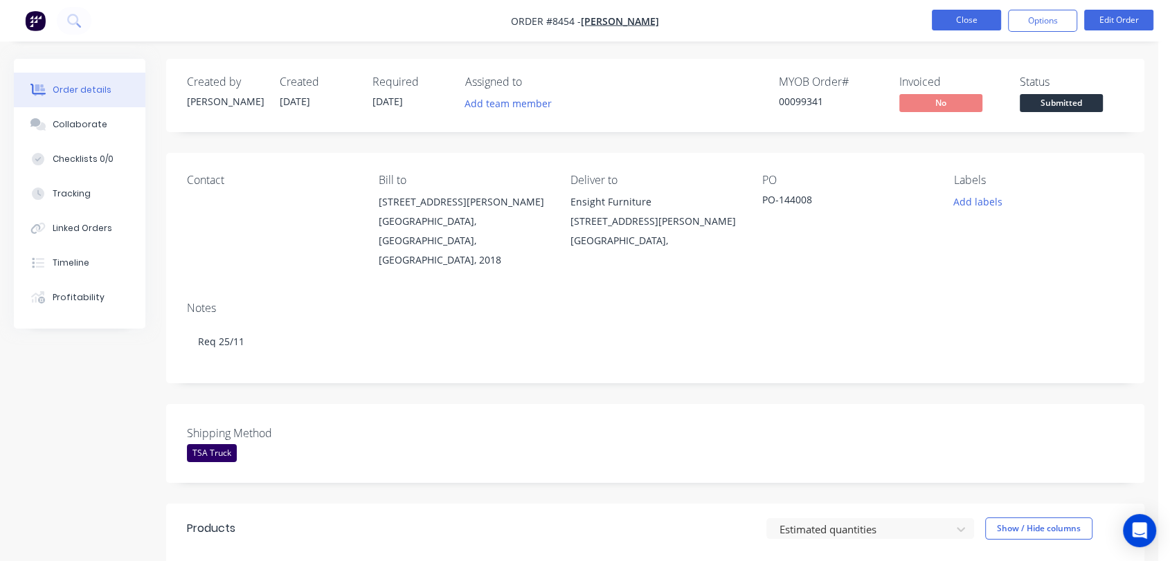
click at [960, 17] on button "Close" at bounding box center [966, 20] width 69 height 21
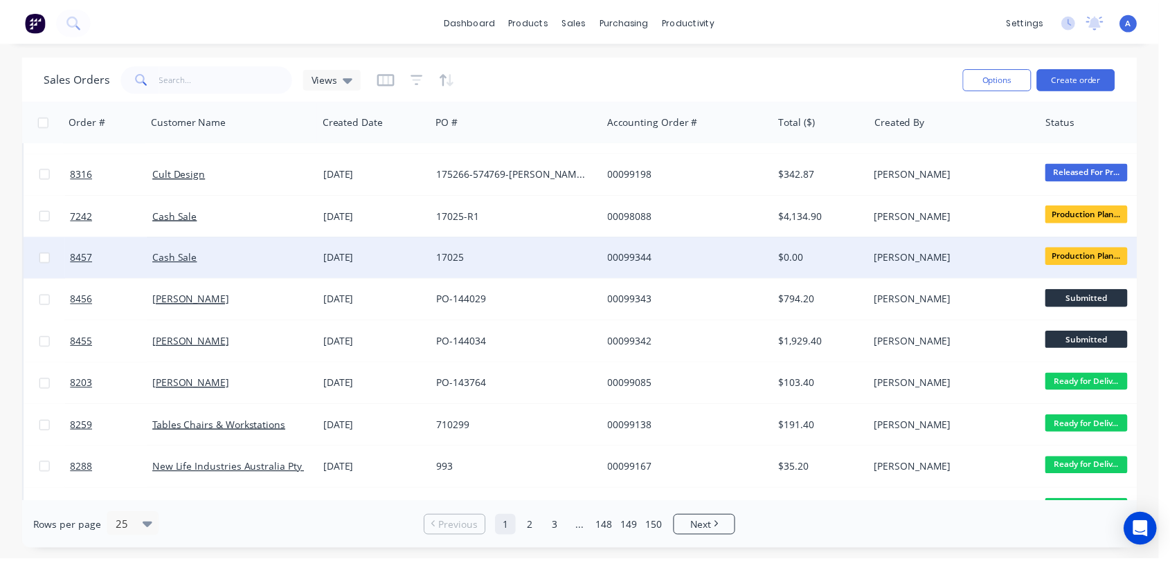
scroll to position [154, 0]
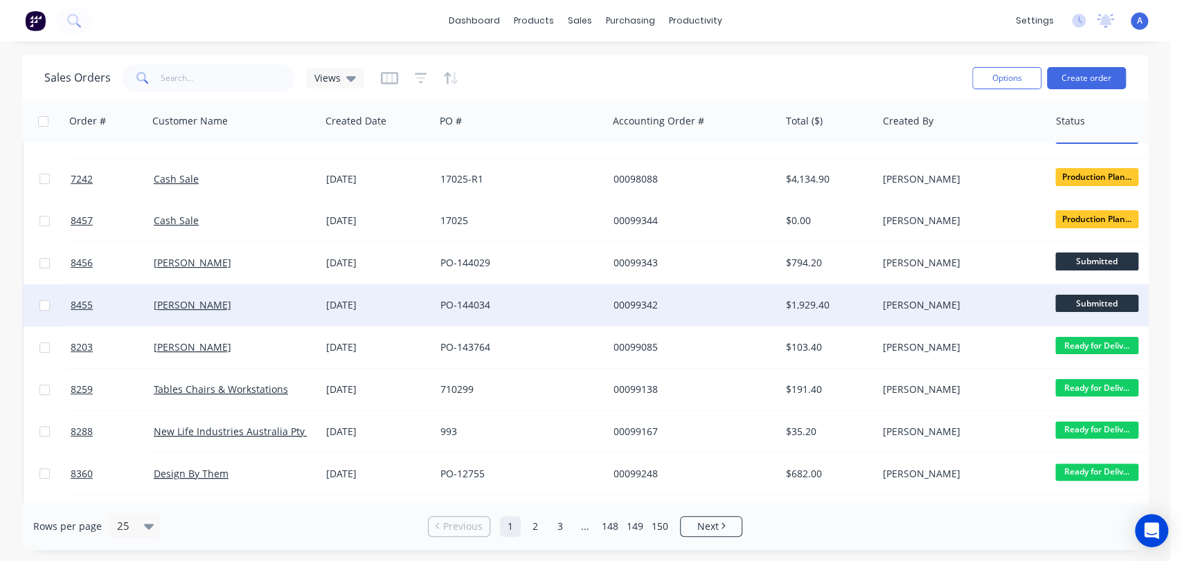
click at [504, 306] on div "PO-144034" at bounding box center [517, 305] width 154 height 14
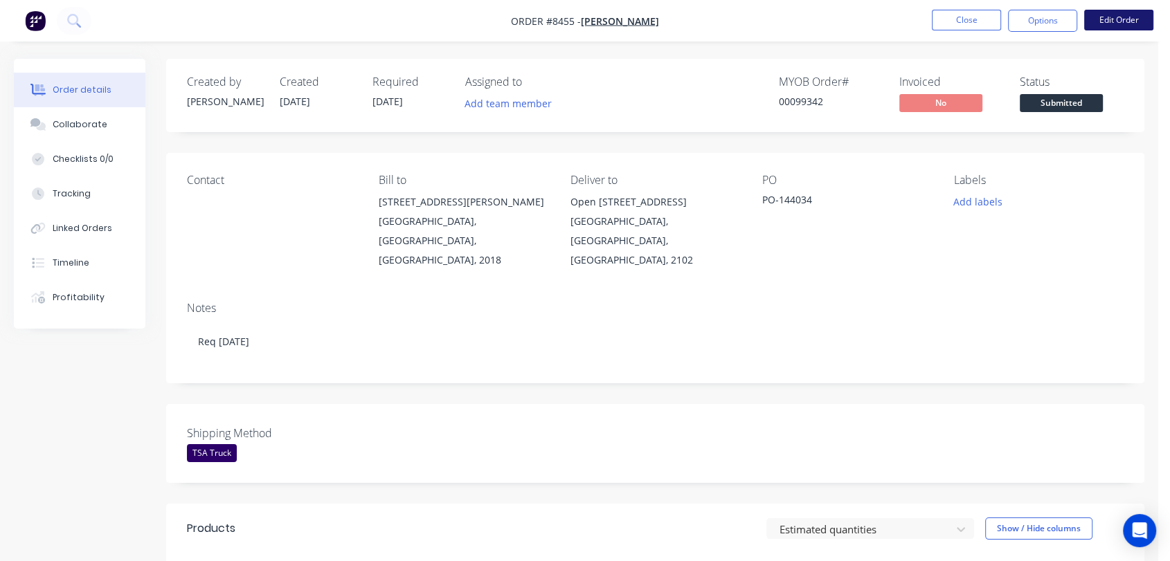
click at [1128, 12] on button "Edit Order" at bounding box center [1118, 20] width 69 height 21
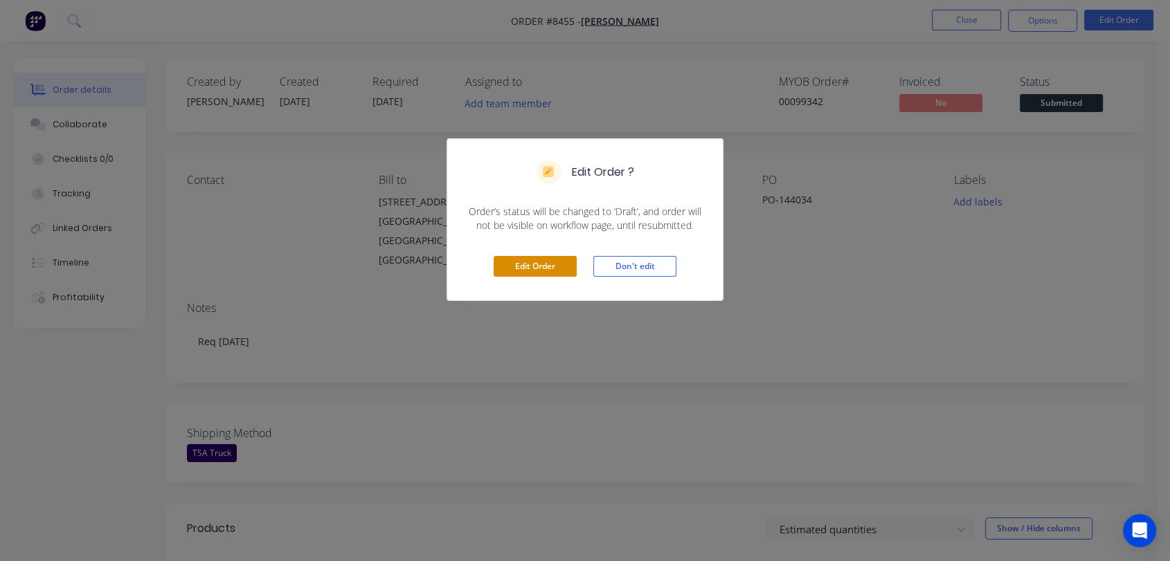
click at [540, 256] on button "Edit Order" at bounding box center [535, 266] width 83 height 21
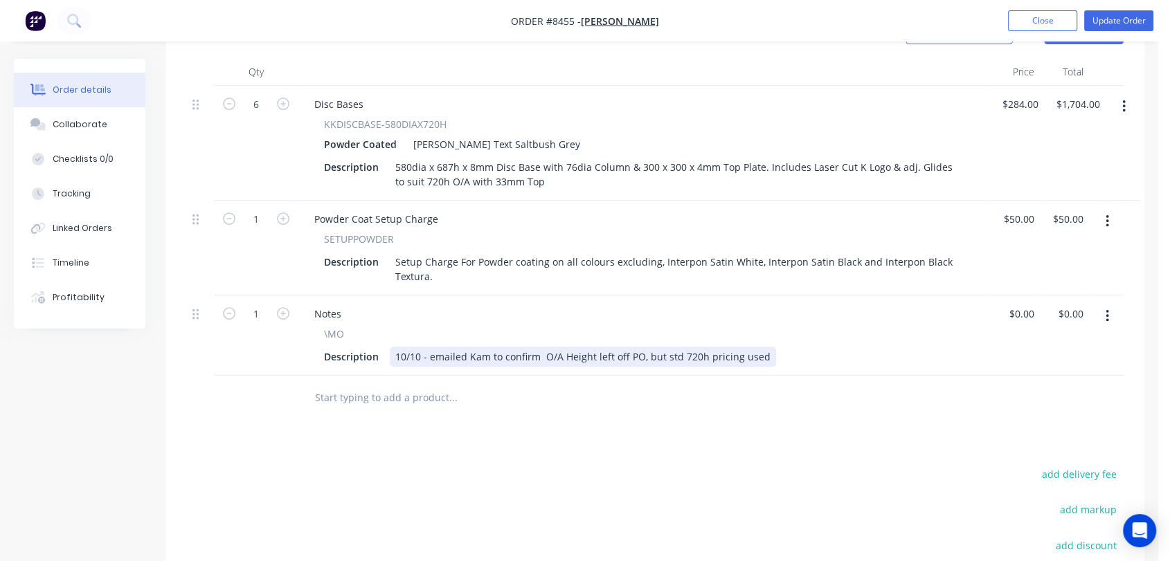
scroll to position [538, 0]
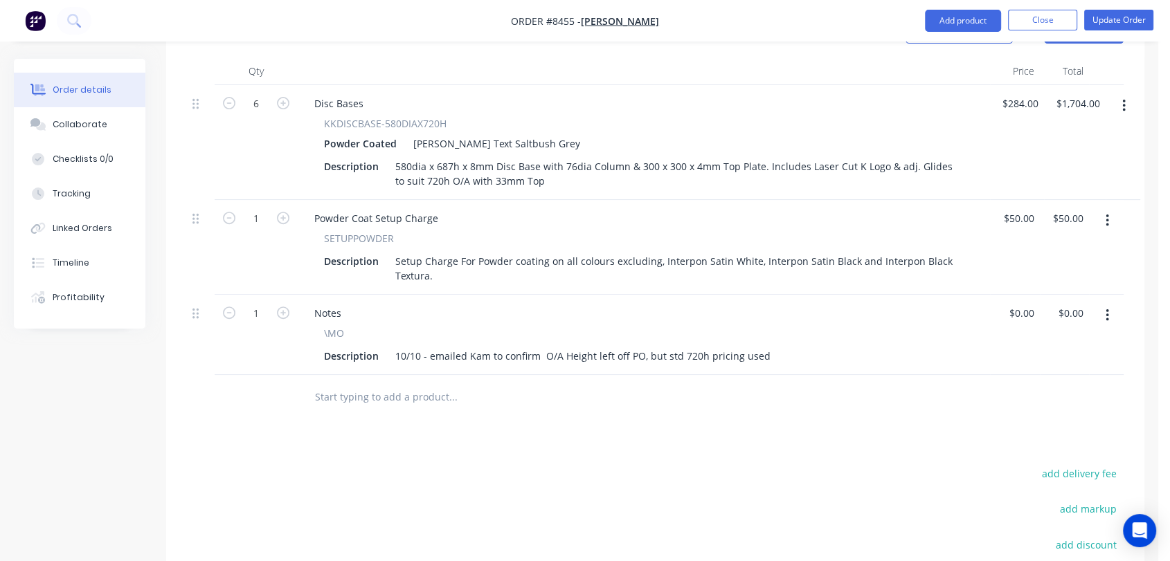
click at [1110, 303] on button "button" at bounding box center [1107, 315] width 33 height 25
click at [1023, 425] on div "Delete" at bounding box center [1057, 435] width 107 height 20
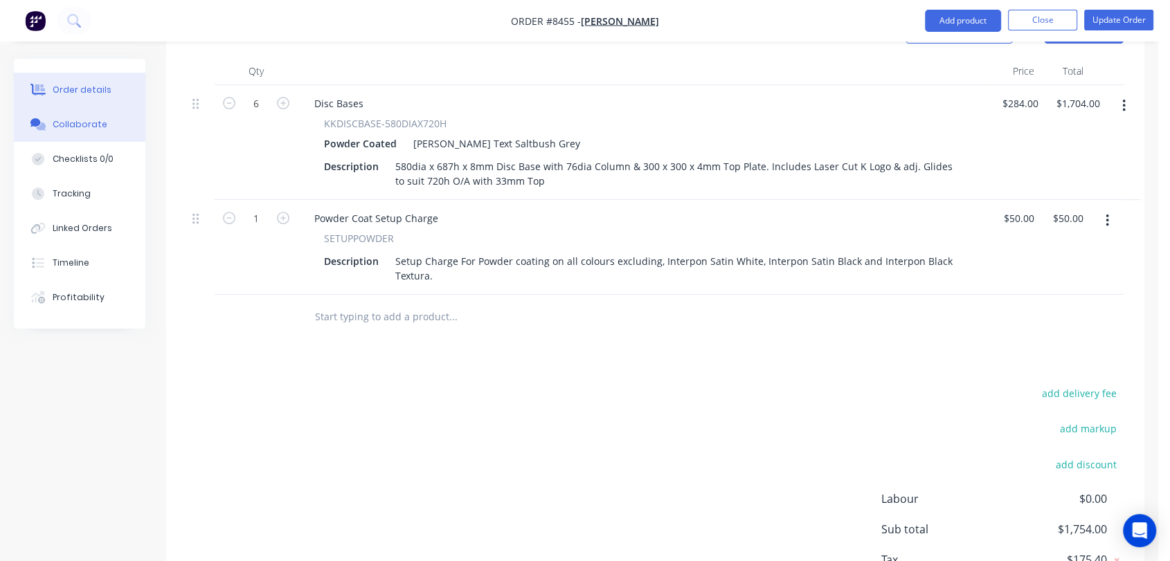
click at [91, 126] on div "Collaborate" at bounding box center [80, 124] width 55 height 12
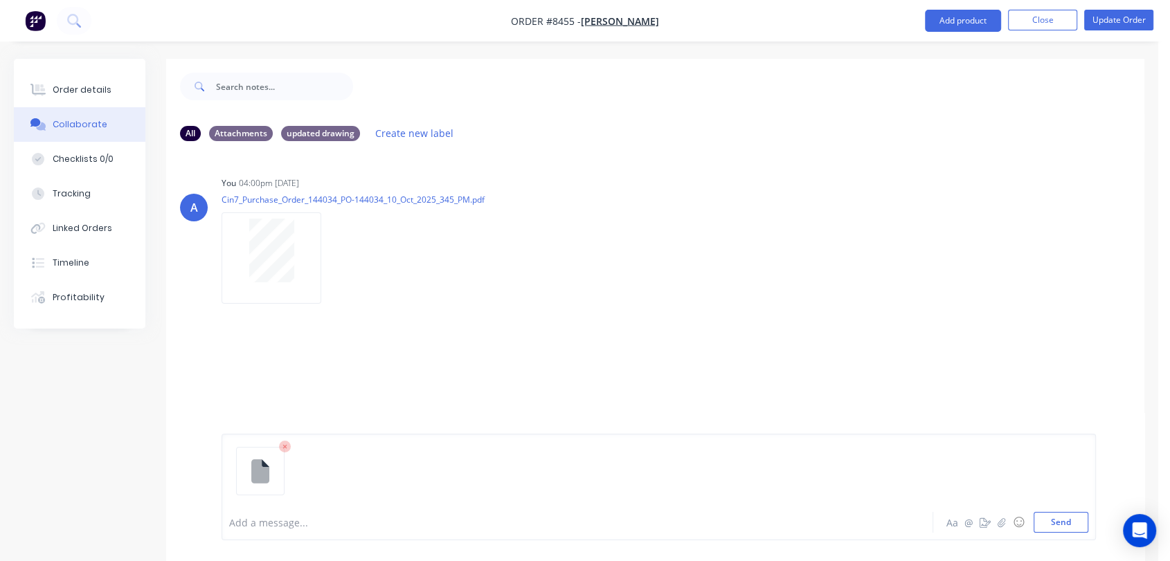
click at [288, 518] on div at bounding box center [552, 523] width 644 height 15
click at [1060, 518] on button "Send" at bounding box center [1060, 522] width 55 height 21
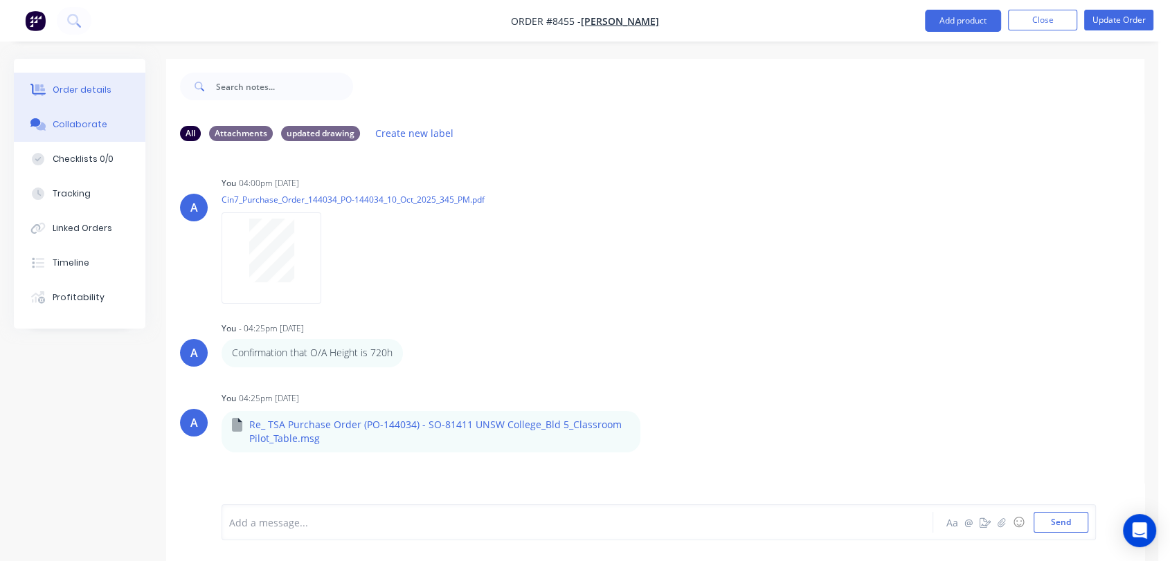
click at [110, 83] on button "Order details" at bounding box center [80, 90] width 132 height 35
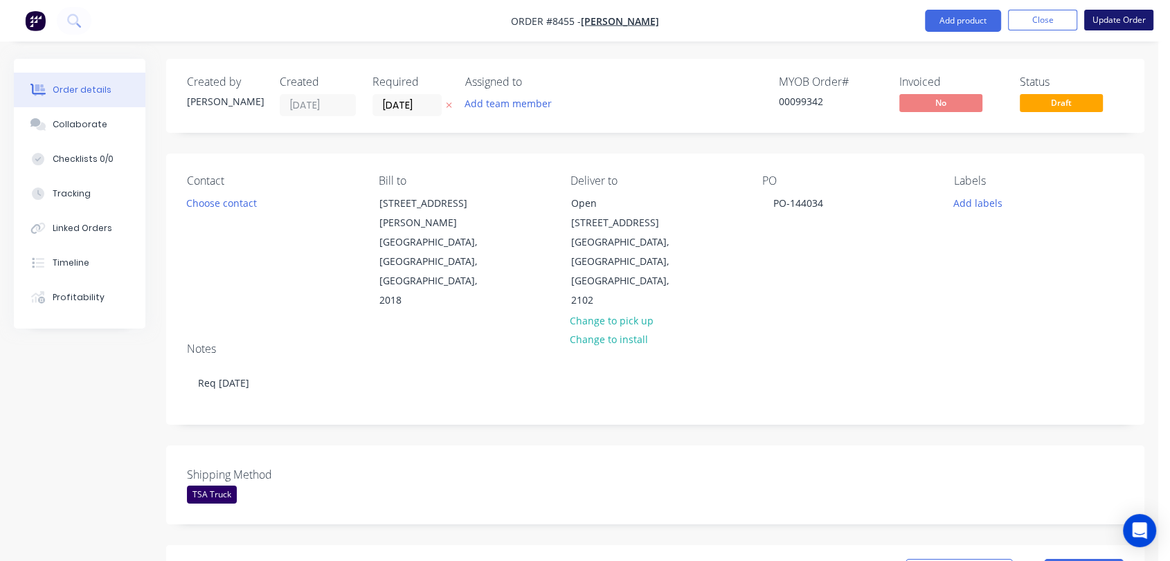
click at [1118, 17] on button "Update Order" at bounding box center [1118, 20] width 69 height 21
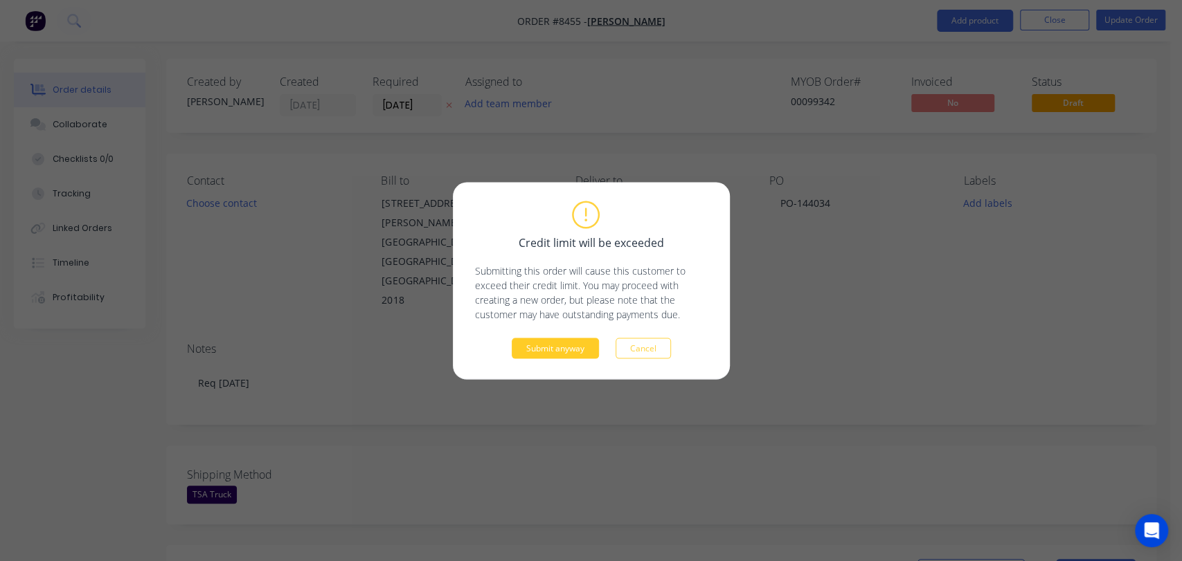
click at [548, 347] on button "Submit anyway" at bounding box center [555, 348] width 87 height 21
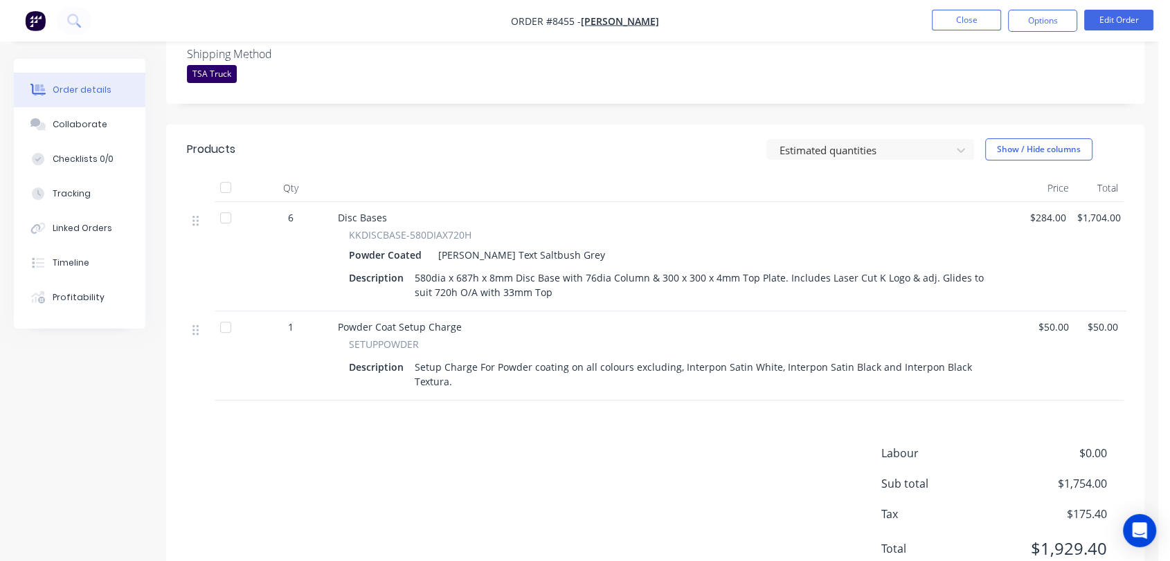
scroll to position [384, 0]
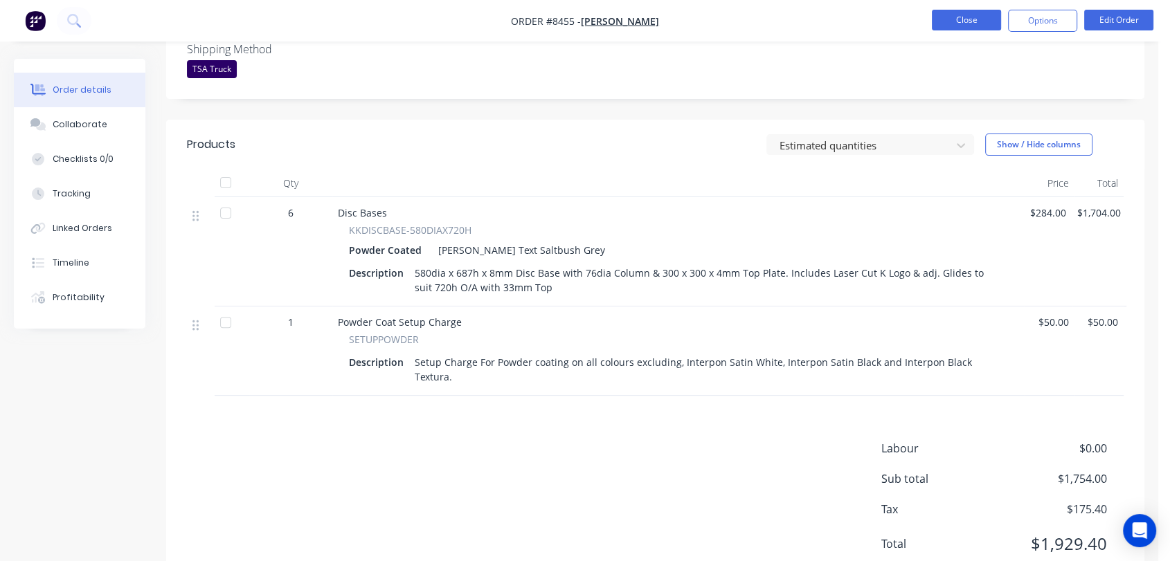
click at [984, 13] on button "Close" at bounding box center [966, 20] width 69 height 21
